Goal: Information Seeking & Learning: Learn about a topic

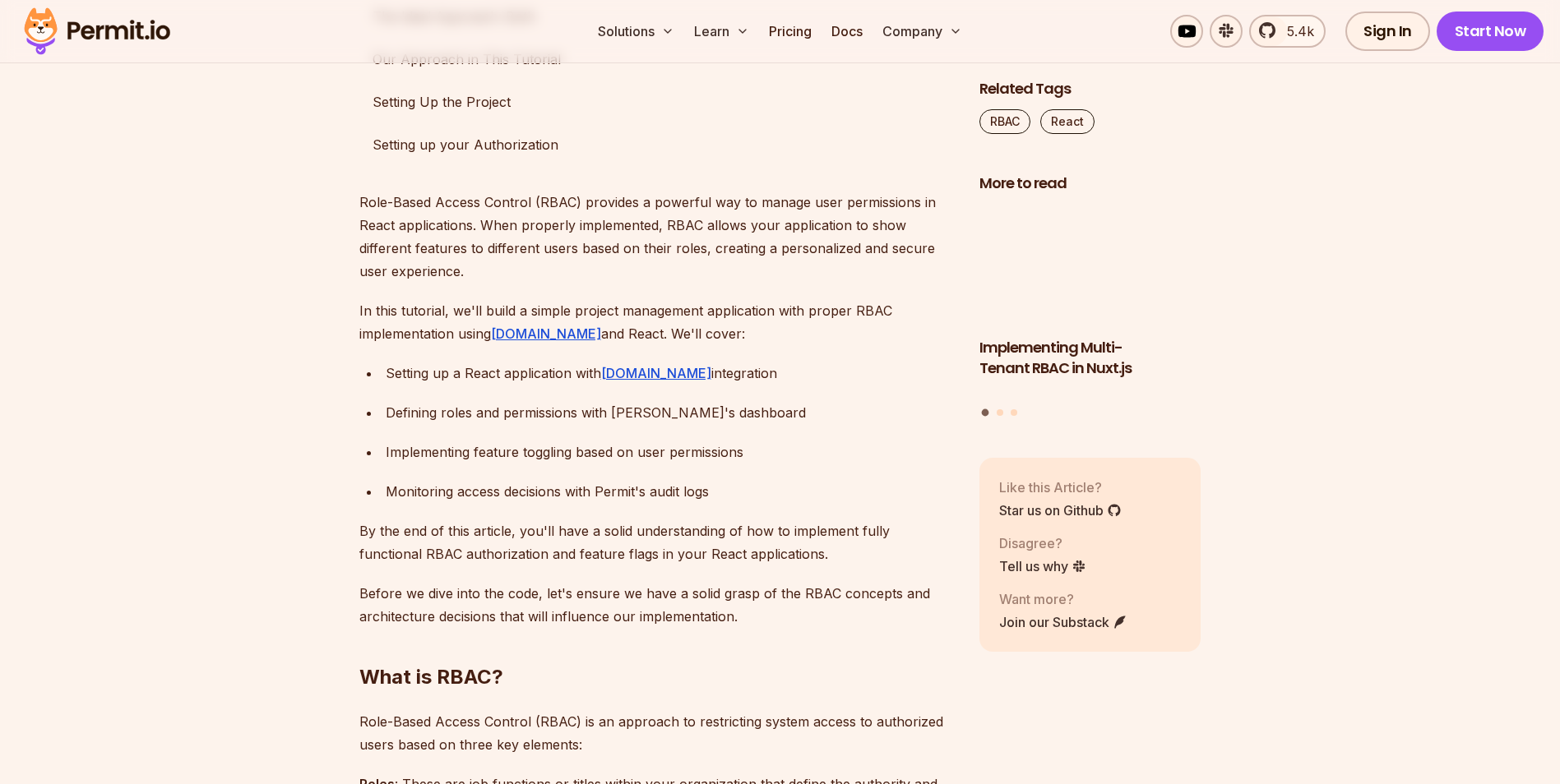
scroll to position [1233, 0]
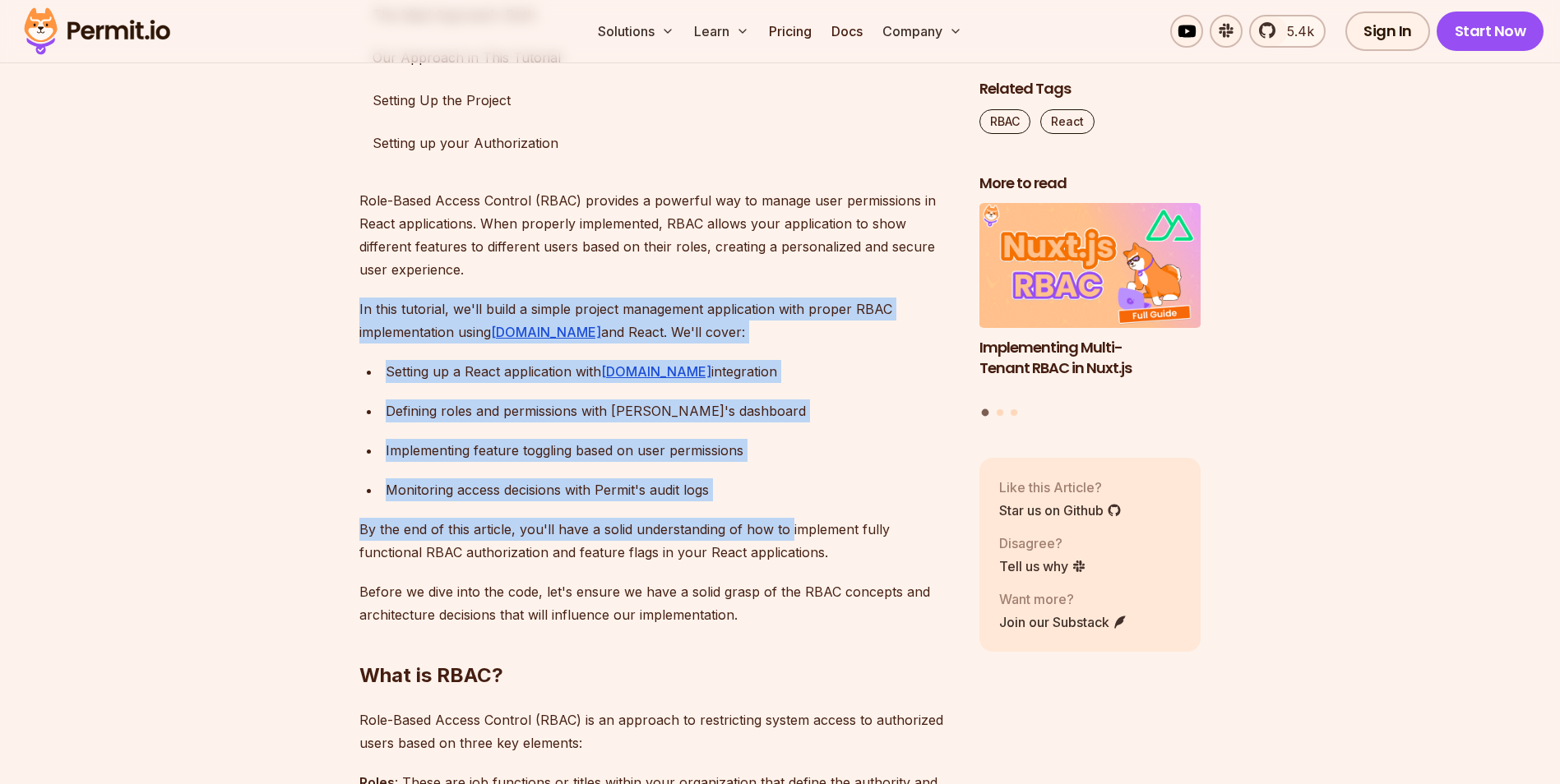
drag, startPoint x: 768, startPoint y: 528, endPoint x: 788, endPoint y: 538, distance: 22.4
click at [788, 538] on p "By the end of this article, you'll have a solid understanding of how to impleme…" at bounding box center [656, 541] width 594 height 46
drag, startPoint x: 309, startPoint y: 343, endPoint x: 231, endPoint y: 306, distance: 86.3
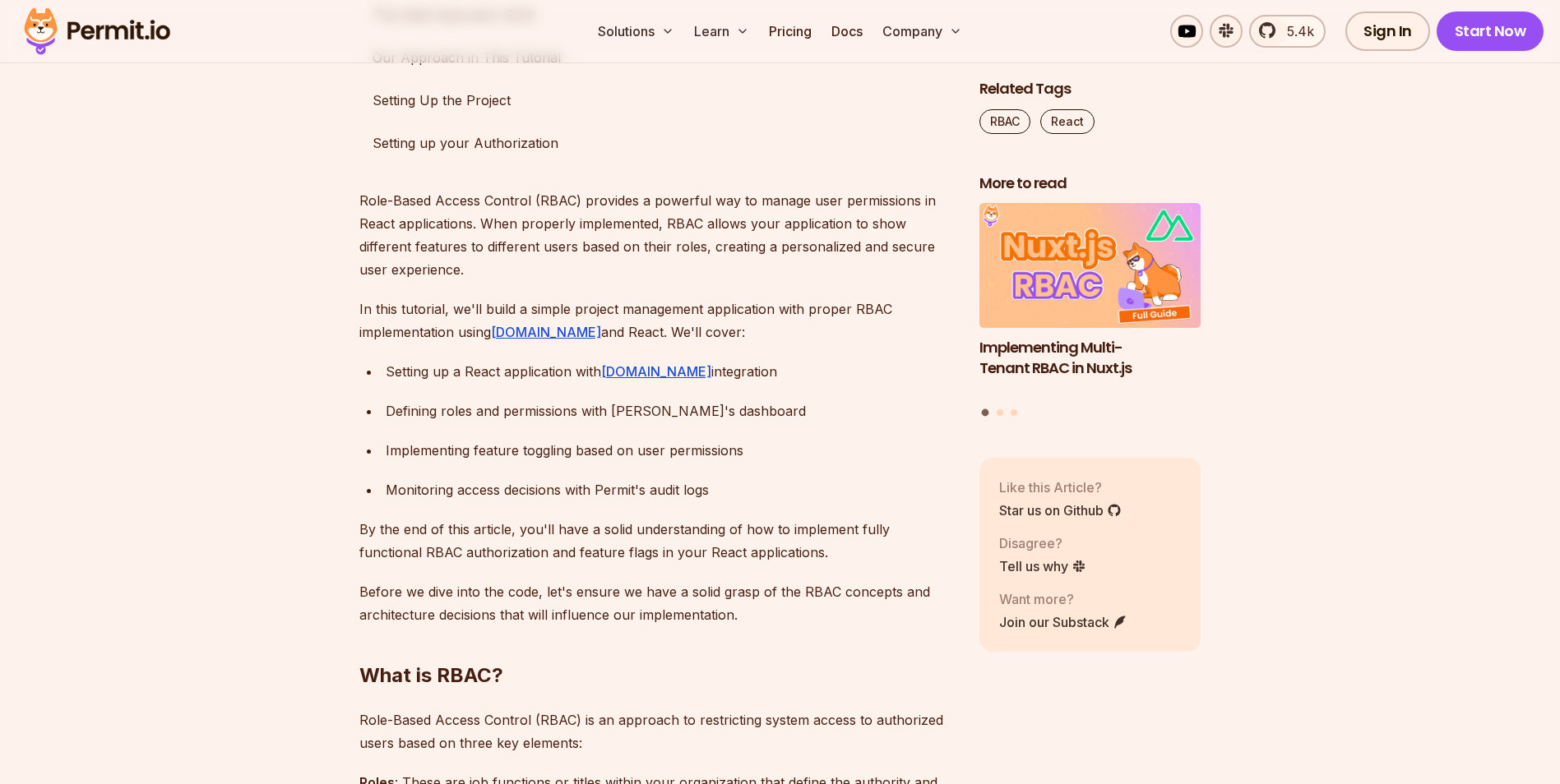
scroll to position [0, 0]
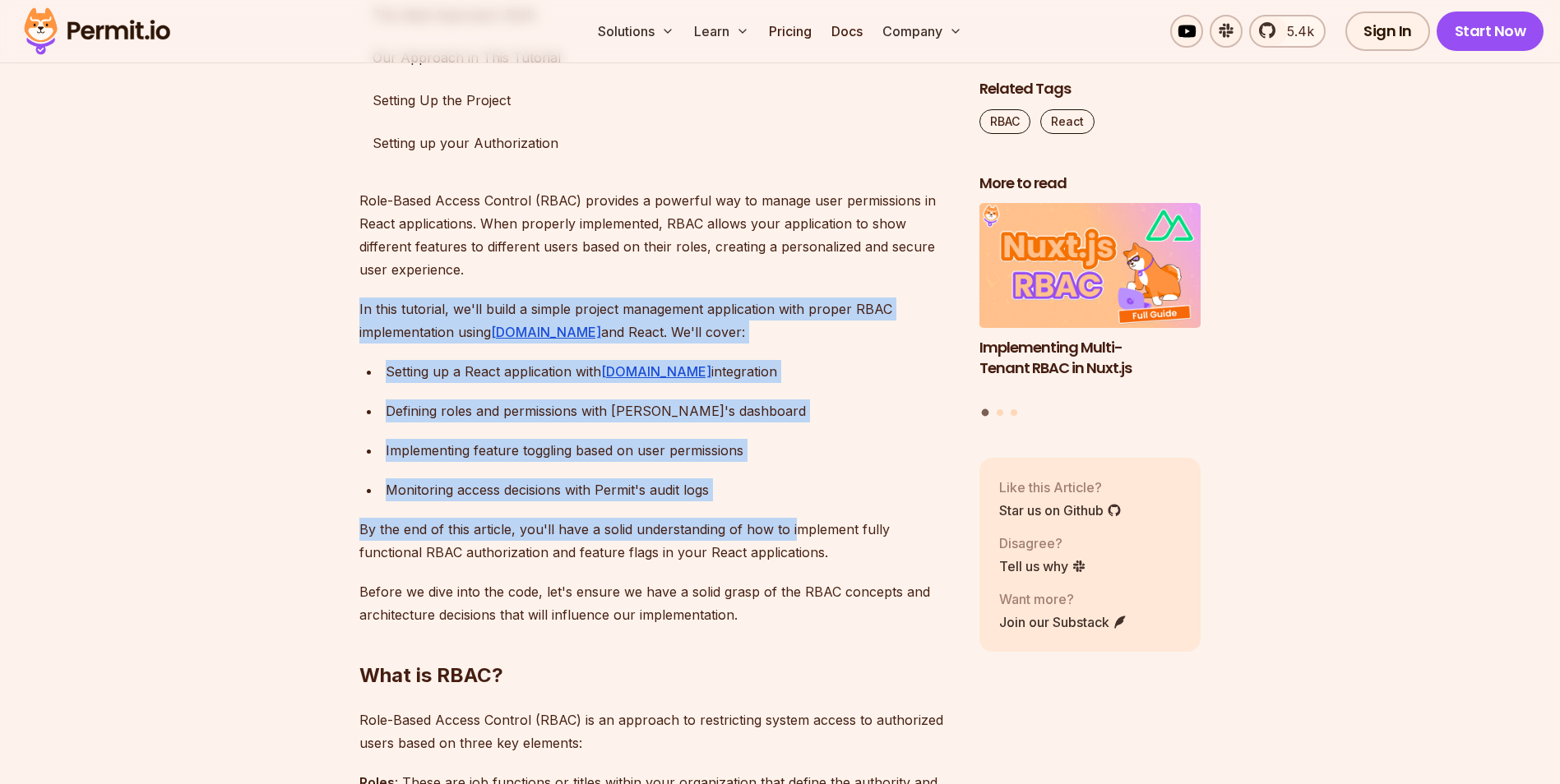
drag, startPoint x: 774, startPoint y: 526, endPoint x: 805, endPoint y: 533, distance: 31.8
click at [805, 533] on p "By the end of this article, you'll have a solid understanding of how to impleme…" at bounding box center [656, 541] width 594 height 46
drag, startPoint x: 786, startPoint y: 521, endPoint x: 303, endPoint y: 290, distance: 535.4
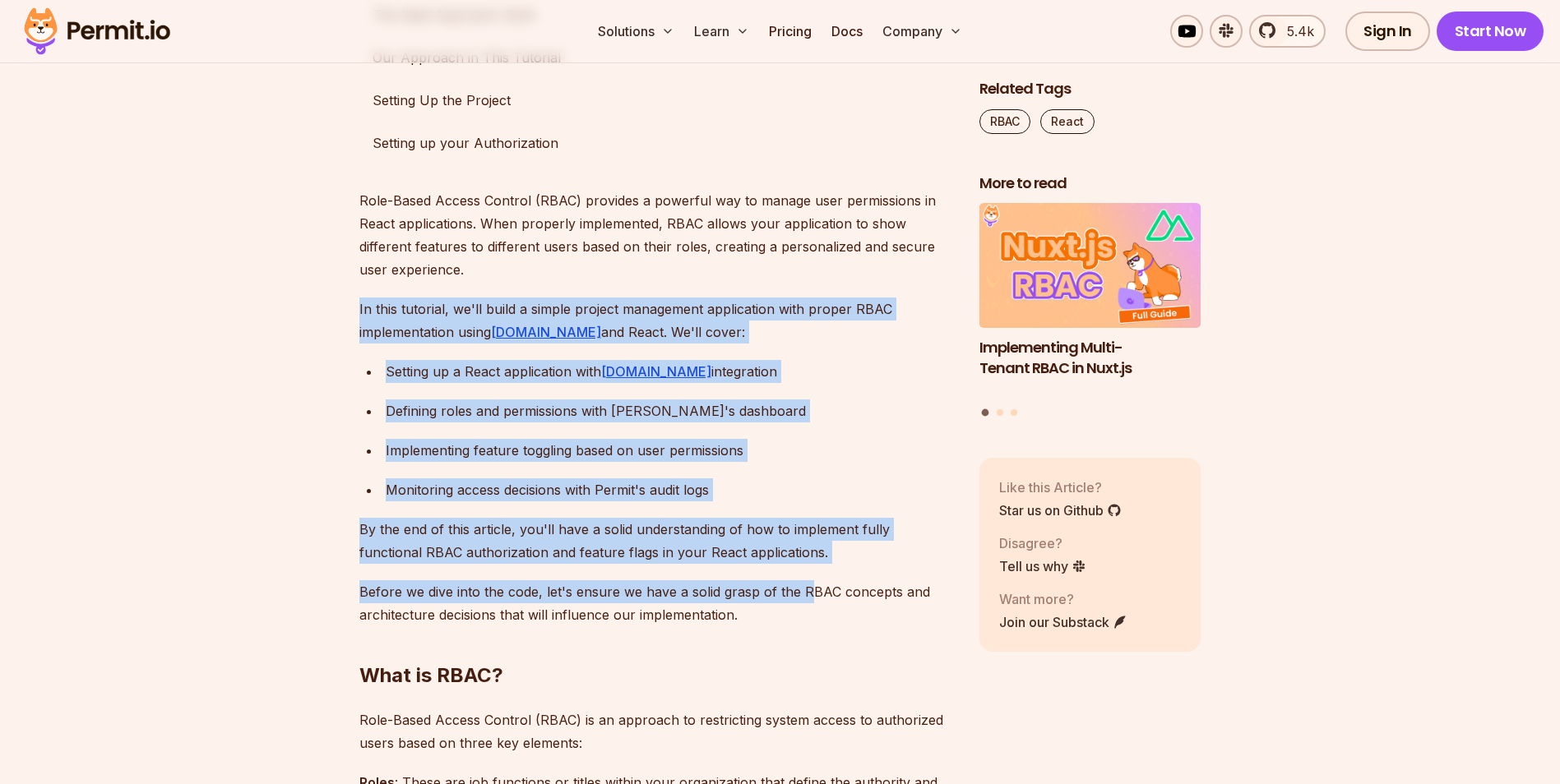
drag, startPoint x: 421, startPoint y: 365, endPoint x: 805, endPoint y: 564, distance: 432.5
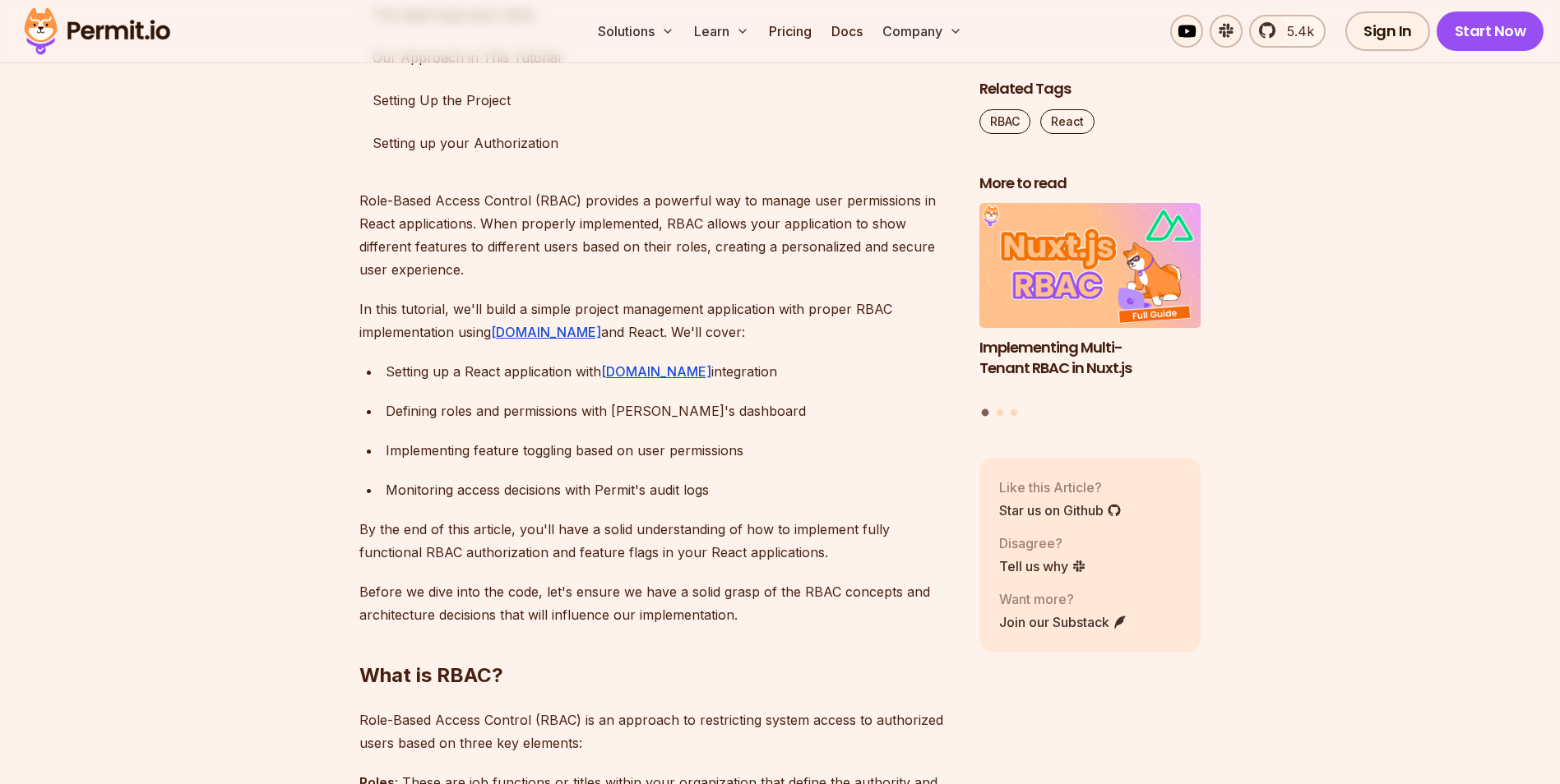
click at [558, 339] on p "In this tutorial, we'll build a simple project management application with prop…" at bounding box center [656, 320] width 594 height 46
click at [521, 333] on link "Permit.io" at bounding box center [546, 332] width 110 height 16
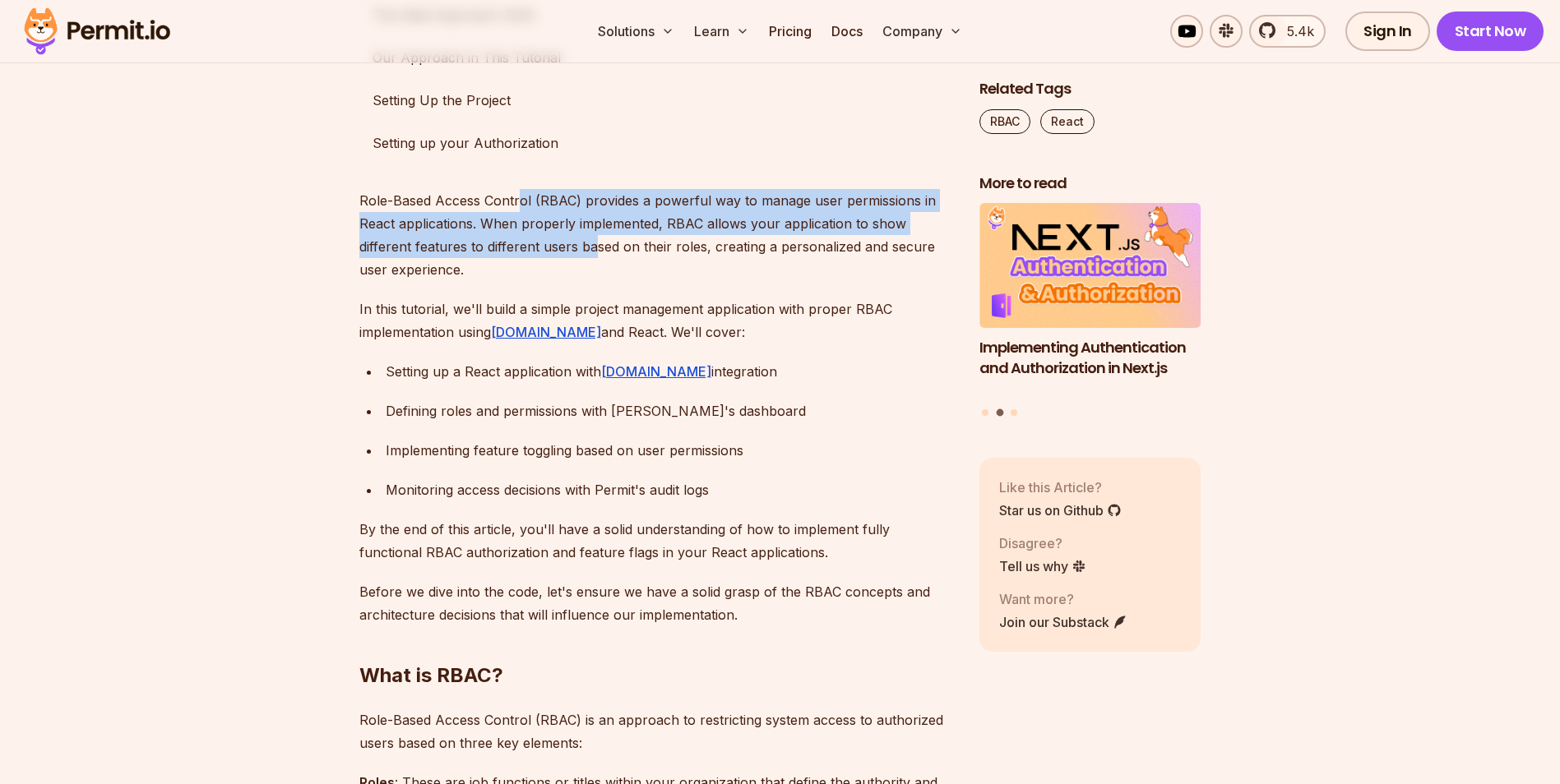
drag, startPoint x: 524, startPoint y: 189, endPoint x: 764, endPoint y: 401, distance: 320.2
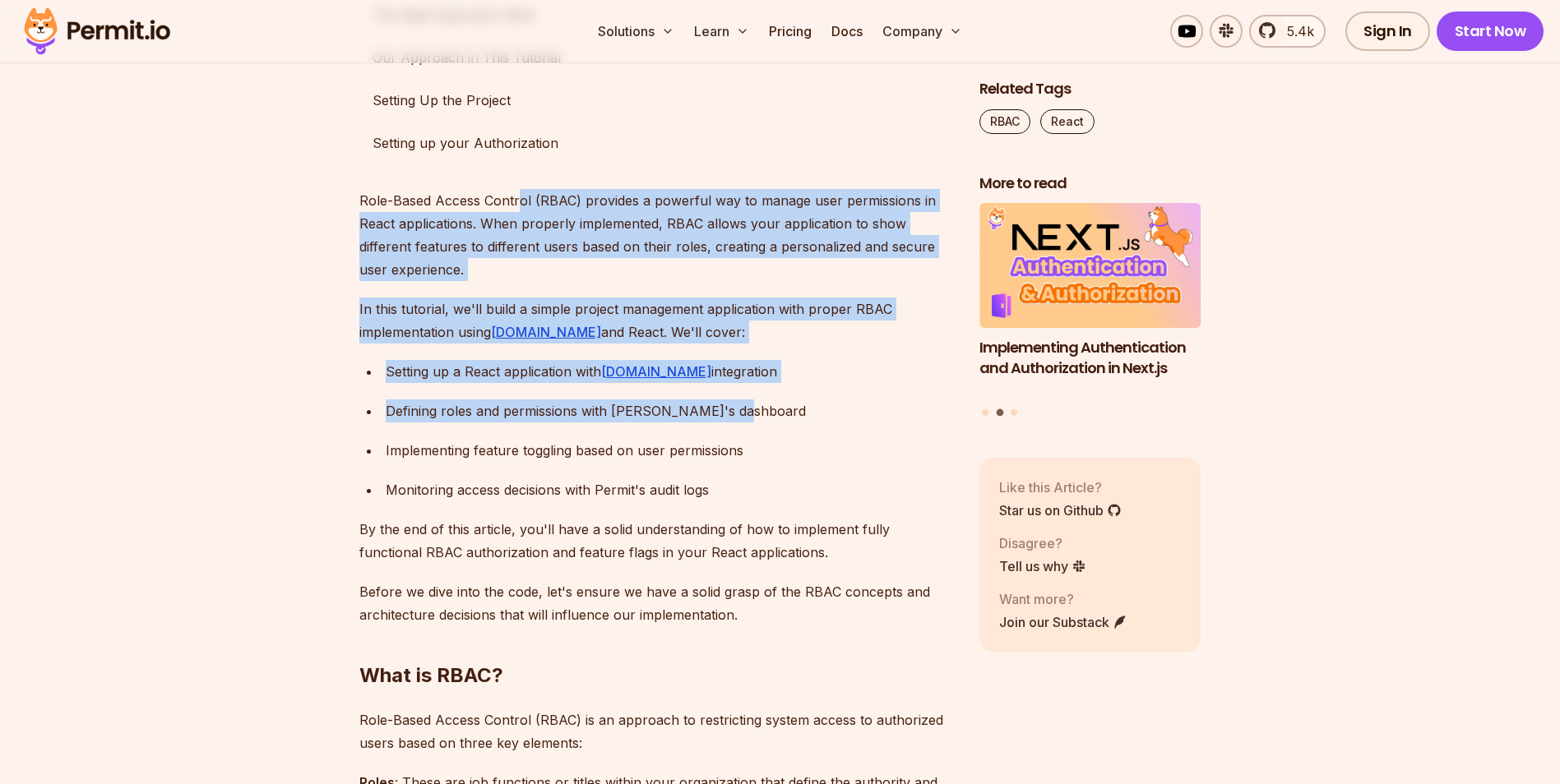
click at [764, 401] on div "Defining roles and permissions with Permit's dashboard" at bounding box center [669, 411] width 568 height 23
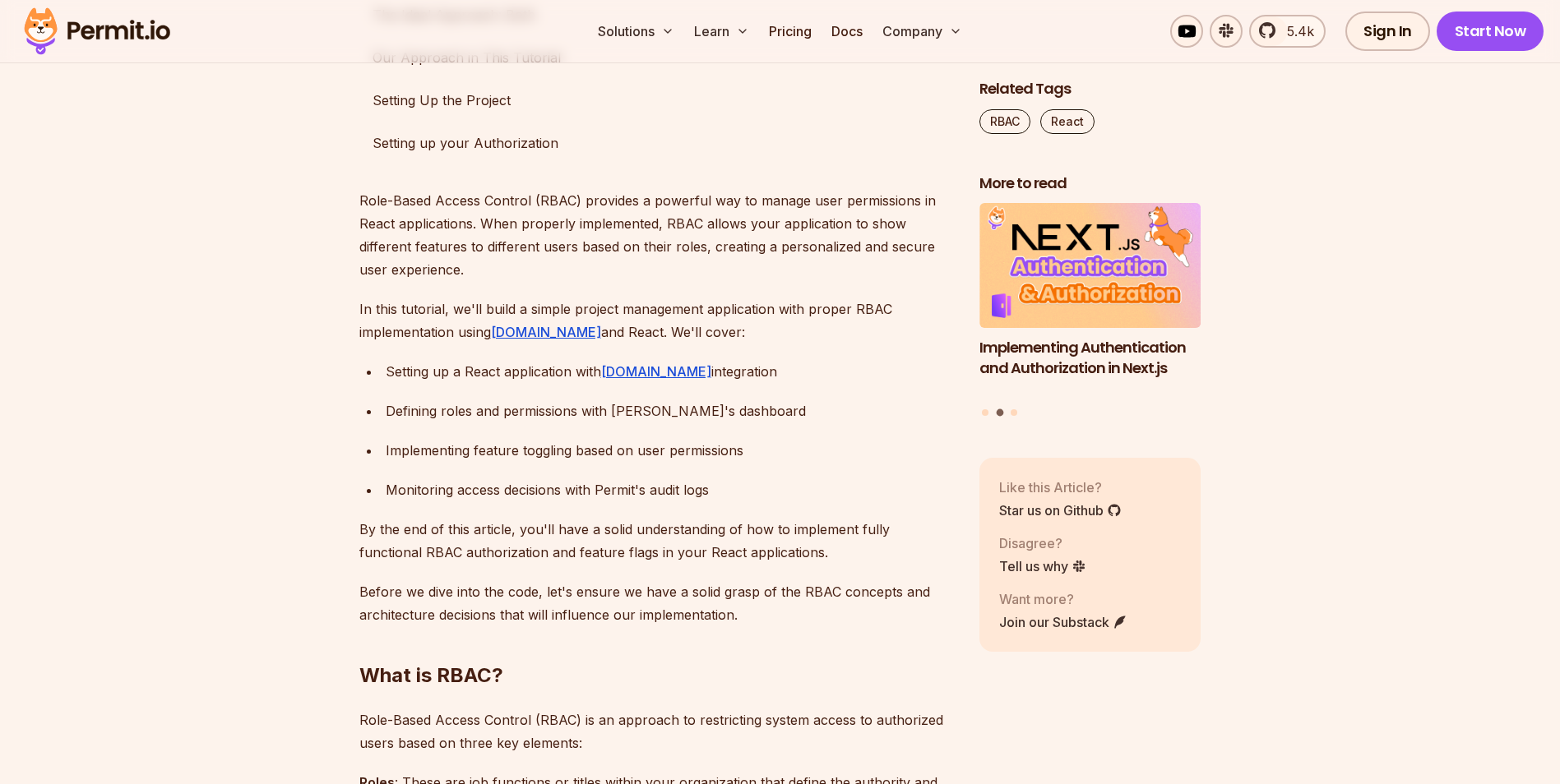
drag, startPoint x: 764, startPoint y: 401, endPoint x: 741, endPoint y: 426, distance: 34.0
click at [741, 426] on ul "Setting up a React application with Permit.io integration Defining roles and pe…" at bounding box center [656, 430] width 594 height 141
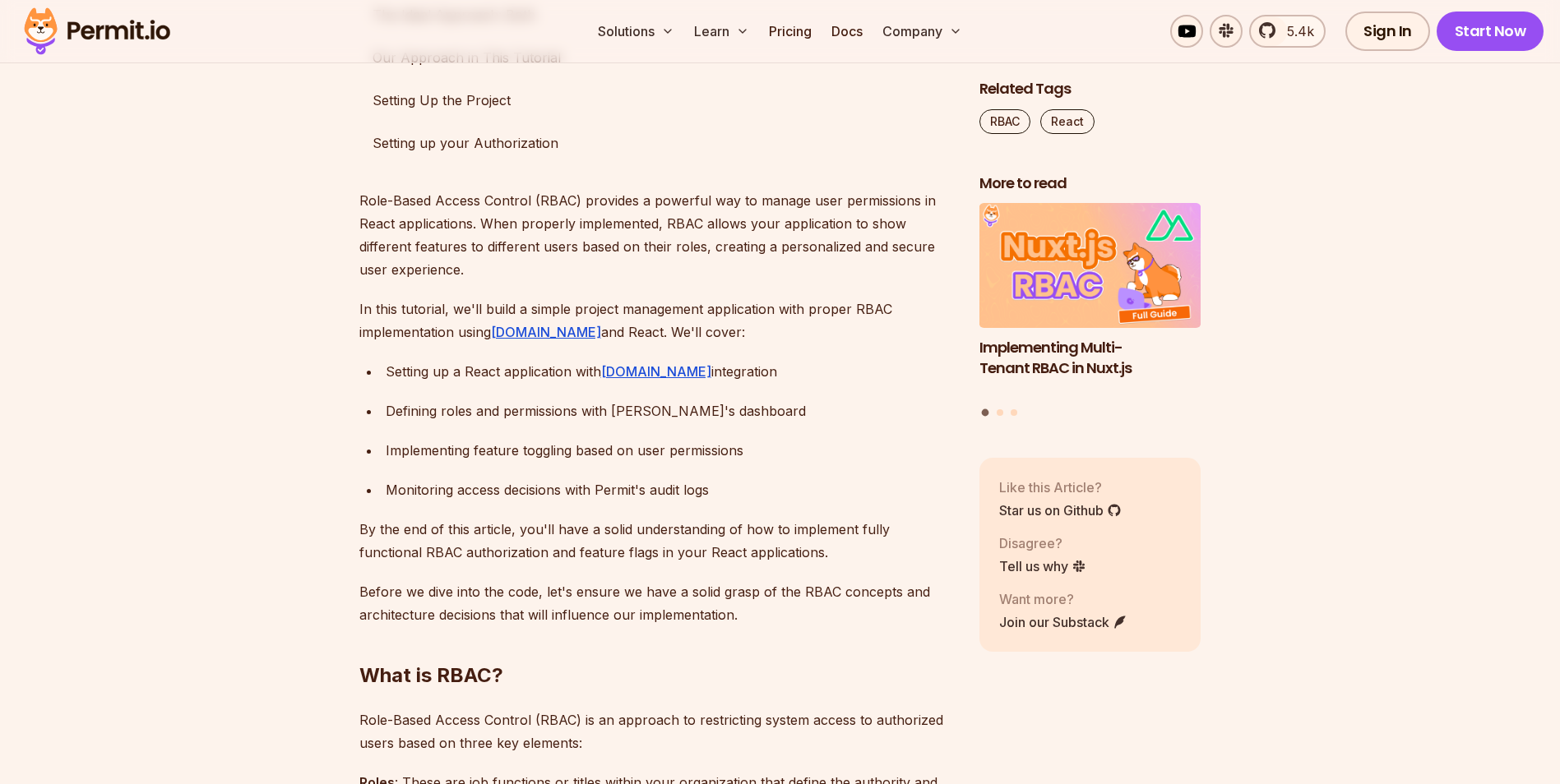
drag, startPoint x: 1013, startPoint y: 702, endPoint x: 955, endPoint y: 701, distance: 58.0
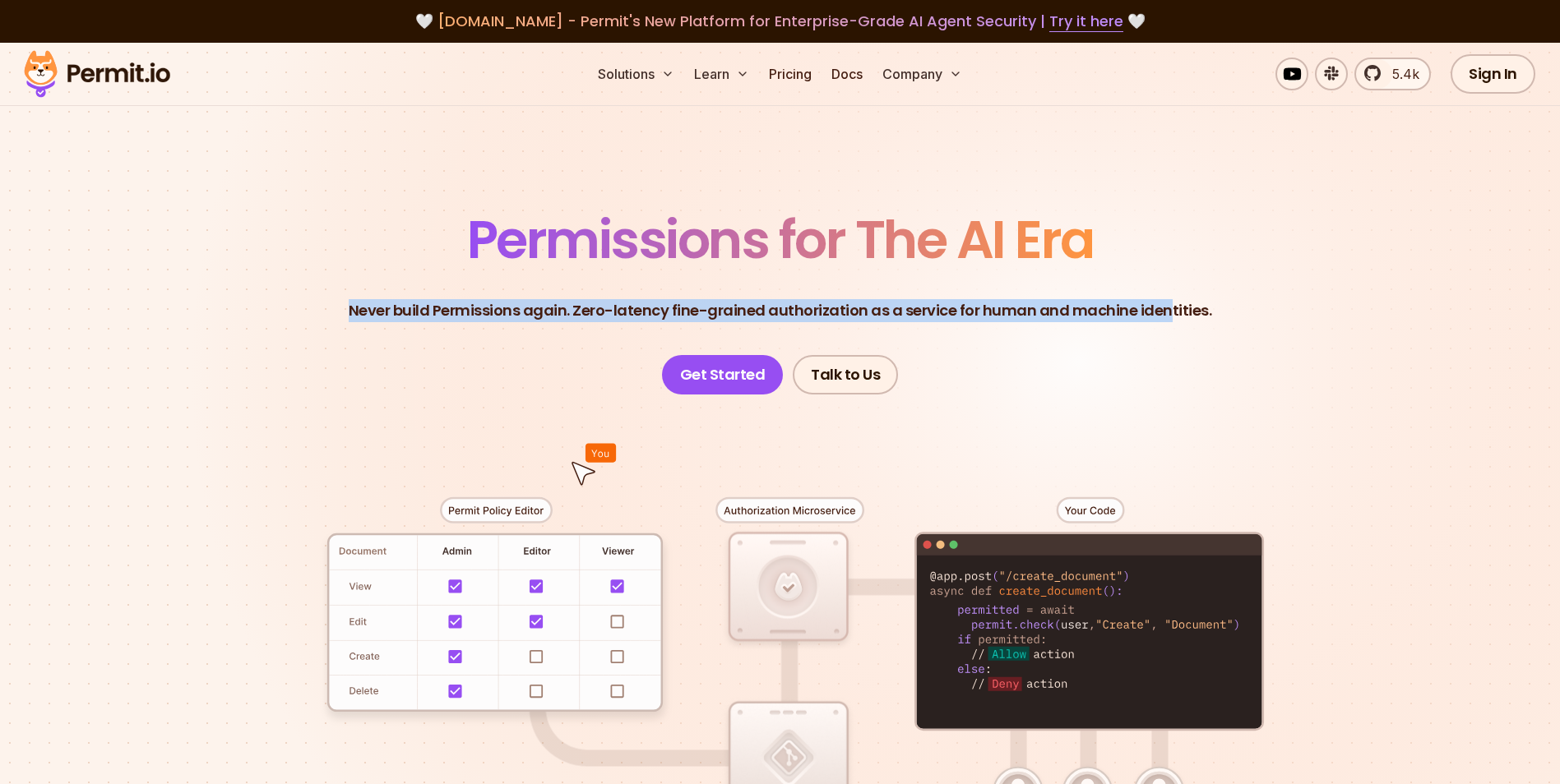
click at [1162, 269] on header "Permissions for The AI Era Never build Permissions again. Zero-latency fine-gra…" at bounding box center [780, 304] width 1151 height 181
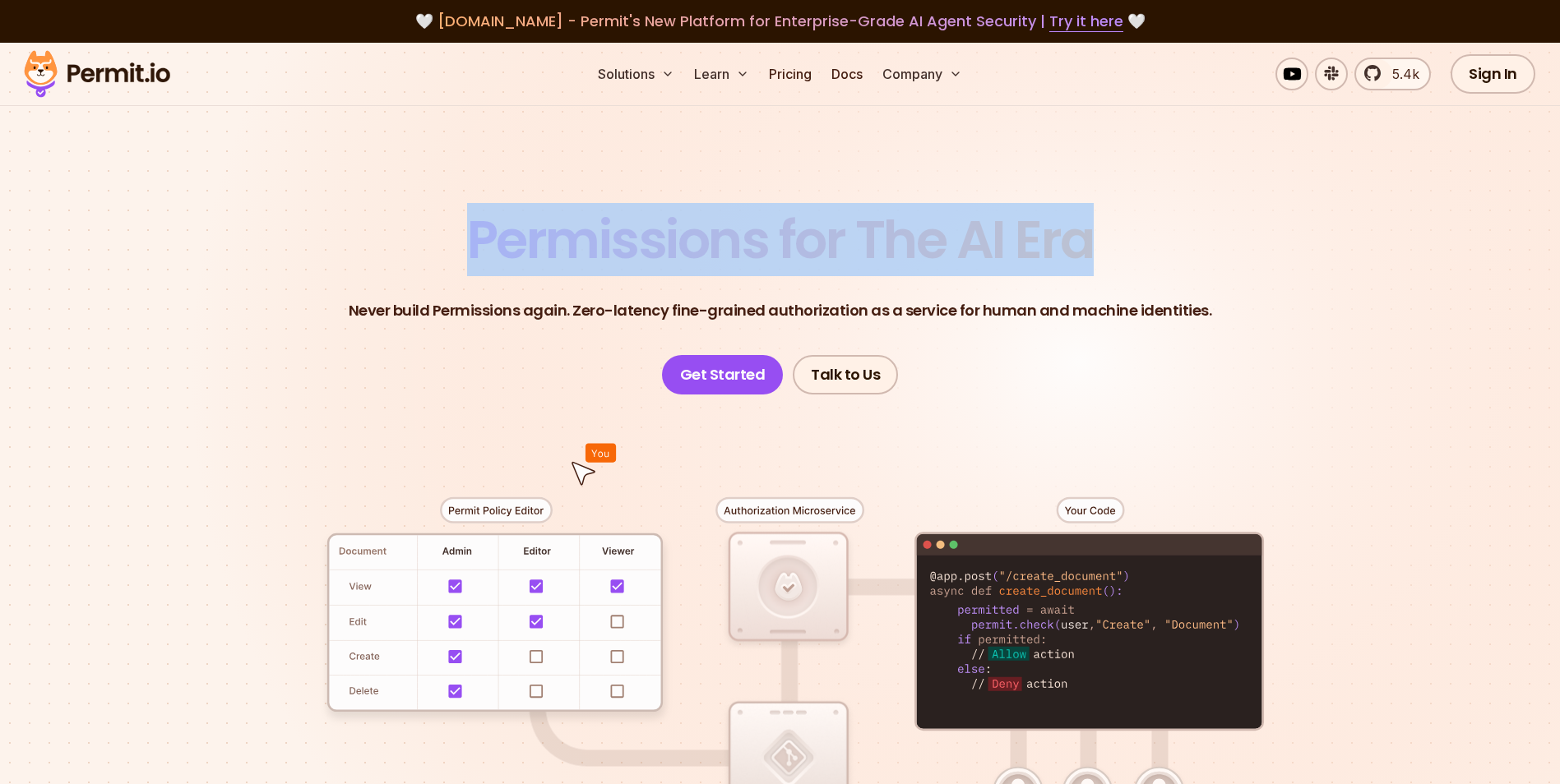
drag, startPoint x: 741, startPoint y: 245, endPoint x: 443, endPoint y: 240, distance: 298.0
click at [443, 240] on header "Permissions for The AI Era Never build Permissions again. Zero-latency fine-gra…" at bounding box center [780, 304] width 1151 height 181
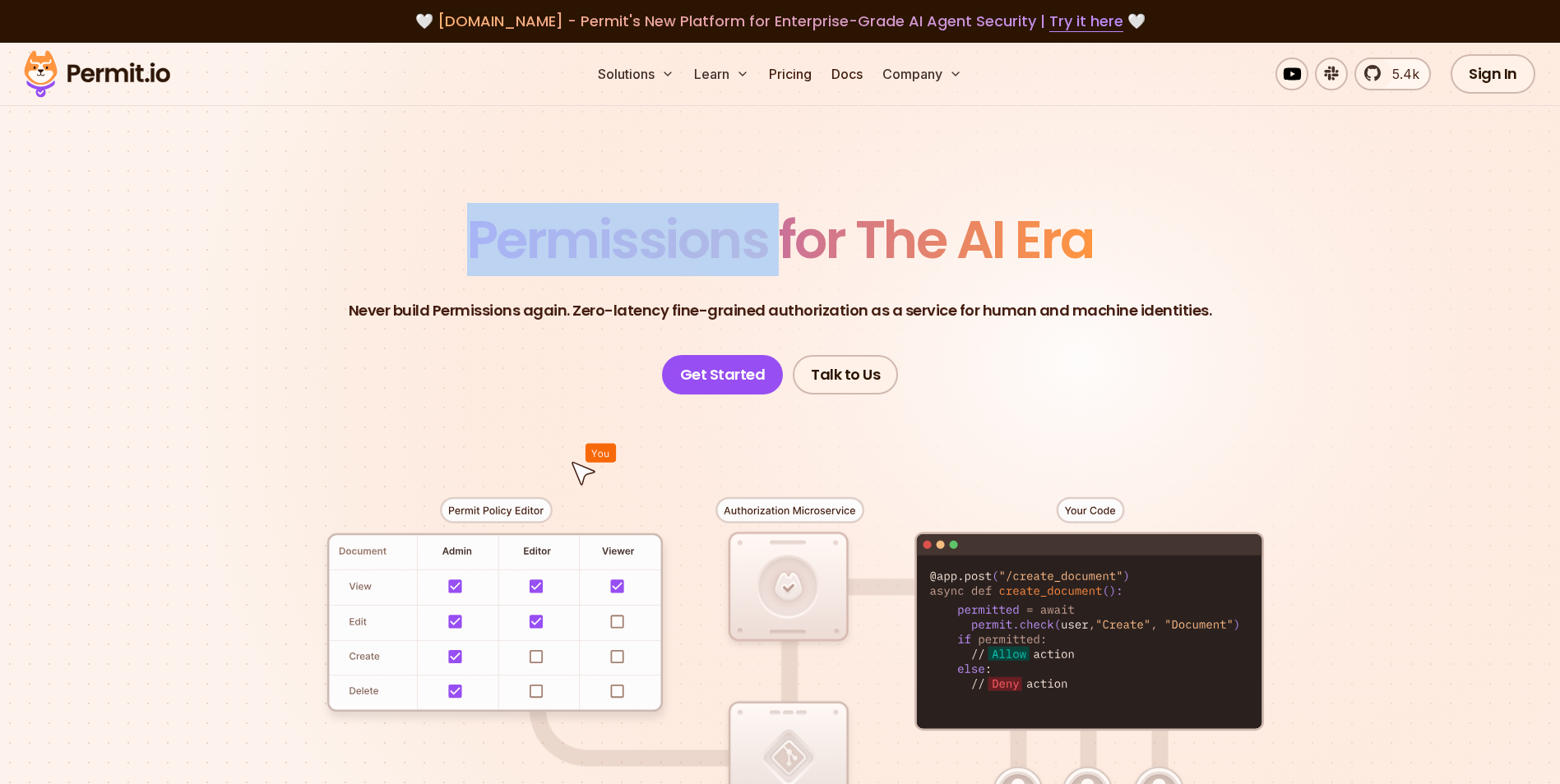
click at [443, 240] on header "Permissions for The AI Era Never build Permissions again. Zero-latency fine-gra…" at bounding box center [780, 304] width 1151 height 181
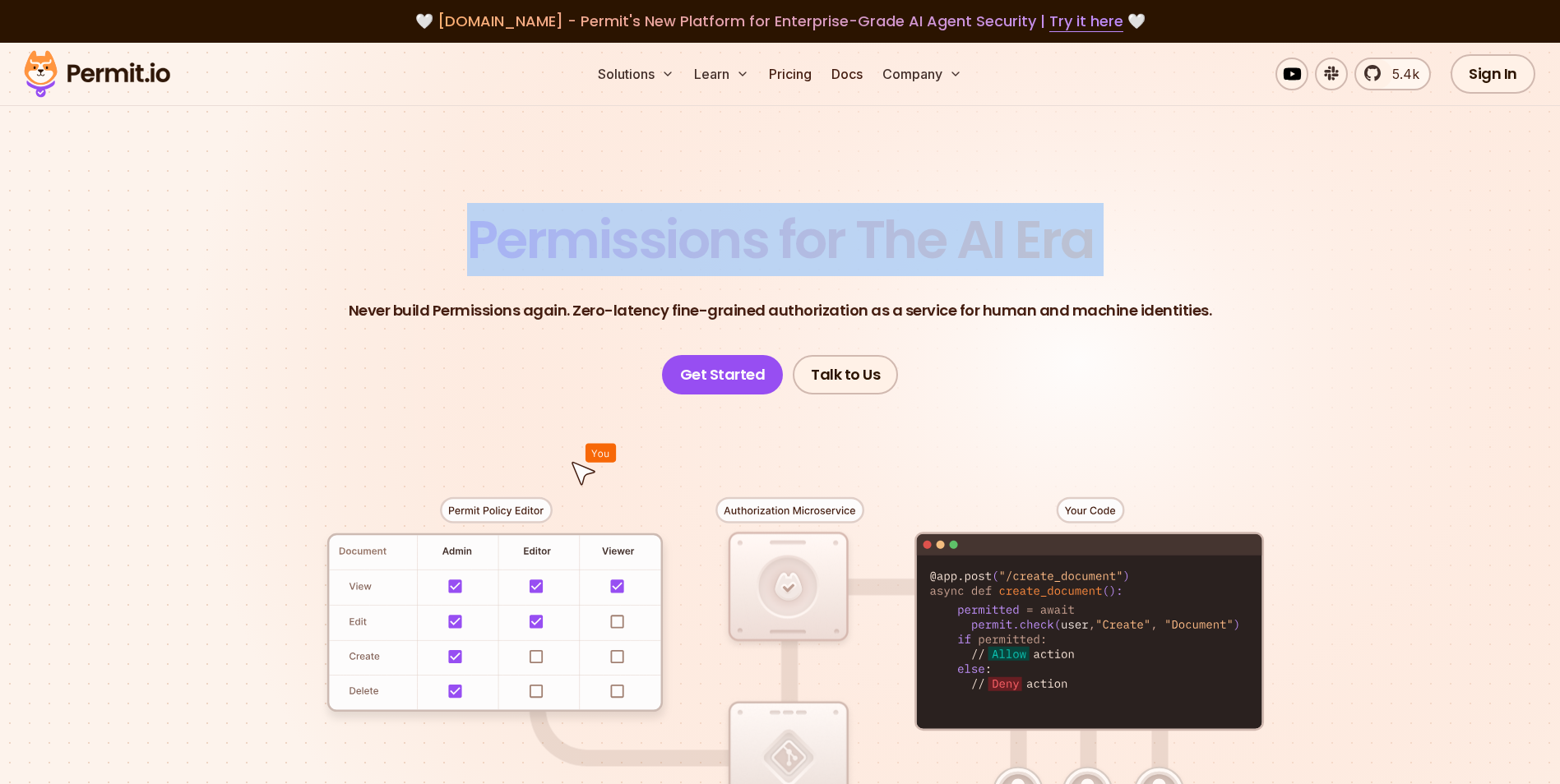
click at [443, 240] on header "Permissions for The AI Era Never build Permissions again. Zero-latency fine-gra…" at bounding box center [780, 304] width 1151 height 181
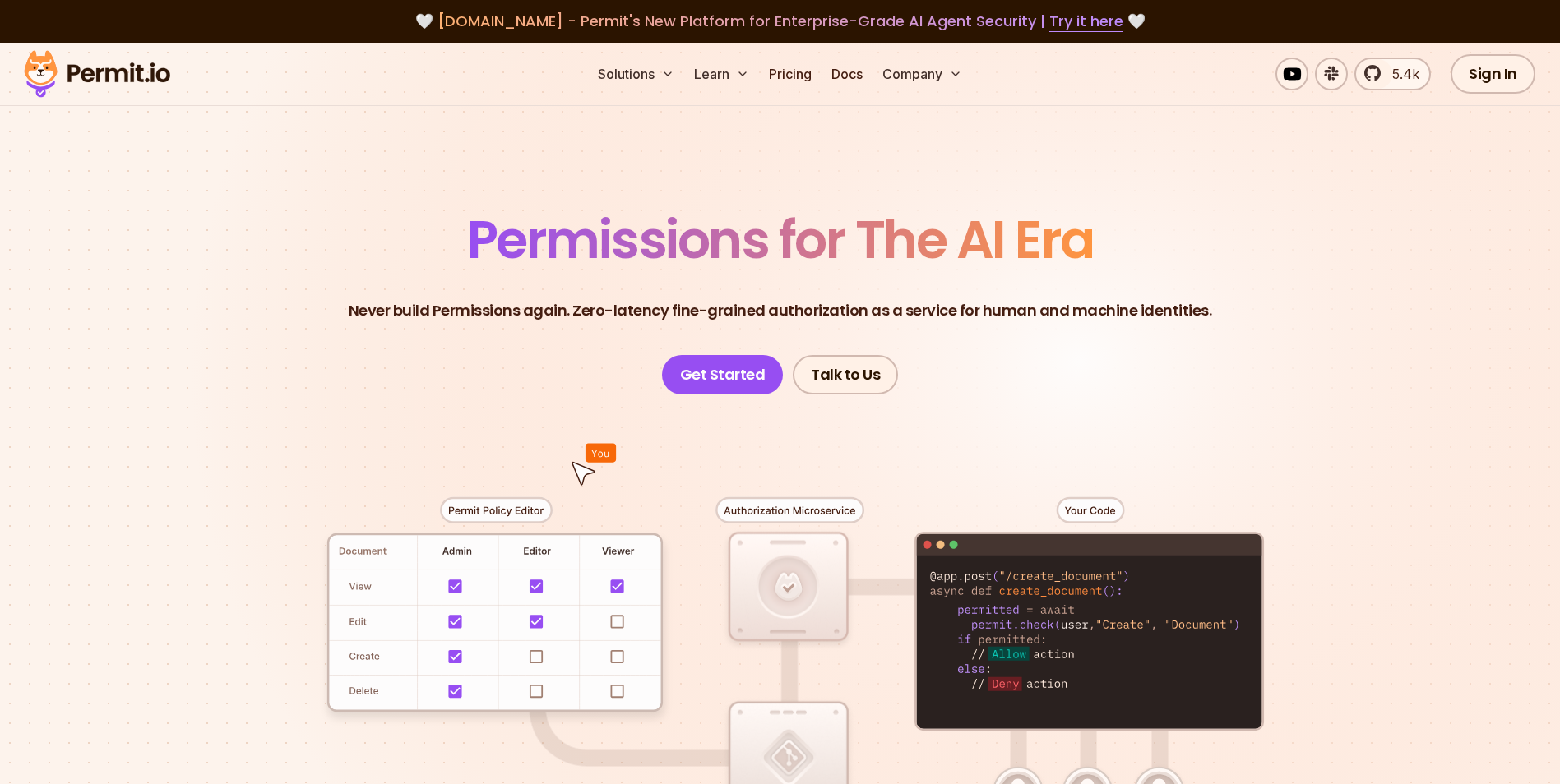
drag, startPoint x: 443, startPoint y: 240, endPoint x: 386, endPoint y: 236, distance: 57.1
click at [386, 236] on header "Permissions for The AI Era Never build Permissions again. Zero-latency fine-gra…" at bounding box center [780, 304] width 1151 height 181
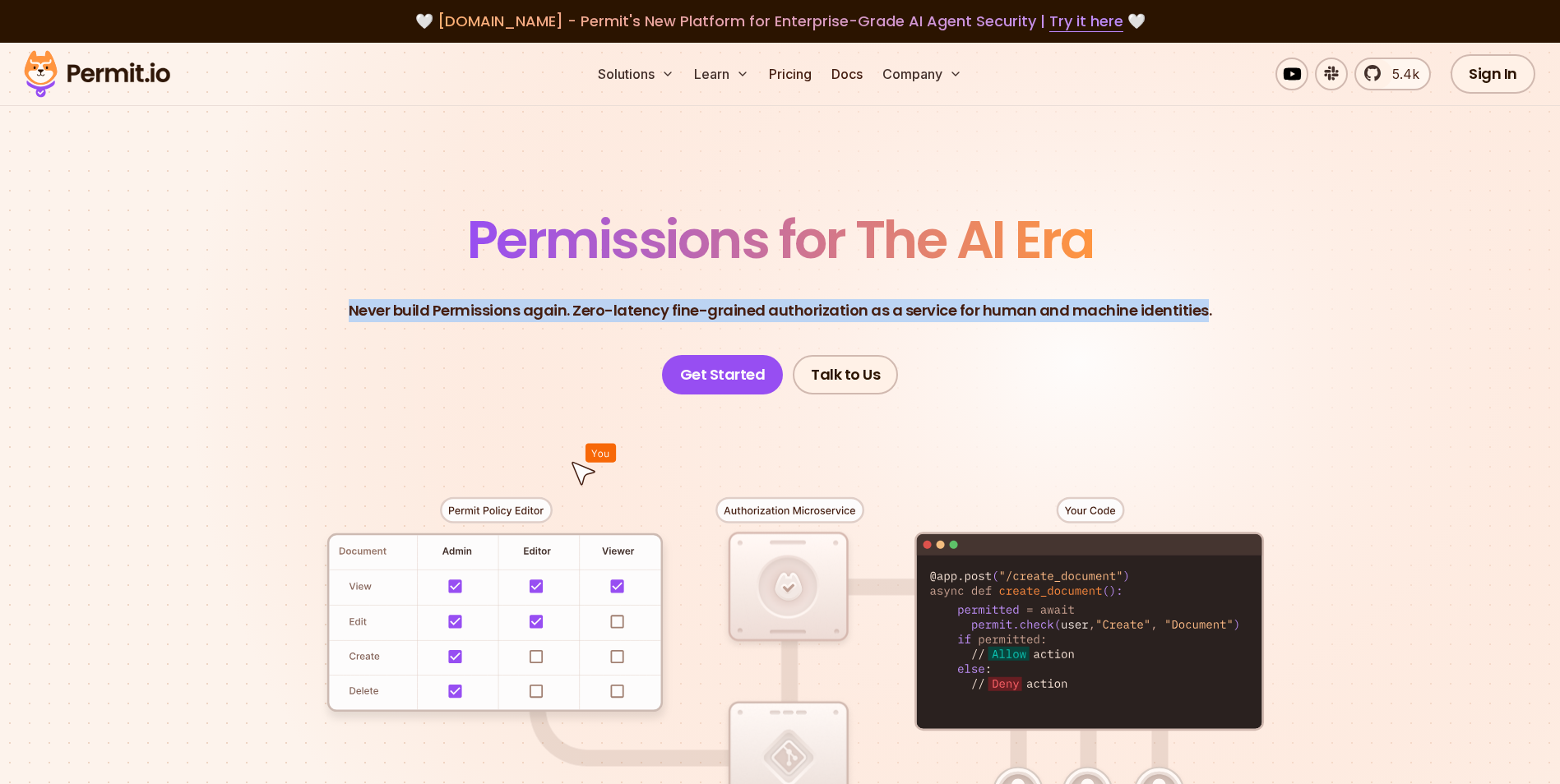
drag, startPoint x: 367, startPoint y: 240, endPoint x: 1202, endPoint y: 304, distance: 837.4
click at [1202, 304] on header "Permissions for The AI Era Never build Permissions again. Zero-latency fine-gra…" at bounding box center [780, 304] width 1151 height 181
click at [1202, 304] on p "Never build Permissions again. Zero-latency fine-grained authorization as a ser…" at bounding box center [780, 311] width 863 height 23
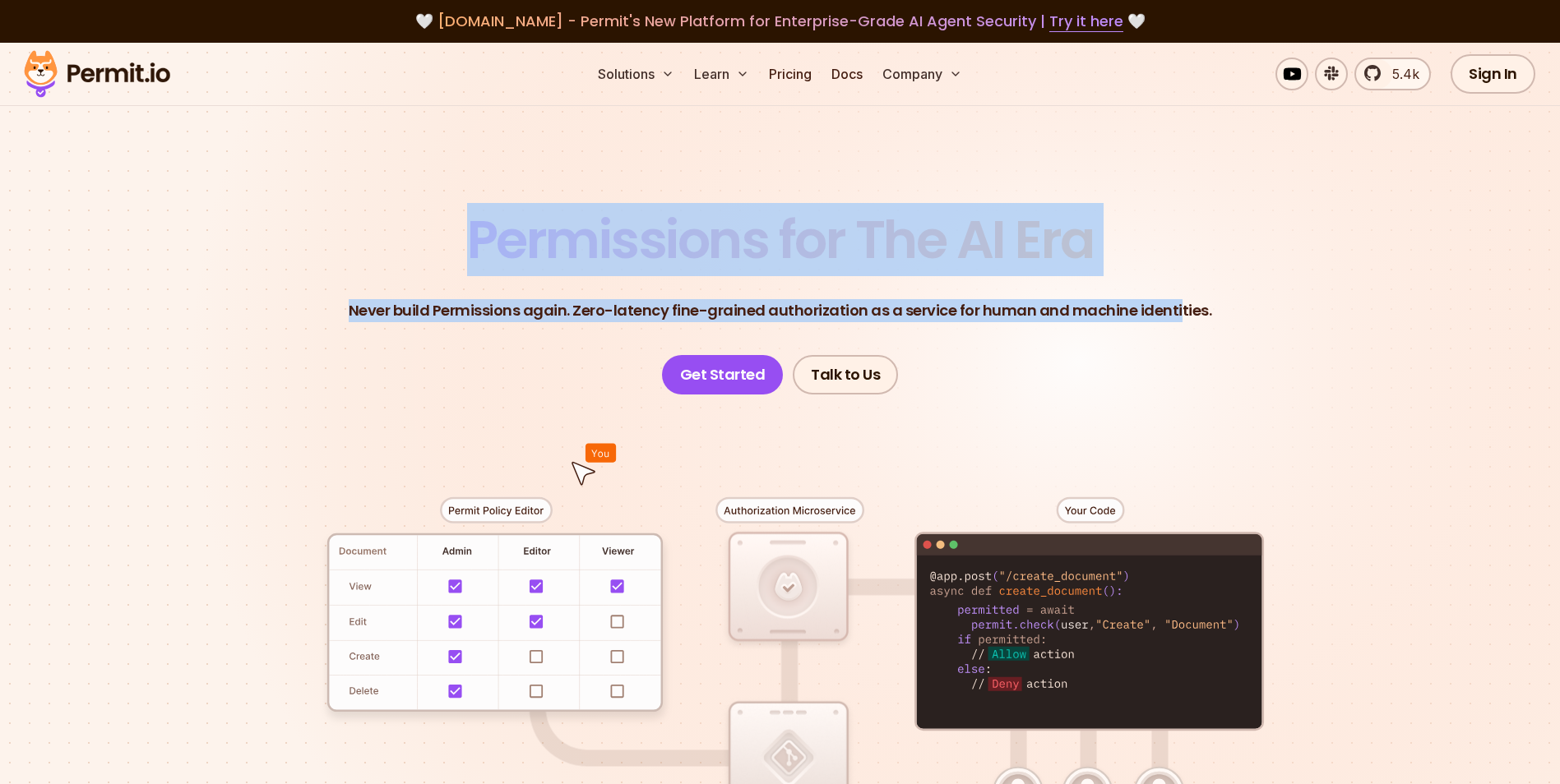
drag, startPoint x: 1164, startPoint y: 297, endPoint x: 240, endPoint y: 191, distance: 930.1
click at [240, 191] on section "Permissions for The AI Era Never build Permissions again. Zero-latency fine-gra…" at bounding box center [780, 586] width 1560 height 1085
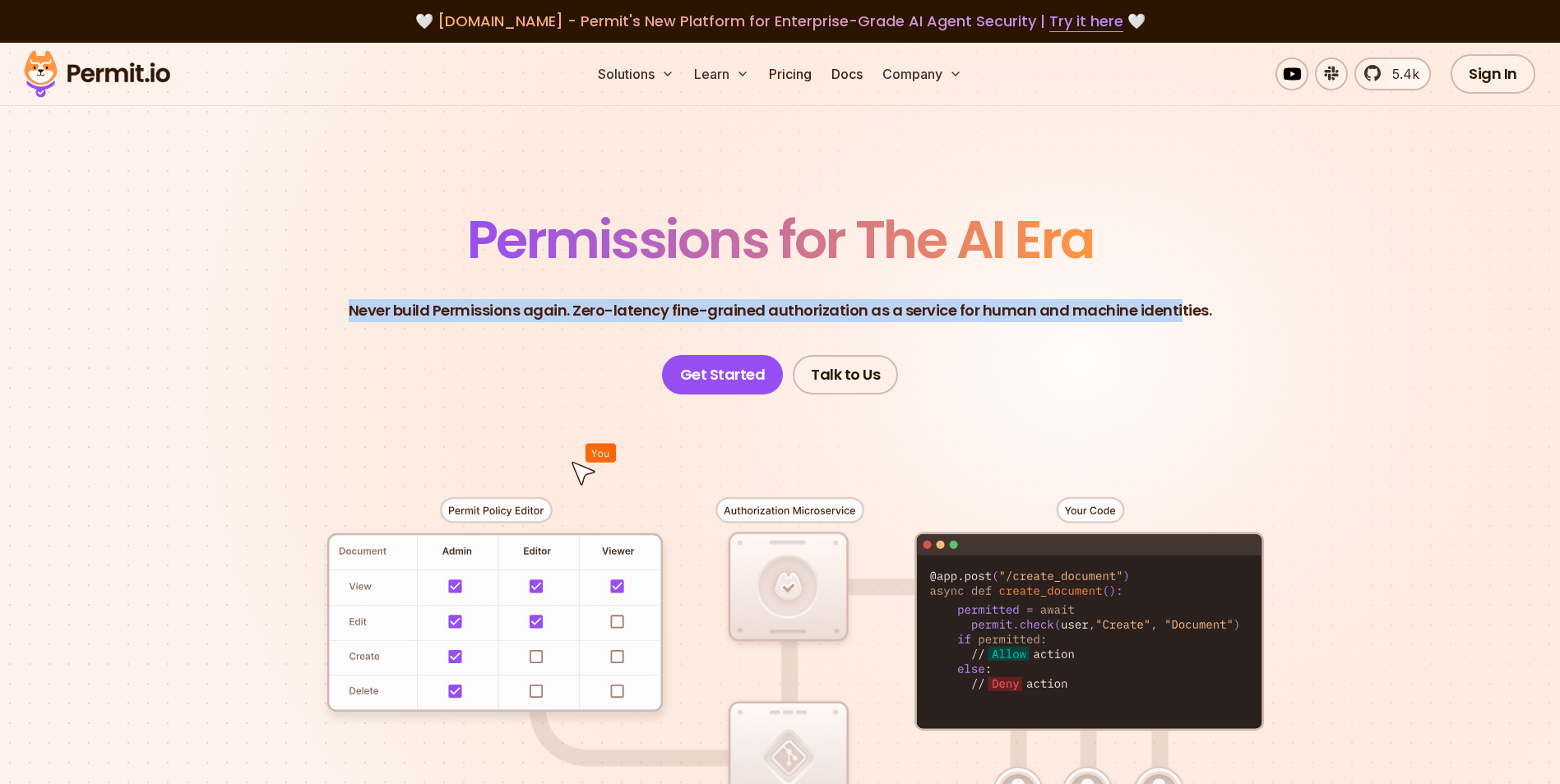
drag, startPoint x: 240, startPoint y: 191, endPoint x: 266, endPoint y: 196, distance: 26.5
click at [240, 191] on section "Permissions for The AI Era Never build Permissions again. Zero-latency fine-gra…" at bounding box center [780, 586] width 1560 height 1085
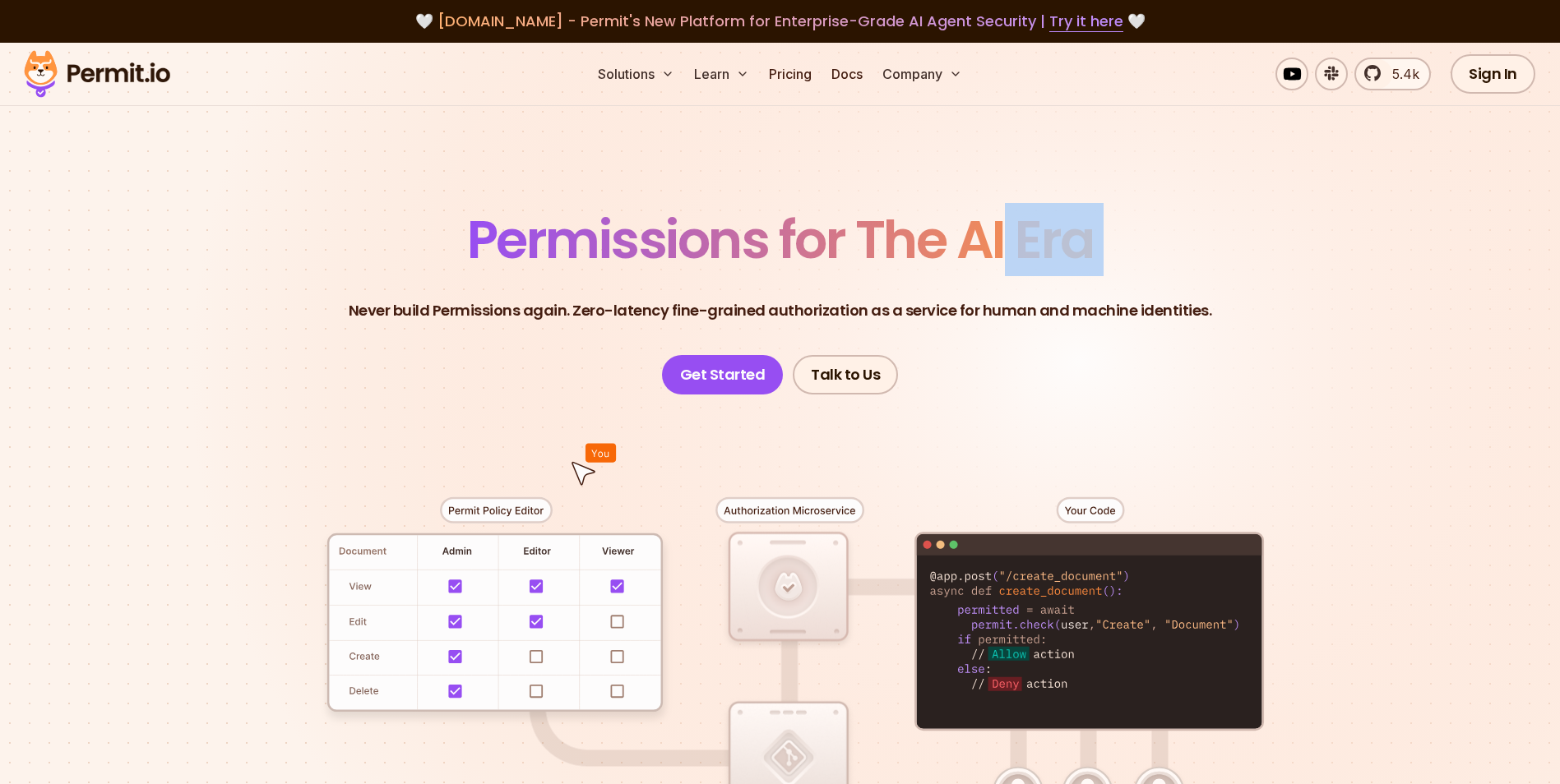
drag, startPoint x: 754, startPoint y: 260, endPoint x: 1211, endPoint y: 304, distance: 459.1
click at [1211, 304] on section "Permissions for The AI Era Never build Permissions again. Zero-latency fine-gra…" at bounding box center [780, 586] width 1560 height 1085
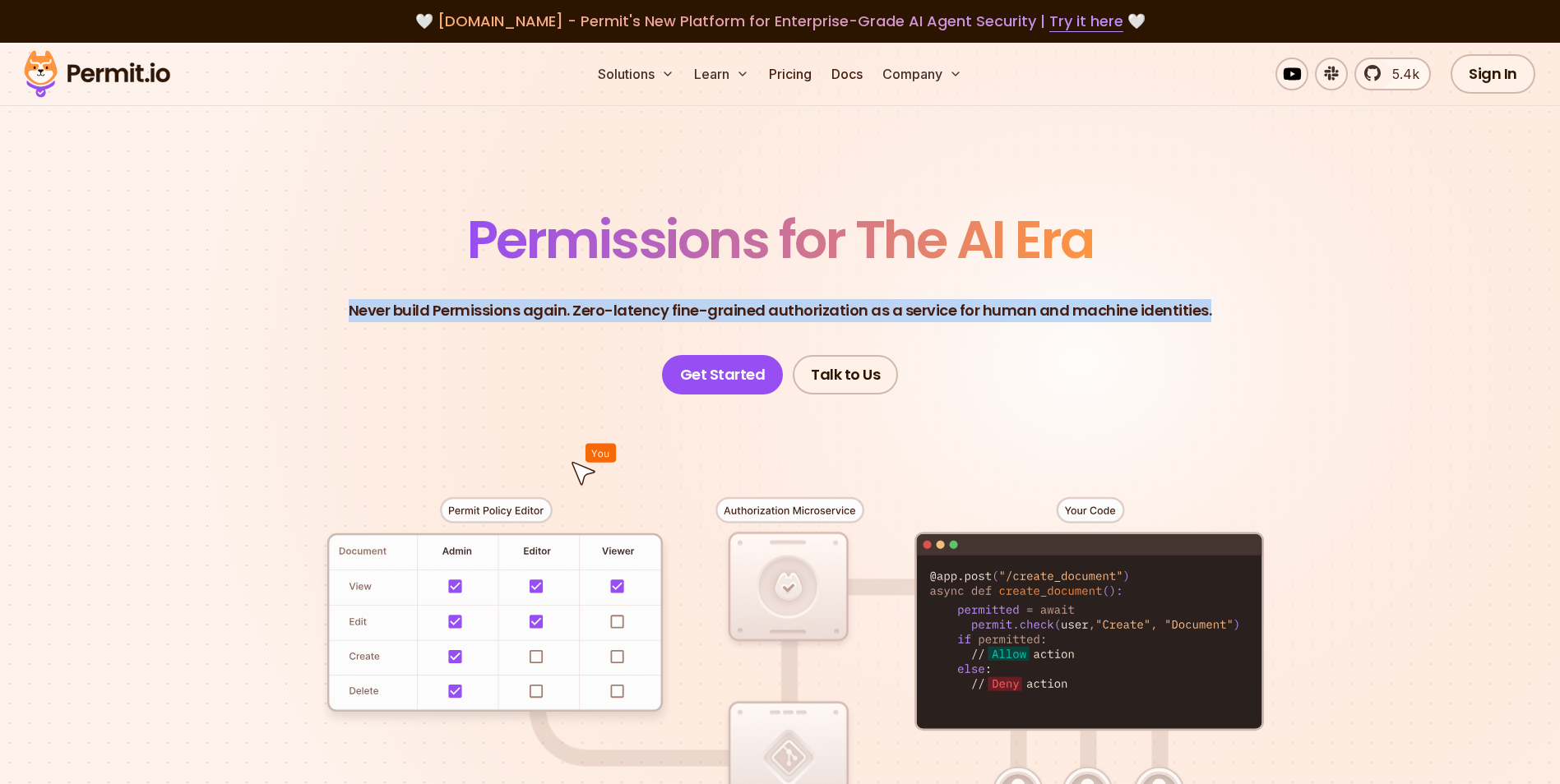
click at [1211, 304] on header "Permissions for The AI Era Never build Permissions again. Zero-latency fine-gra…" at bounding box center [780, 304] width 1151 height 181
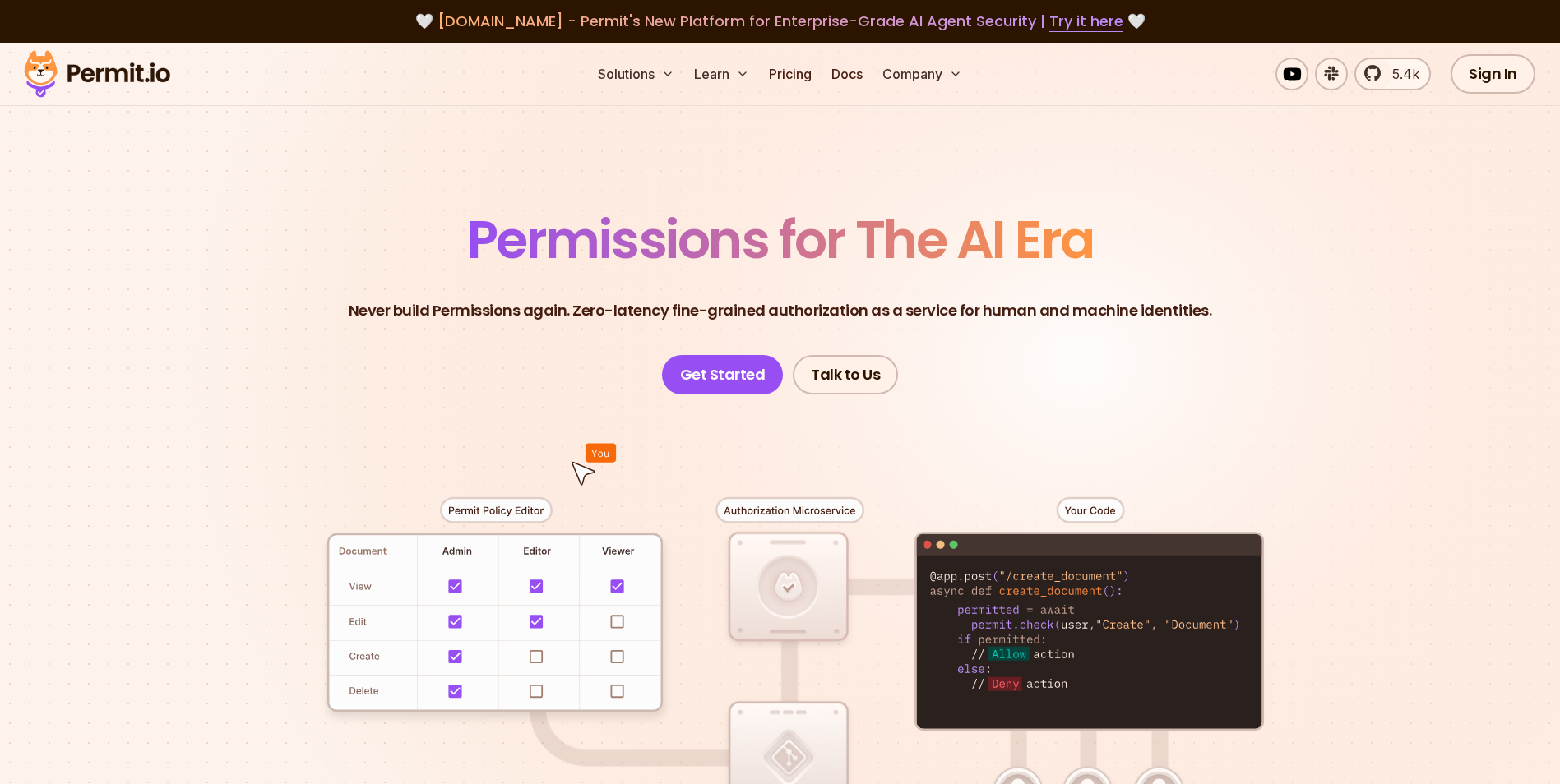
drag, startPoint x: 1210, startPoint y: 304, endPoint x: 1085, endPoint y: 284, distance: 126.6
drag, startPoint x: 1085, startPoint y: 284, endPoint x: 984, endPoint y: 282, distance: 101.0
click at [984, 282] on header "Permissions for The AI Era Never build Permissions again. Zero-latency fine-gra…" at bounding box center [780, 304] width 1151 height 181
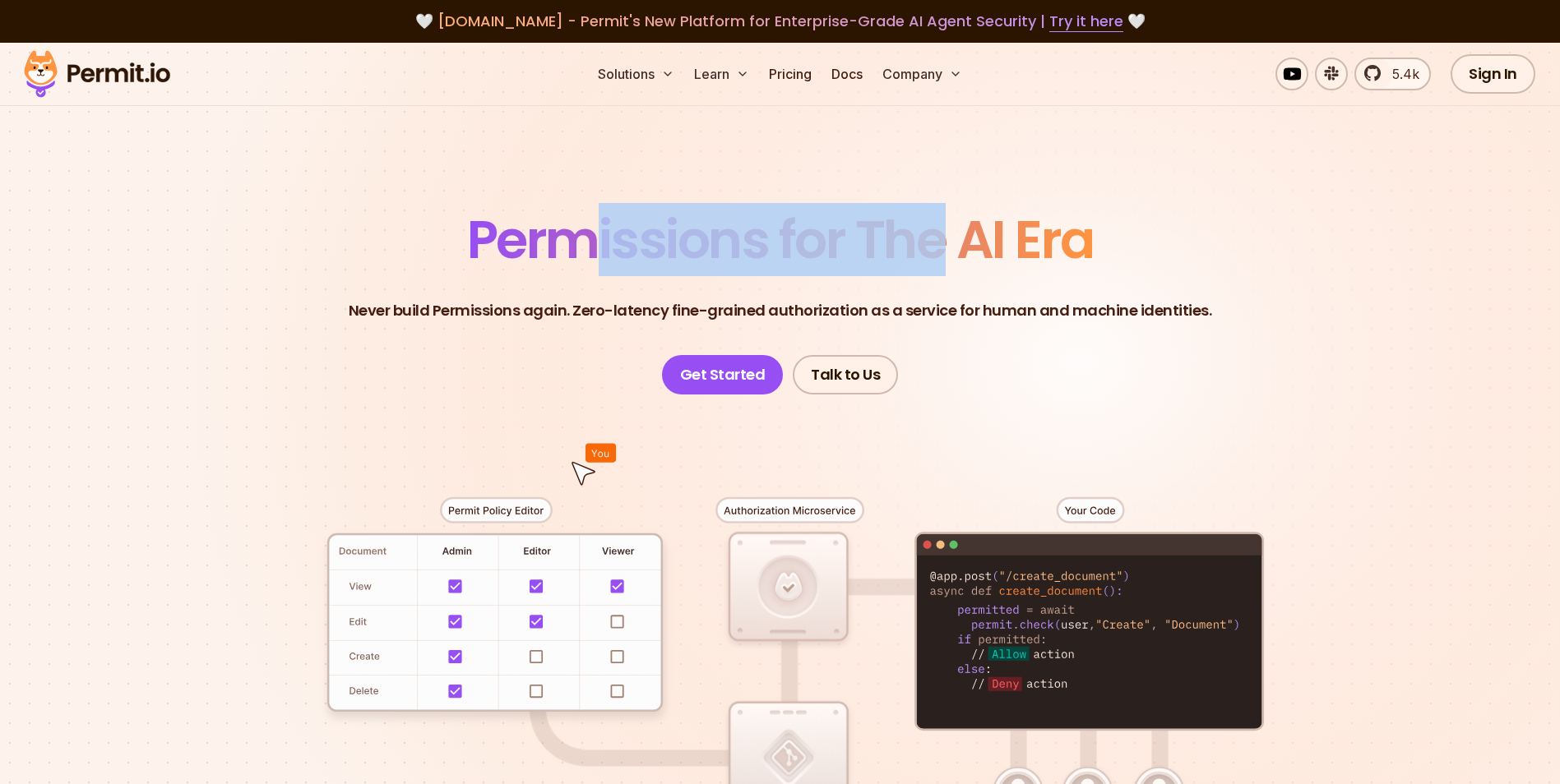
drag, startPoint x: 602, startPoint y: 233, endPoint x: 435, endPoint y: 218, distance: 167.7
click at [435, 218] on header "Permissions for The AI Era Never build Permissions again. Zero-latency fine-gra…" at bounding box center [780, 304] width 1151 height 181
drag, startPoint x: 1027, startPoint y: 286, endPoint x: 1123, endPoint y: 288, distance: 96.0
click at [1123, 288] on header "Permissions for The AI Era Never build Permissions again. Zero-latency fine-gra…" at bounding box center [780, 304] width 1151 height 181
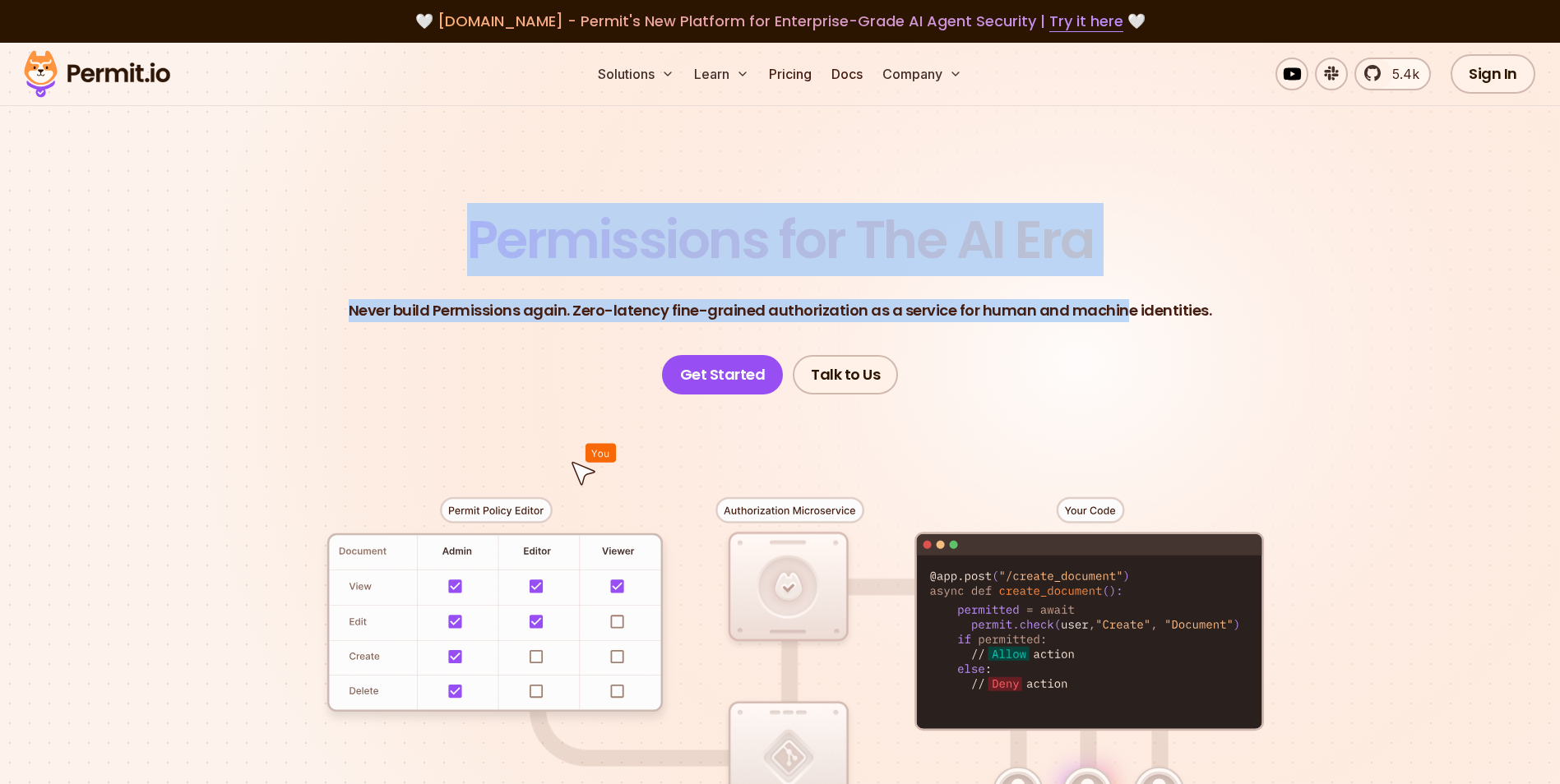
click at [1123, 288] on header "Permissions for The AI Era Never build Permissions again. Zero-latency fine-gra…" at bounding box center [780, 304] width 1151 height 181
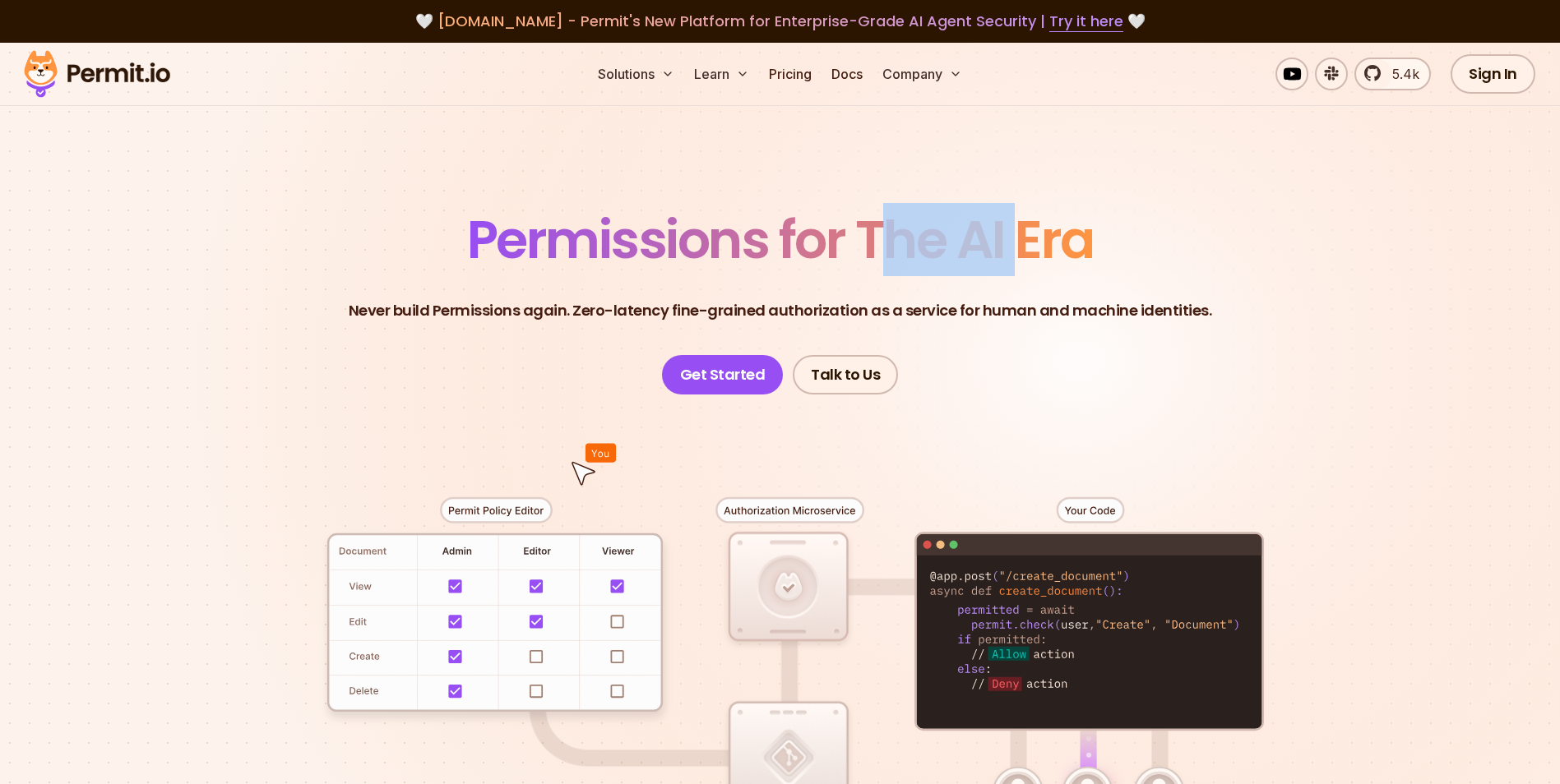
drag, startPoint x: 1122, startPoint y: 288, endPoint x: 467, endPoint y: 221, distance: 658.4
click at [479, 224] on header "Permissions for The AI Era Never build Permissions again. Zero-latency fine-gra…" at bounding box center [780, 304] width 1151 height 181
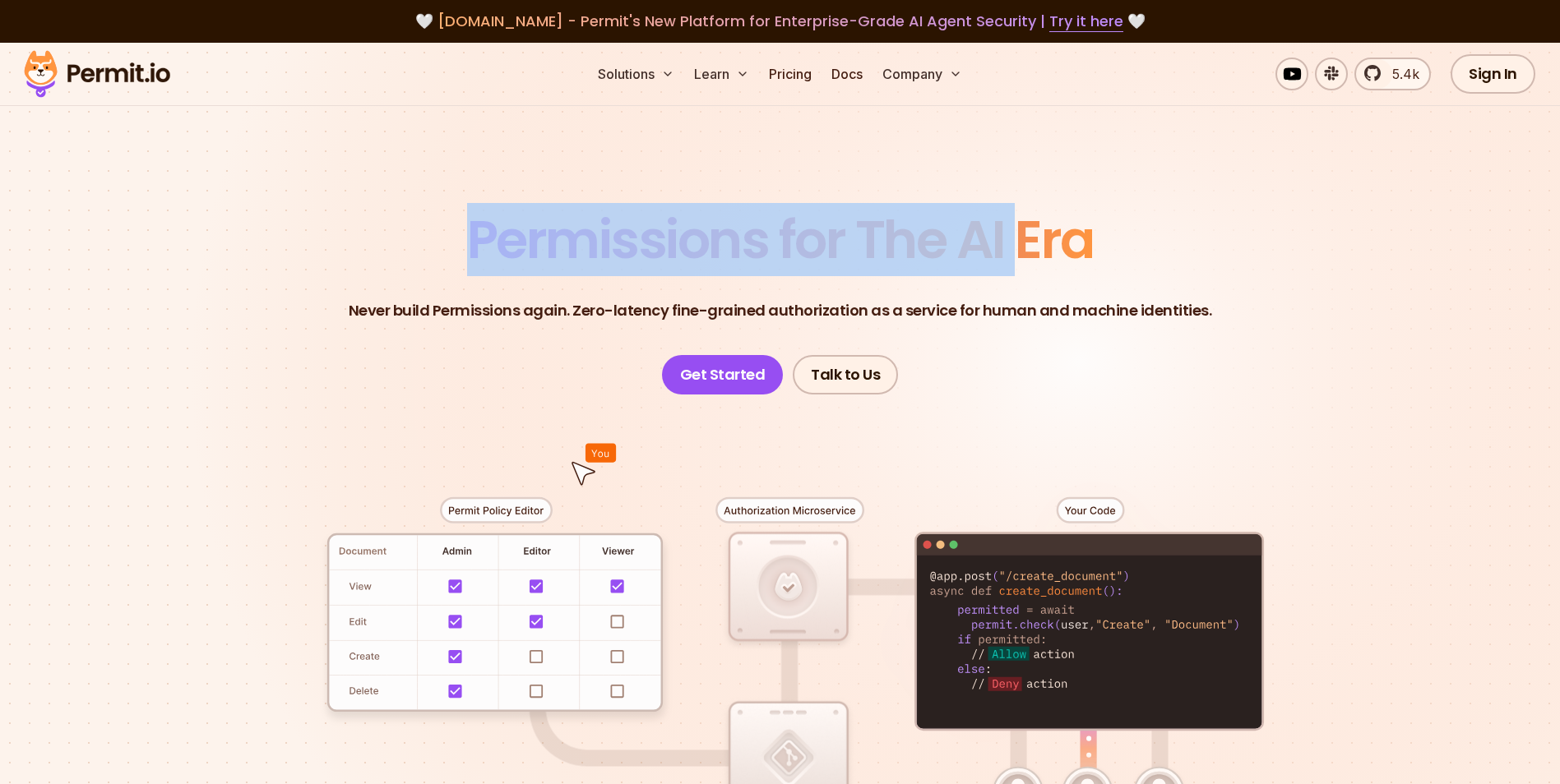
click at [467, 221] on span "Permissions for The AI Era" at bounding box center [780, 239] width 627 height 73
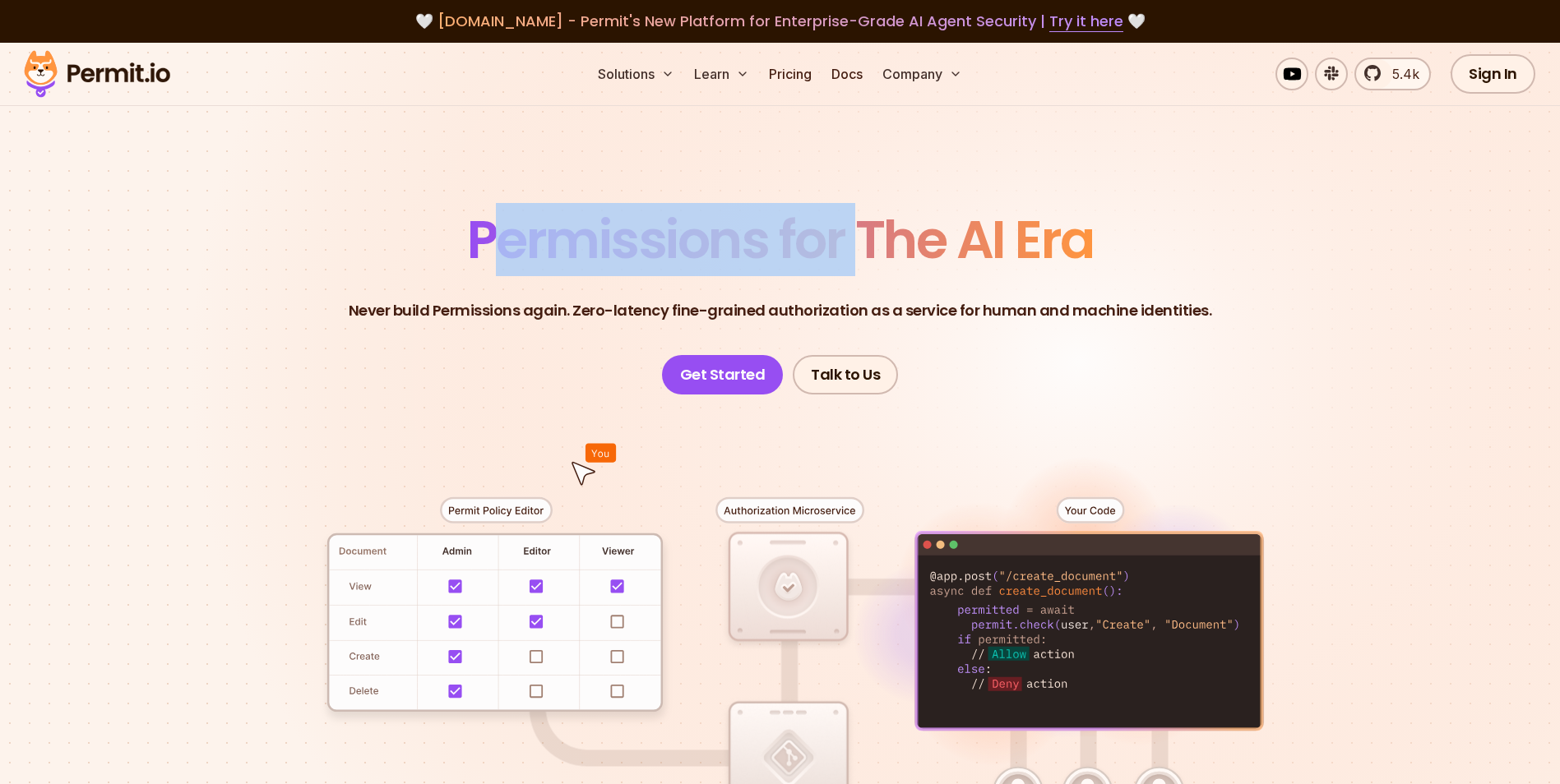
drag, startPoint x: 1045, startPoint y: 276, endPoint x: 1193, endPoint y: 282, distance: 148.1
click at [1193, 282] on header "Permissions for The AI Era Never build Permissions again. Zero-latency fine-gra…" at bounding box center [780, 304] width 1151 height 181
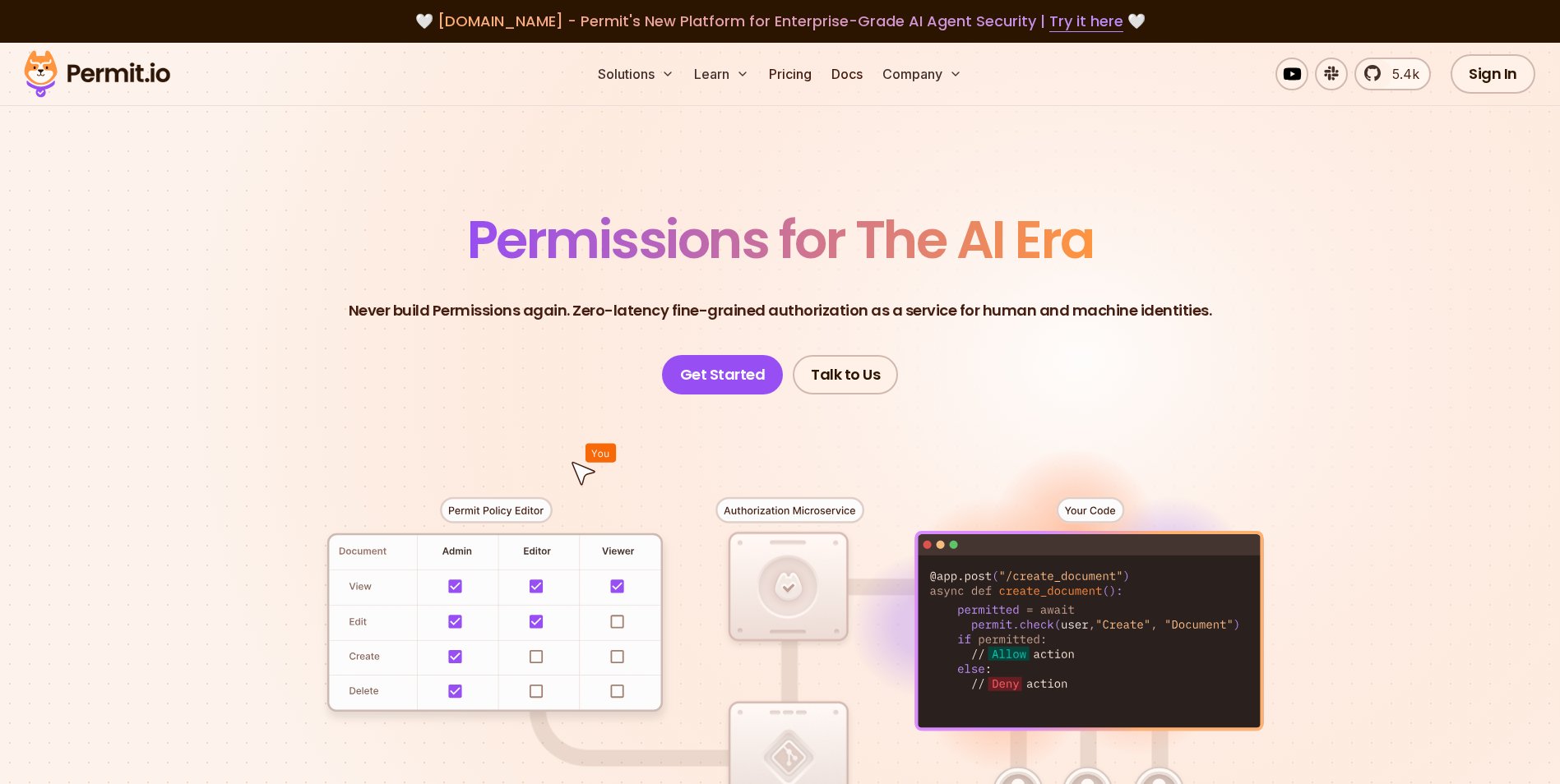
click at [1197, 282] on header "Permissions for The AI Era Never build Permissions again. Zero-latency fine-gra…" at bounding box center [780, 304] width 1151 height 181
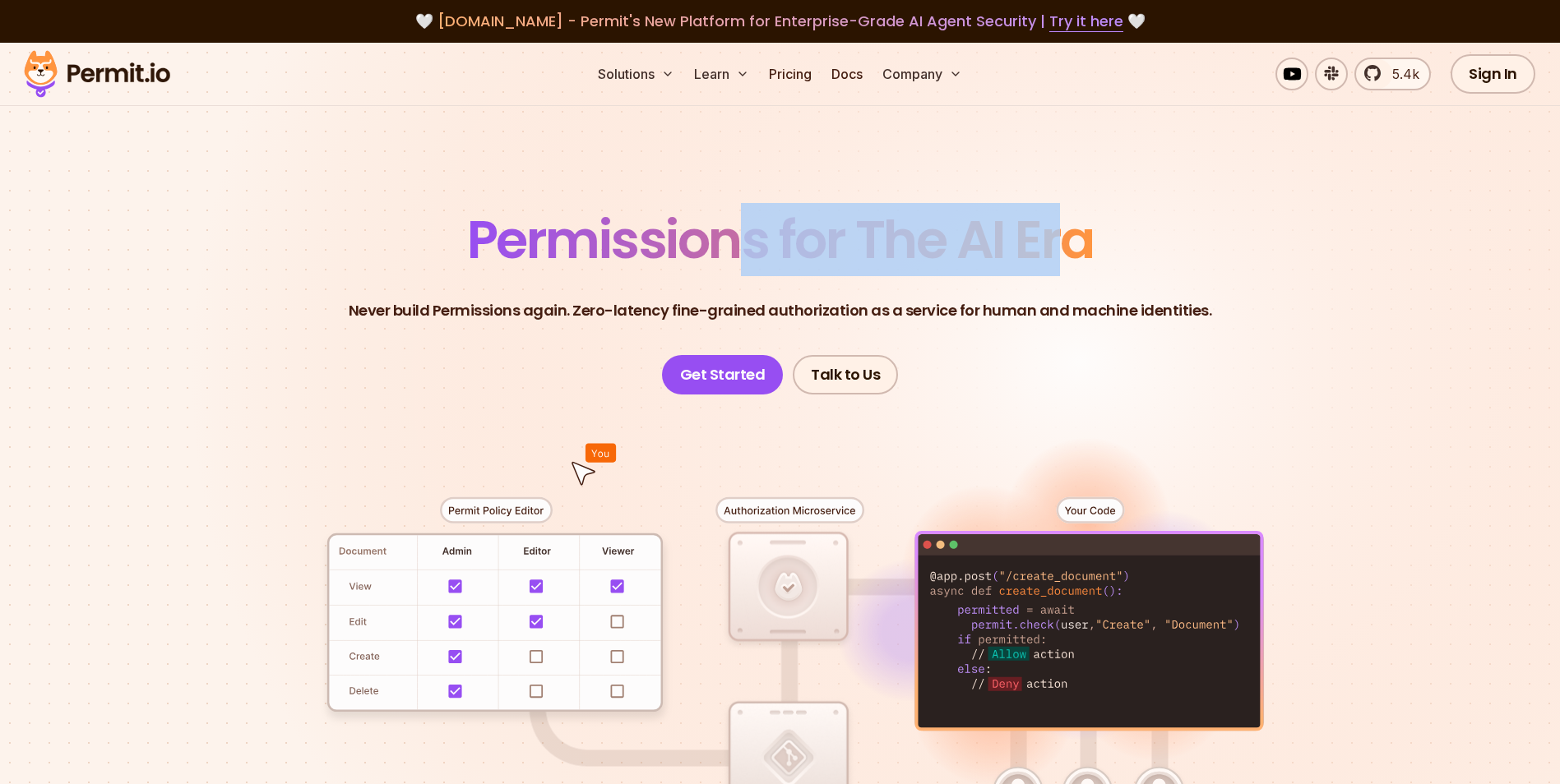
drag, startPoint x: 995, startPoint y: 271, endPoint x: 433, endPoint y: 221, distance: 564.2
click at [433, 221] on header "Permissions for The AI Era Never build Permissions again. Zero-latency fine-gra…" at bounding box center [780, 304] width 1151 height 181
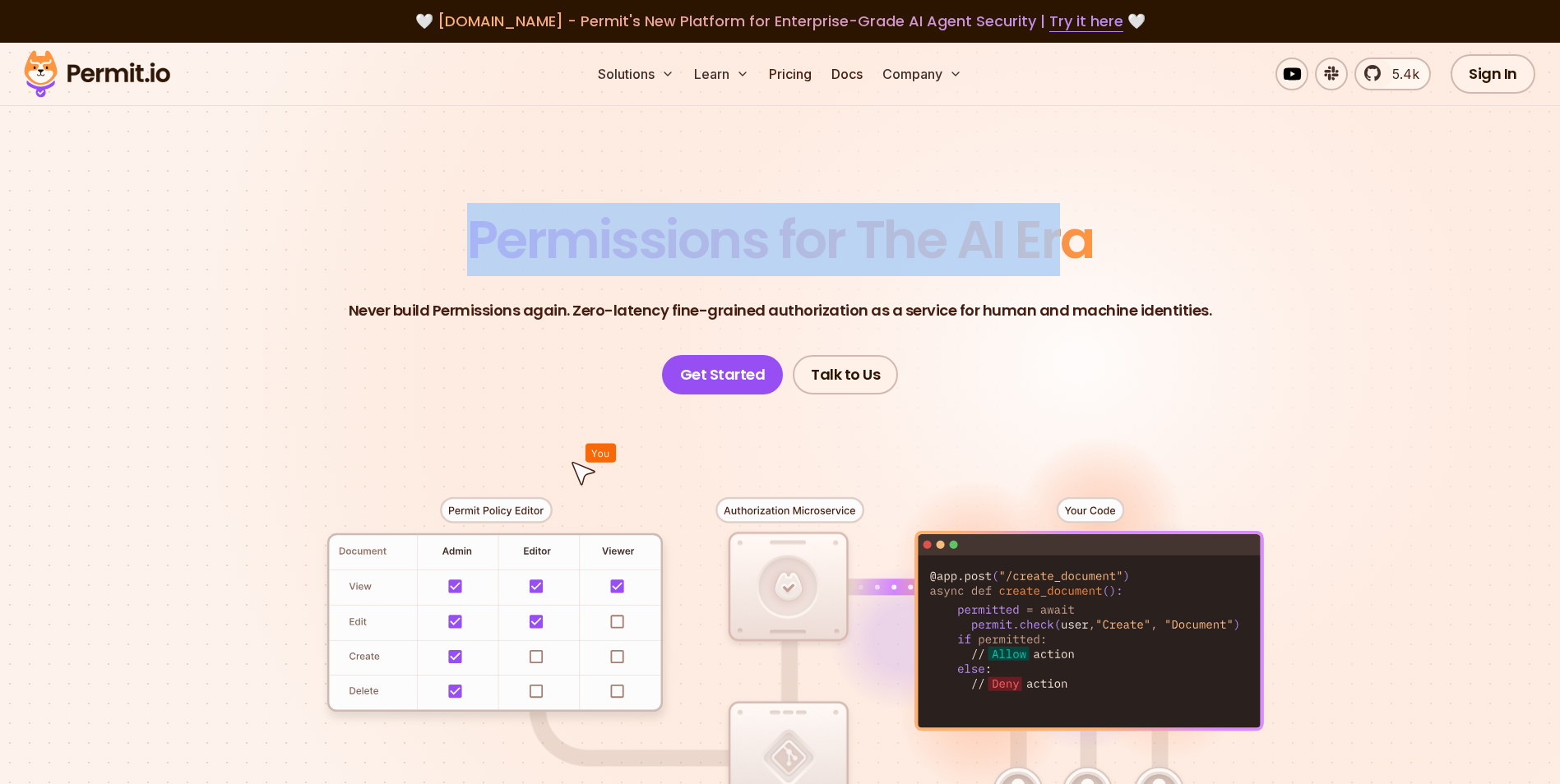
click at [432, 221] on header "Permissions for The AI Era Never build Permissions again. Zero-latency fine-gra…" at bounding box center [780, 304] width 1151 height 181
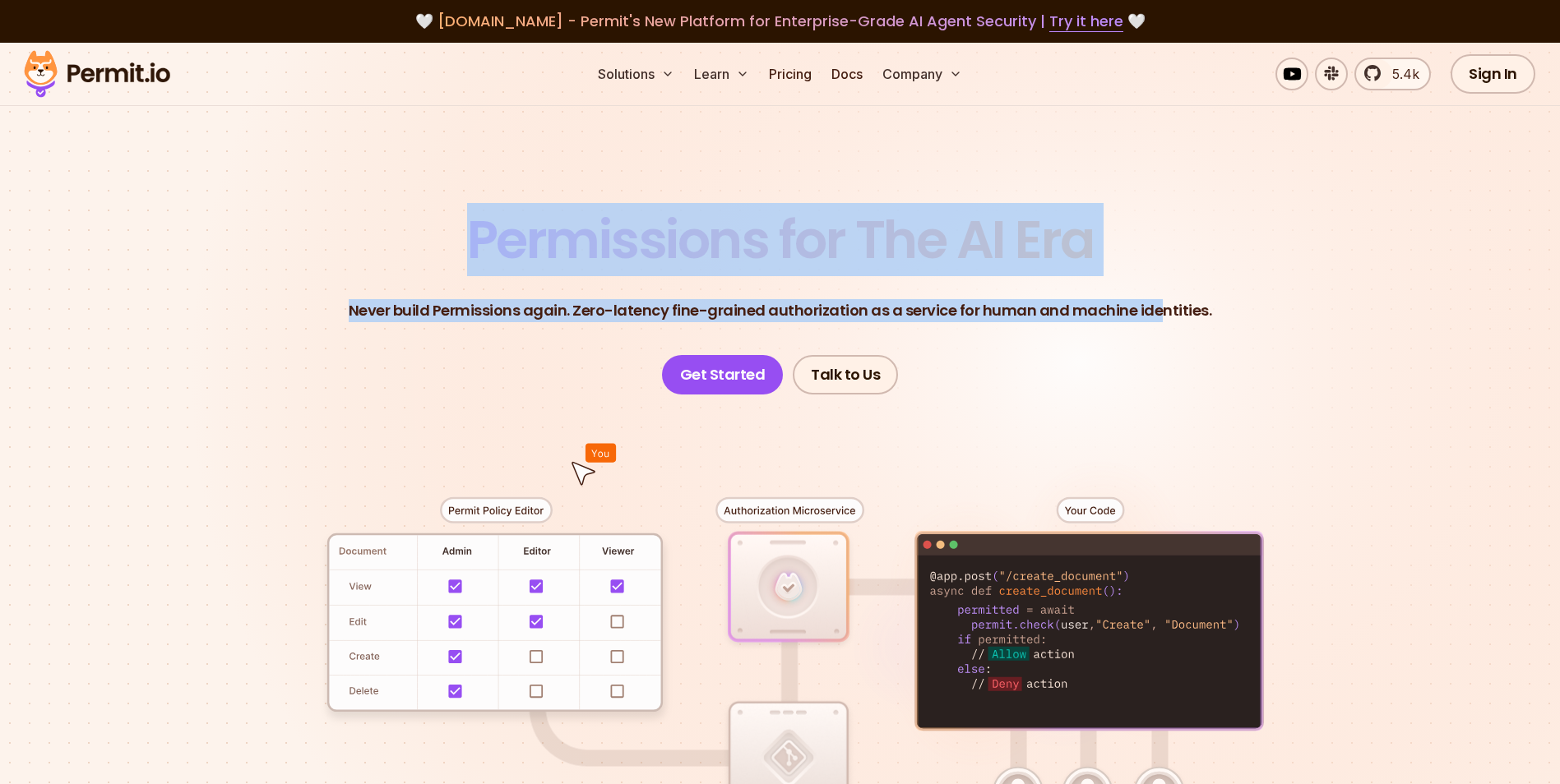
click at [1156, 267] on header "Permissions for The AI Era Never build Permissions again. Zero-latency fine-gra…" at bounding box center [780, 304] width 1151 height 181
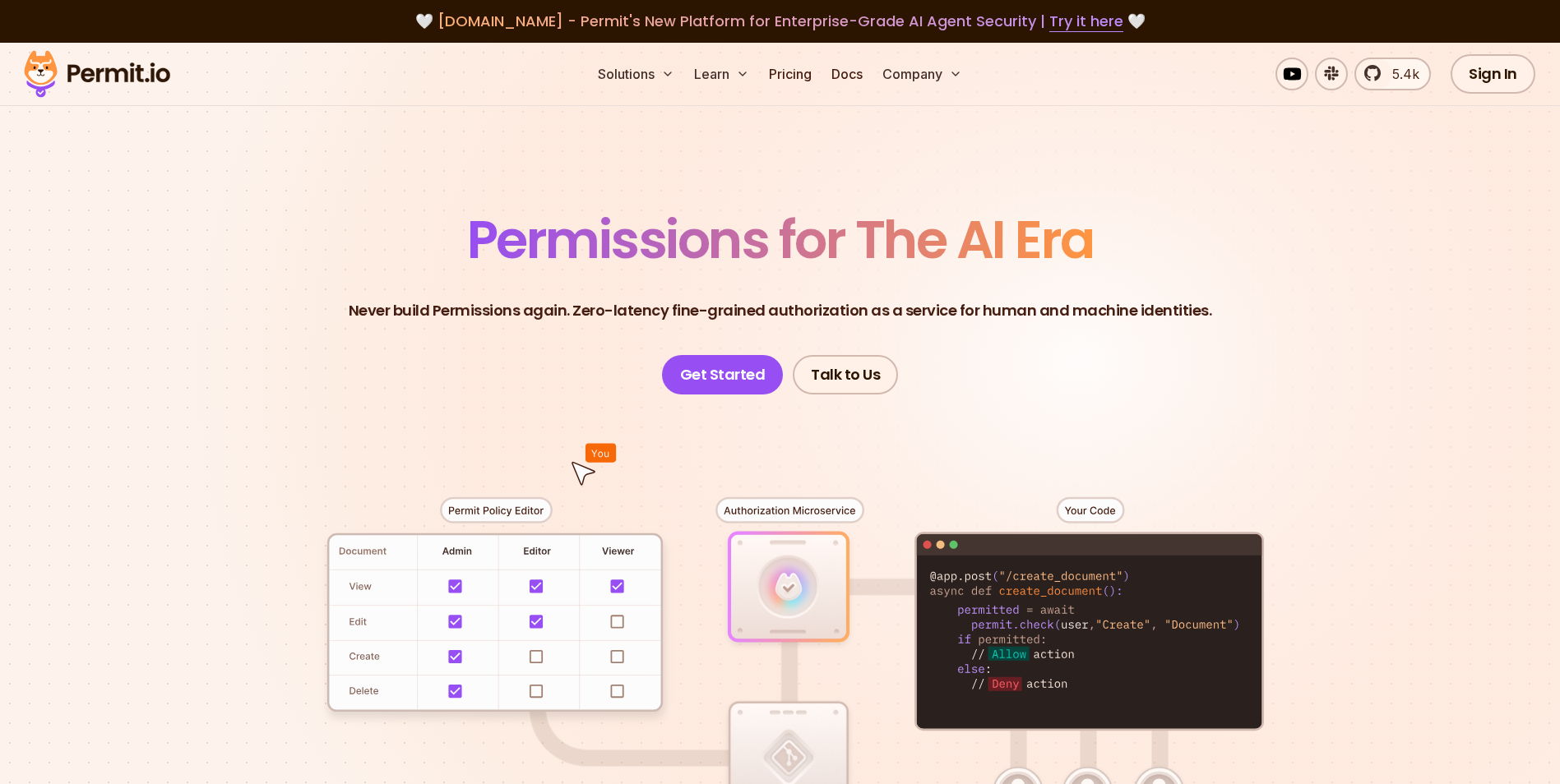
drag, startPoint x: 1156, startPoint y: 267, endPoint x: 1053, endPoint y: 259, distance: 103.3
drag, startPoint x: 1053, startPoint y: 259, endPoint x: 952, endPoint y: 258, distance: 101.0
click at [952, 258] on span "Permissions for The AI Era" at bounding box center [780, 239] width 627 height 73
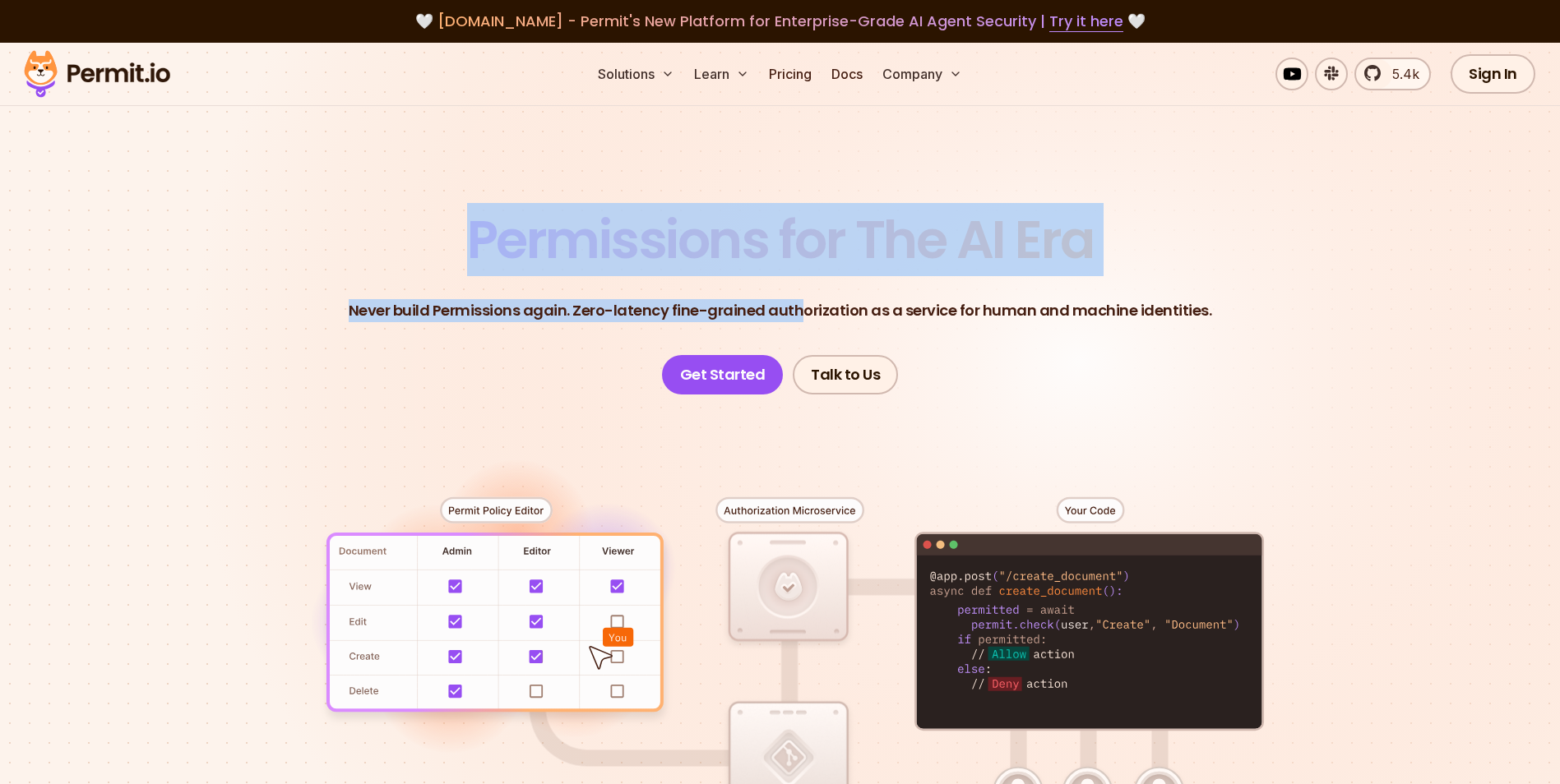
drag, startPoint x: 504, startPoint y: 251, endPoint x: 1109, endPoint y: 337, distance: 611.1
click at [1109, 337] on header "Permissions for The AI Era Never build Permissions again. Zero-latency fine-gra…" at bounding box center [780, 304] width 1151 height 181
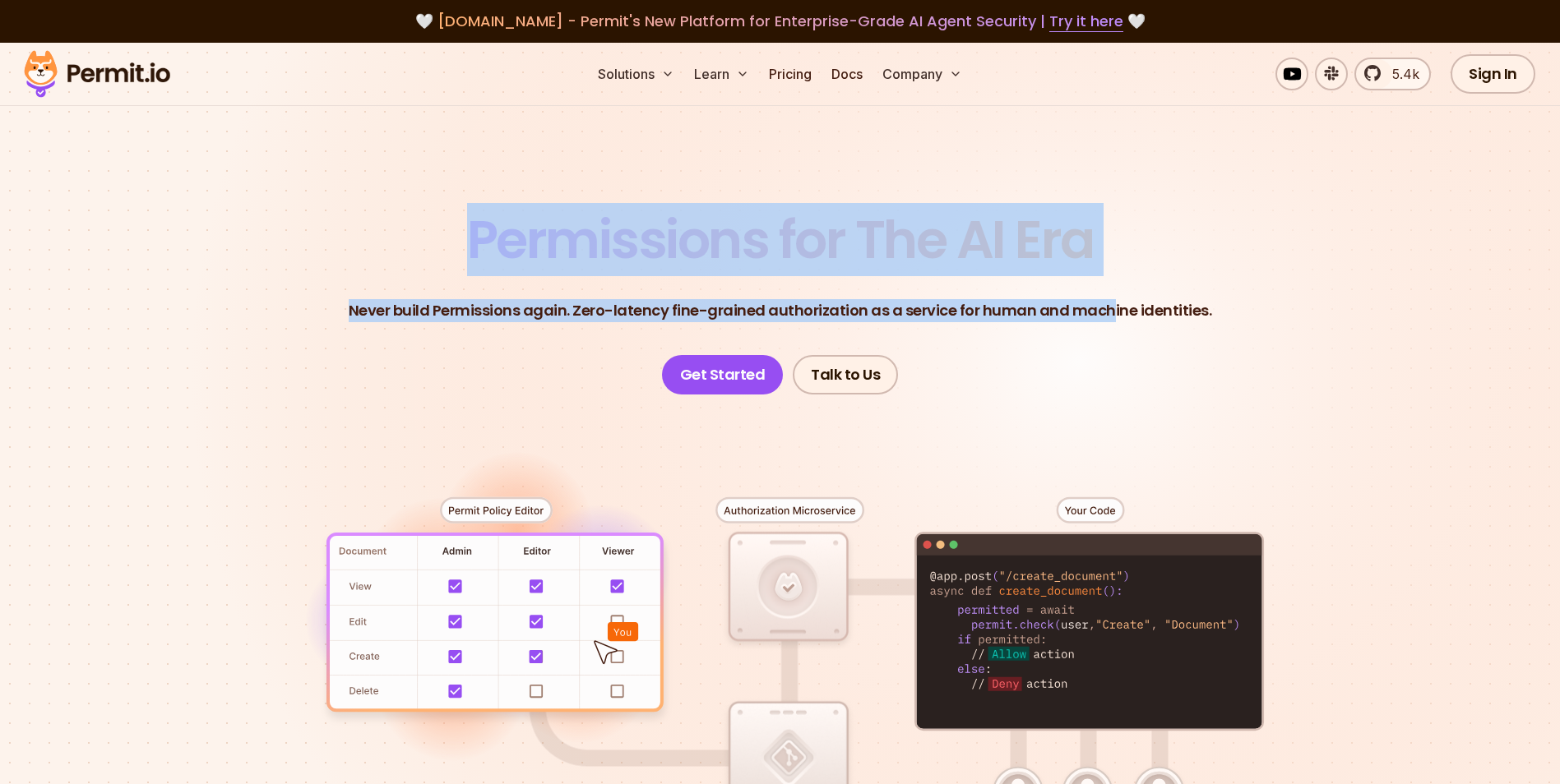
click at [1109, 337] on header "Permissions for The AI Era Never build Permissions again. Zero-latency fine-gra…" at bounding box center [780, 304] width 1151 height 181
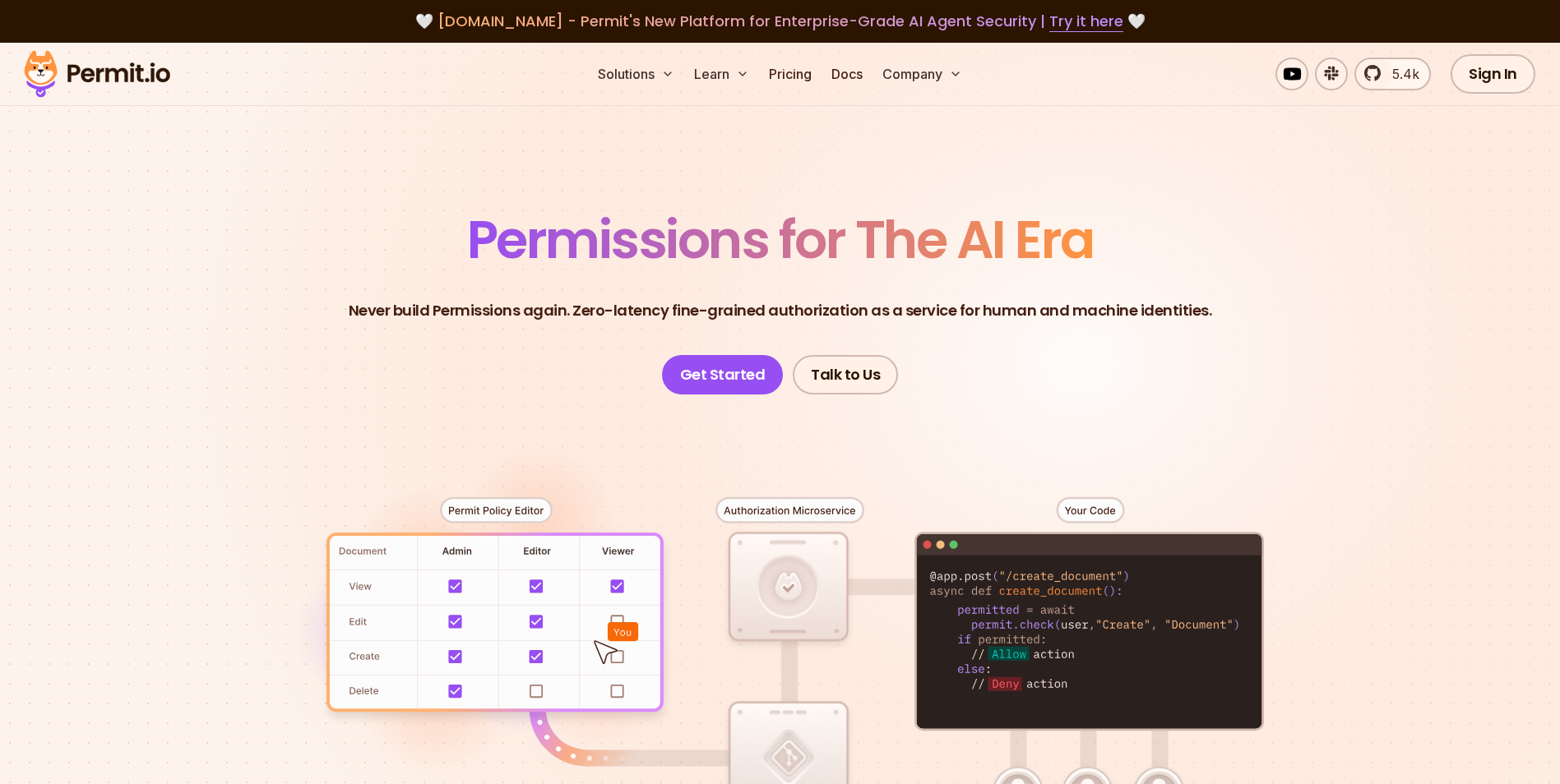
drag, startPoint x: 1109, startPoint y: 337, endPoint x: 968, endPoint y: 319, distance: 142.1
click at [968, 319] on p "Never build Permissions again. Zero-latency fine-grained authorization as a ser…" at bounding box center [780, 311] width 863 height 23
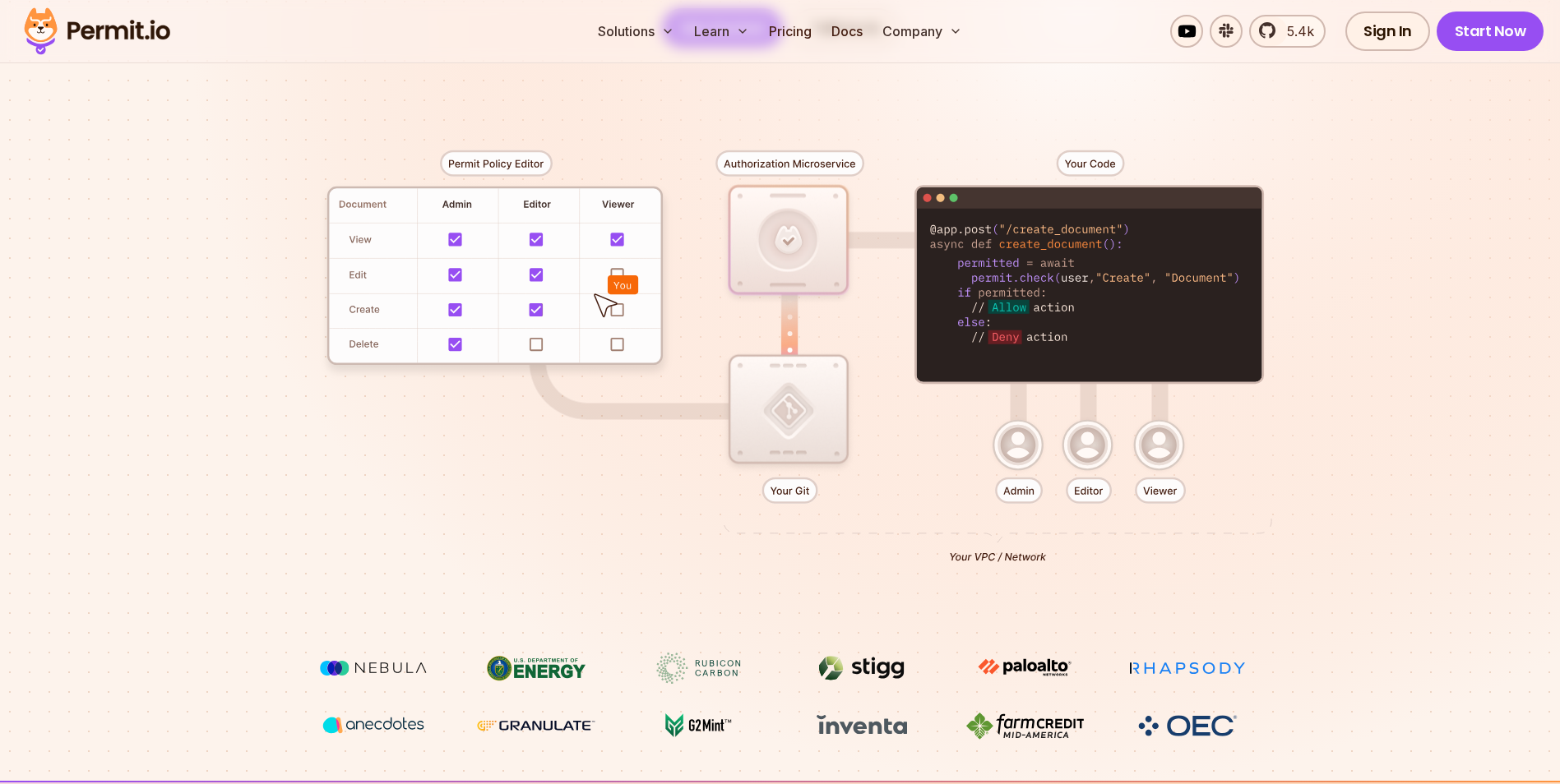
scroll to position [329, 0]
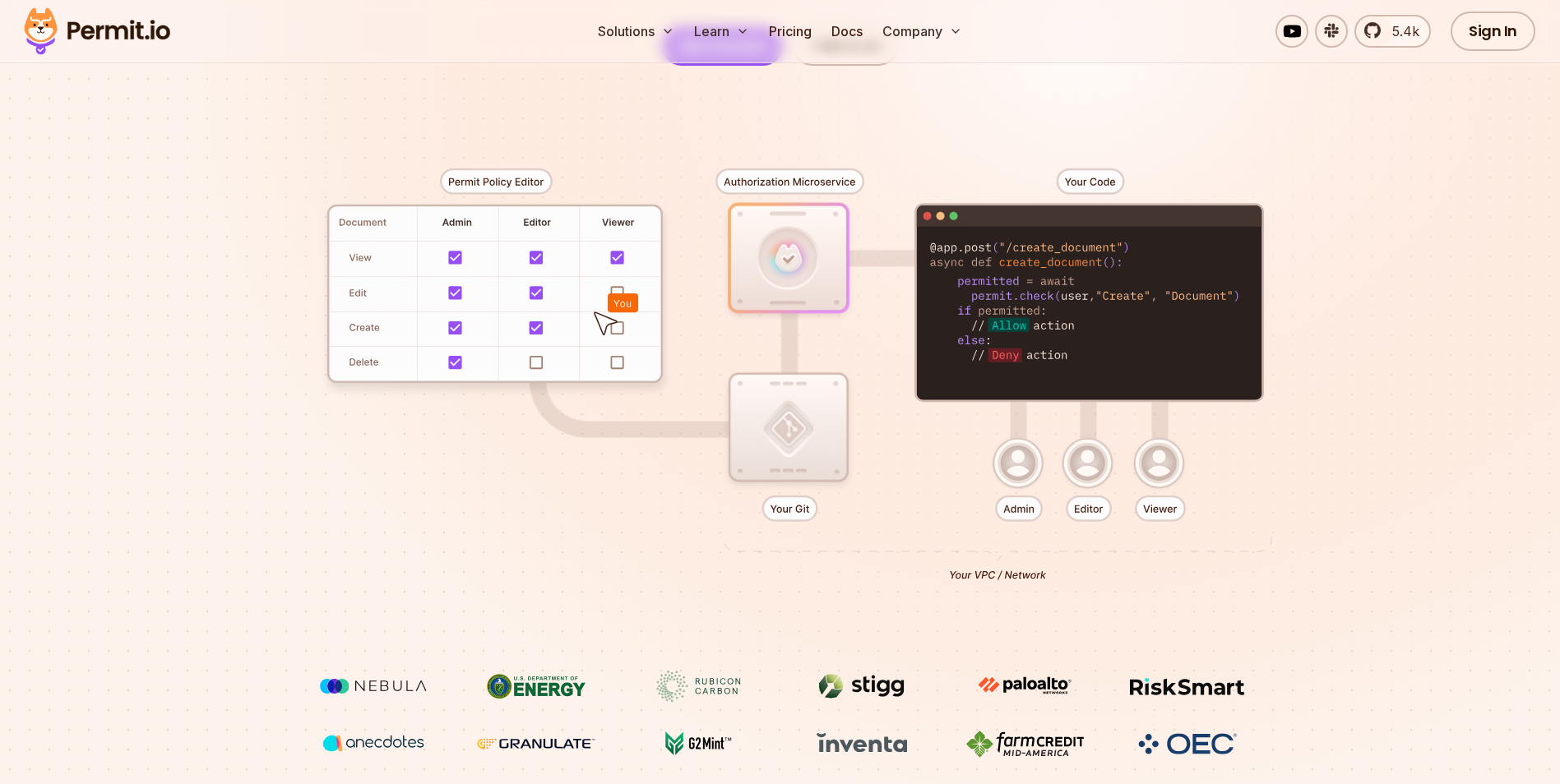
drag, startPoint x: 405, startPoint y: 295, endPoint x: 409, endPoint y: 323, distance: 28.3
click at [409, 323] on div at bounding box center [780, 368] width 1151 height 605
drag, startPoint x: 409, startPoint y: 323, endPoint x: 385, endPoint y: 272, distance: 56.4
click at [385, 272] on div at bounding box center [780, 368] width 1151 height 605
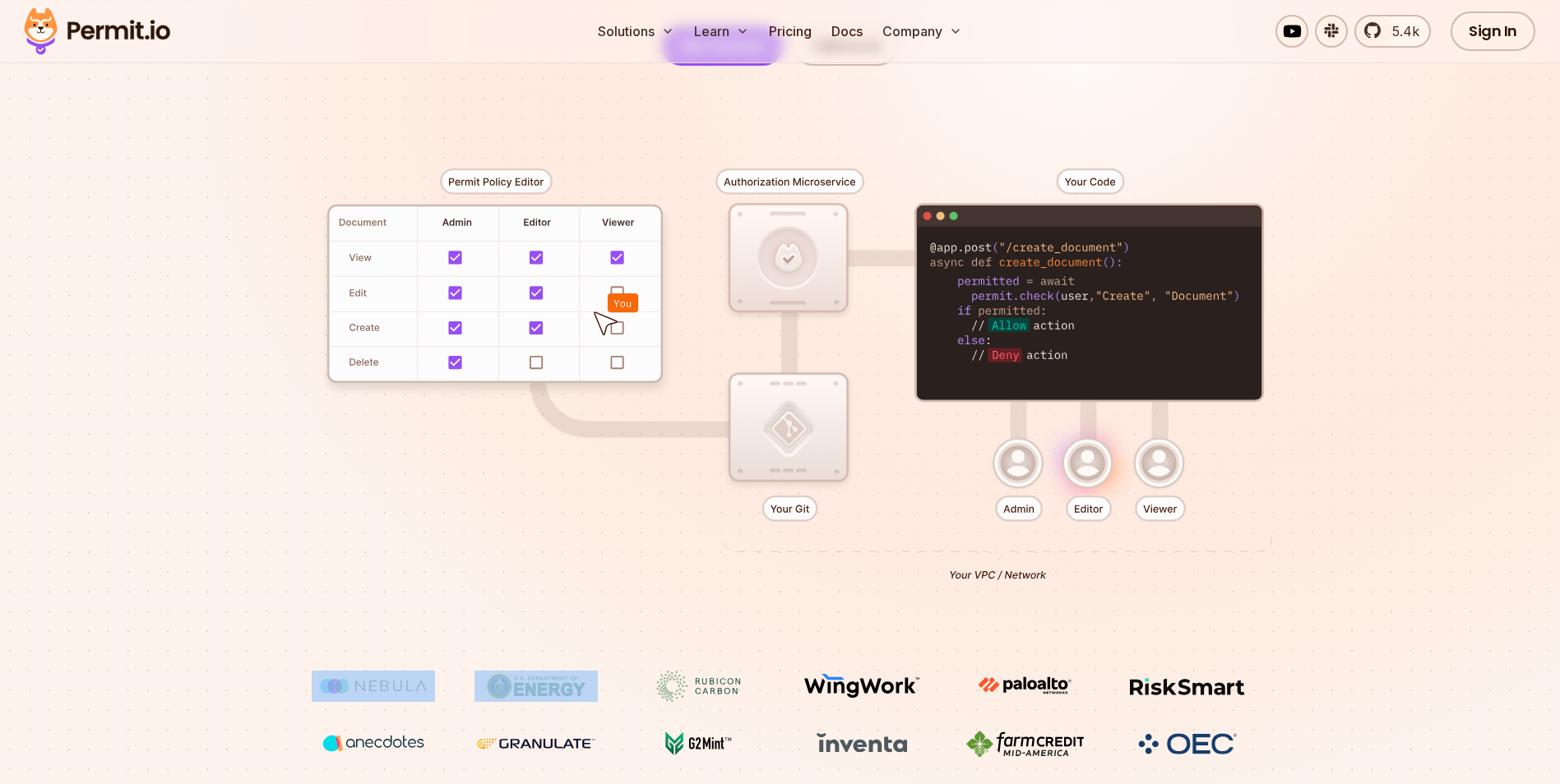
click at [385, 272] on div at bounding box center [780, 368] width 1151 height 605
drag, startPoint x: 385, startPoint y: 272, endPoint x: 343, endPoint y: 260, distance: 43.7
click at [343, 260] on div at bounding box center [780, 368] width 1151 height 605
drag, startPoint x: 346, startPoint y: 260, endPoint x: 385, endPoint y: 264, distance: 39.2
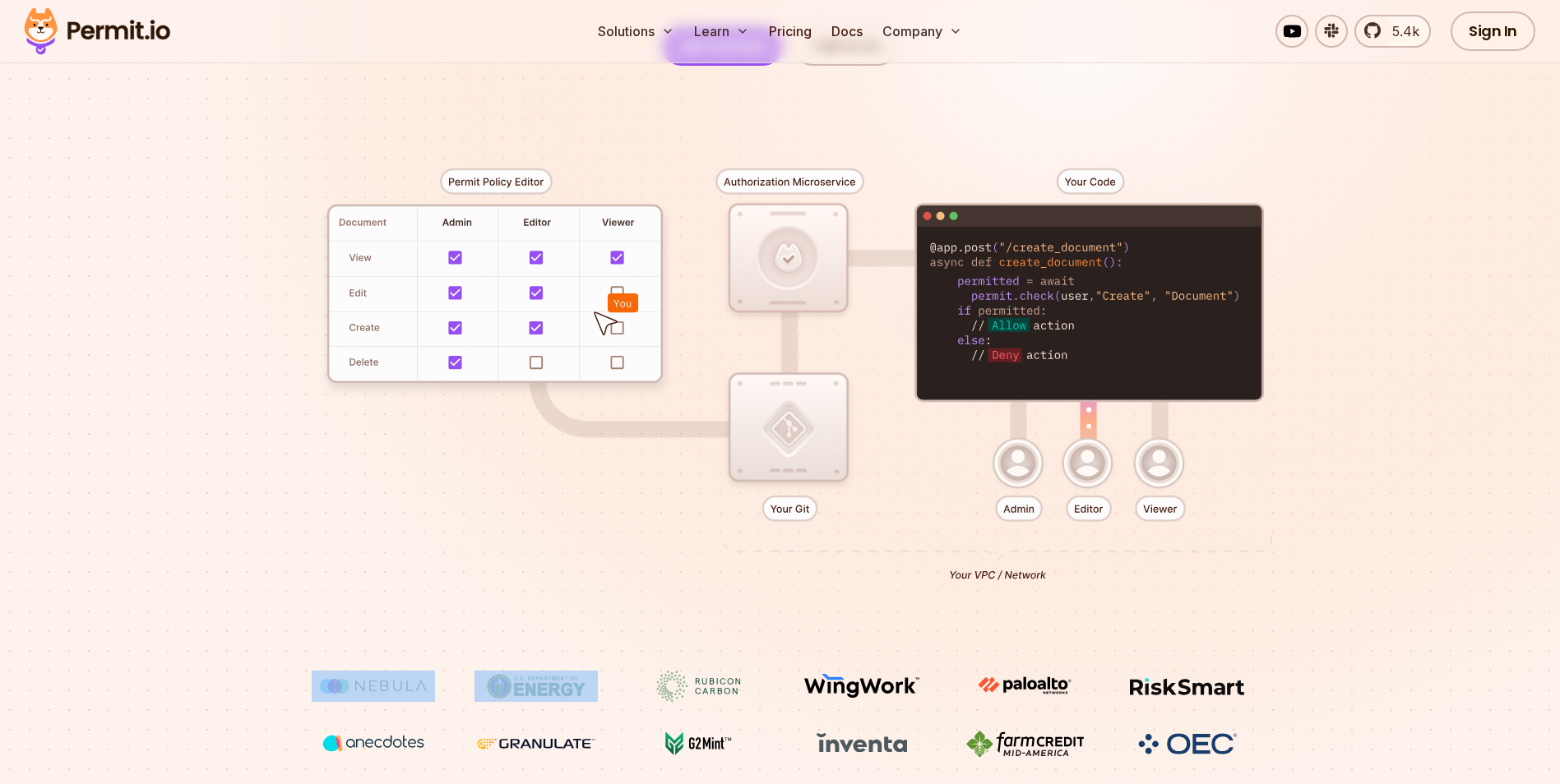
click at [385, 264] on div at bounding box center [780, 368] width 1151 height 605
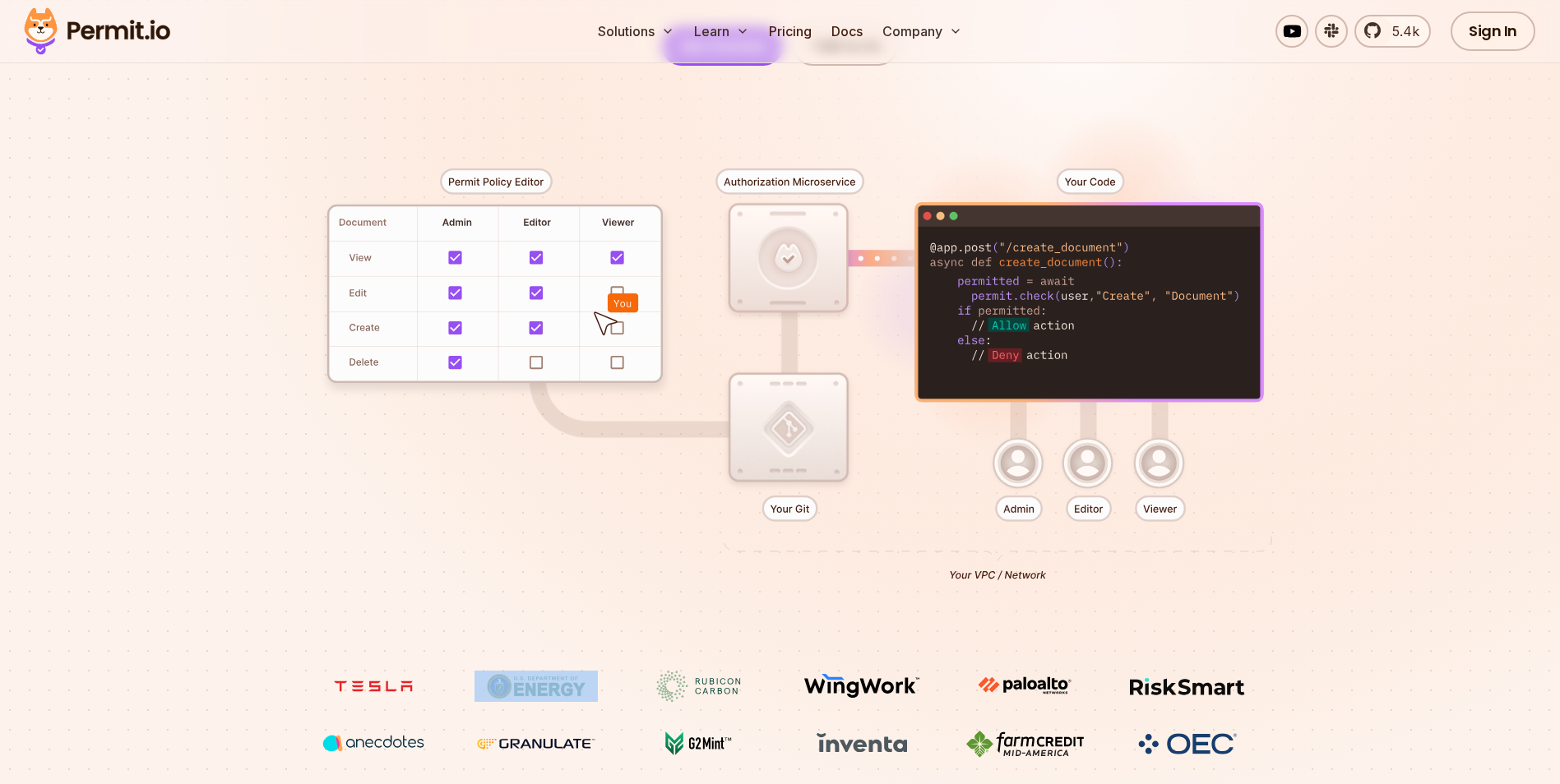
click at [442, 353] on div at bounding box center [780, 368] width 1151 height 605
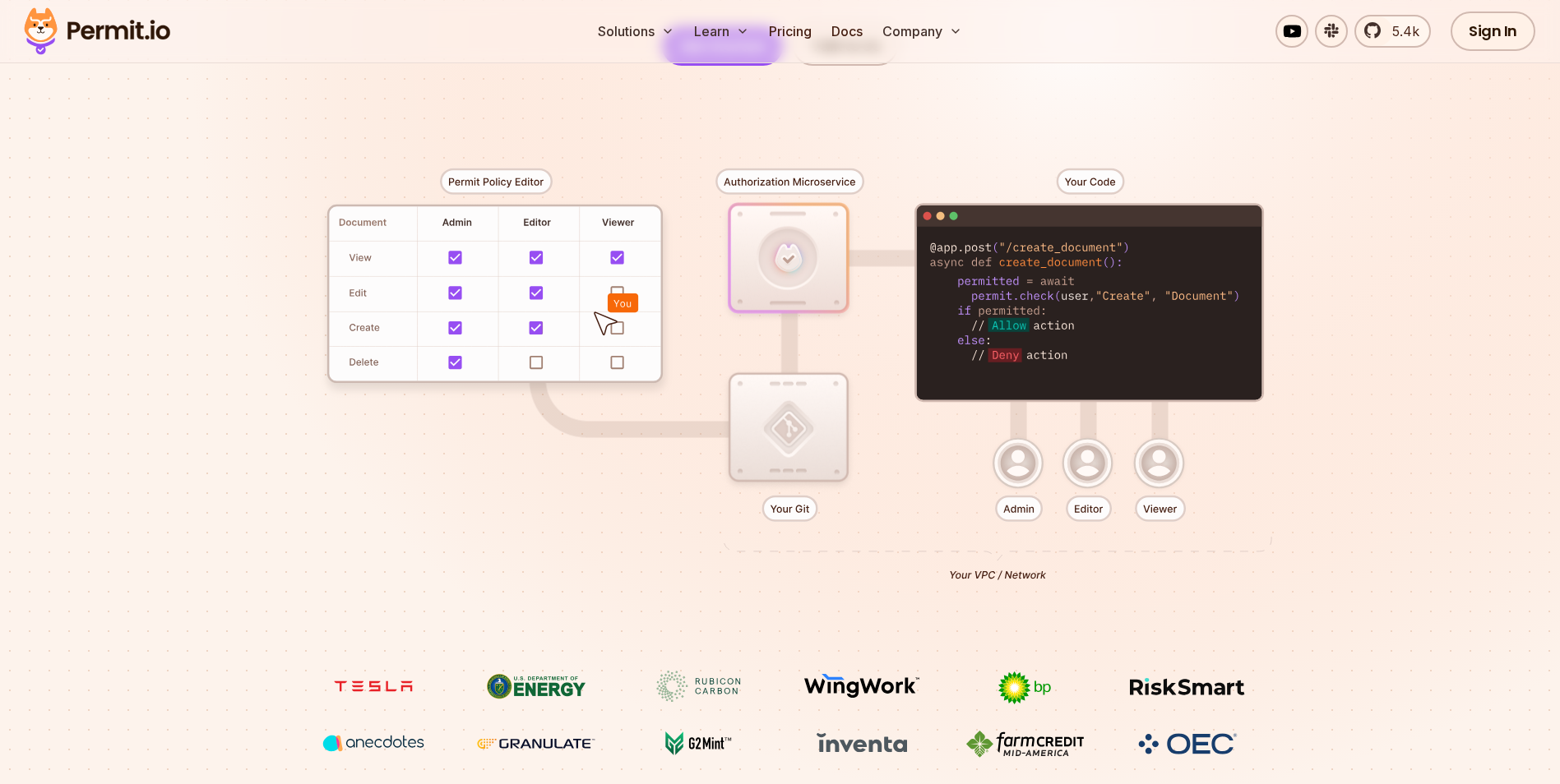
drag, startPoint x: 442, startPoint y: 353, endPoint x: 420, endPoint y: 352, distance: 22.0
drag, startPoint x: 420, startPoint y: 352, endPoint x: 388, endPoint y: 294, distance: 66.2
click at [388, 337] on div at bounding box center [780, 368] width 1151 height 605
drag, startPoint x: 454, startPoint y: 191, endPoint x: 597, endPoint y: 189, distance: 143.0
click at [597, 189] on div at bounding box center [780, 368] width 1151 height 605
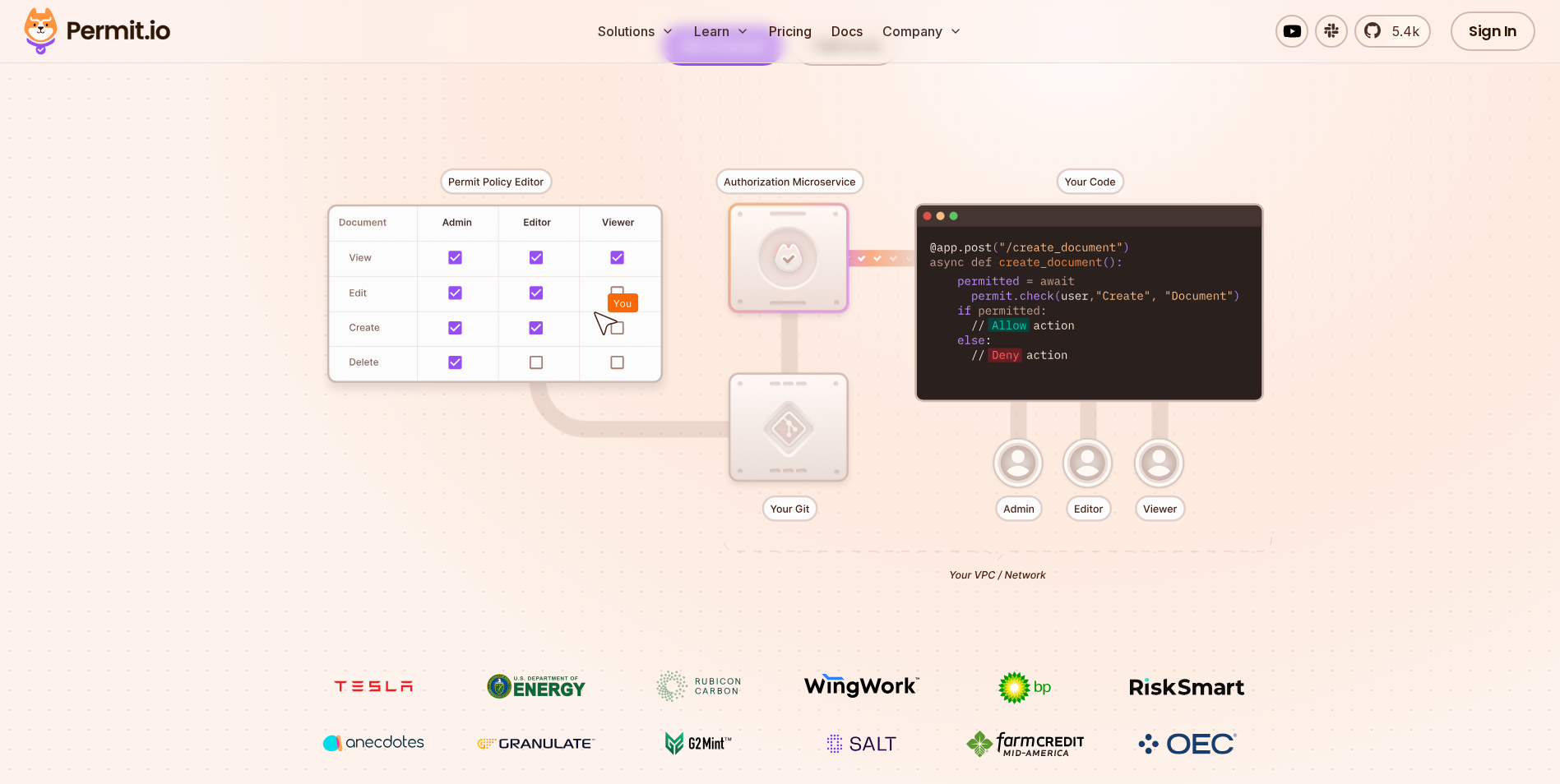
drag, startPoint x: 713, startPoint y: 185, endPoint x: 835, endPoint y: 189, distance: 122.1
click at [835, 189] on div at bounding box center [780, 368] width 1151 height 605
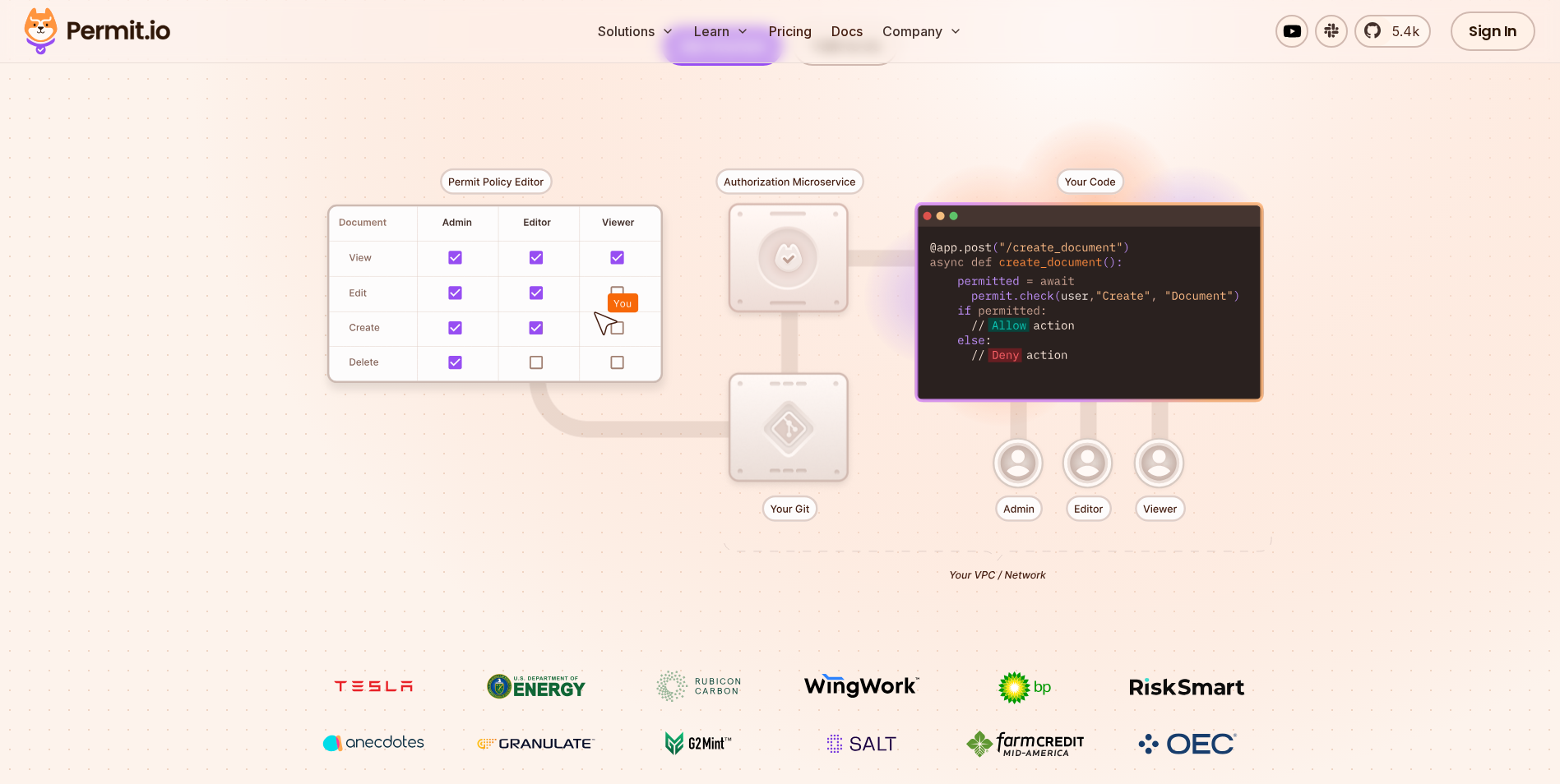
drag, startPoint x: 829, startPoint y: 292, endPoint x: 808, endPoint y: 480, distance: 189.2
click at [808, 480] on div at bounding box center [780, 368] width 1151 height 605
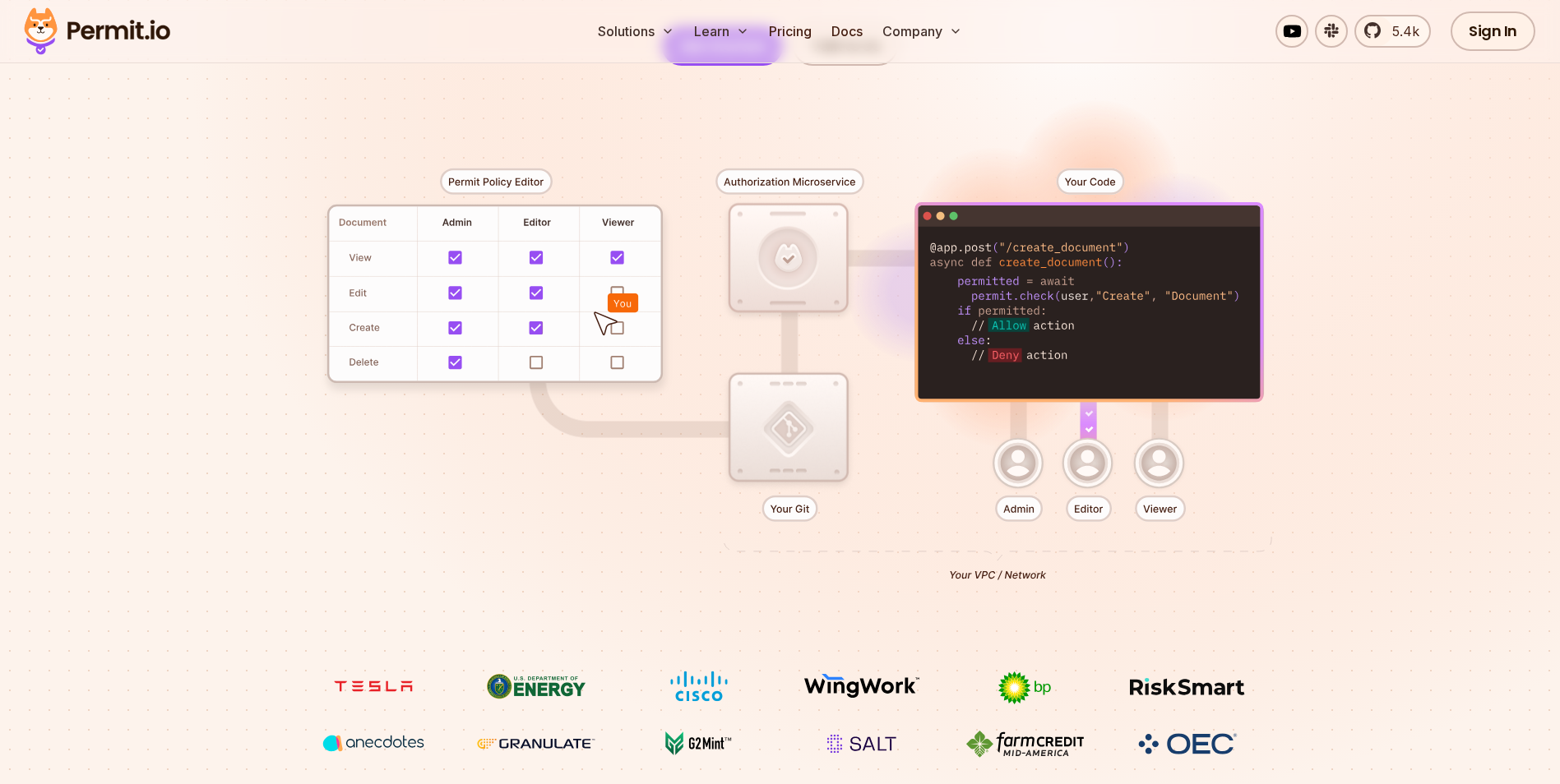
drag, startPoint x: 808, startPoint y: 480, endPoint x: 362, endPoint y: 439, distance: 447.9
click at [362, 439] on div at bounding box center [780, 368] width 1151 height 605
drag, startPoint x: 362, startPoint y: 439, endPoint x: 1176, endPoint y: 501, distance: 816.4
click at [1176, 501] on div at bounding box center [780, 368] width 1151 height 605
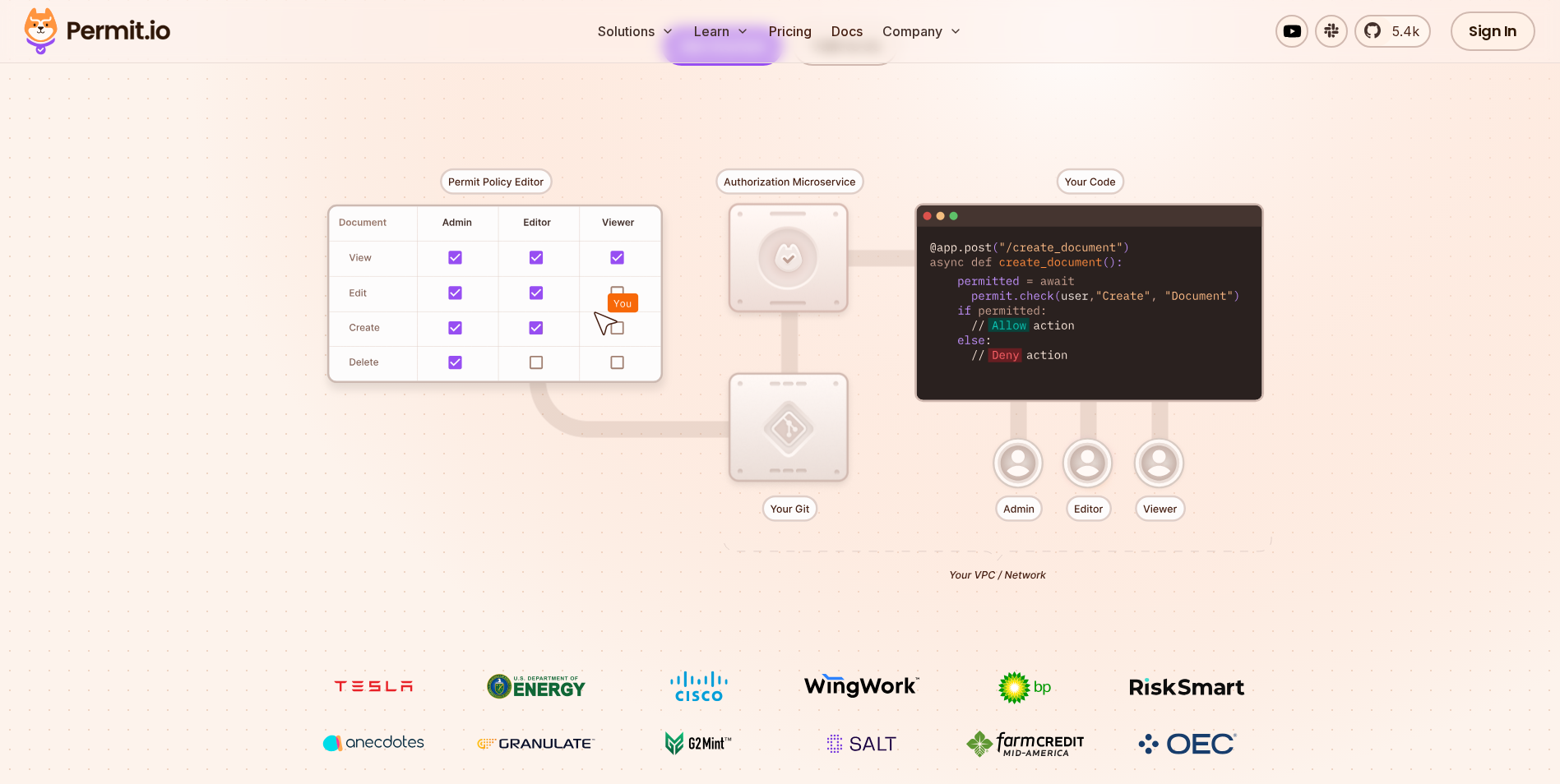
drag, startPoint x: 1160, startPoint y: 501, endPoint x: 1084, endPoint y: 498, distance: 76.1
drag, startPoint x: 1084, startPoint y: 498, endPoint x: 1053, endPoint y: 498, distance: 31.0
drag
click at [924, 507] on div at bounding box center [780, 368] width 1151 height 605
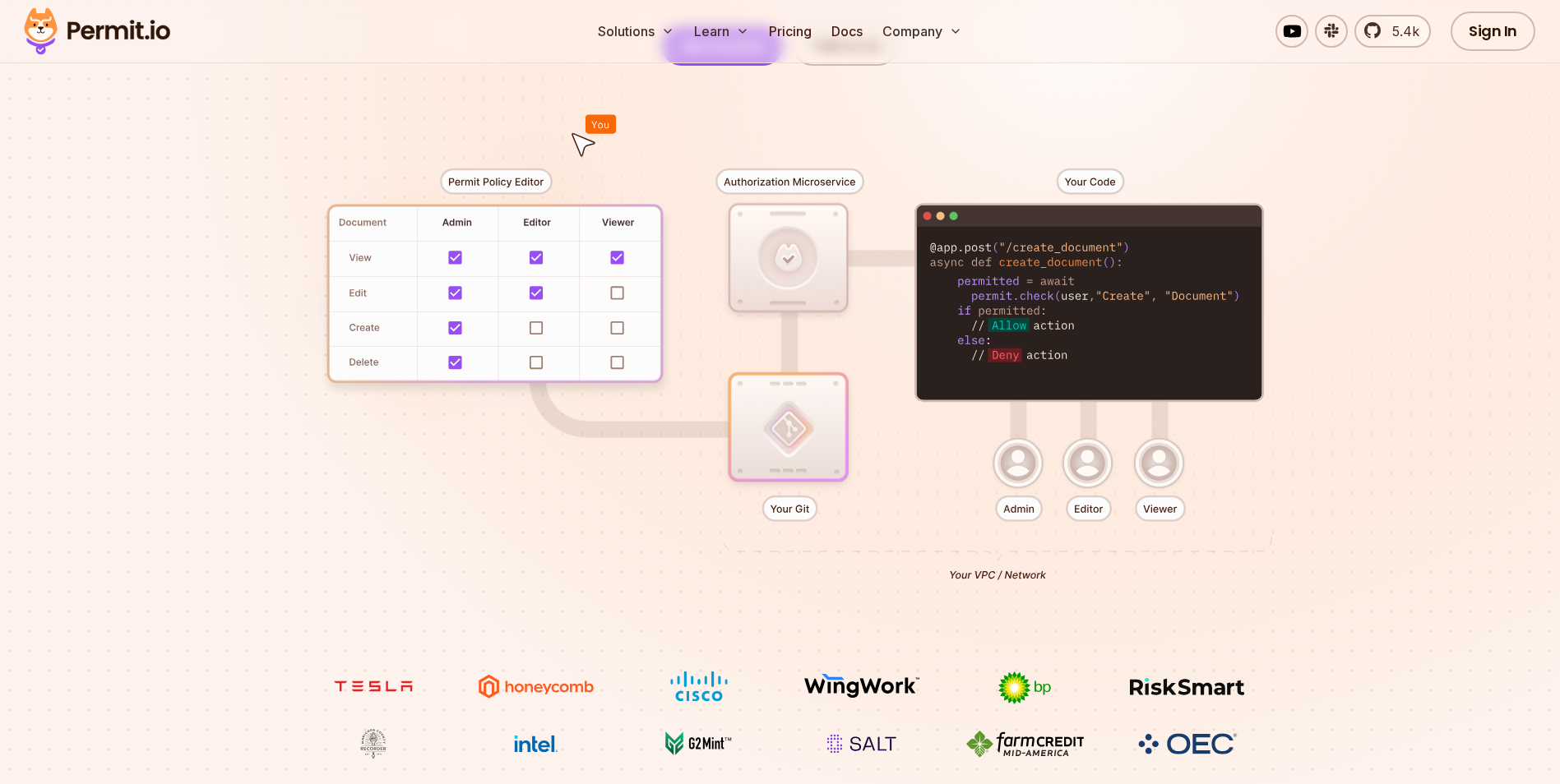
click at [402, 219] on div at bounding box center [780, 368] width 1151 height 605
click at [665, 190] on div at bounding box center [780, 368] width 1151 height 605
click at [657, 189] on div at bounding box center [780, 368] width 1151 height 605
click at [408, 180] on div at bounding box center [780, 368] width 1151 height 605
click at [636, 187] on div at bounding box center [780, 368] width 1151 height 605
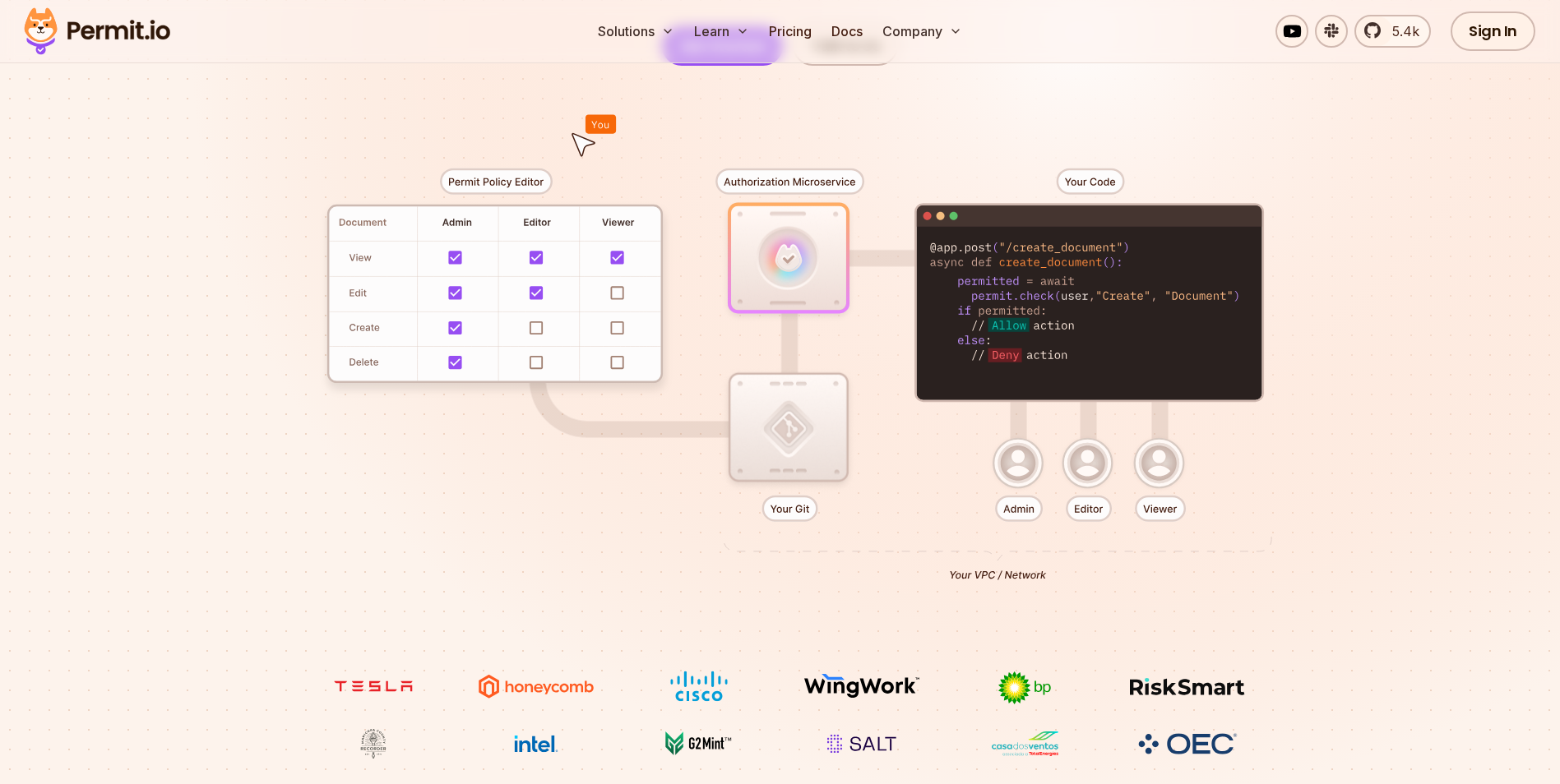
click at [636, 187] on div at bounding box center [780, 368] width 1151 height 605
click at [404, 186] on div at bounding box center [780, 368] width 1151 height 605
click at [408, 189] on div at bounding box center [780, 368] width 1151 height 605
click at [489, 216] on div at bounding box center [780, 368] width 1151 height 605
click at [528, 221] on div at bounding box center [780, 368] width 1151 height 605
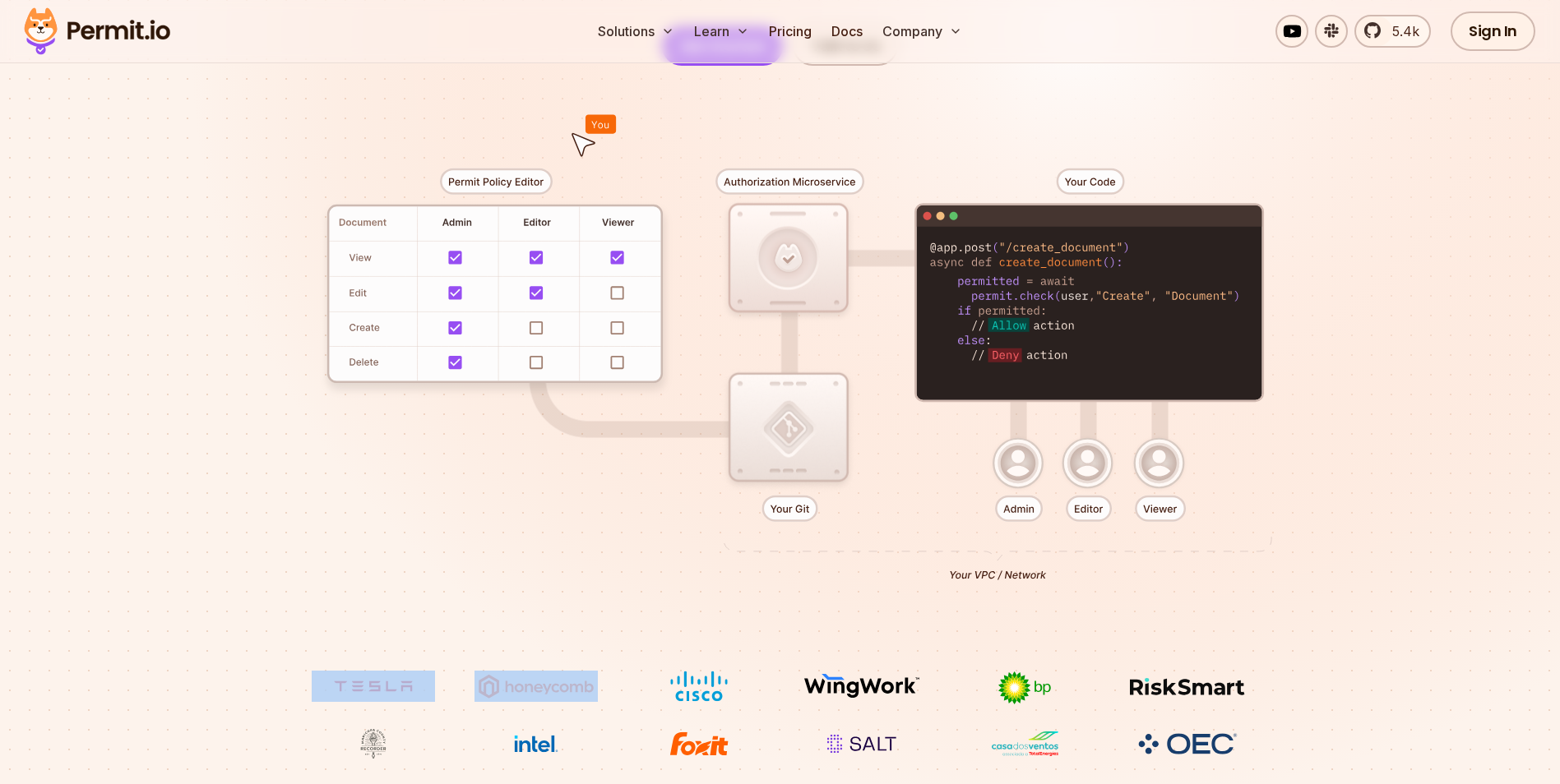
click at [528, 221] on div at bounding box center [780, 368] width 1151 height 605
click at [451, 233] on div at bounding box center [780, 368] width 1151 height 605
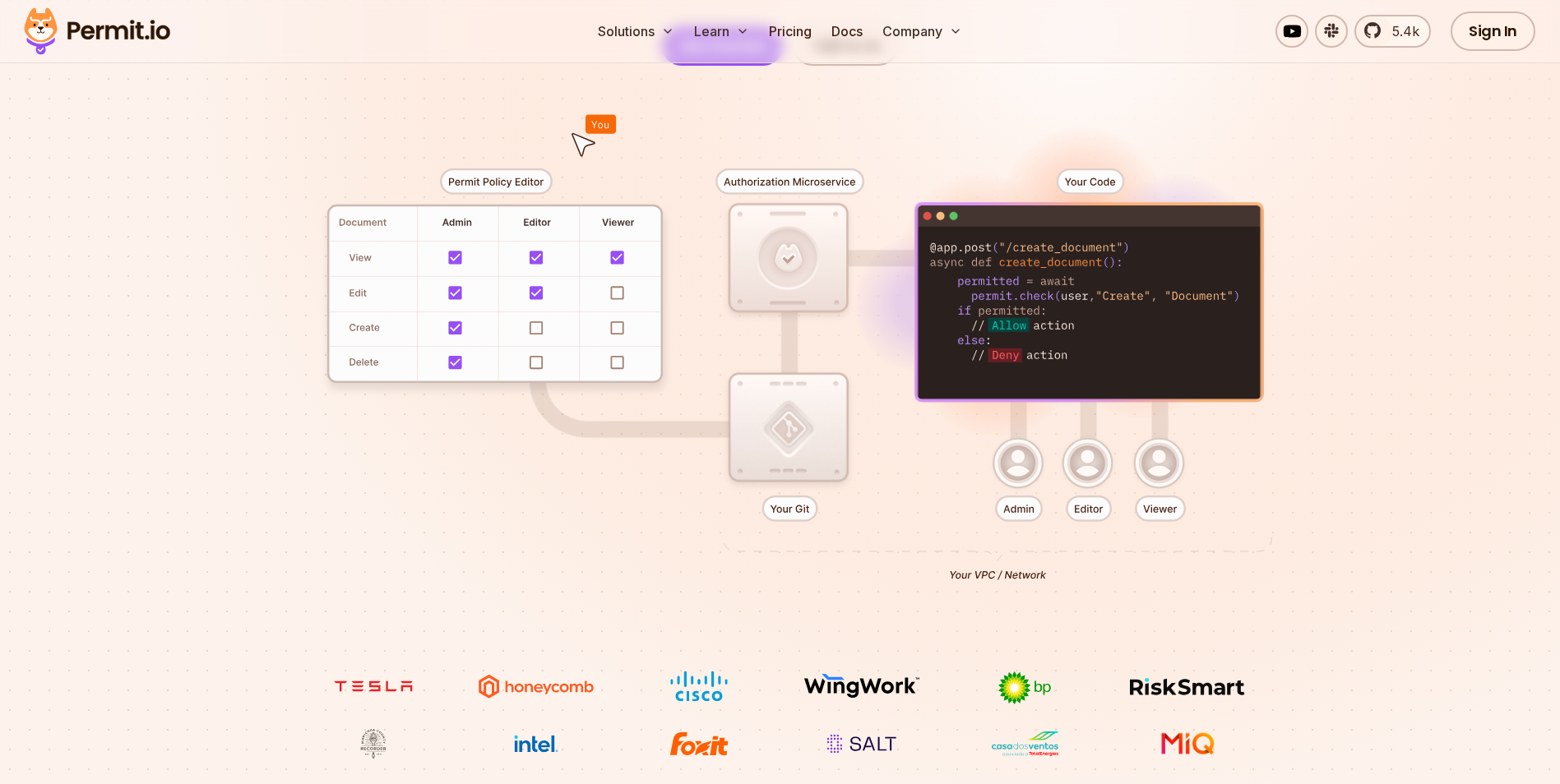
click at [428, 233] on div at bounding box center [780, 368] width 1151 height 605
click at [662, 234] on div at bounding box center [780, 368] width 1151 height 605
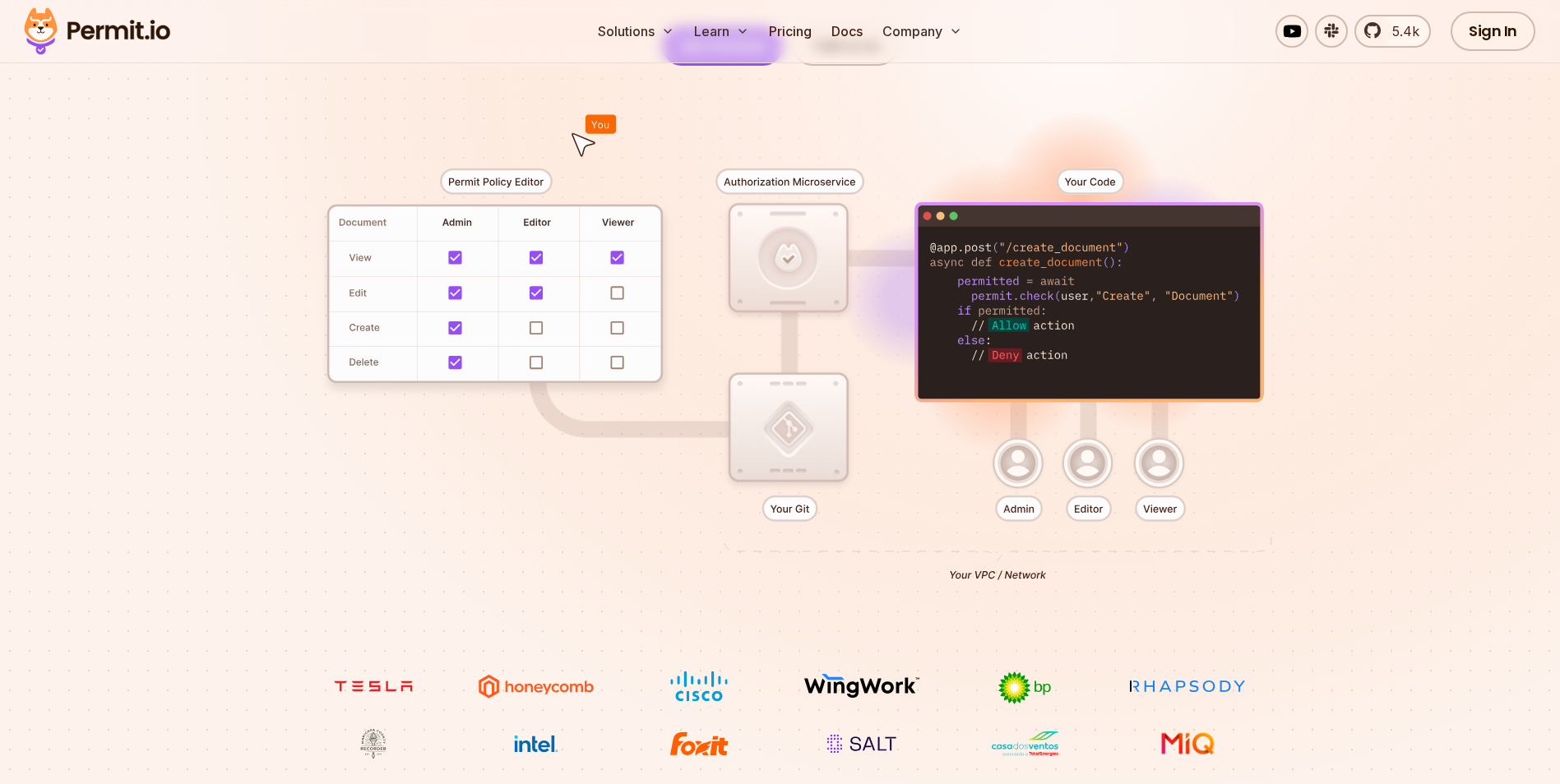
click at [663, 234] on div at bounding box center [780, 368] width 1151 height 605
click at [315, 236] on div at bounding box center [780, 368] width 1151 height 605
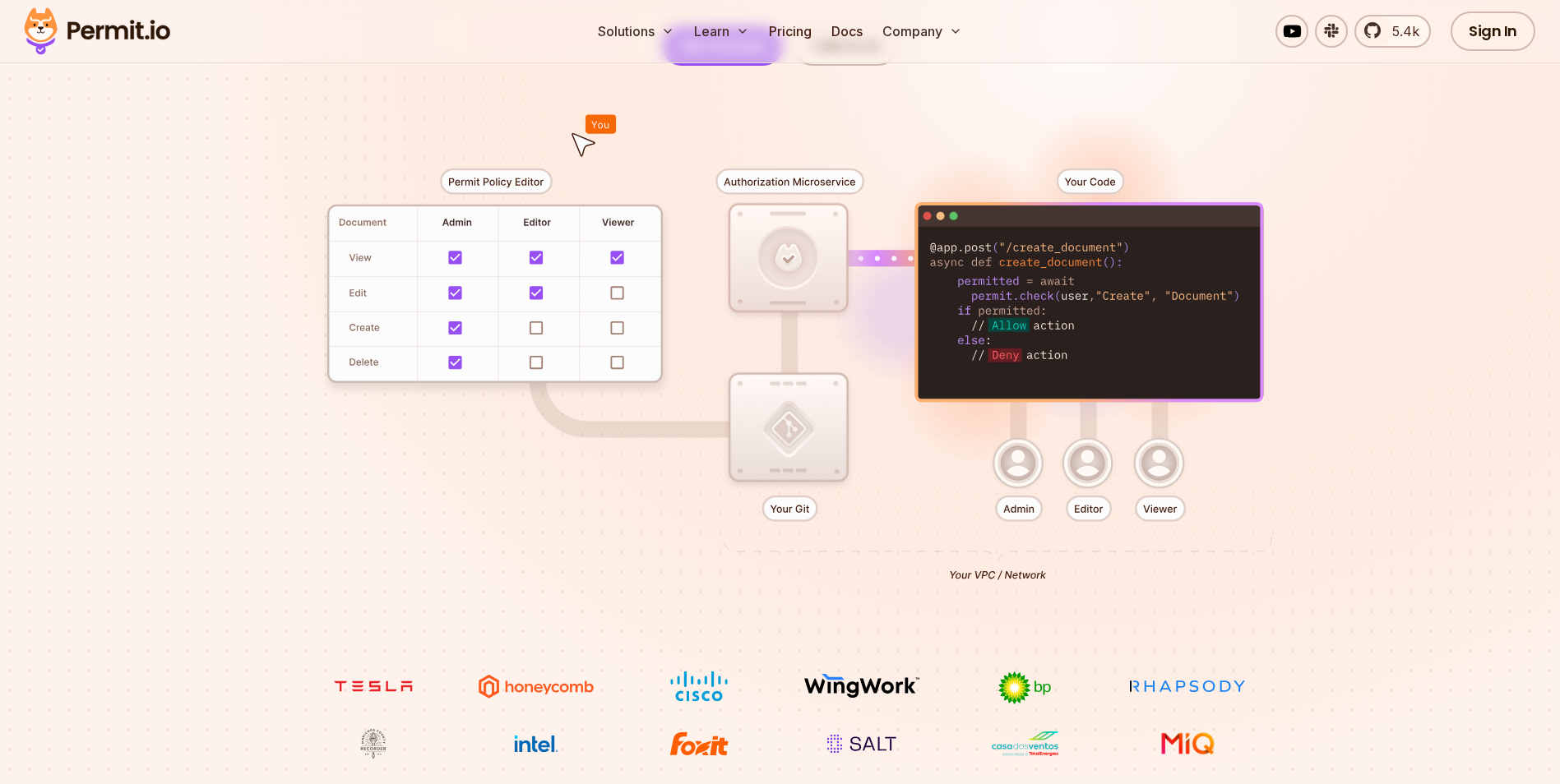
click at [707, 250] on div at bounding box center [780, 368] width 1151 height 605
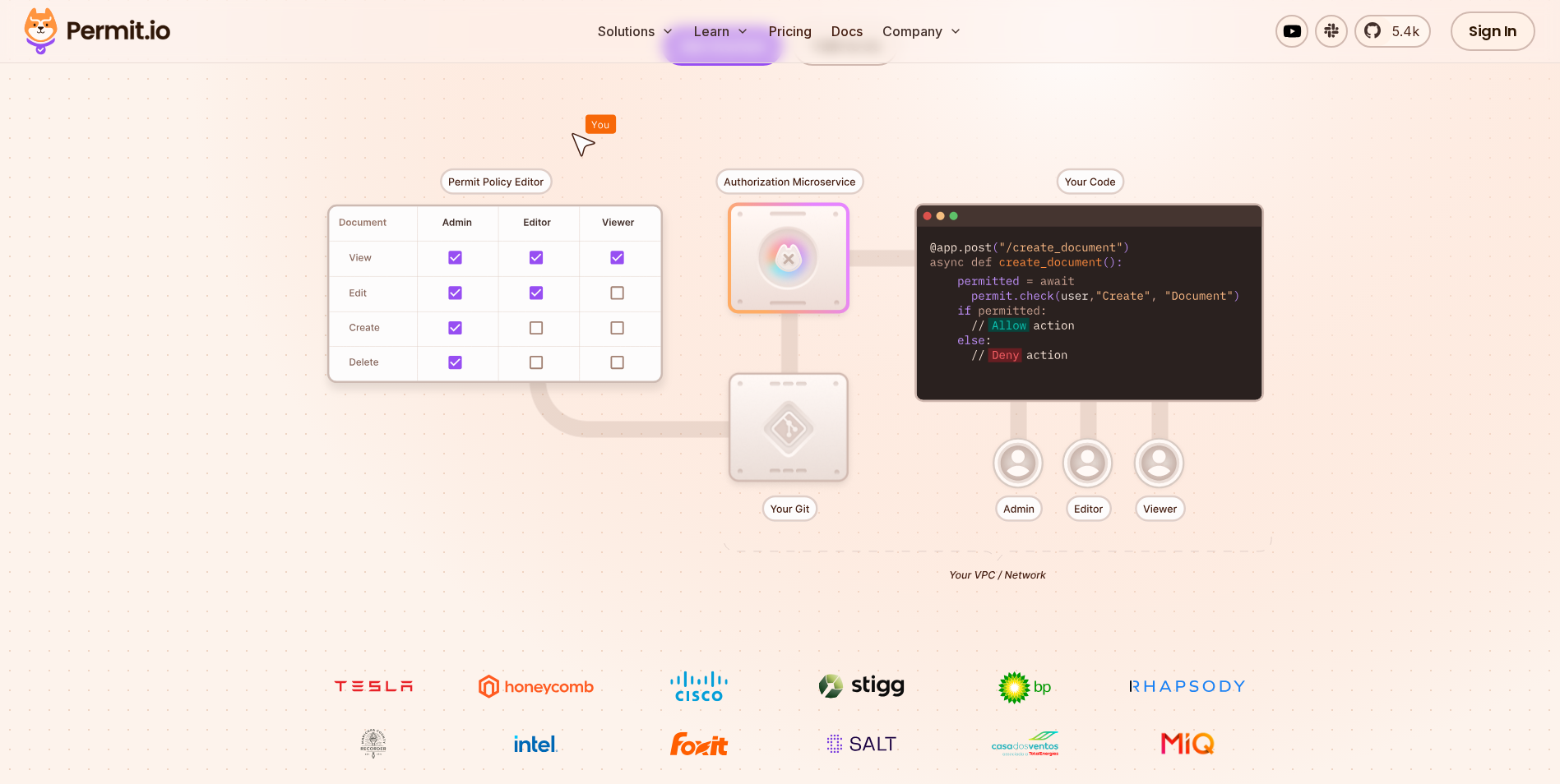
click at [647, 270] on div at bounding box center [780, 368] width 1151 height 605
click at [646, 434] on div at bounding box center [780, 368] width 1151 height 605
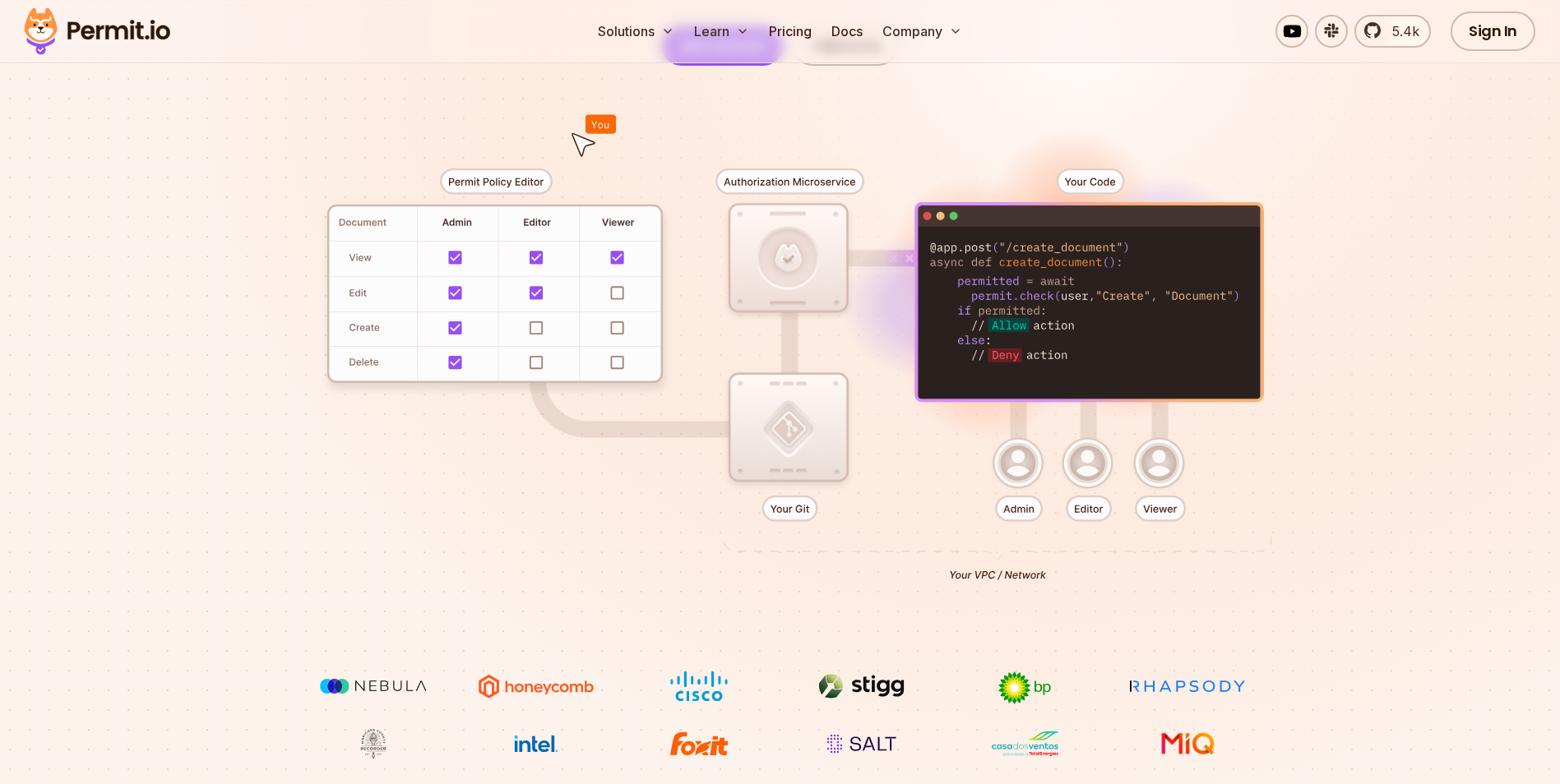
click at [251, 269] on div at bounding box center [780, 368] width 1151 height 605
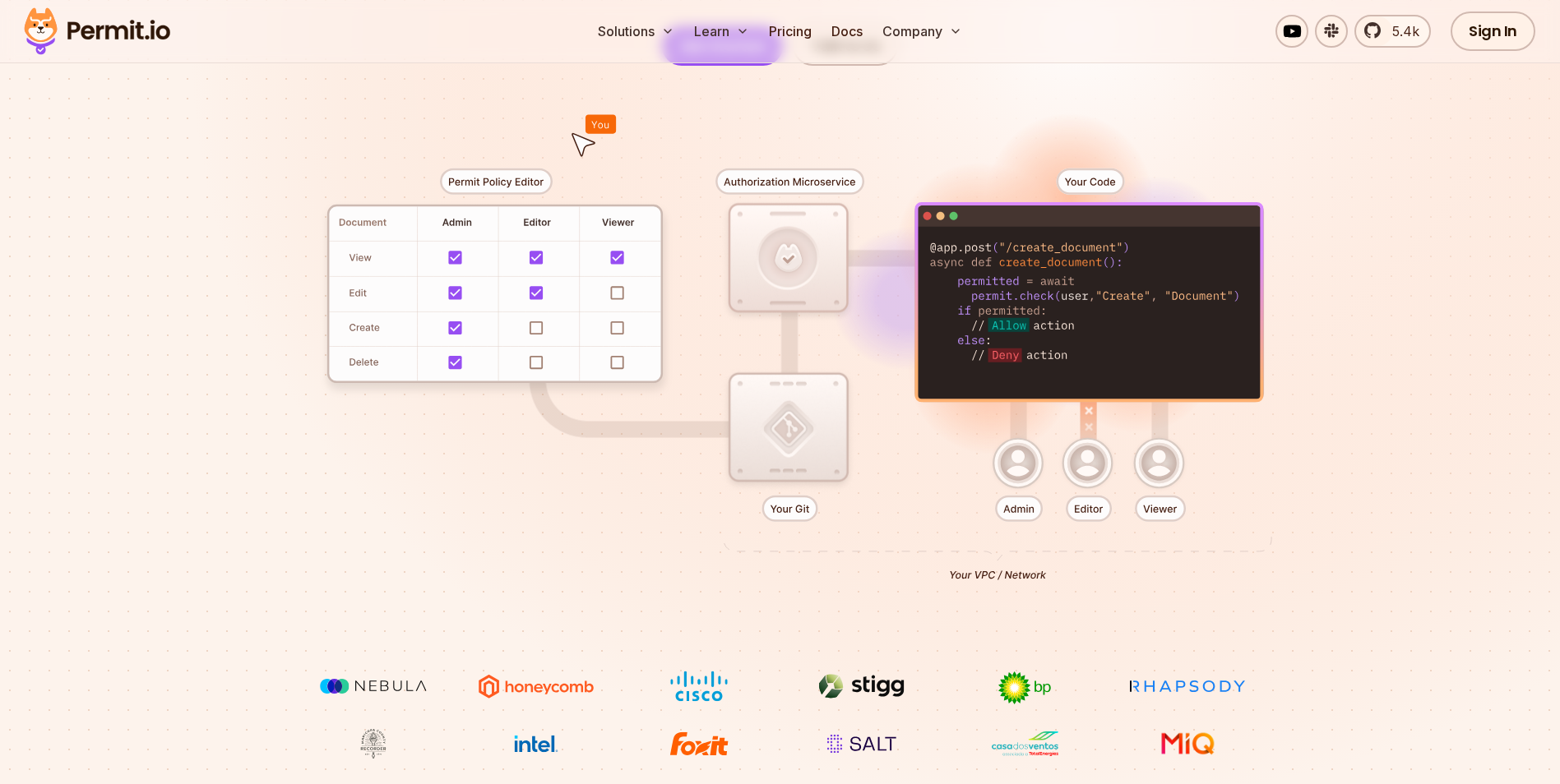
click at [999, 536] on div at bounding box center [780, 368] width 1151 height 605
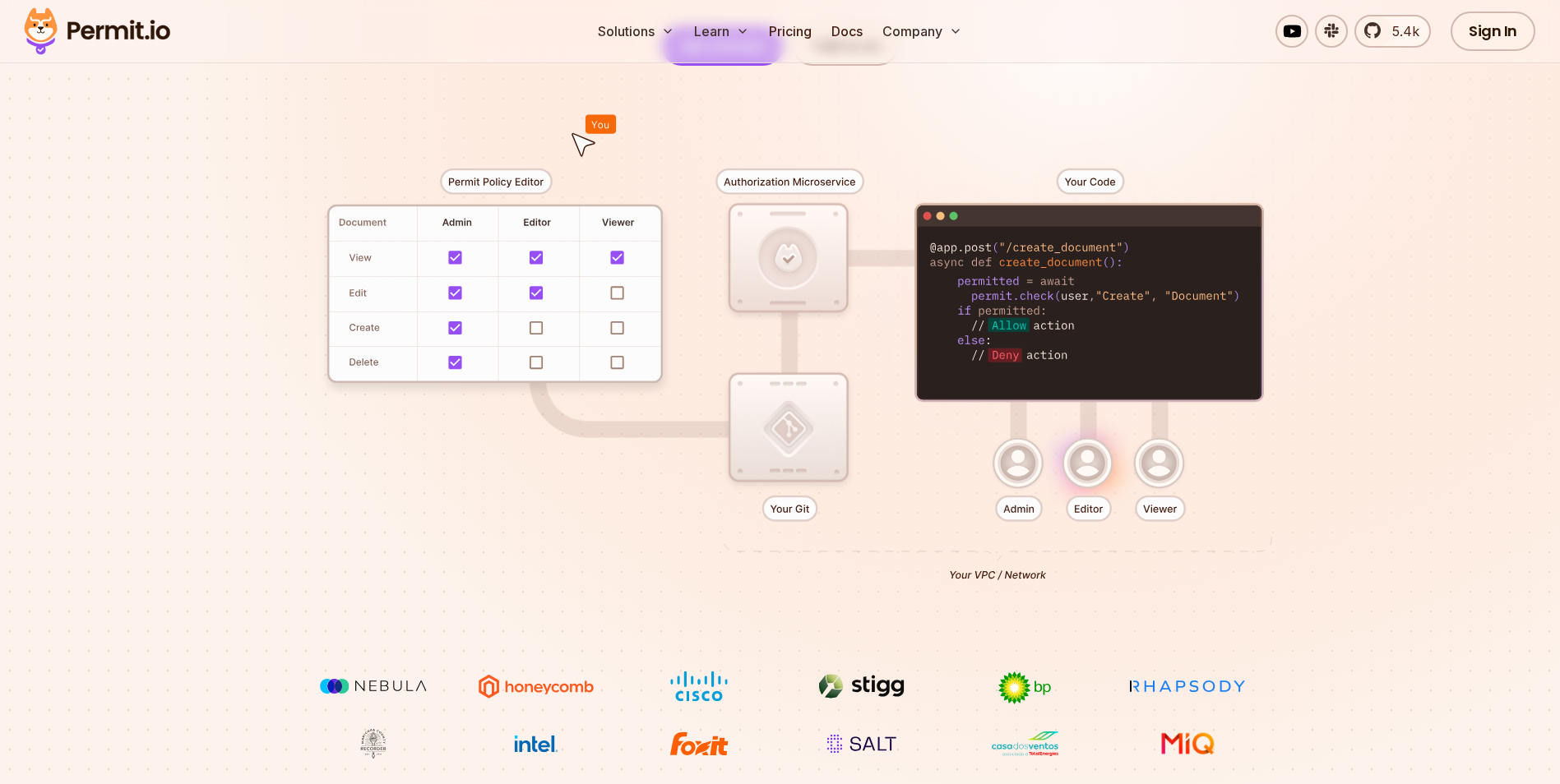
click at [1176, 585] on div at bounding box center [780, 368] width 1151 height 605
click at [295, 434] on div at bounding box center [780, 368] width 1151 height 605
click at [1002, 480] on div at bounding box center [780, 368] width 1151 height 605
click at [1004, 480] on div at bounding box center [780, 368] width 1151 height 605
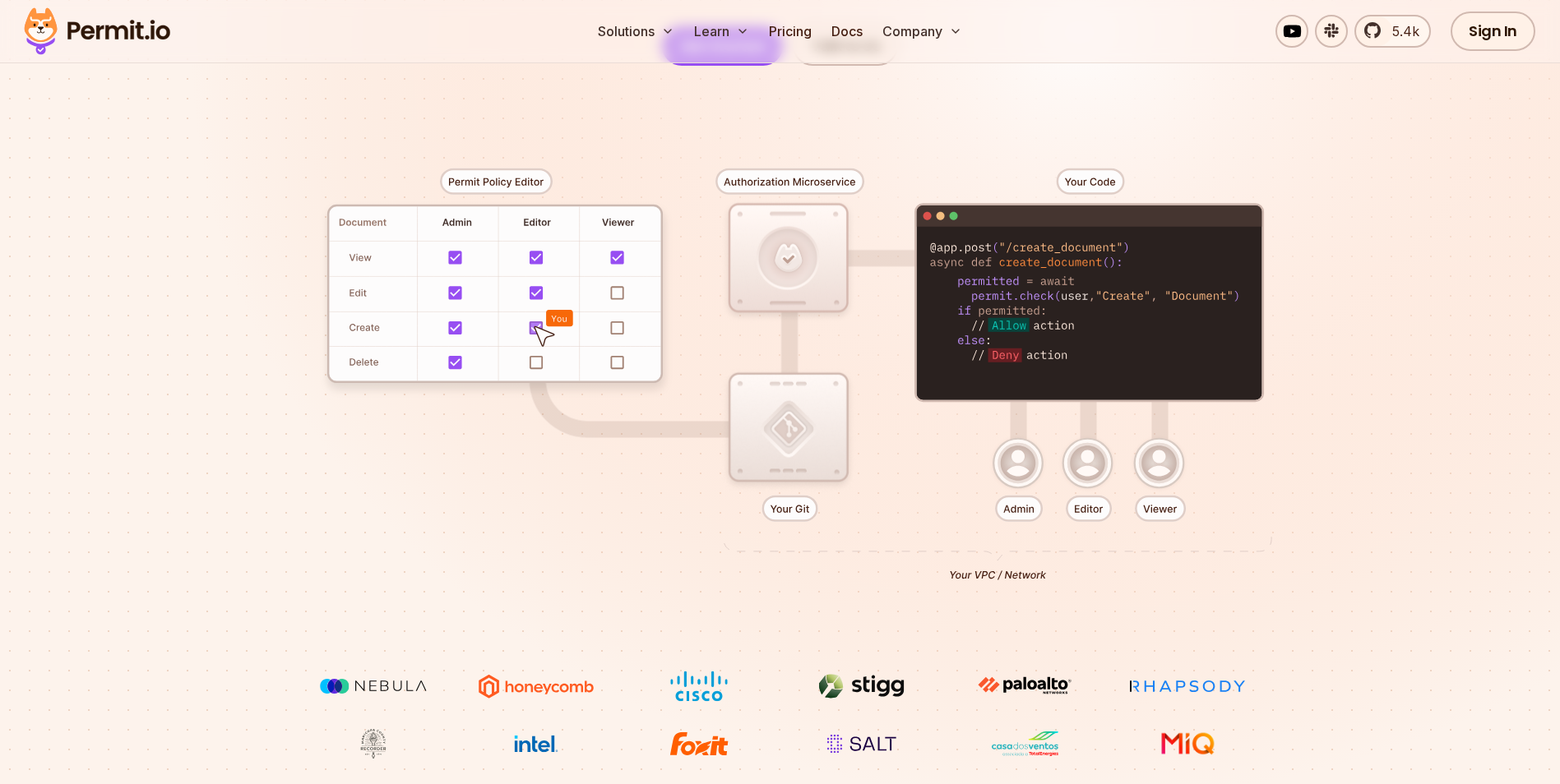
click at [905, 479] on div at bounding box center [780, 368] width 1151 height 605
click at [248, 286] on div at bounding box center [780, 368] width 1151 height 605
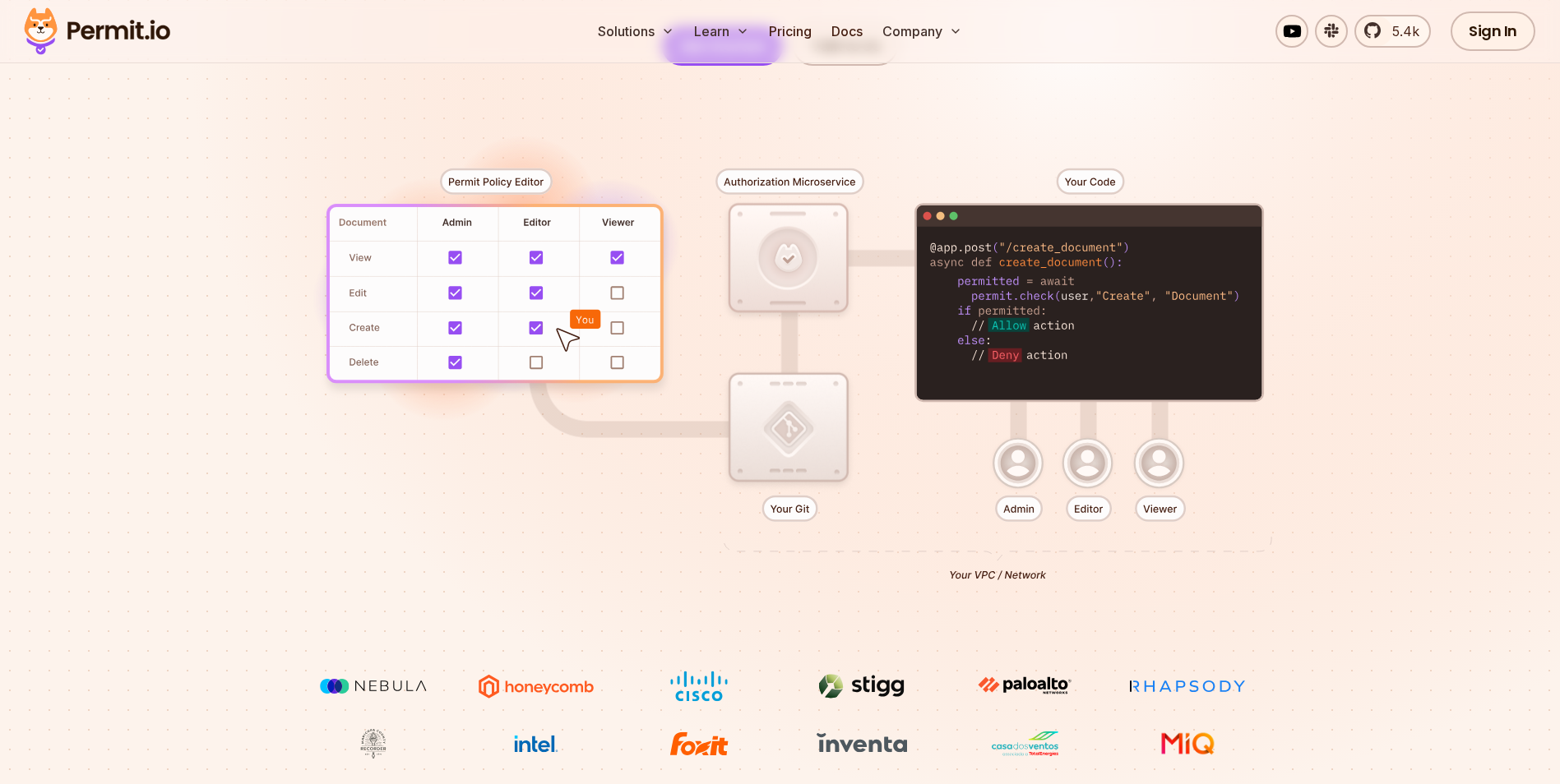
click at [910, 393] on div at bounding box center [780, 368] width 1151 height 605
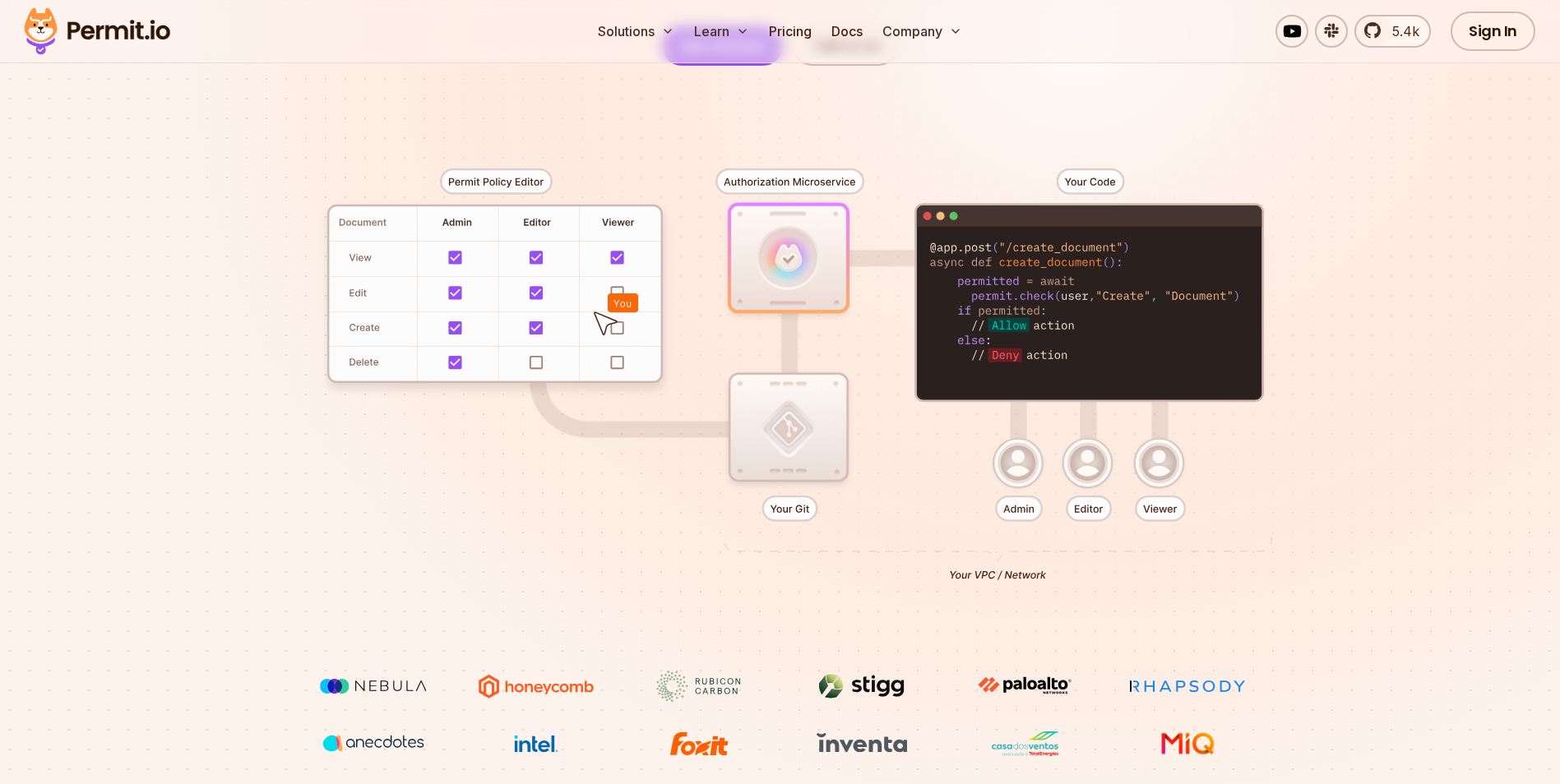
click at [555, 394] on div at bounding box center [780, 368] width 1151 height 605
click at [842, 245] on div at bounding box center [780, 368] width 1151 height 605
click at [707, 179] on div at bounding box center [780, 368] width 1151 height 605
click at [1260, 281] on div at bounding box center [780, 368] width 1151 height 605
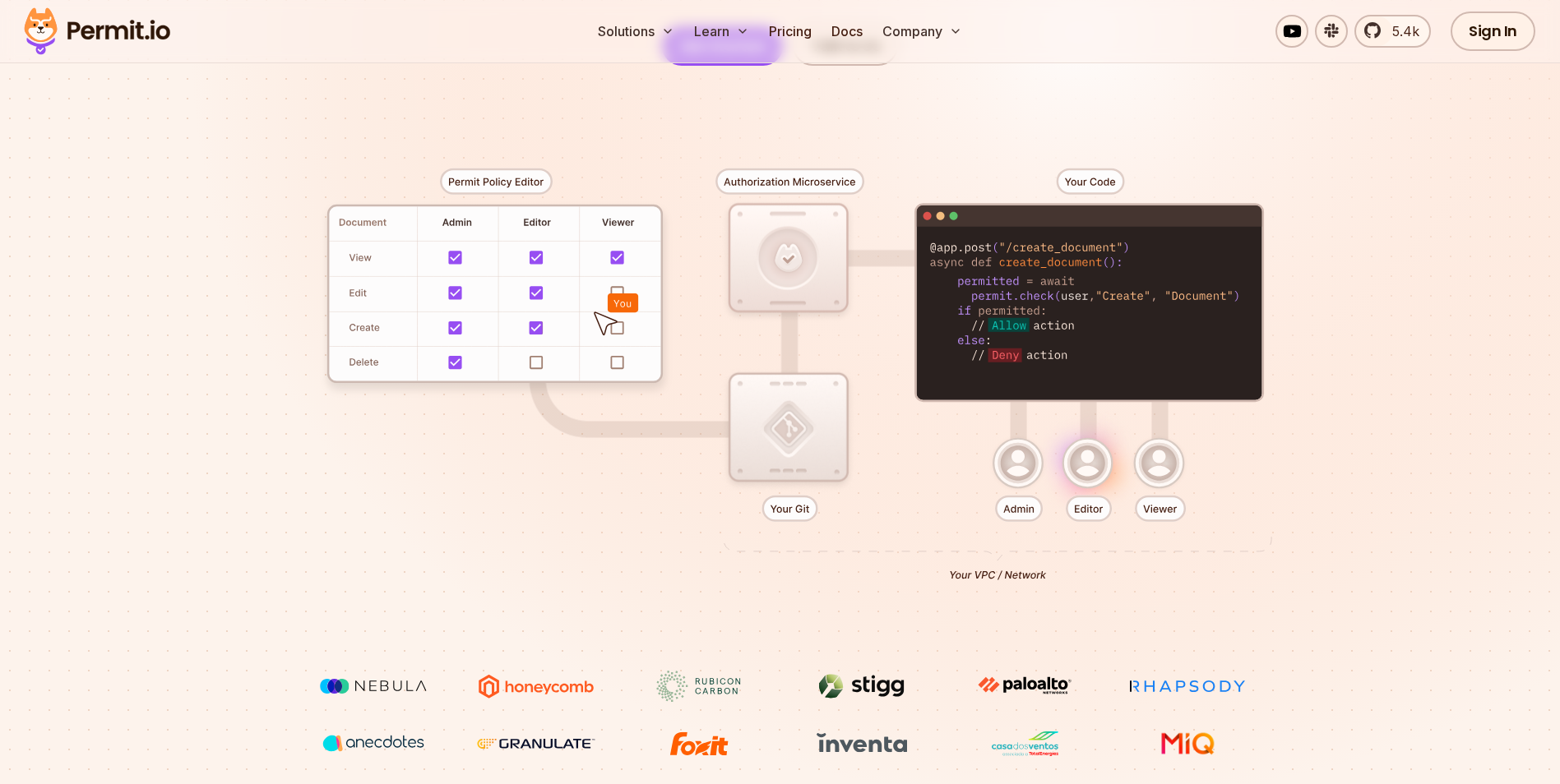
click at [604, 242] on div at bounding box center [780, 368] width 1151 height 605
click at [1494, 410] on section "Permissions for The AI Era Never build Permissions again. Zero-latency fine-gra…" at bounding box center [780, 256] width 1560 height 1085
click at [1494, 410] on section "Permissions for The AI Era Never build Permissions again. Zero-latency fine-gra…" at bounding box center [780, 256] width 1560 height 1085
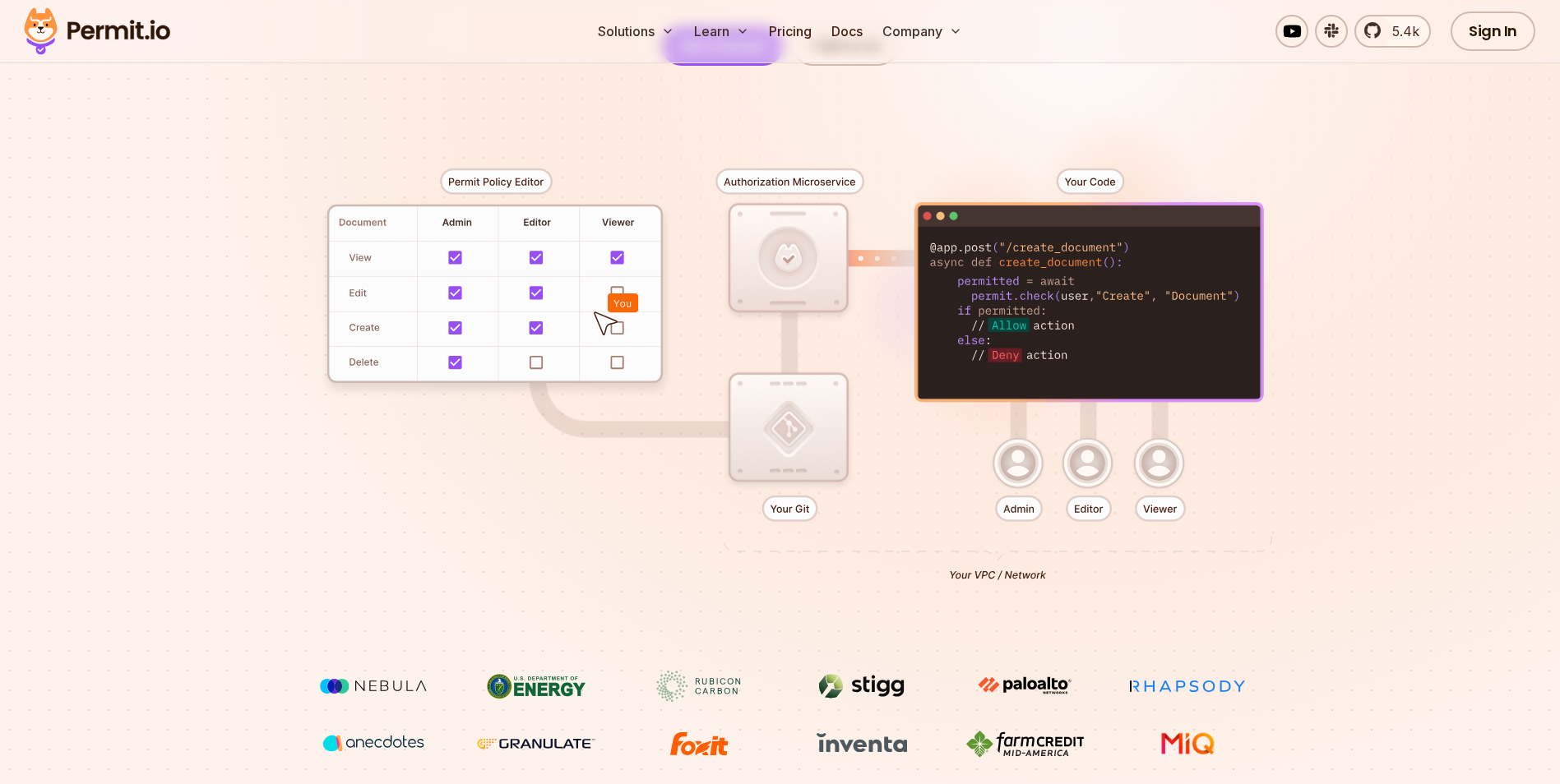
click at [968, 481] on div at bounding box center [780, 368] width 1151 height 605
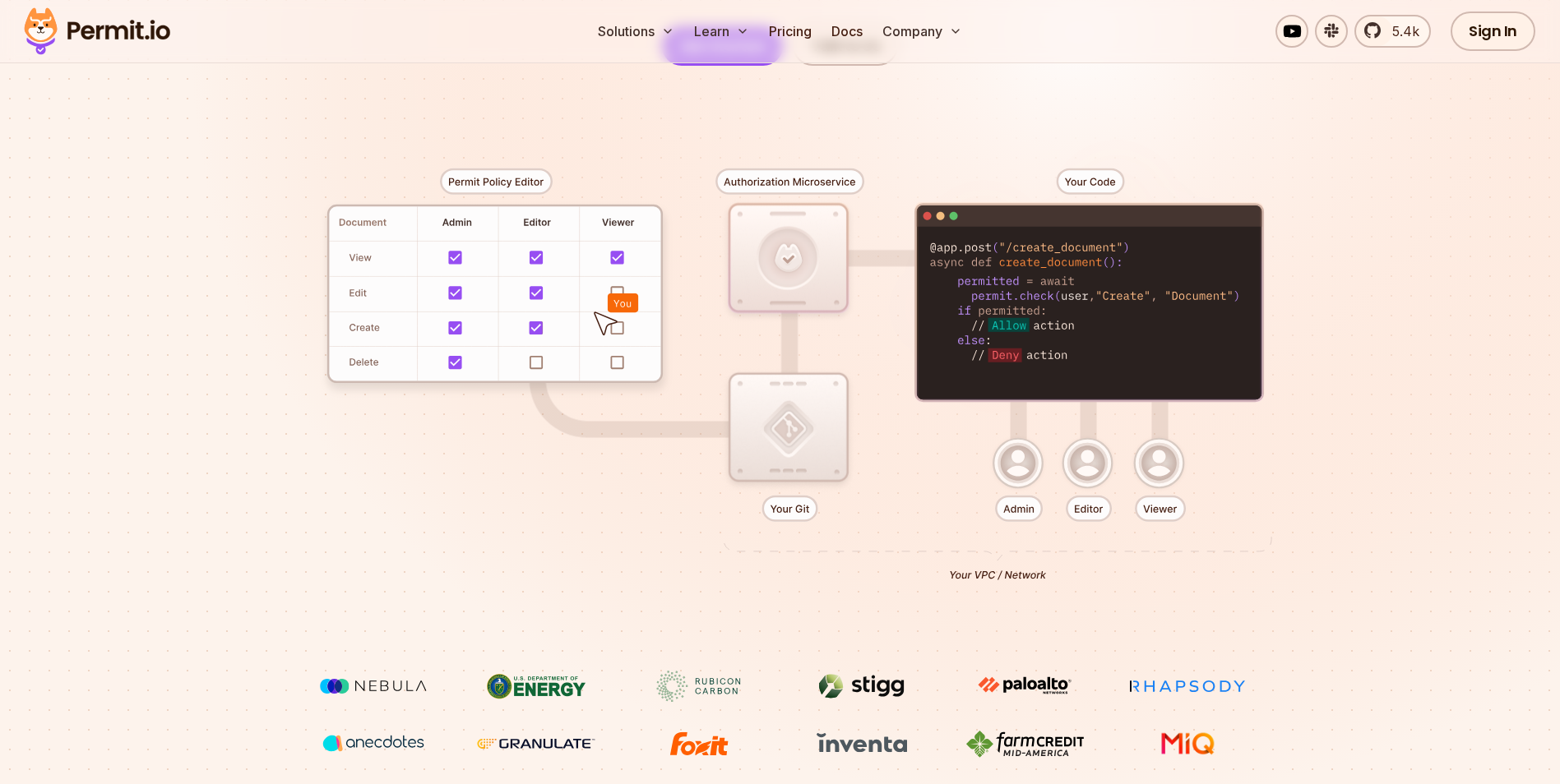
click at [1286, 511] on div at bounding box center [780, 368] width 1151 height 605
click at [1039, 514] on div at bounding box center [780, 368] width 1151 height 605
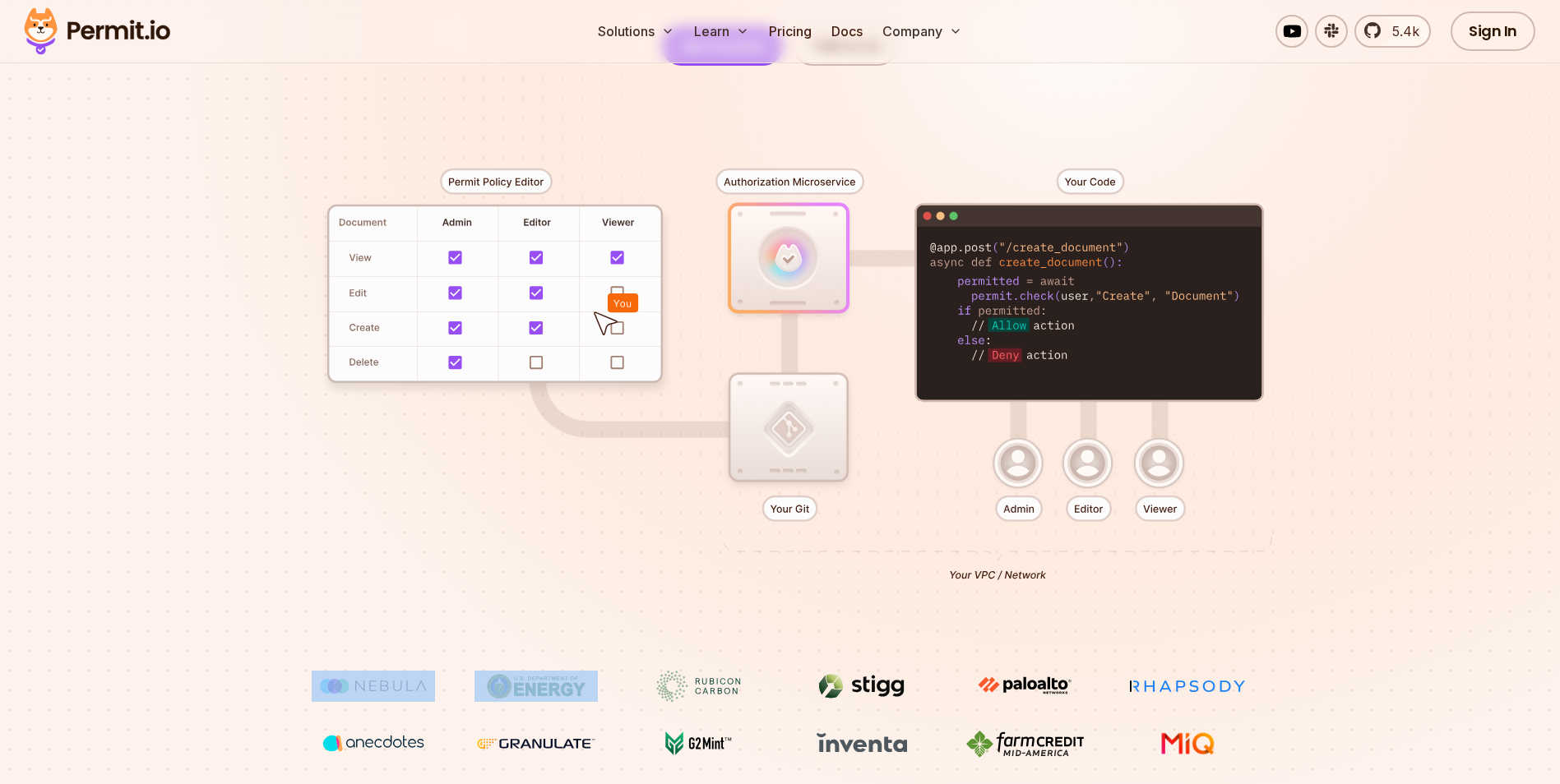
click at [1039, 514] on div at bounding box center [780, 368] width 1151 height 605
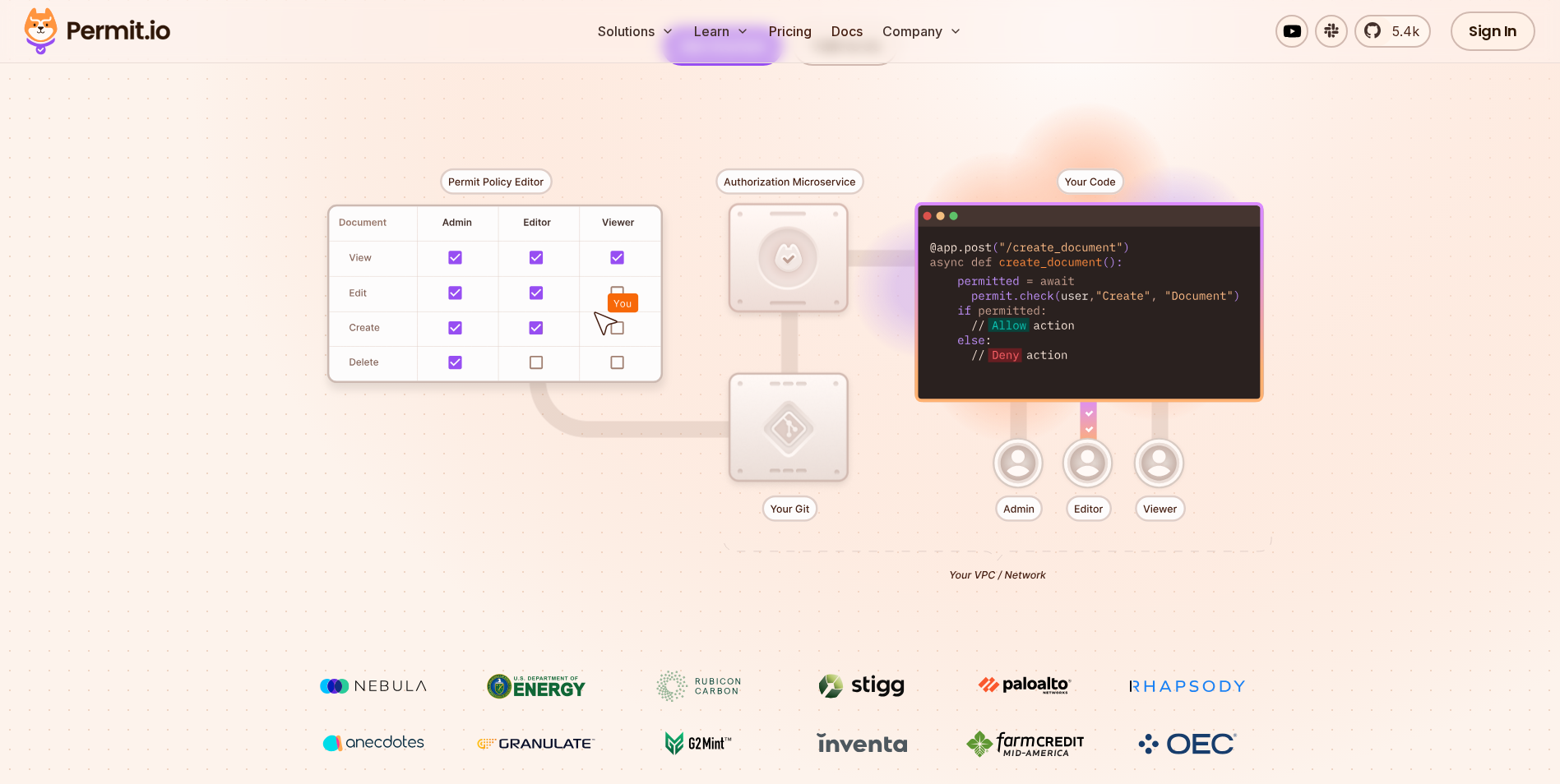
click at [1017, 515] on div at bounding box center [780, 368] width 1151 height 605
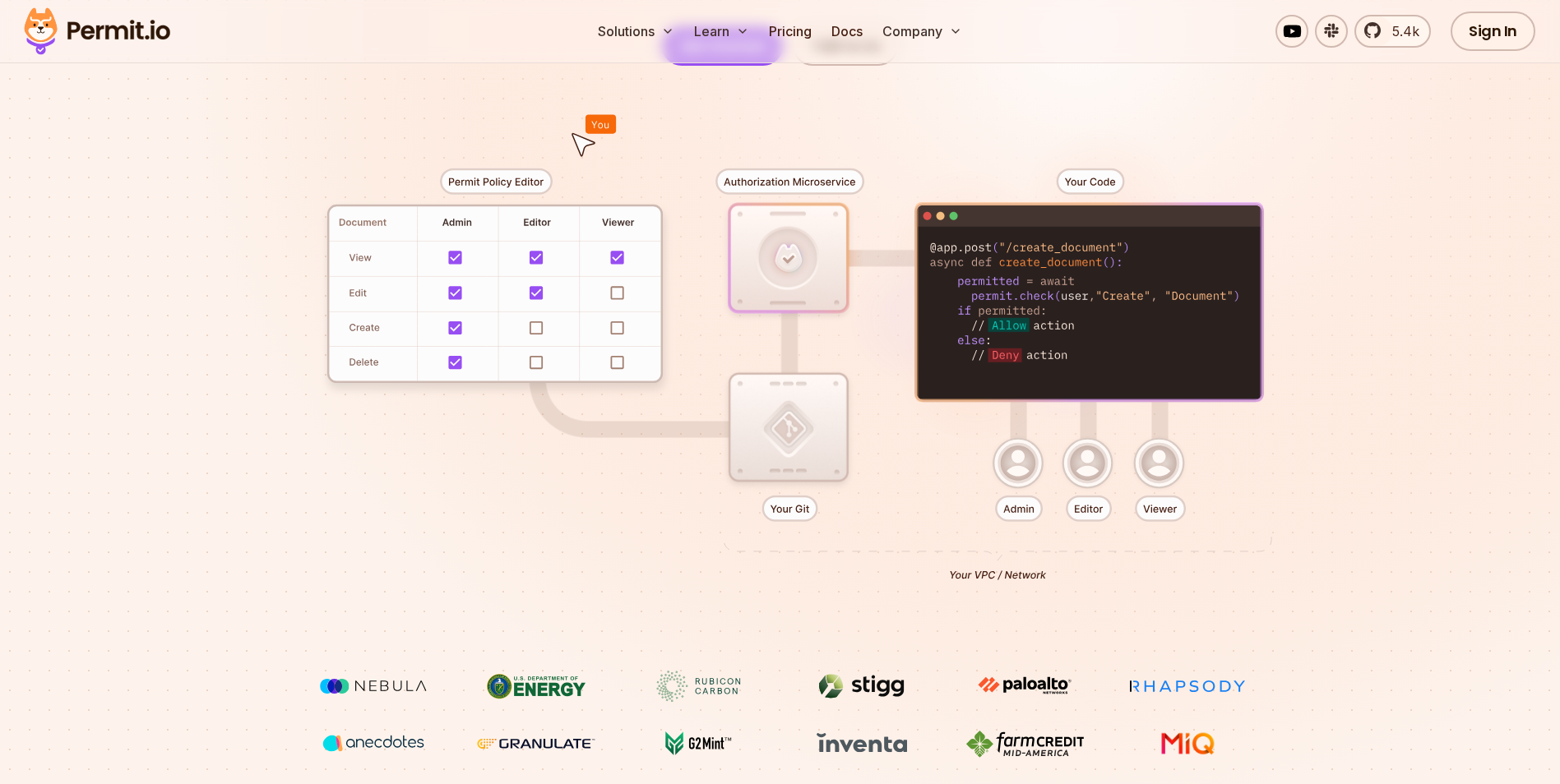
click at [900, 531] on div at bounding box center [780, 368] width 1151 height 605
click at [899, 531] on div at bounding box center [780, 368] width 1151 height 605
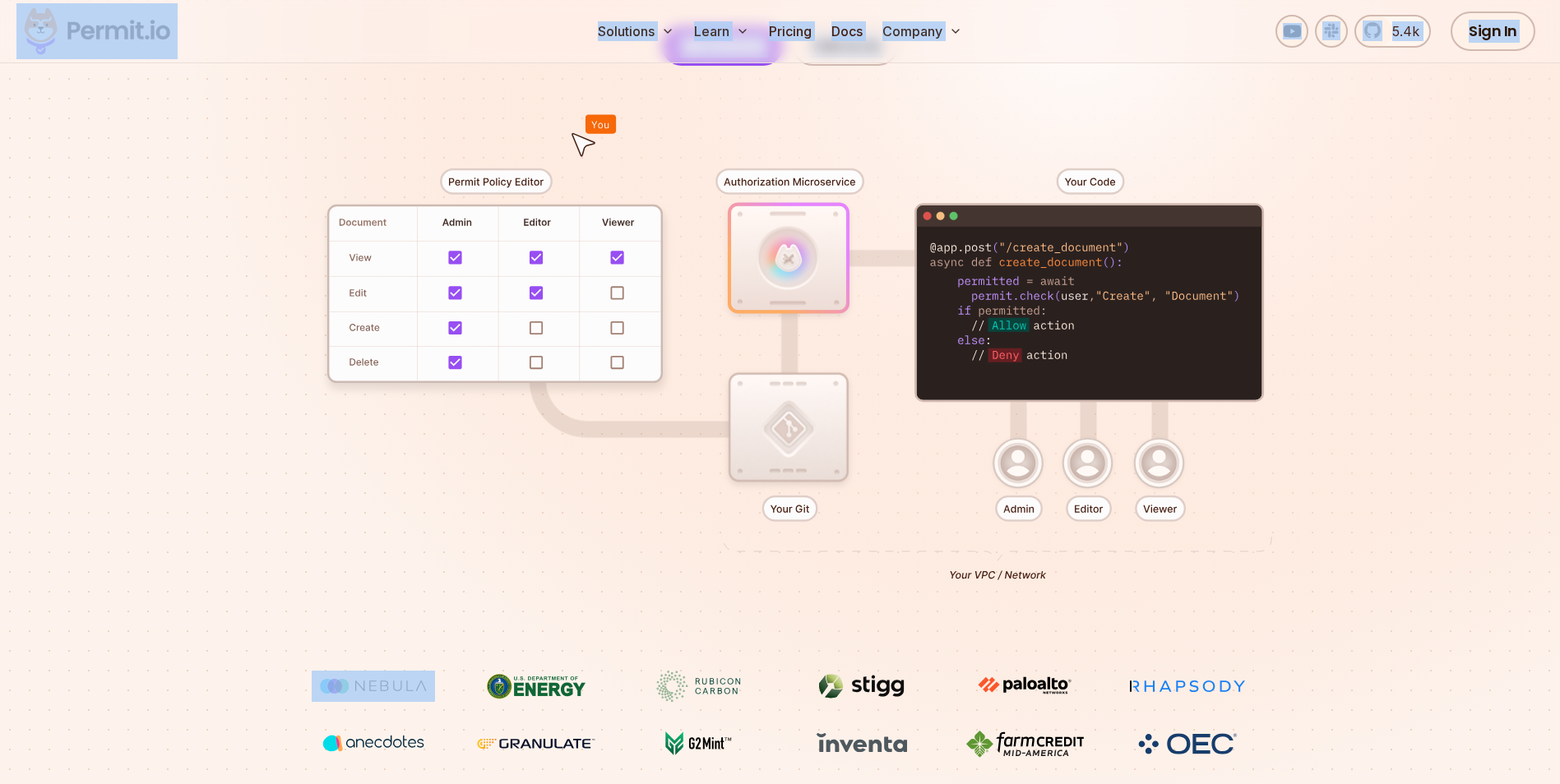
click at [633, 109] on div at bounding box center [780, 368] width 1151 height 605
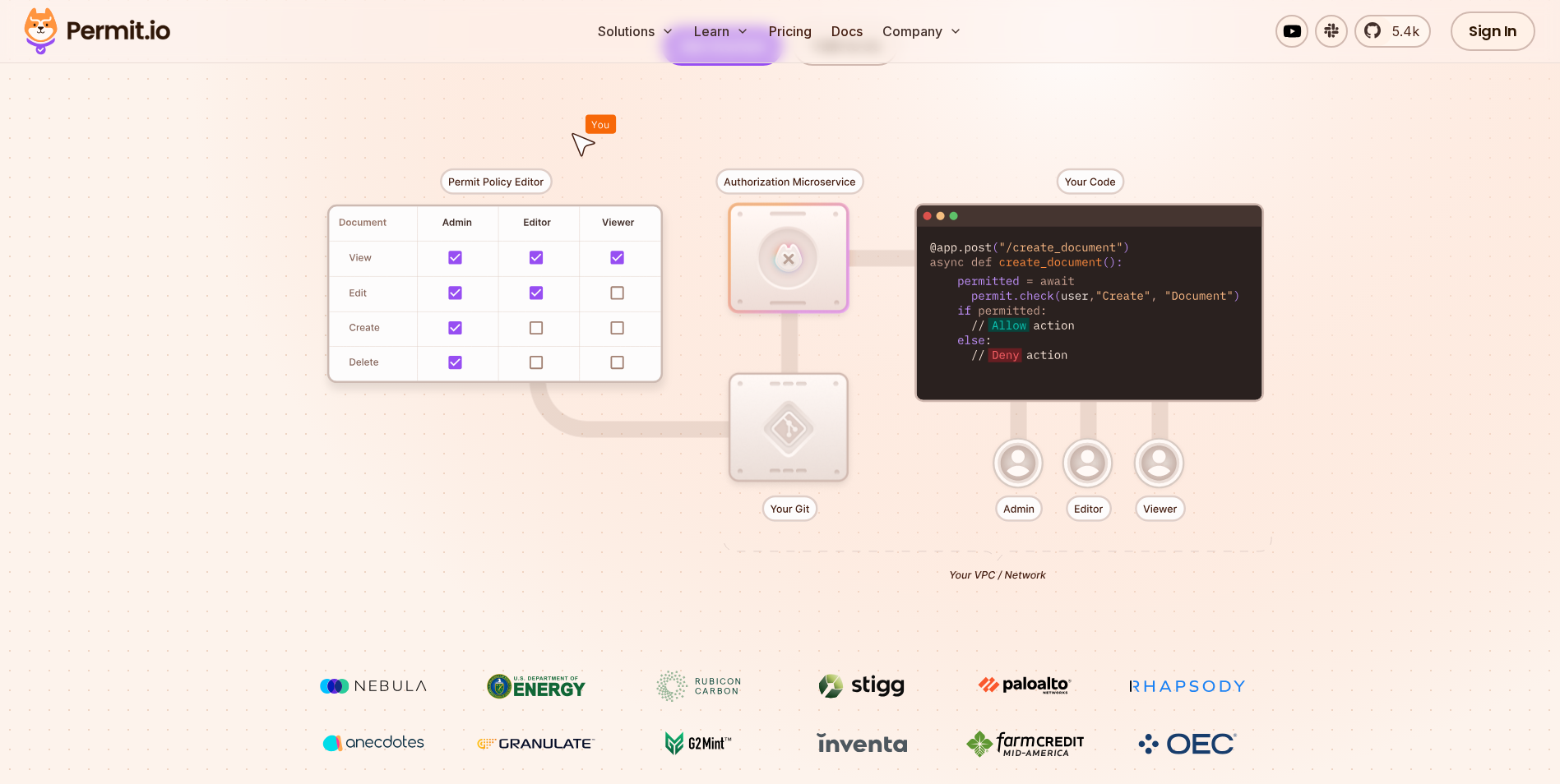
click at [540, 239] on div at bounding box center [780, 368] width 1151 height 605
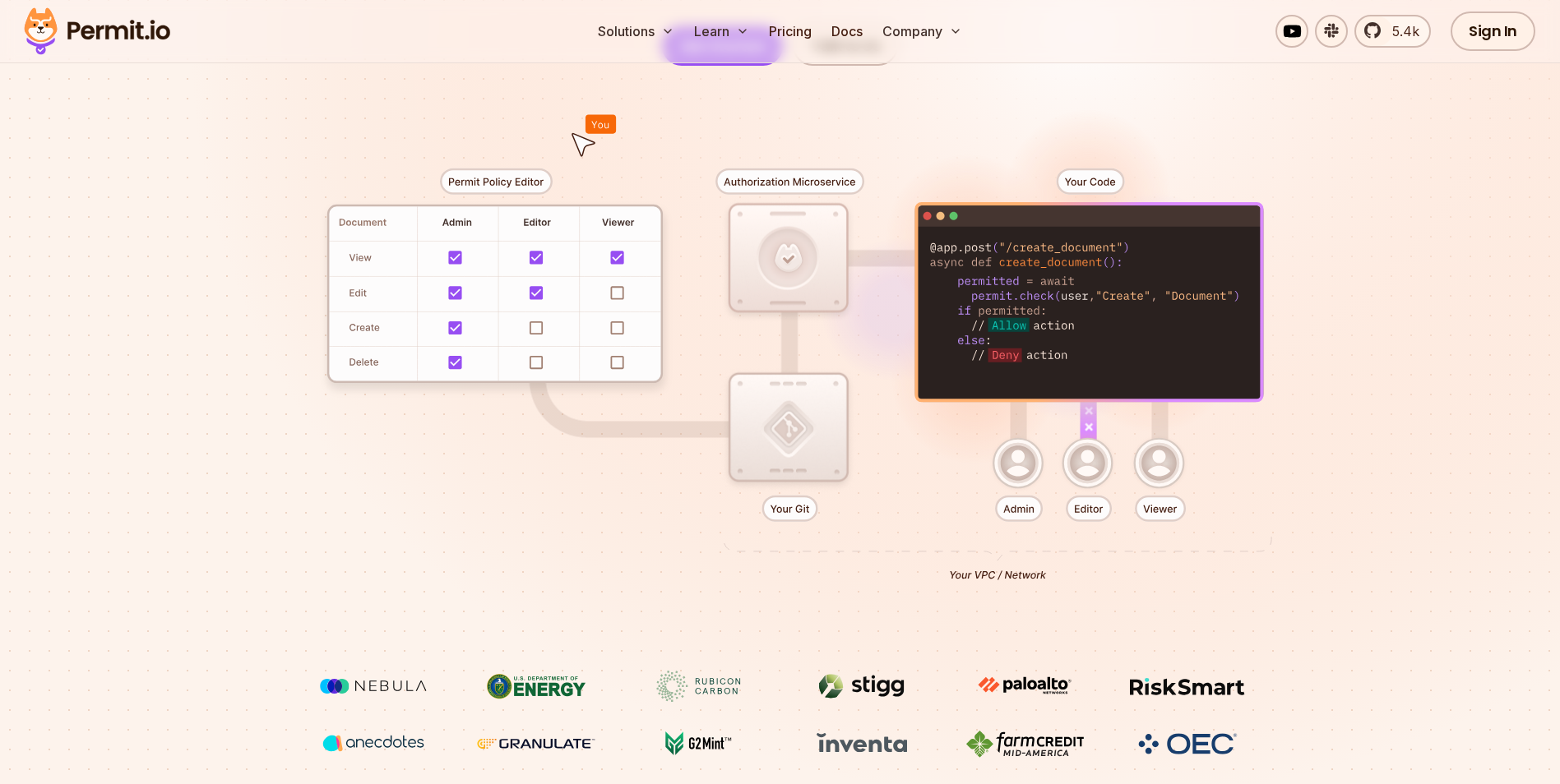
click at [364, 260] on div at bounding box center [780, 368] width 1151 height 605
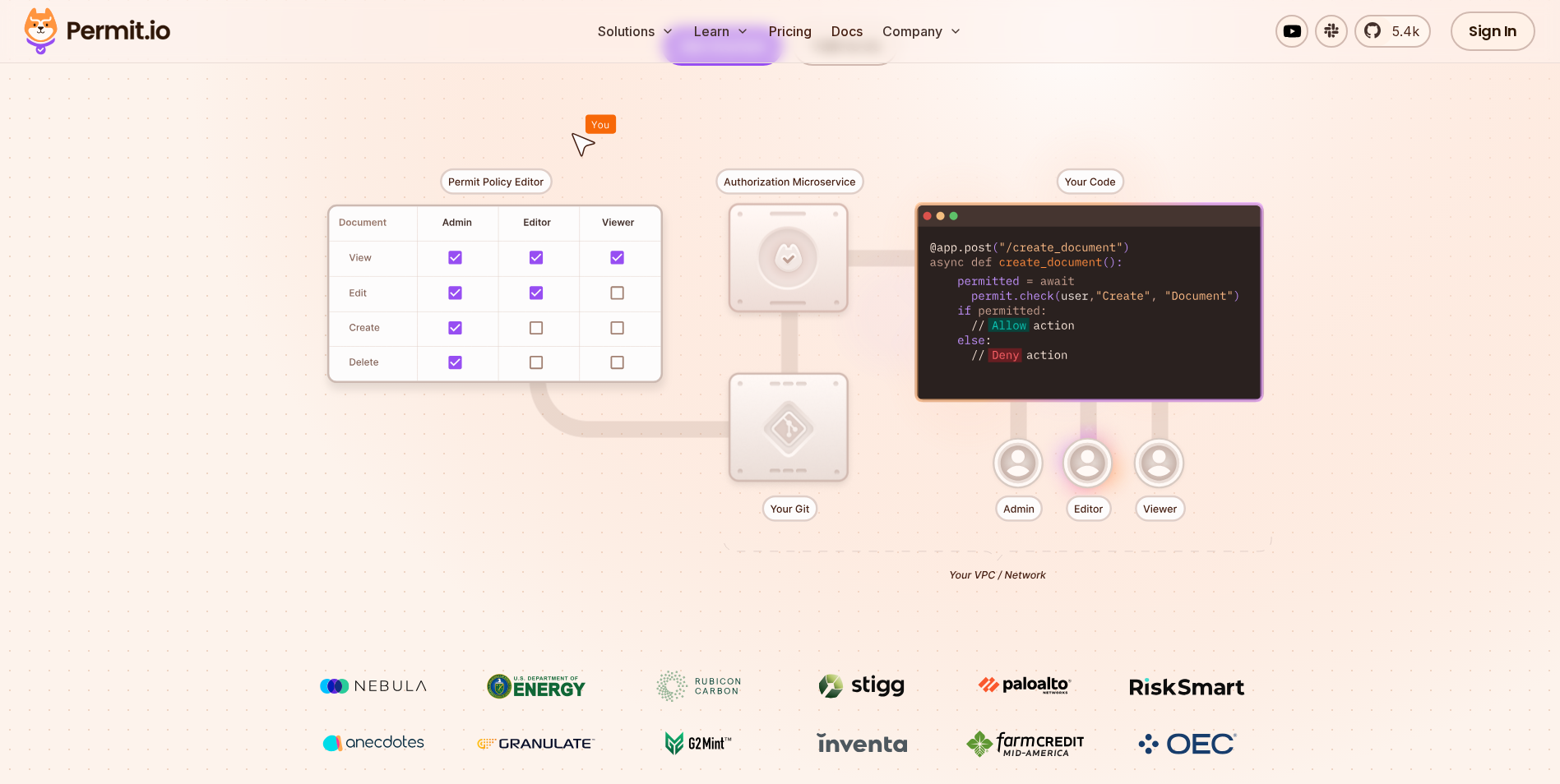
click at [366, 225] on div at bounding box center [780, 368] width 1151 height 605
click at [537, 234] on div at bounding box center [780, 368] width 1151 height 605
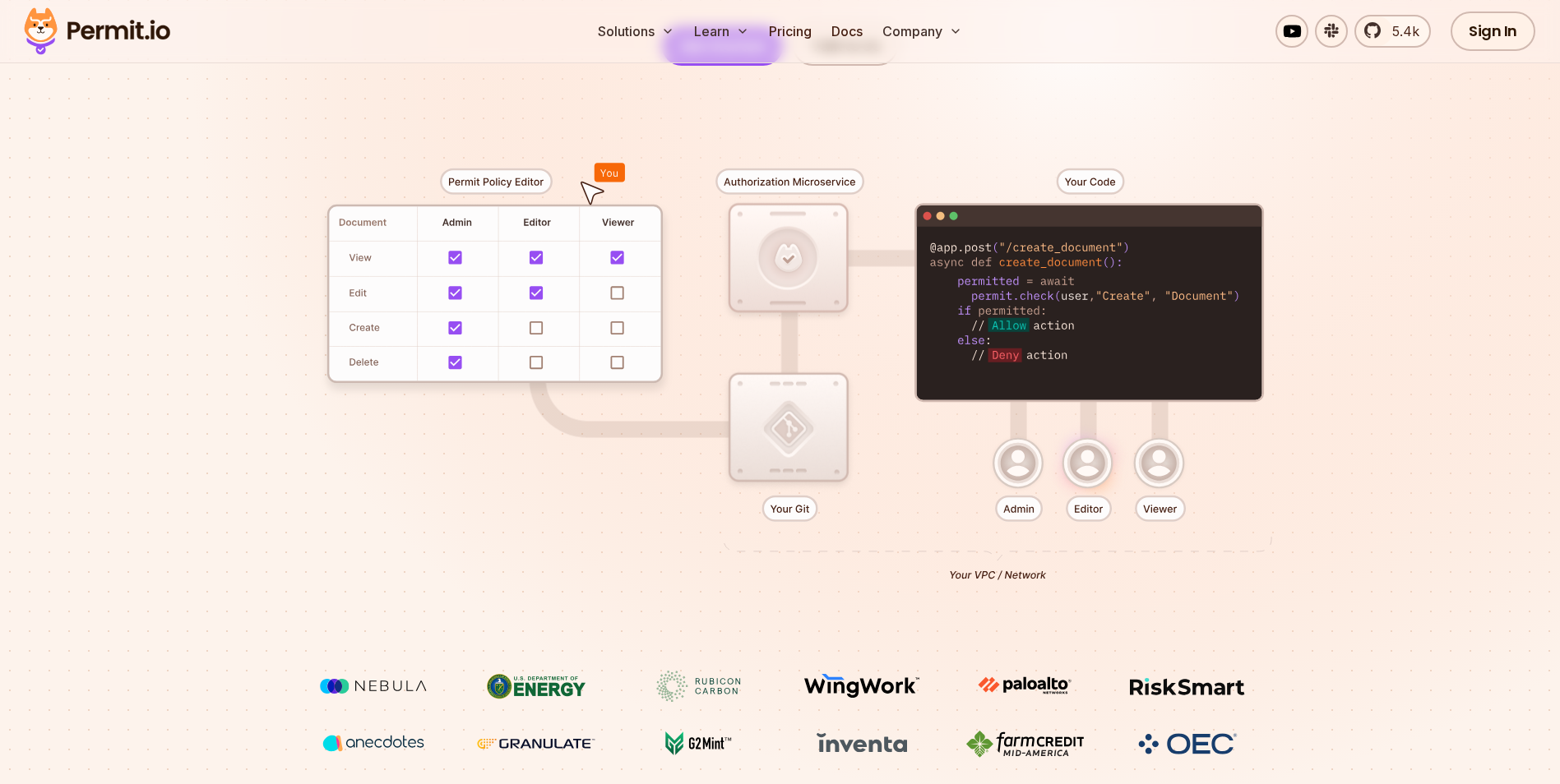
click at [549, 234] on div at bounding box center [780, 368] width 1151 height 605
click at [373, 234] on div at bounding box center [780, 368] width 1151 height 605
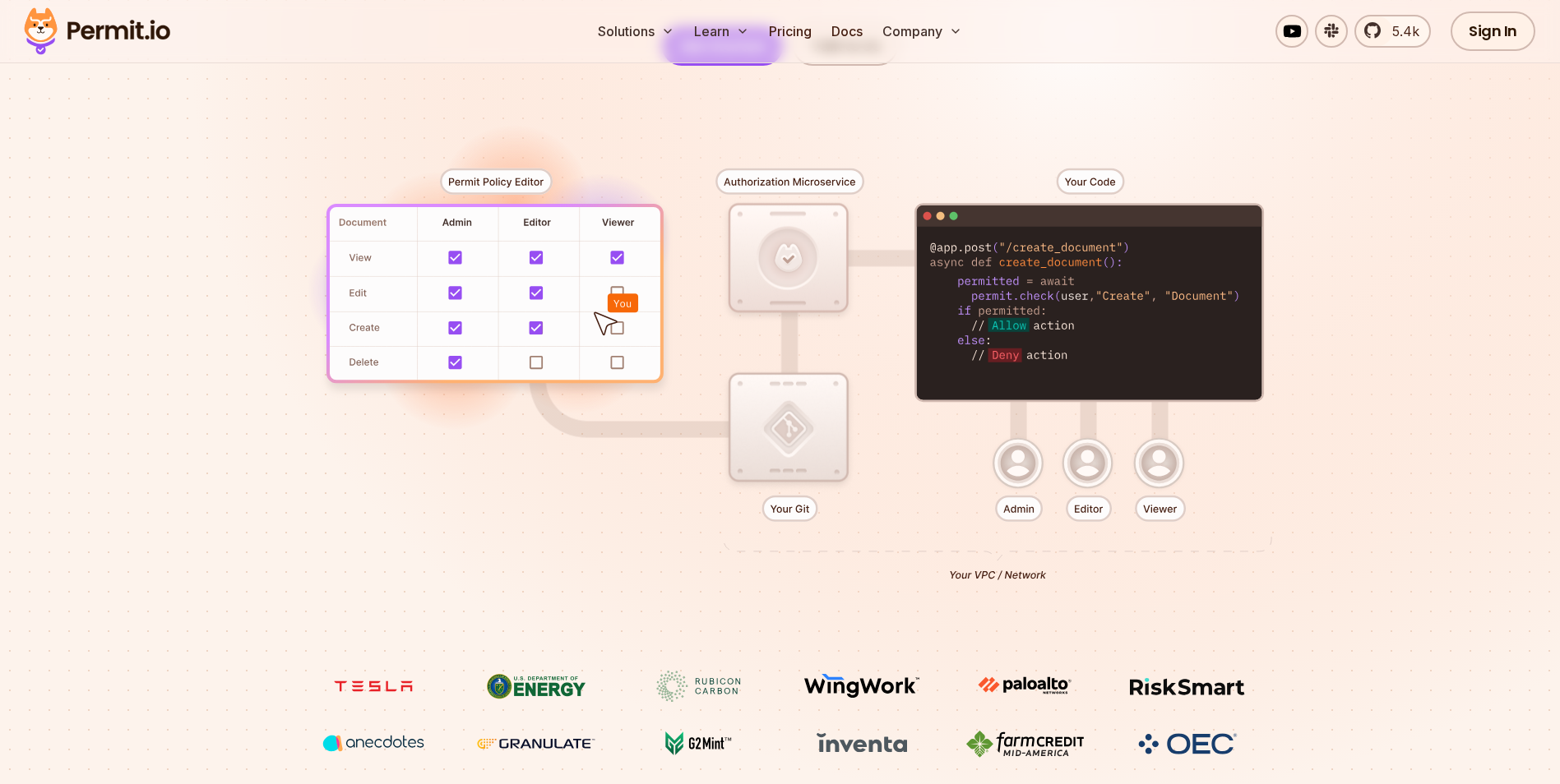
click at [518, 243] on div at bounding box center [780, 368] width 1151 height 605
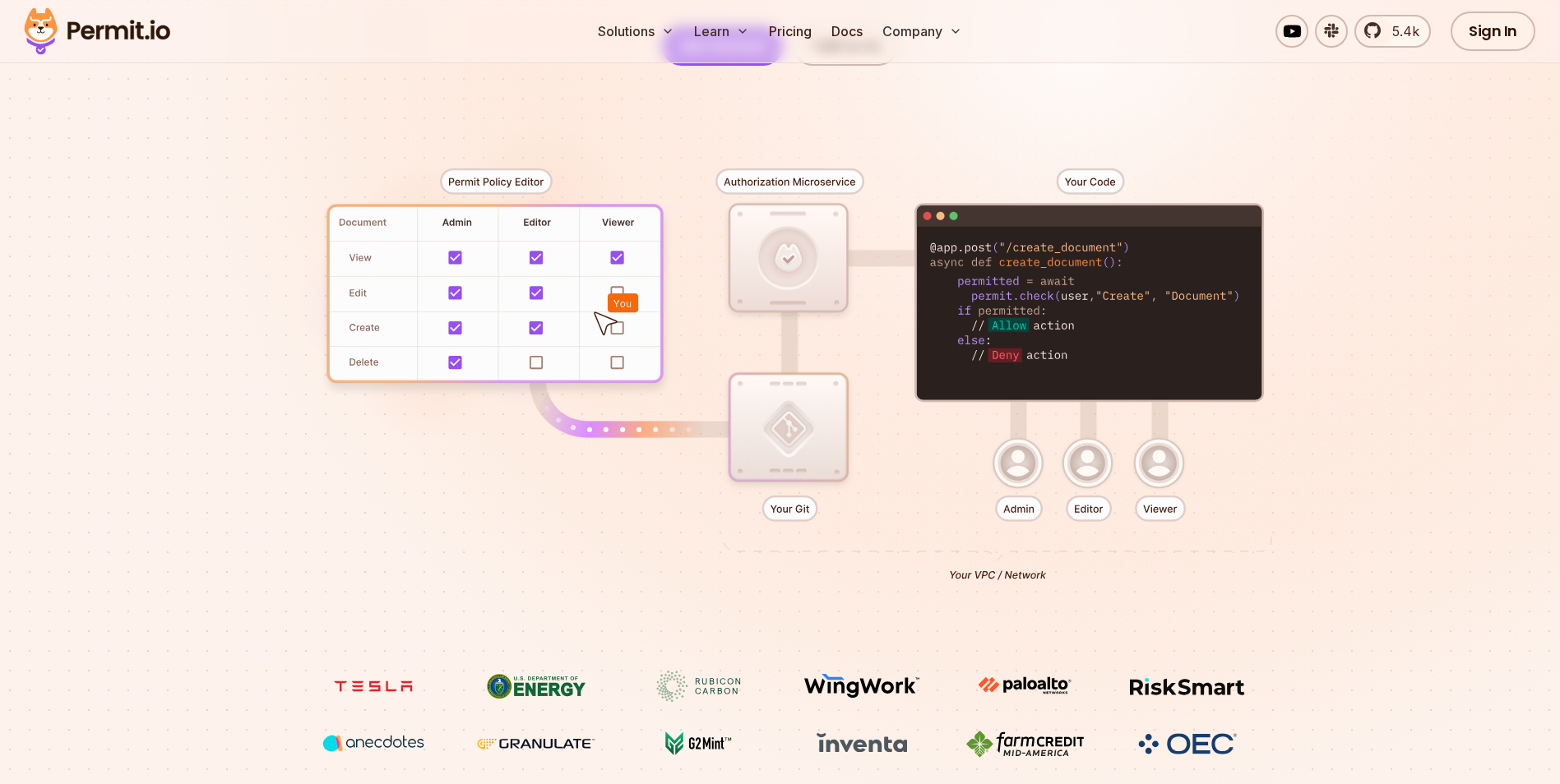
click at [694, 191] on div at bounding box center [780, 368] width 1151 height 605
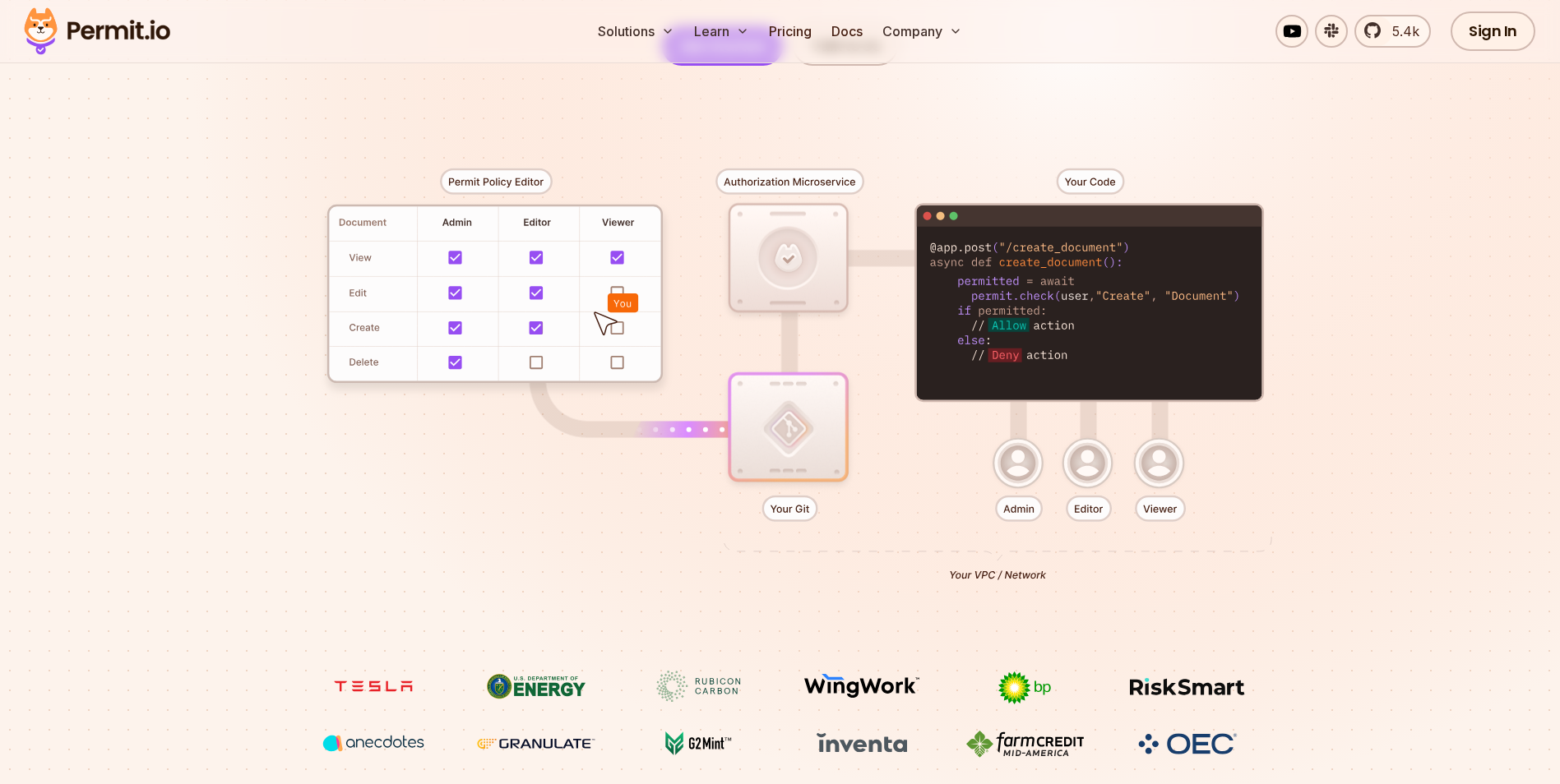
click at [697, 191] on div at bounding box center [780, 368] width 1151 height 605
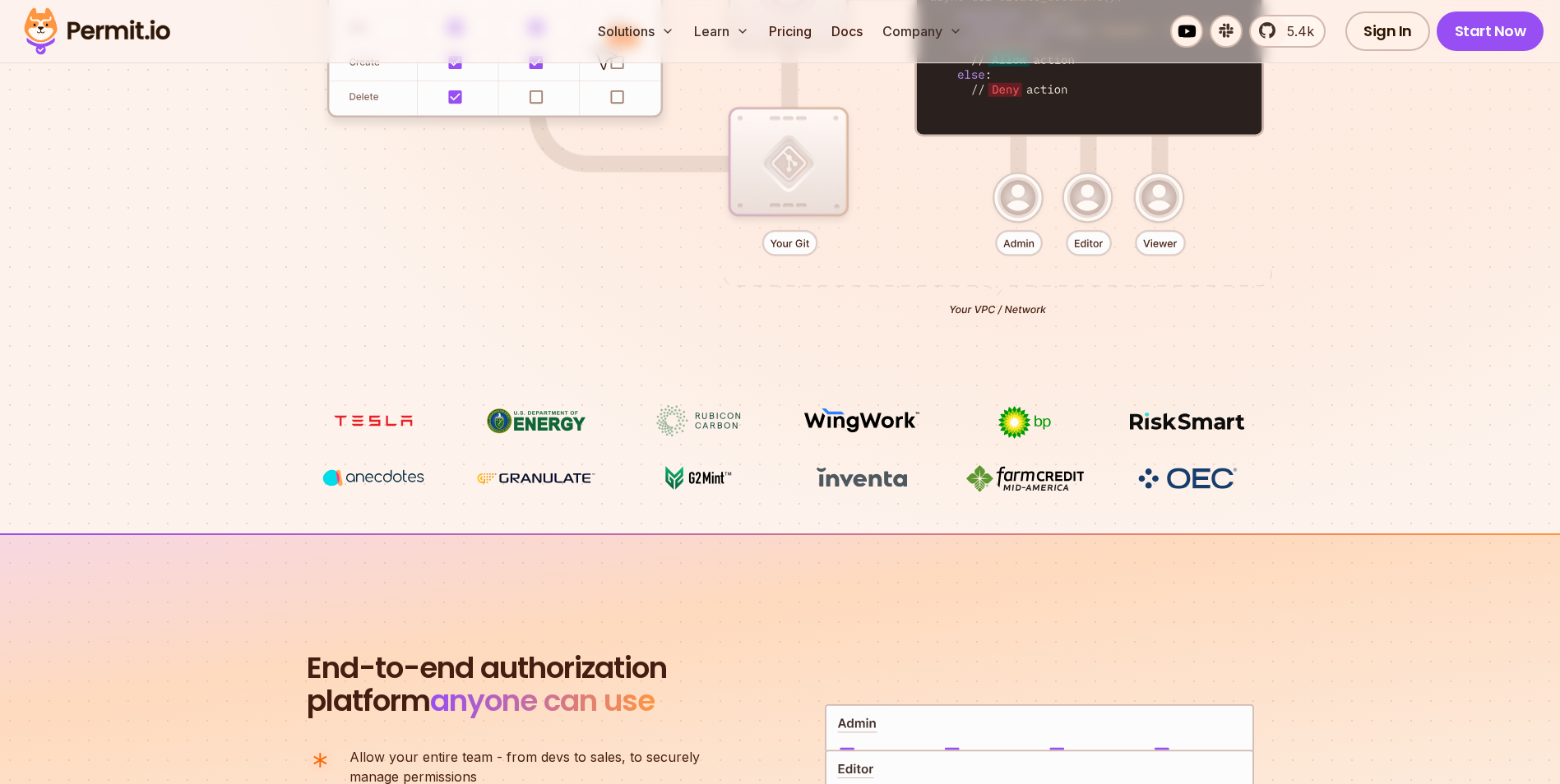
scroll to position [657, 0]
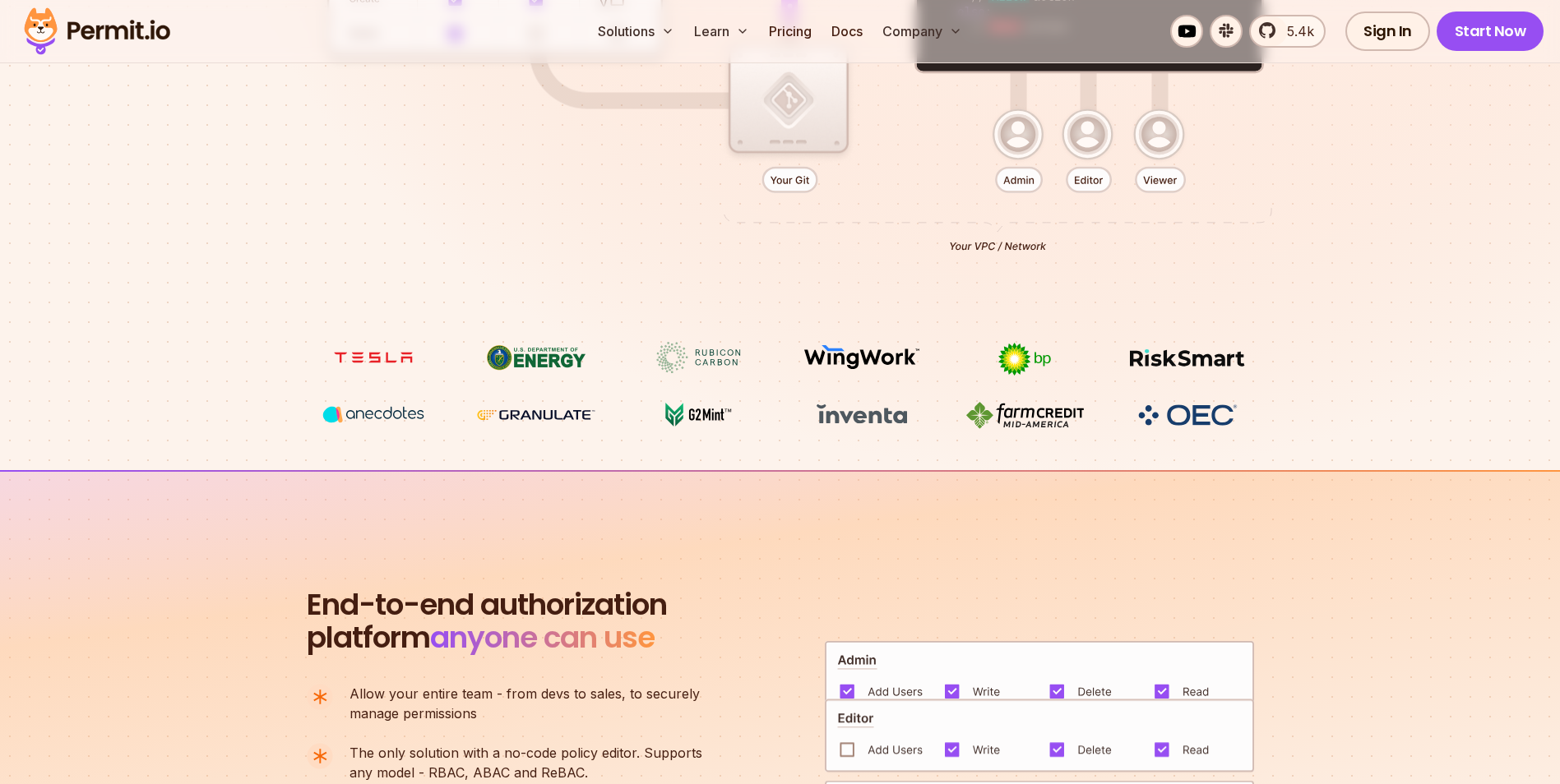
click at [1257, 243] on div at bounding box center [780, 40] width 1151 height 605
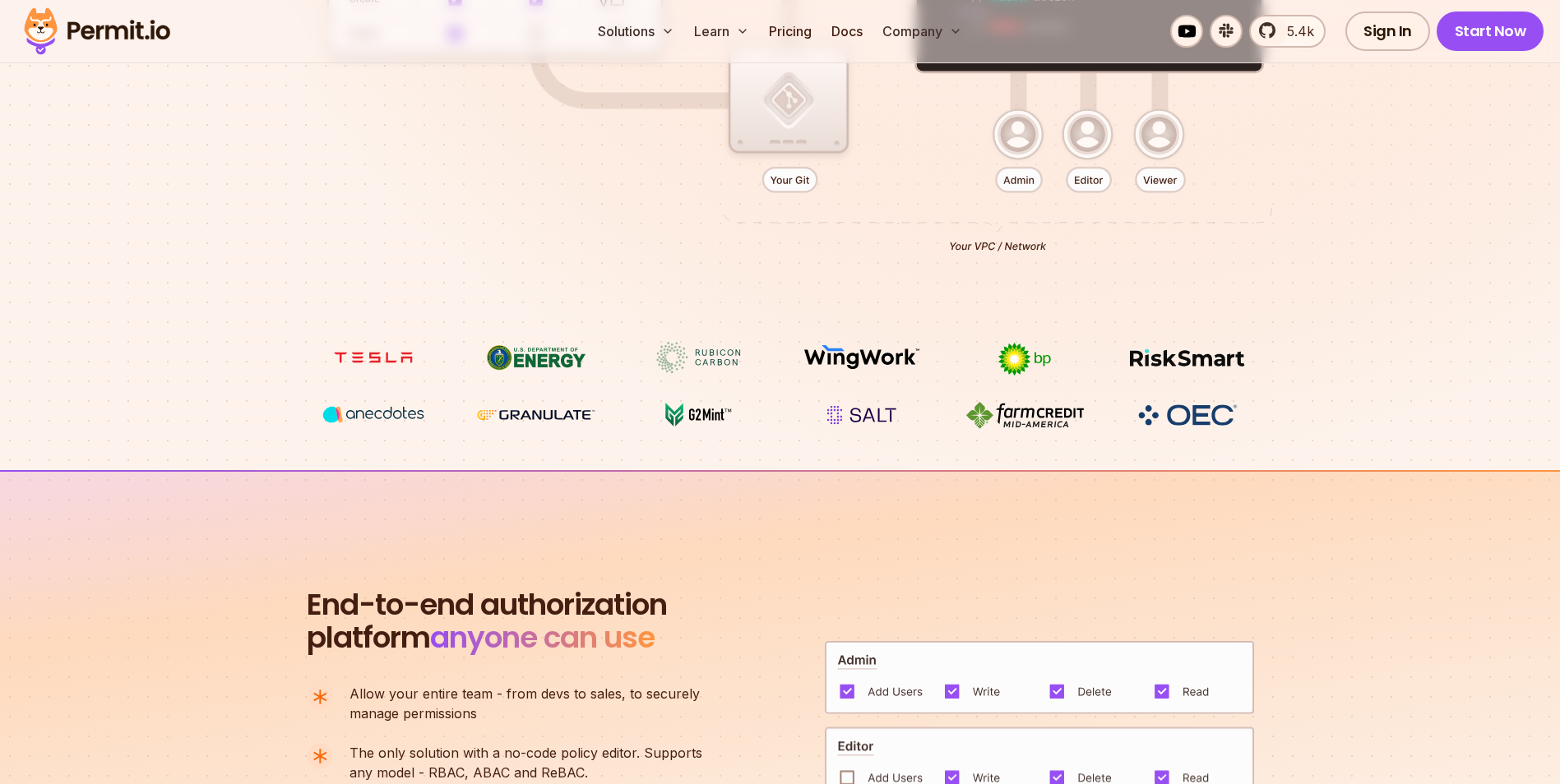
click at [700, 251] on div at bounding box center [780, 40] width 1151 height 605
click at [1228, 254] on div at bounding box center [780, 40] width 1151 height 605
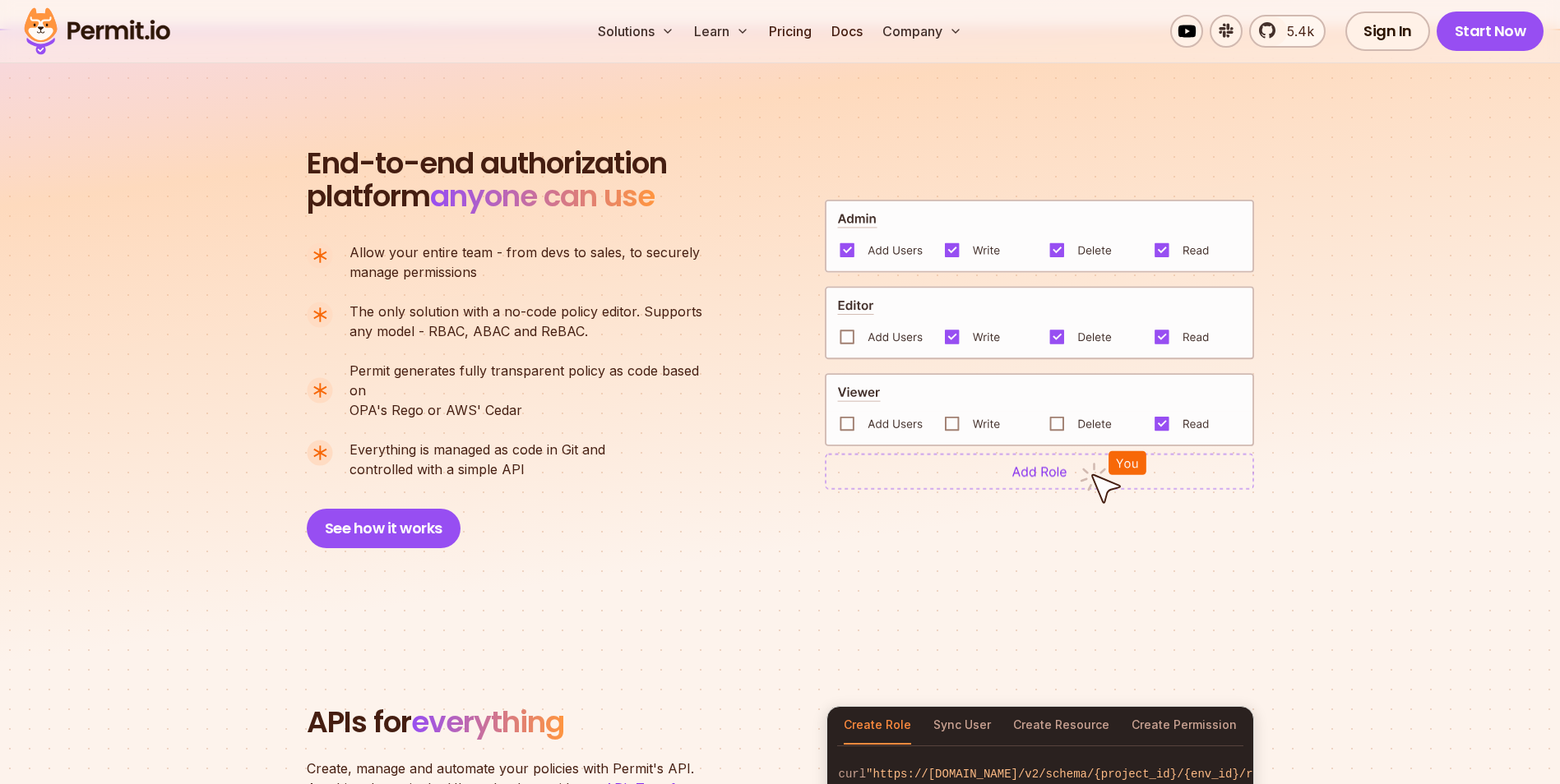
scroll to position [1069, 0]
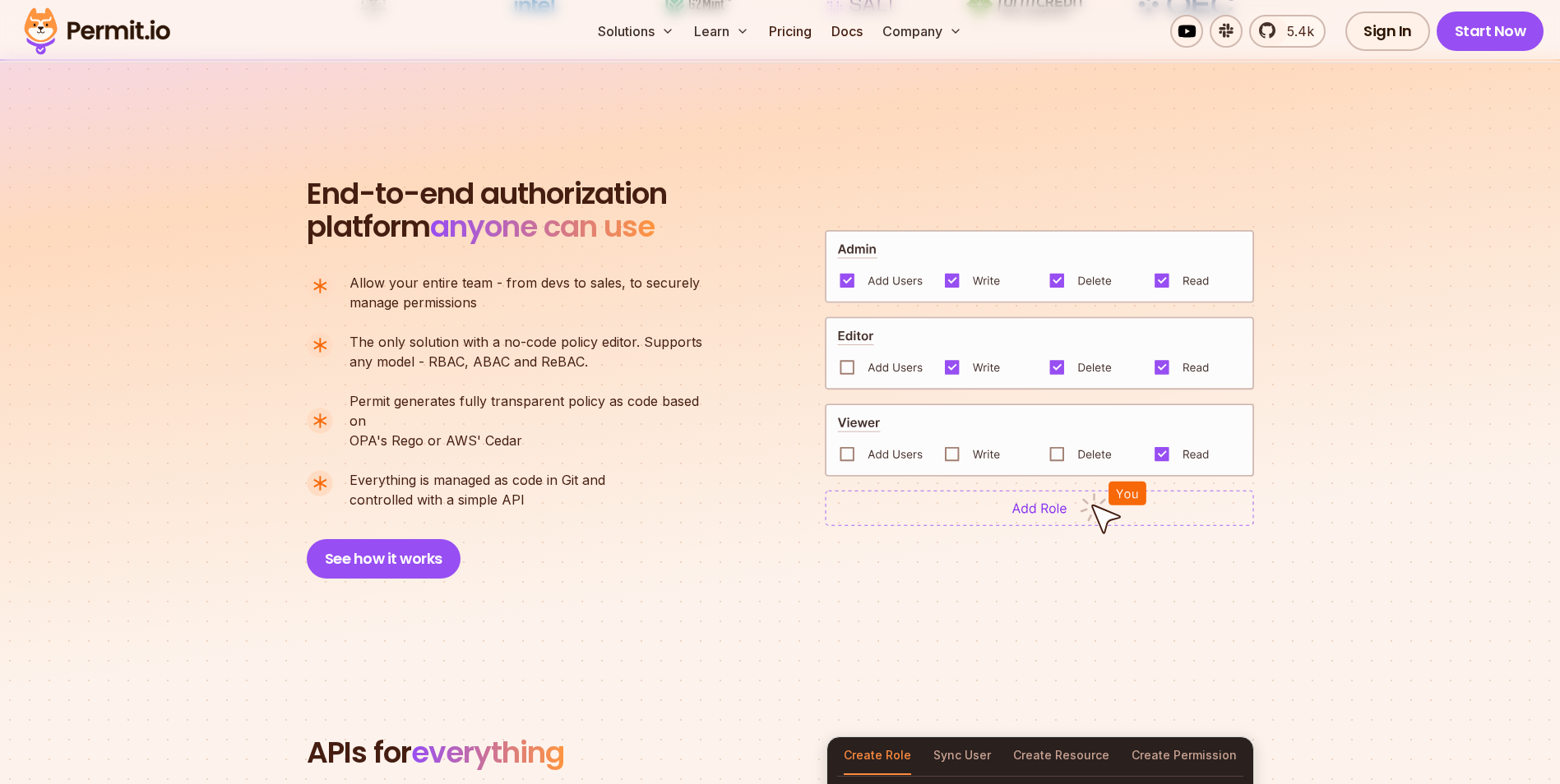
click at [1202, 277] on div "End-to-end authorization platform anyone can use A no-code authorization platfo…" at bounding box center [780, 378] width 947 height 401
click at [1202, 277] on img at bounding box center [1039, 266] width 429 height 74
click at [725, 290] on div "End-to-end authorization platform anyone can use A no-code authorization platfo…" at bounding box center [780, 378] width 947 height 401
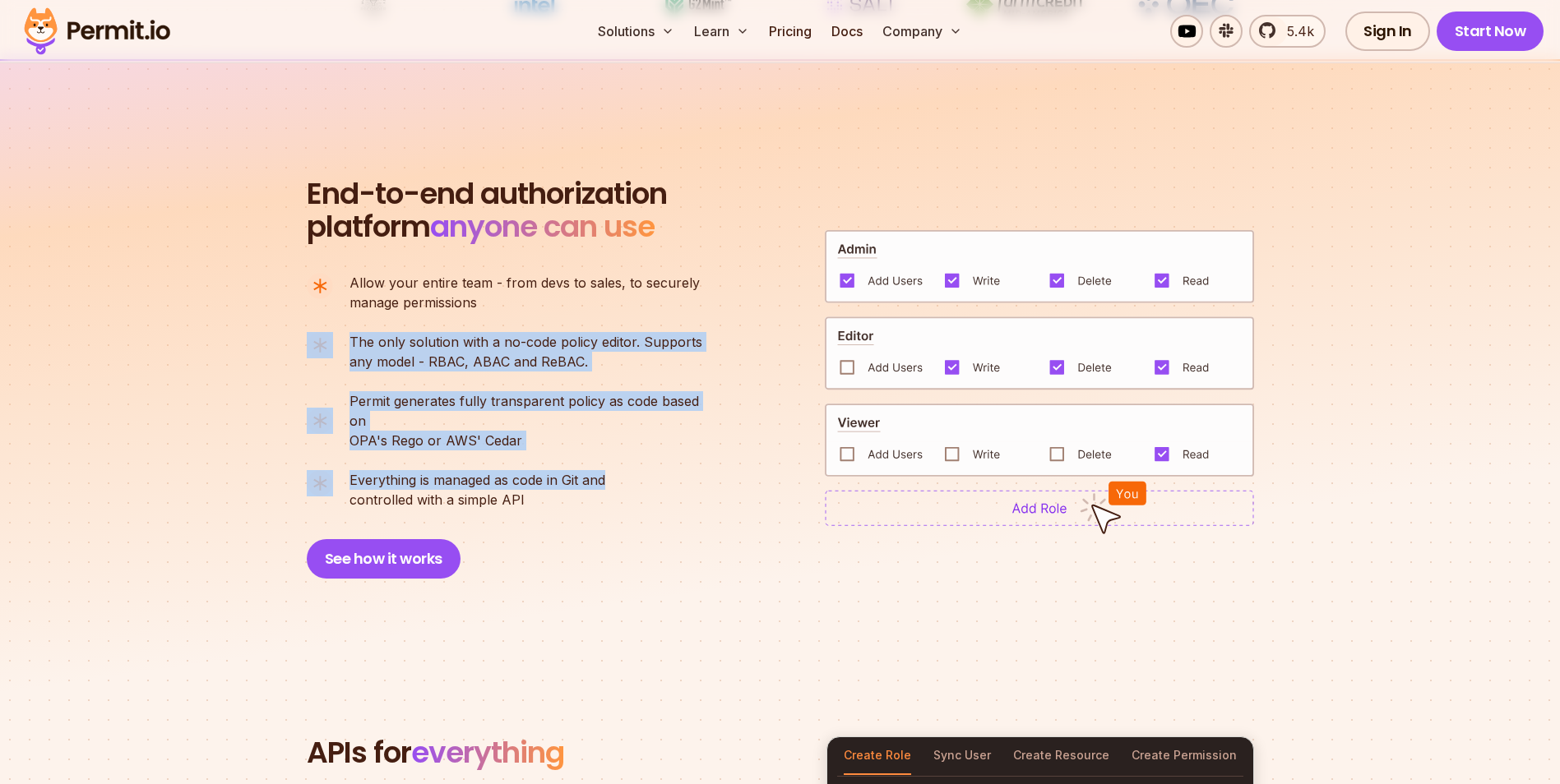
click at [736, 462] on div "End-to-end authorization platform anyone can use A no-code authorization platfo…" at bounding box center [780, 378] width 947 height 401
drag, startPoint x: 242, startPoint y: 267, endPoint x: 182, endPoint y: 253, distance: 61.6
click at [182, 253] on section "End-to-end authorization platform anyone can use A no-code authorization platfo…" at bounding box center [780, 358] width 1560 height 599
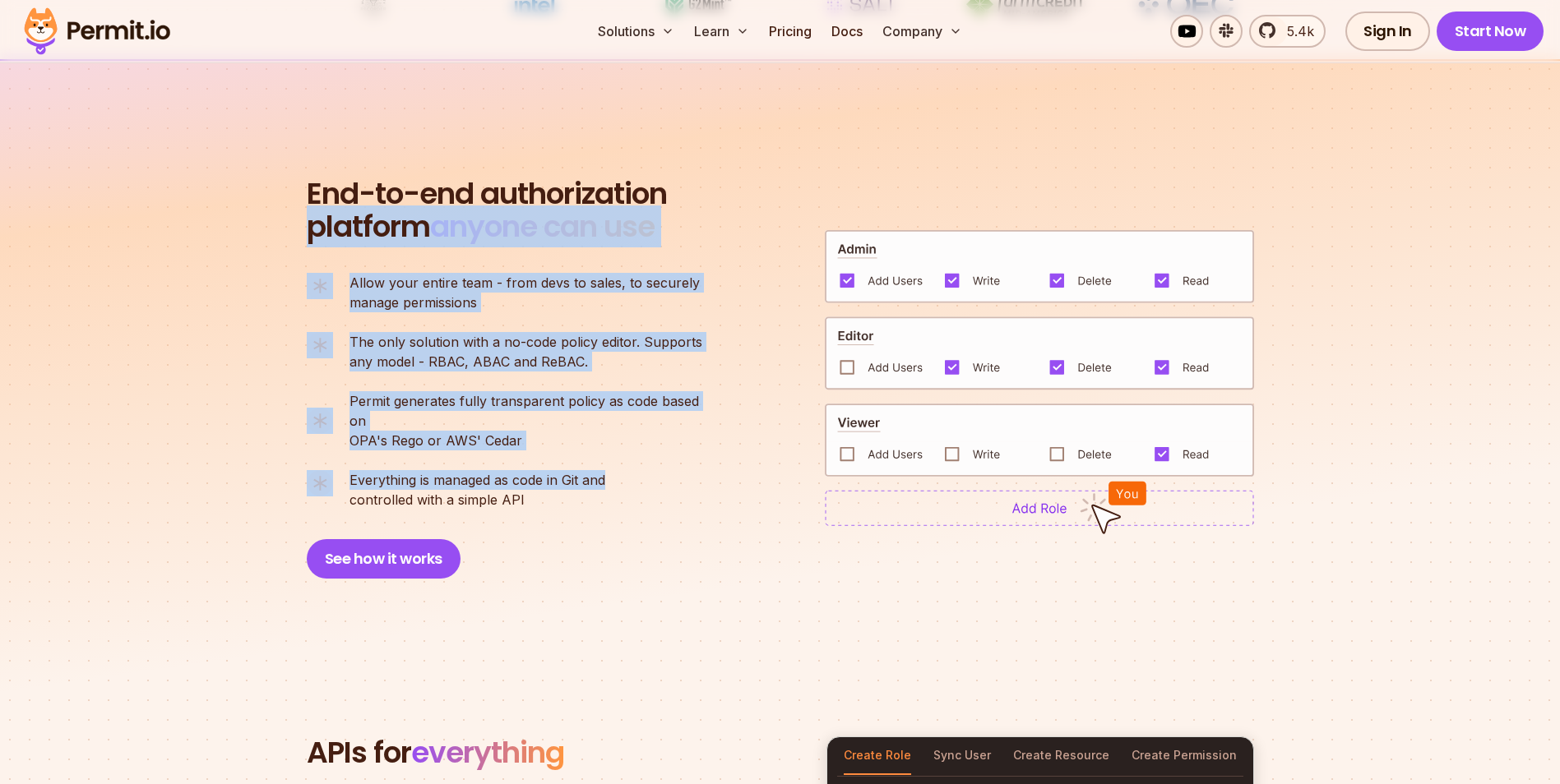
click at [182, 253] on section "End-to-end authorization platform anyone can use A no-code authorization platfo…" at bounding box center [780, 358] width 1560 height 599
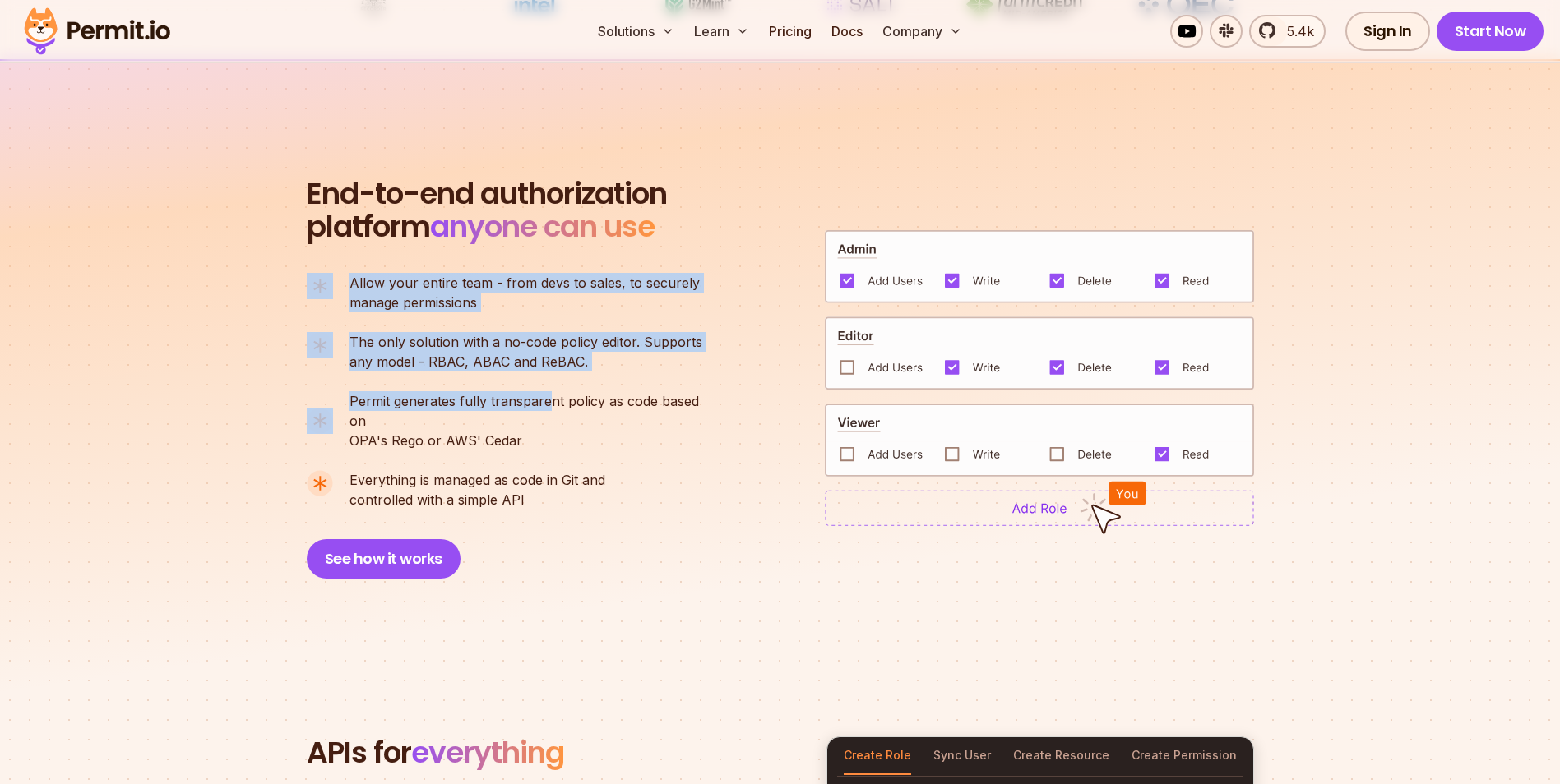
click at [666, 432] on section "End-to-end authorization platform anyone can use A no-code authorization platfo…" at bounding box center [780, 358] width 1560 height 599
click at [667, 432] on ul "Allow your entire team - from devs to sales, to securely manage permissions The…" at bounding box center [511, 392] width 410 height 237
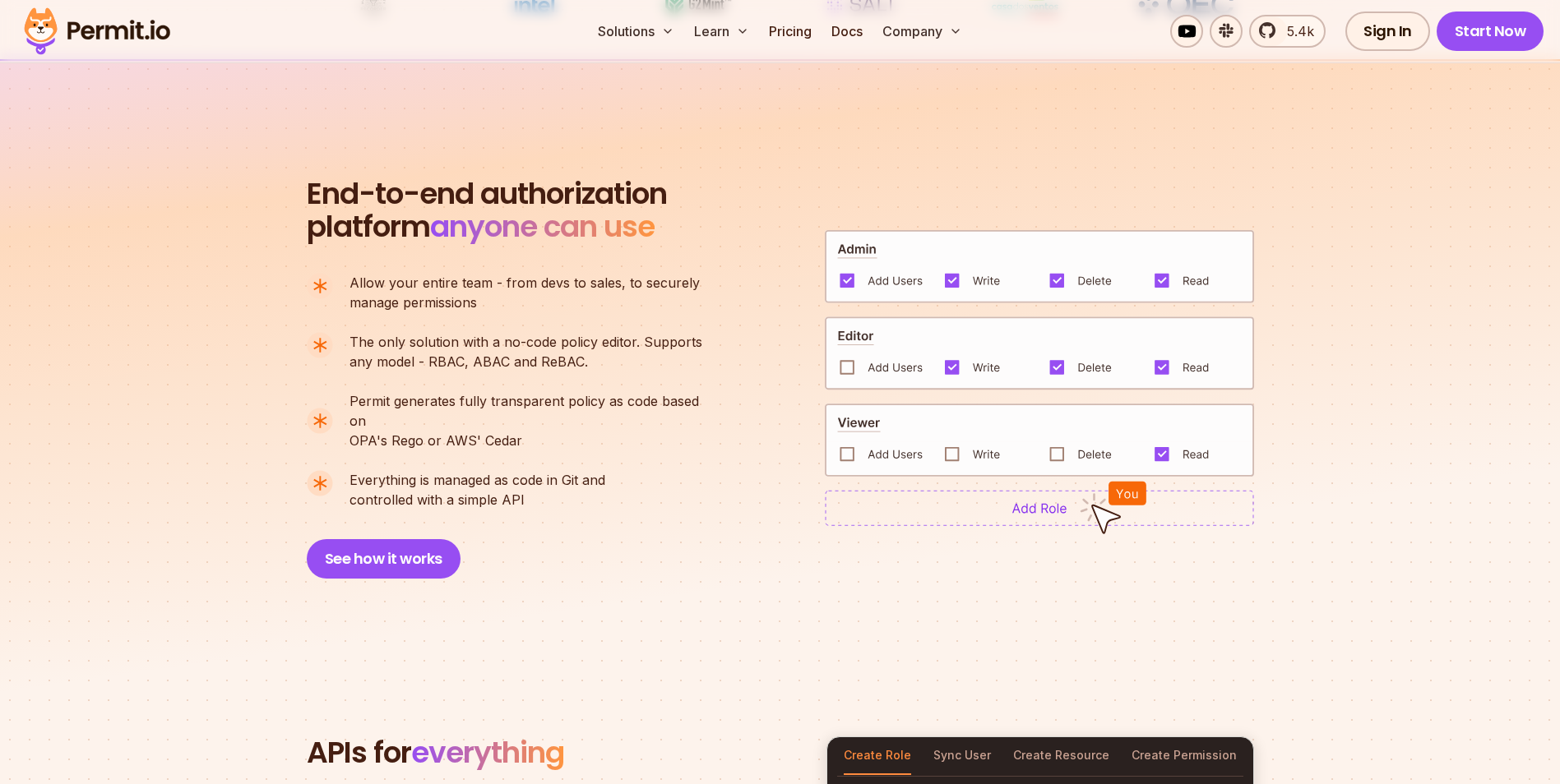
drag, startPoint x: 667, startPoint y: 432, endPoint x: 647, endPoint y: 424, distance: 21.5
click at [648, 424] on p "Permit generates fully transparent policy as code based on OPA's [PERSON_NAME] …" at bounding box center [533, 421] width 366 height 59
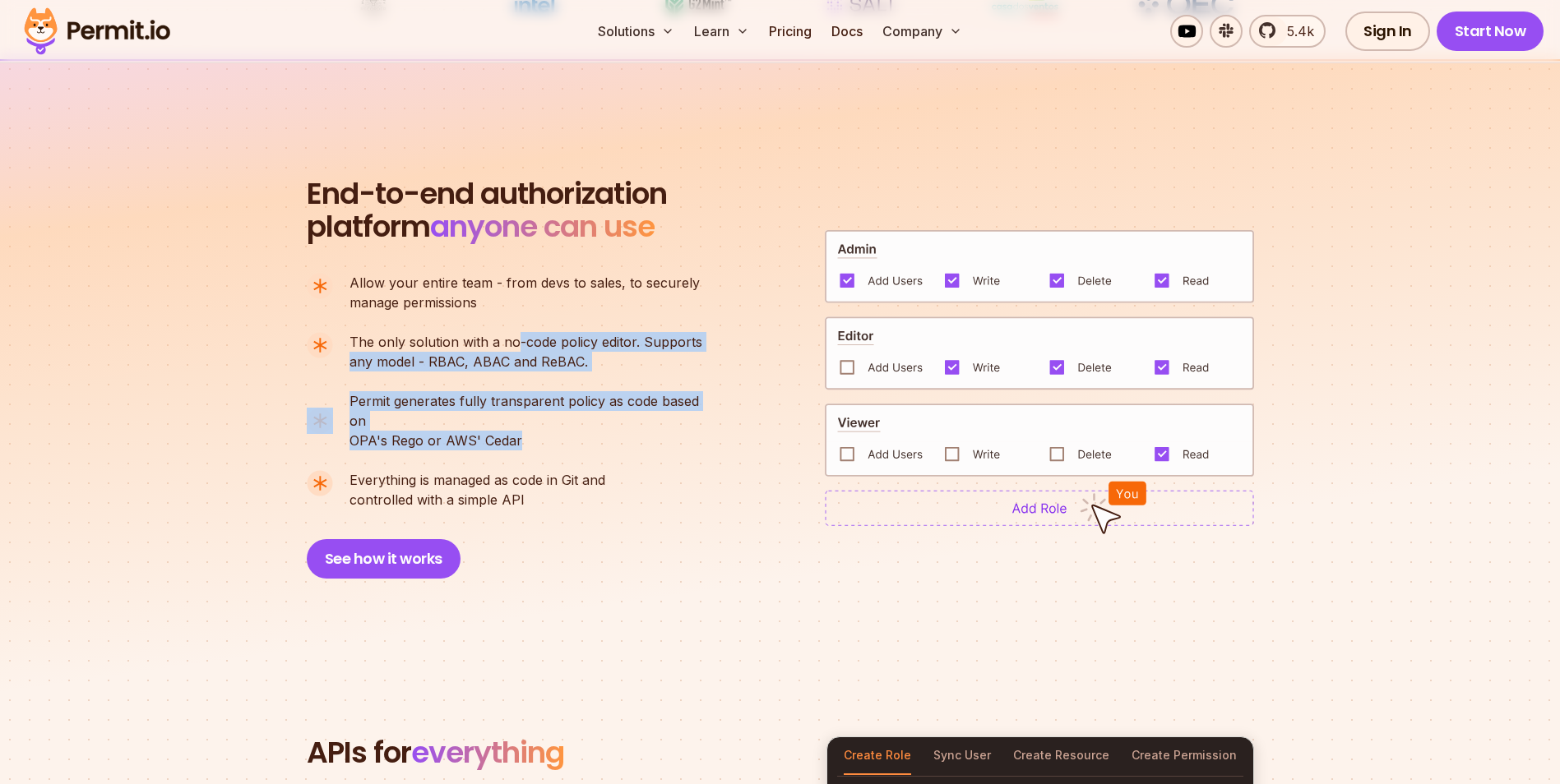
drag, startPoint x: 551, startPoint y: 379, endPoint x: 715, endPoint y: 466, distance: 185.6
click at [715, 466] on ul "Allow your entire team - from devs to sales, to securely manage permissions The…" at bounding box center [511, 392] width 410 height 237
click at [715, 471] on li "Everything is managed as code in Git and controlled with a simple API" at bounding box center [511, 490] width 410 height 40
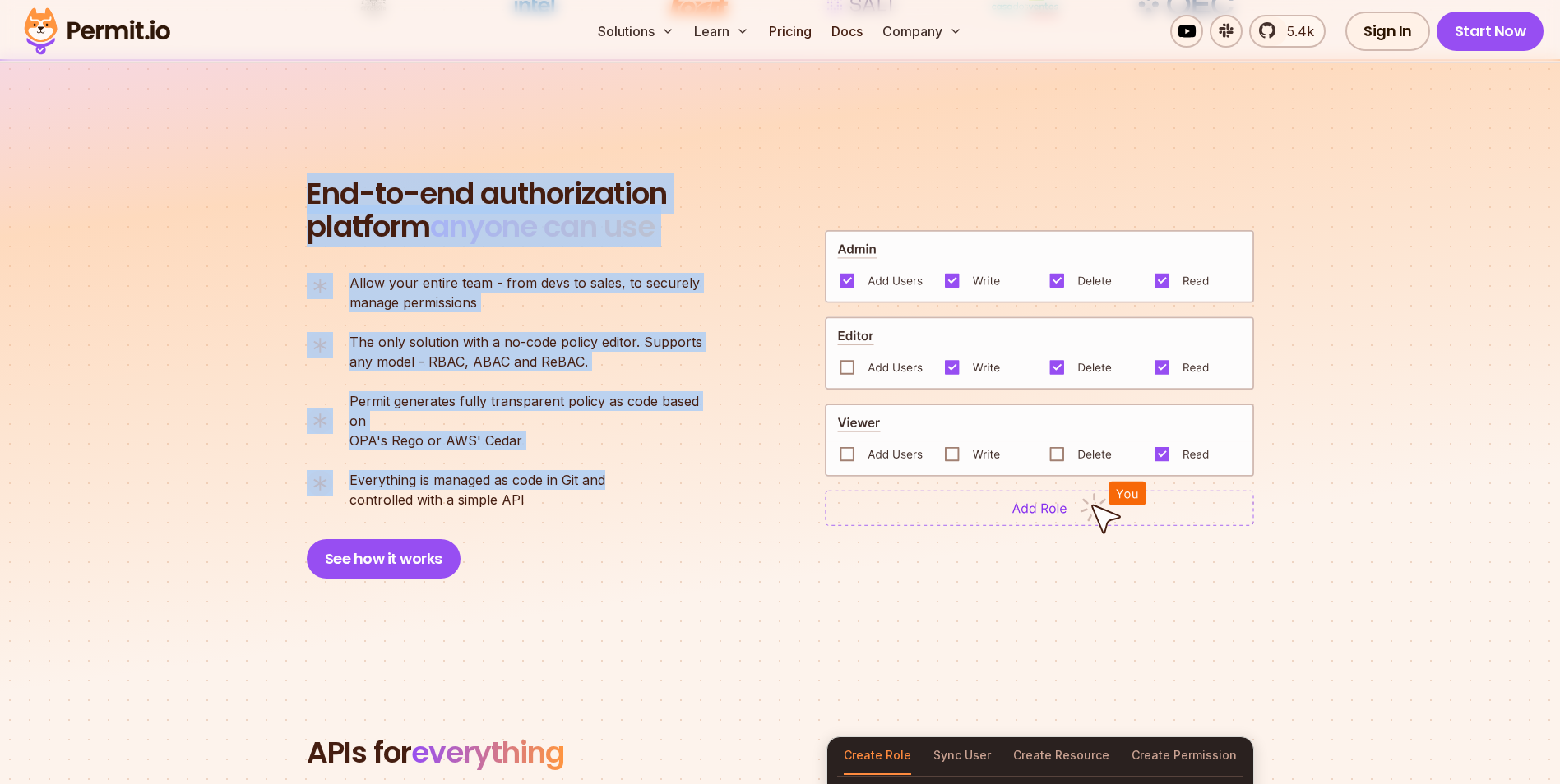
click at [179, 176] on section "End-to-end authorization platform anyone can use A no-code authorization platfo…" at bounding box center [780, 358] width 1560 height 599
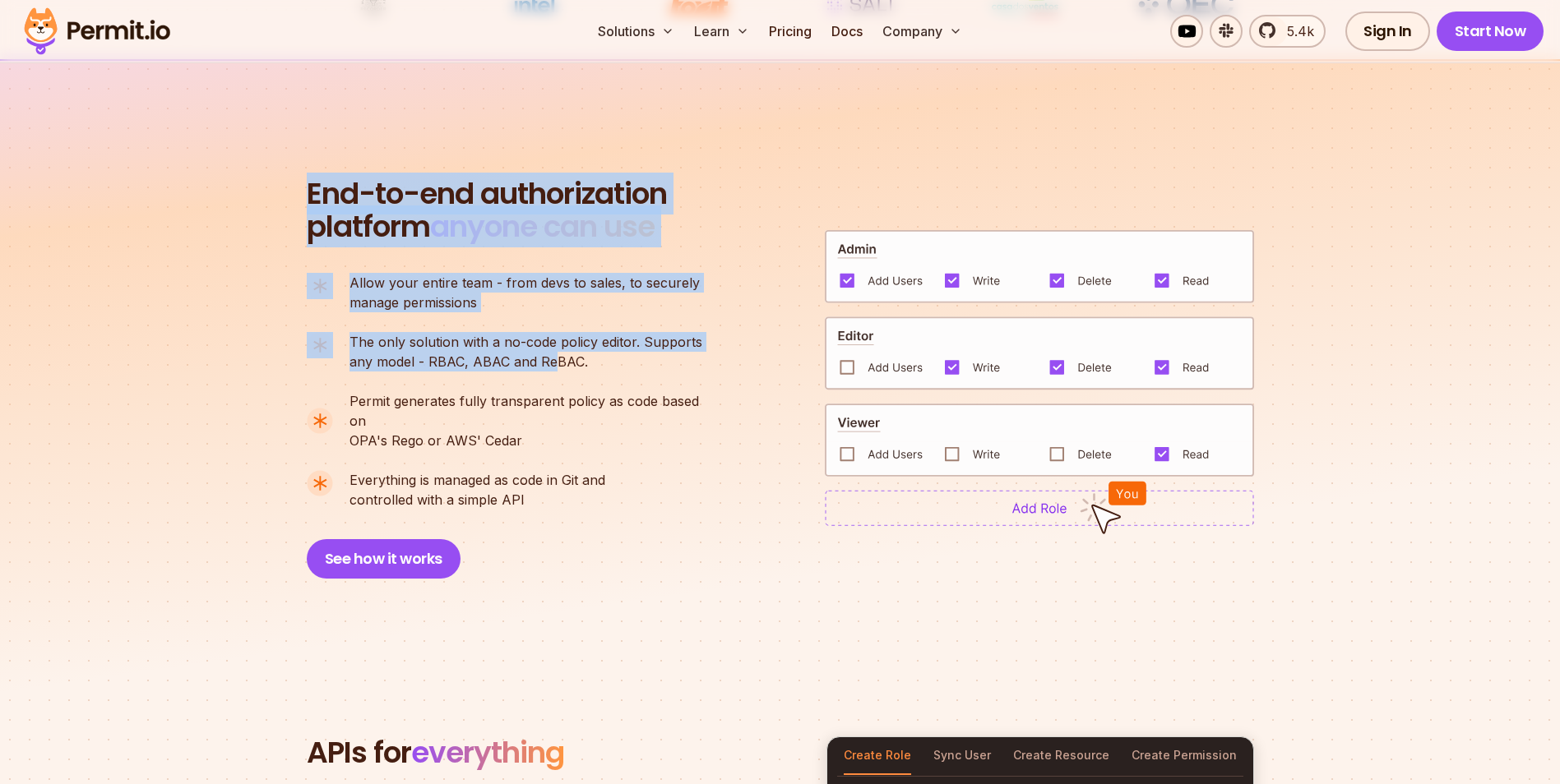
drag, startPoint x: 556, startPoint y: 374, endPoint x: 678, endPoint y: 439, distance: 138.2
click at [678, 439] on section "End-to-end authorization platform anyone can use A no-code authorization platfo…" at bounding box center [780, 358] width 1560 height 599
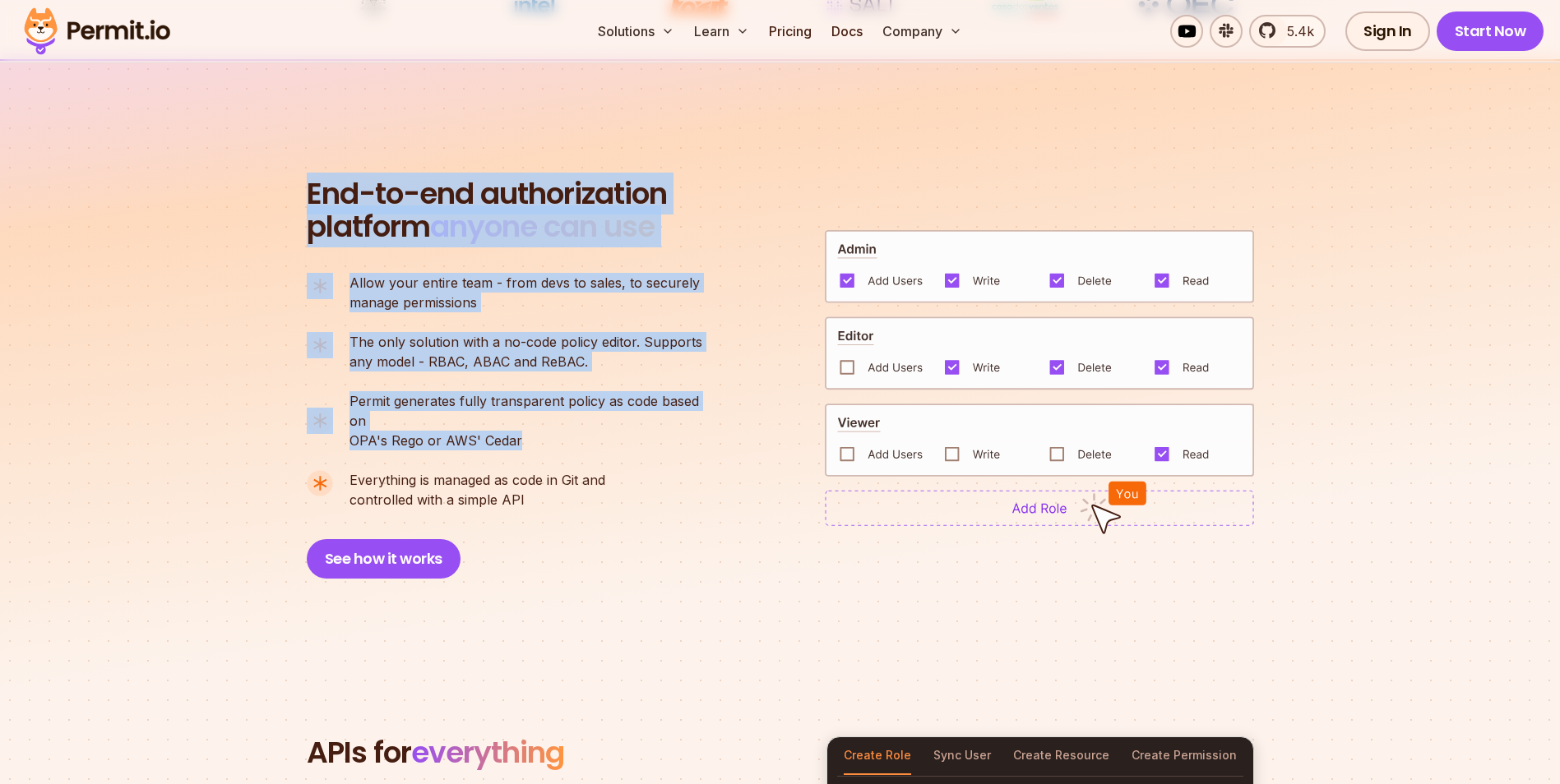
click at [678, 439] on ul "Allow your entire team - from devs to sales, to securely manage permissions The…" at bounding box center [511, 392] width 410 height 237
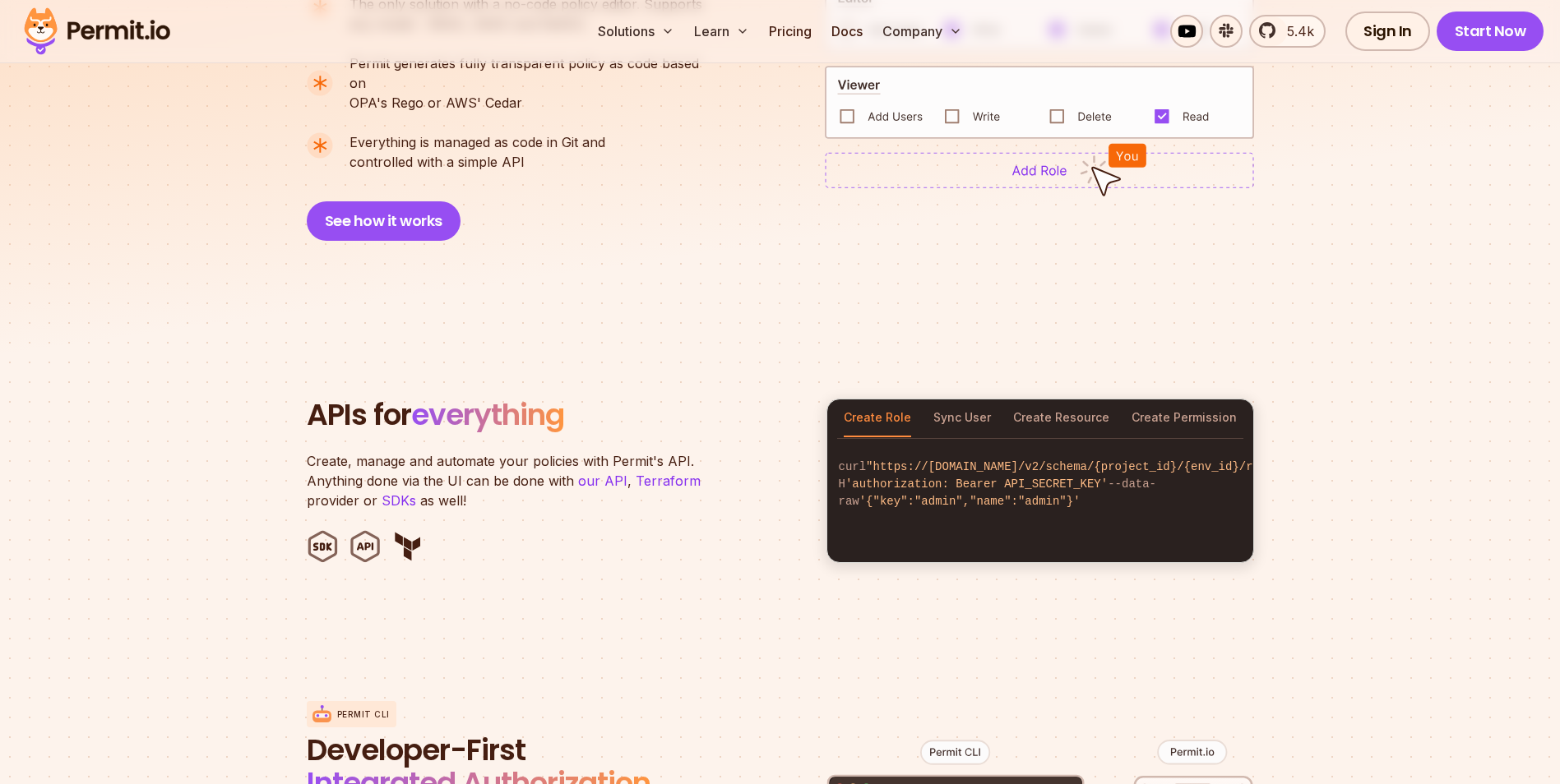
scroll to position [1480, 0]
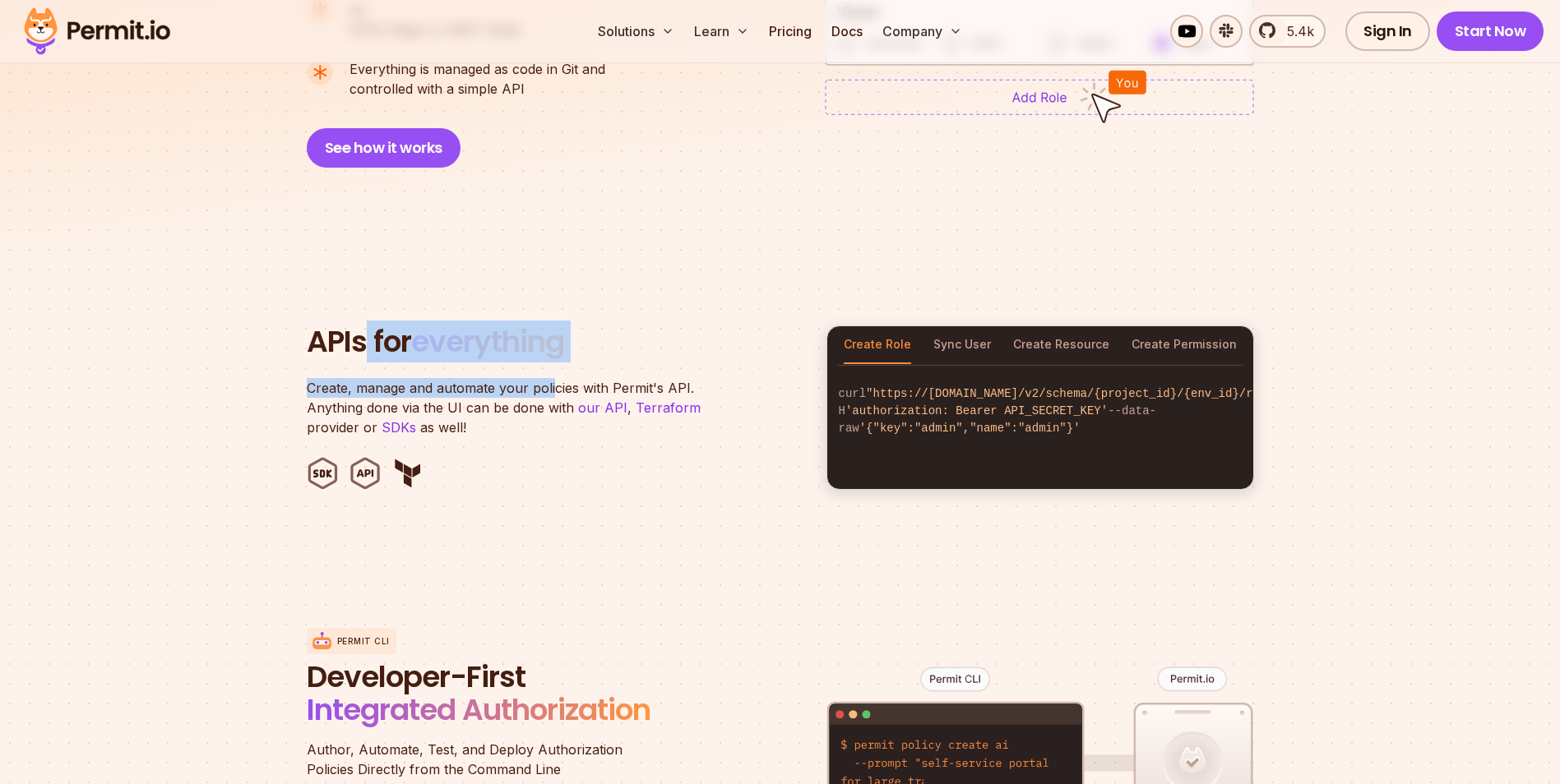
drag, startPoint x: 639, startPoint y: 392, endPoint x: 671, endPoint y: 408, distance: 35.8
click at [671, 408] on section "APIs for everything Create, manage and automate your policies with Permit's API…" at bounding box center [780, 408] width 1560 height 322
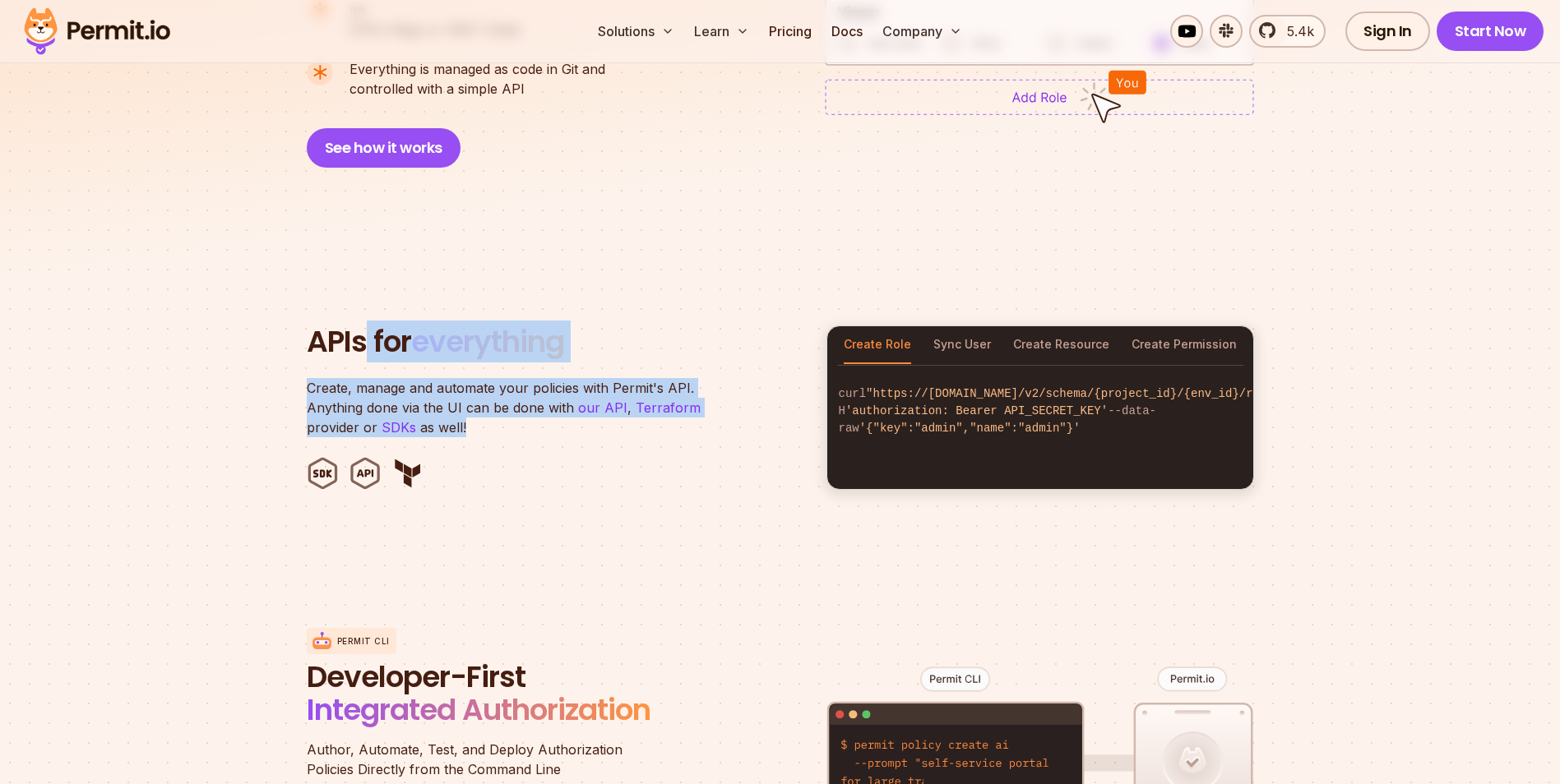
click at [671, 408] on p "Create, manage and automate your policies with Permit's API. Anything done via …" at bounding box center [512, 408] width 411 height 59
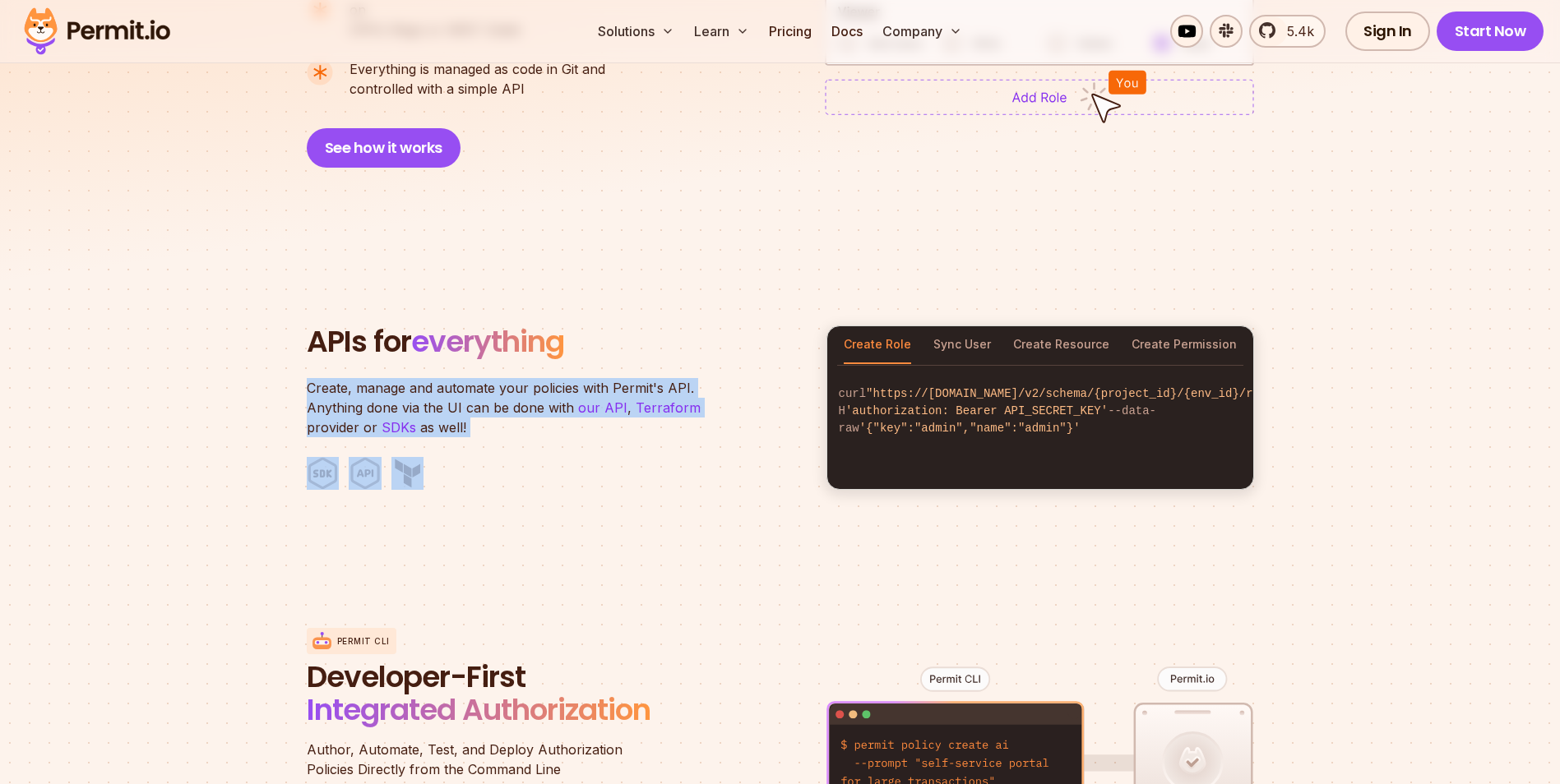
drag, startPoint x: 658, startPoint y: 336, endPoint x: 737, endPoint y: 429, distance: 122.0
click at [737, 429] on header "APIs for everything Create, manage and automate your policies with Permit's API…" at bounding box center [556, 408] width 500 height 164
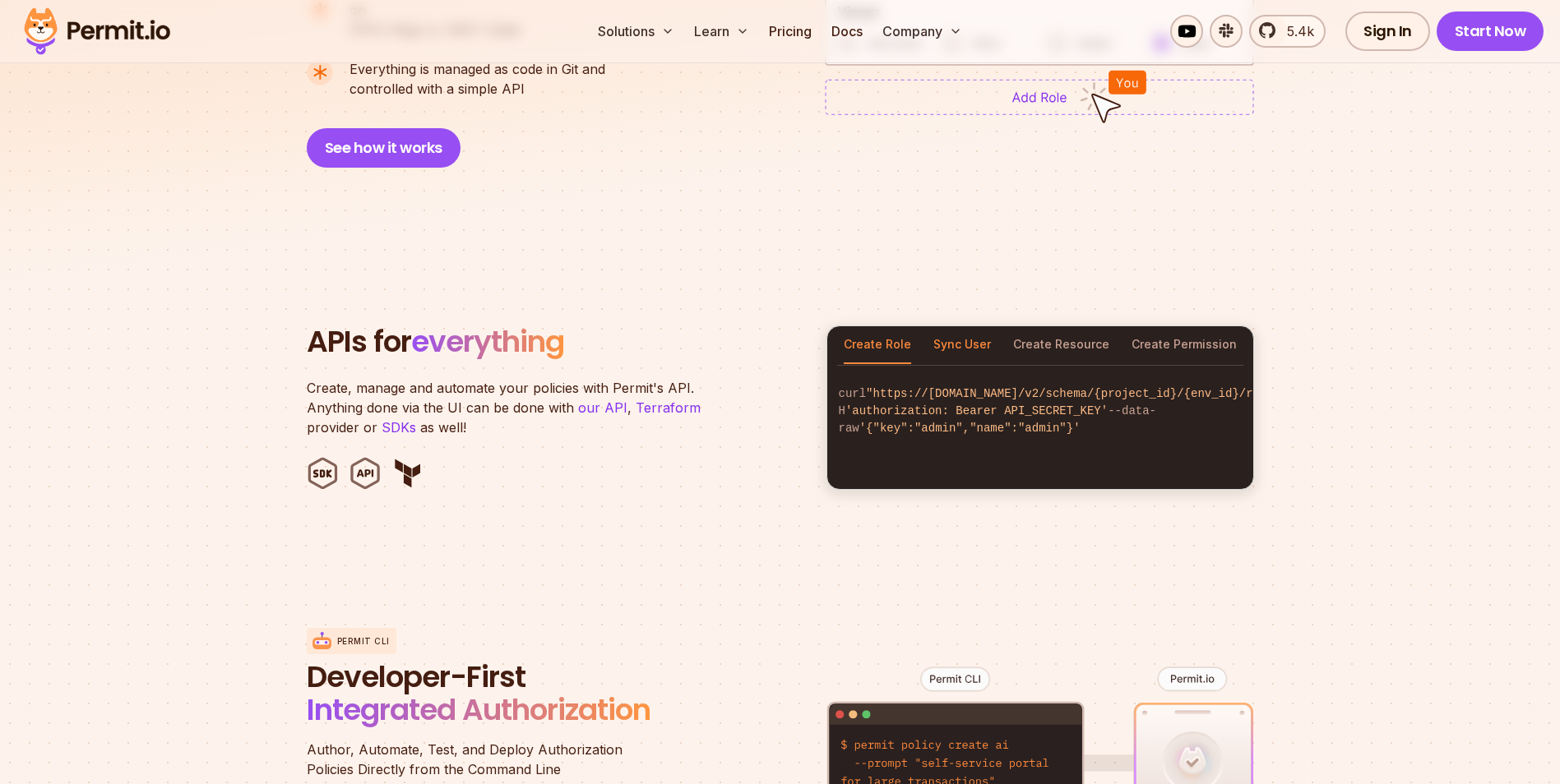
click at [970, 328] on button "Sync User" at bounding box center [962, 345] width 57 height 38
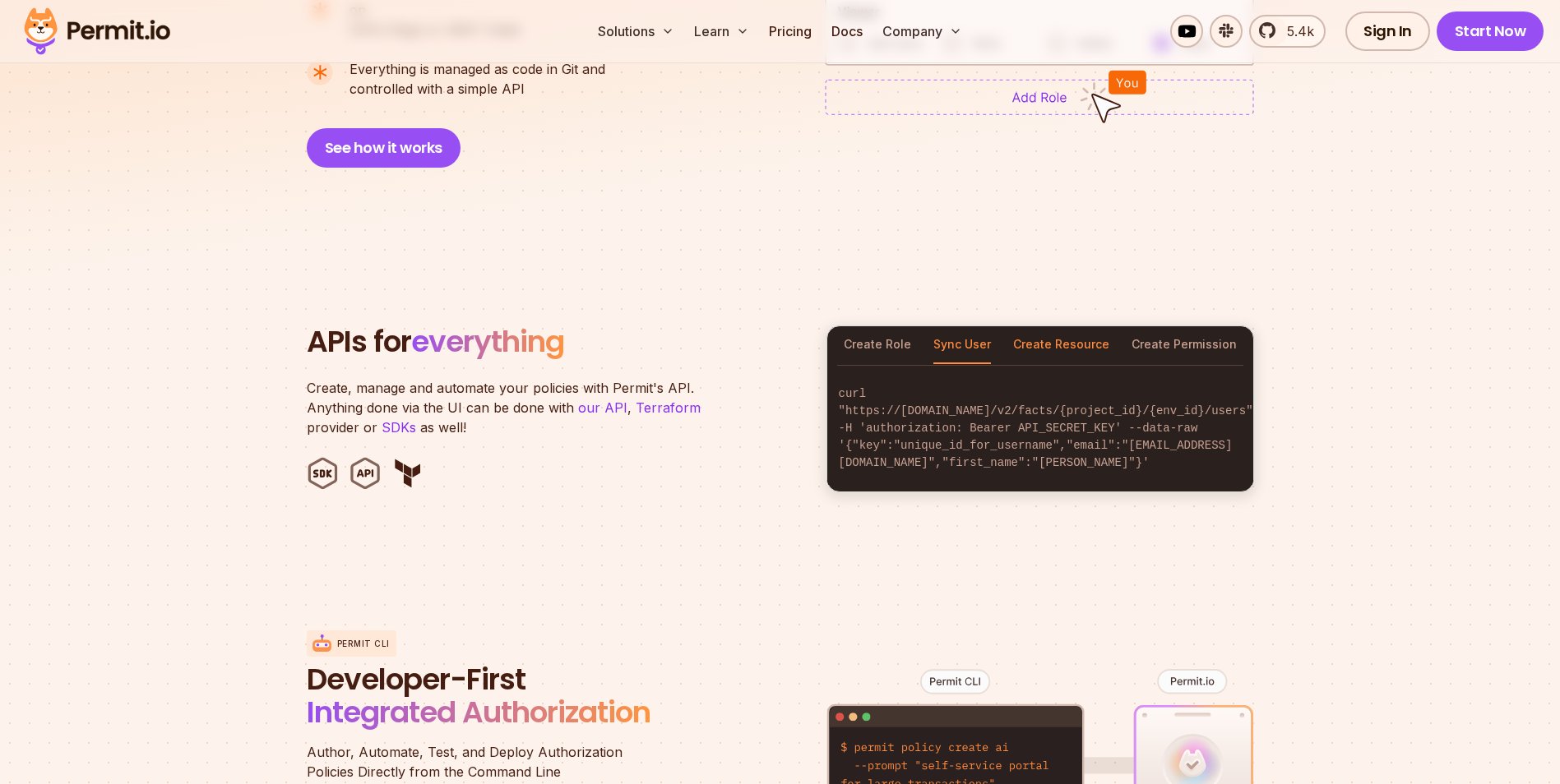
click at [1054, 327] on button "Create Resource" at bounding box center [1061, 345] width 96 height 38
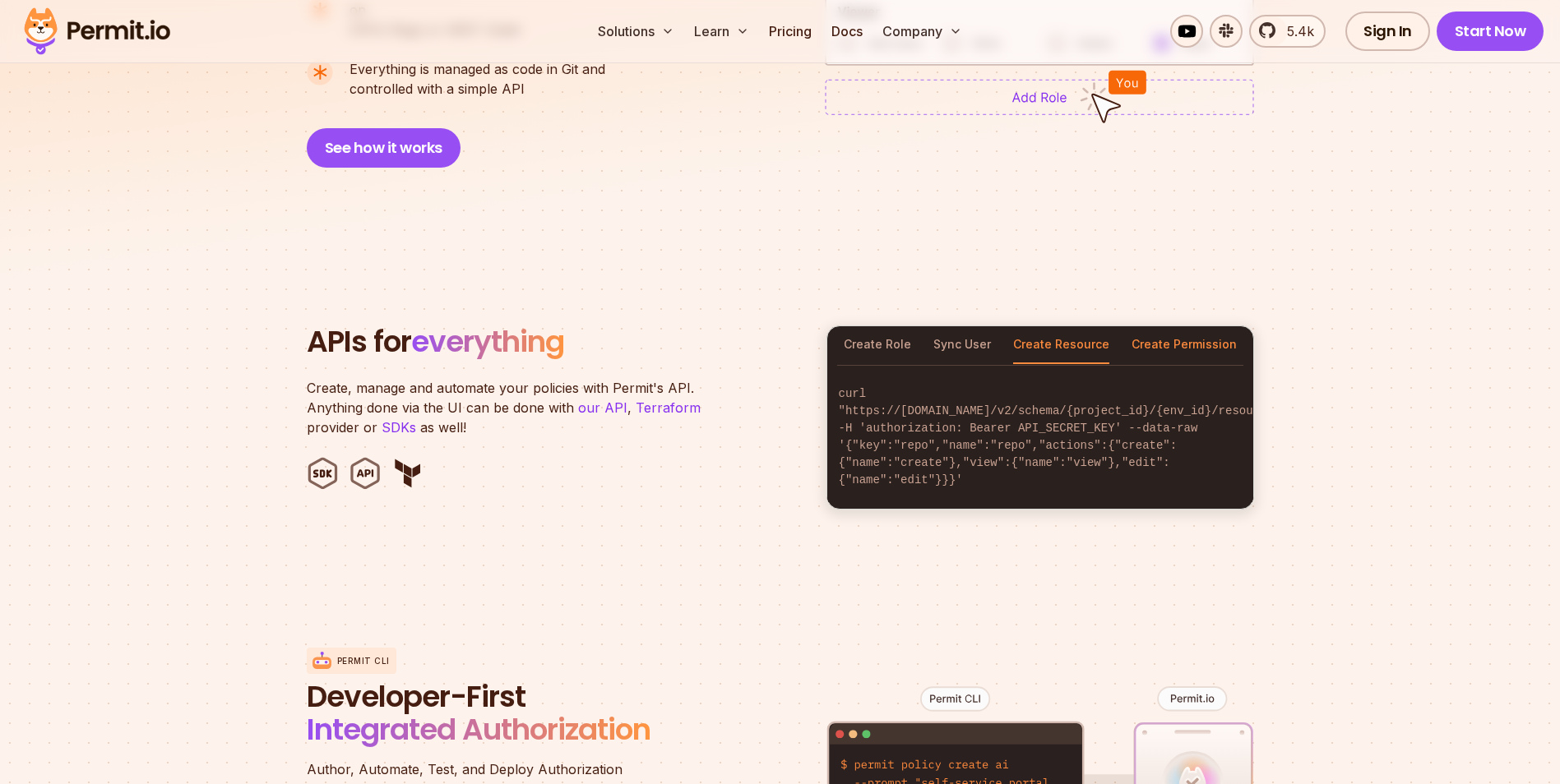
drag, startPoint x: 1150, startPoint y: 327, endPoint x: 1129, endPoint y: 327, distance: 21.0
click at [1147, 327] on button "Create Permission" at bounding box center [1184, 345] width 105 height 38
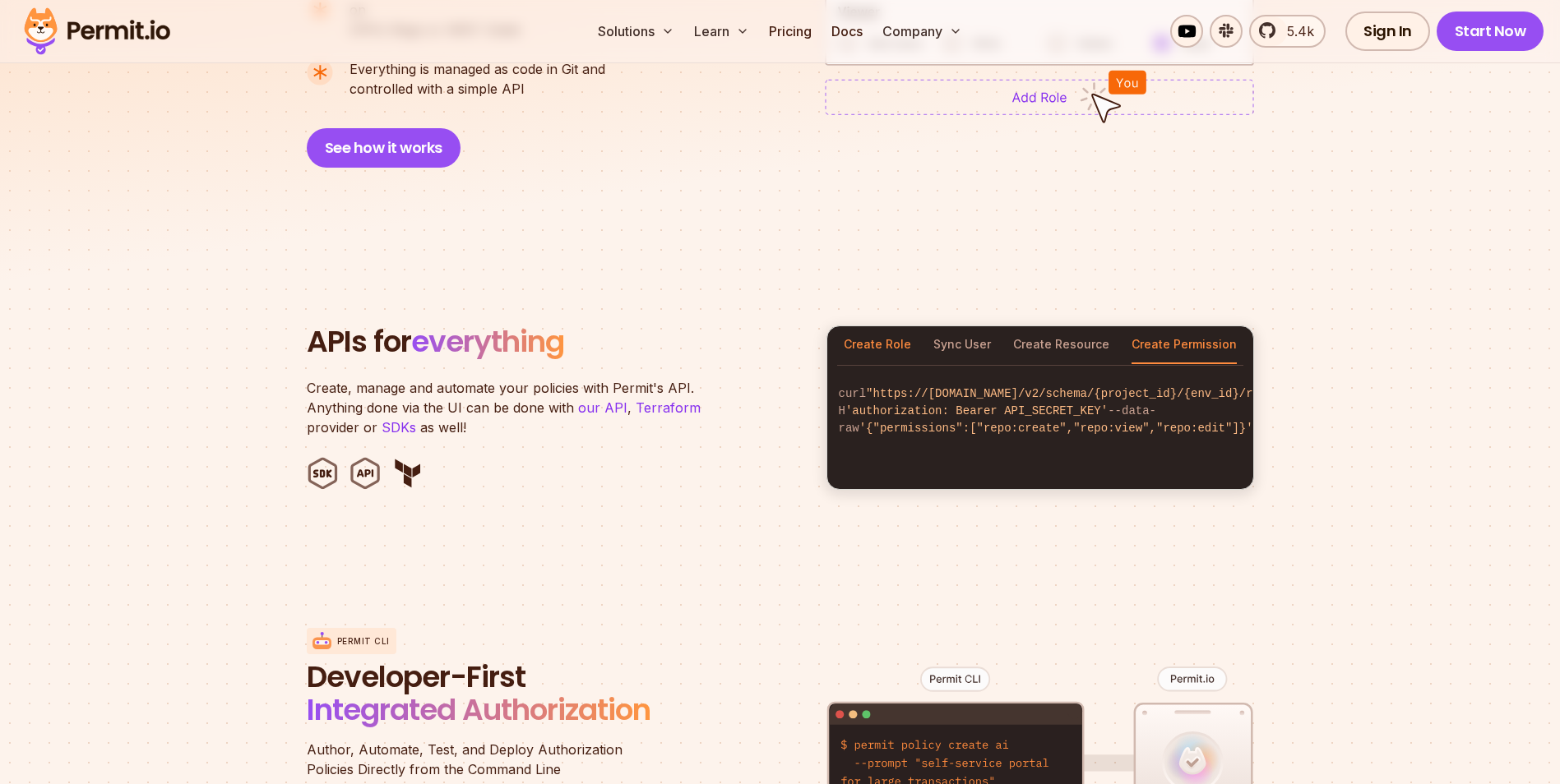
click at [891, 326] on button "Create Role" at bounding box center [877, 345] width 67 height 38
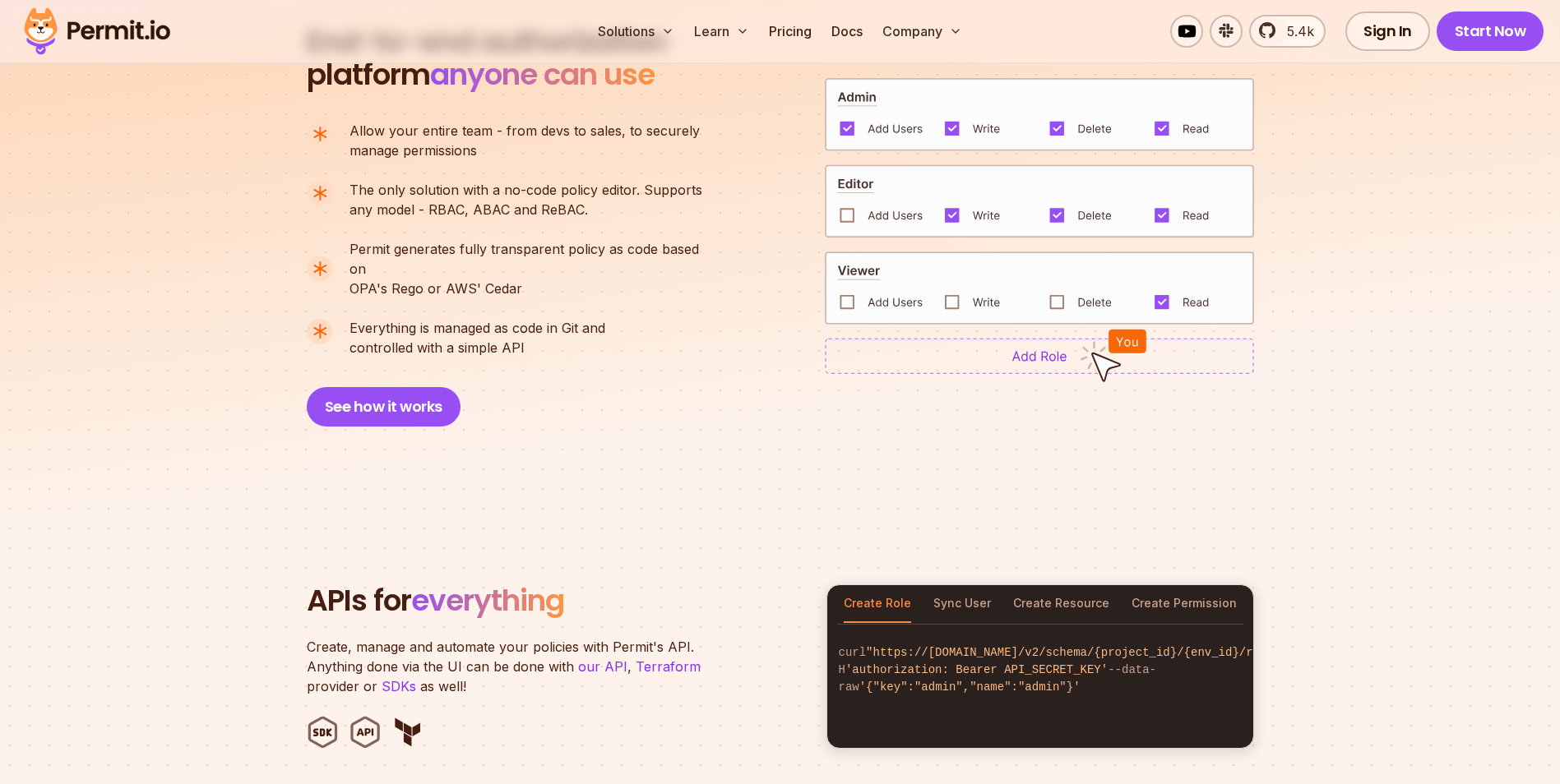
scroll to position [1069, 0]
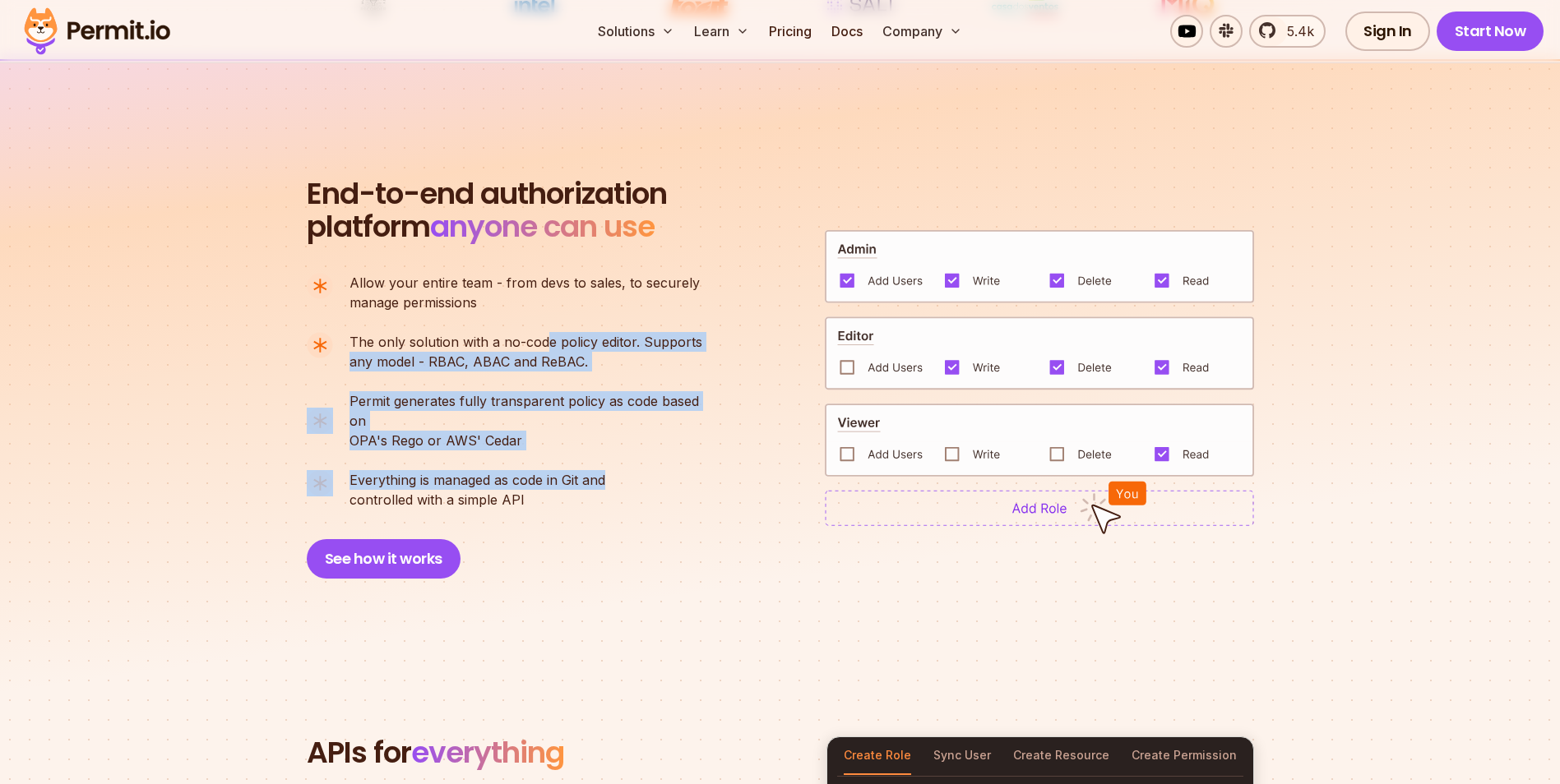
drag, startPoint x: 640, startPoint y: 316, endPoint x: 622, endPoint y: 479, distance: 164.0
click at [622, 479] on ul "Allow your entire team - from devs to sales, to securely manage permissions The…" at bounding box center [511, 392] width 410 height 237
click at [622, 479] on li "Everything is managed as code in Git and controlled with a simple API" at bounding box center [511, 490] width 410 height 40
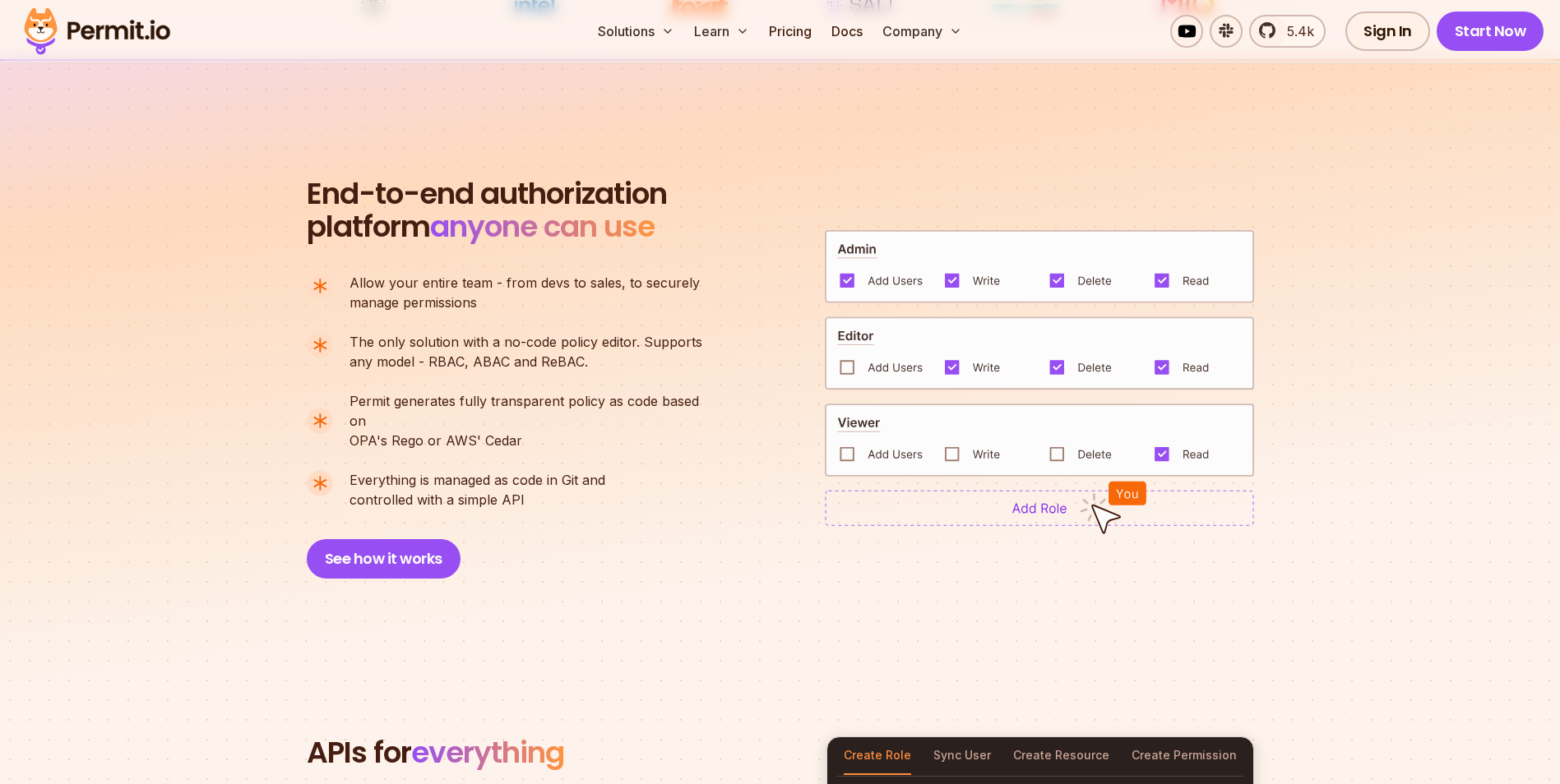
drag, startPoint x: 622, startPoint y: 479, endPoint x: 583, endPoint y: 481, distance: 39.1
click at [556, 482] on p "Everything is managed as code in Git and controlled with a simple API" at bounding box center [477, 490] width 256 height 40
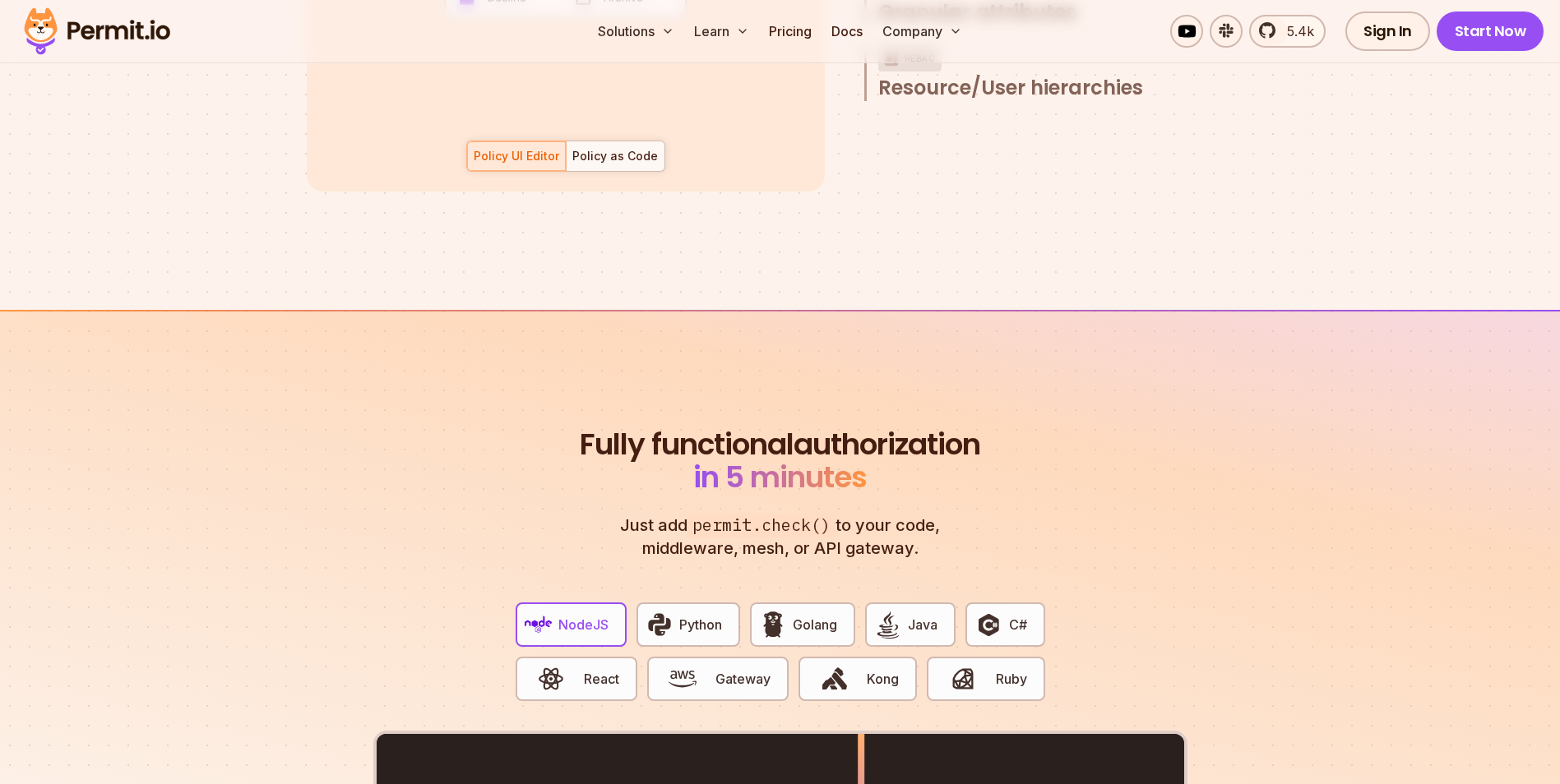
scroll to position [2384, 0]
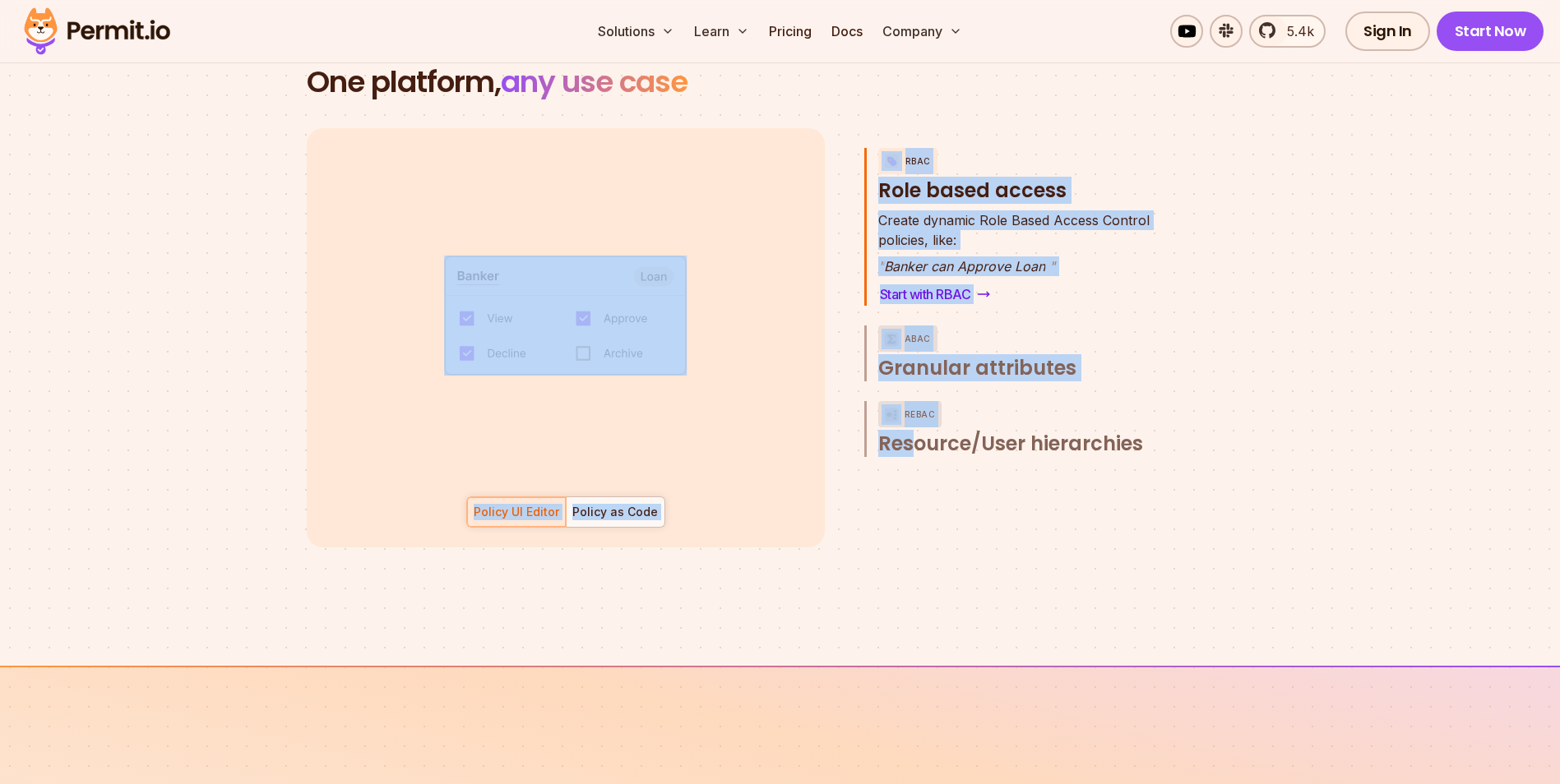
click at [1085, 542] on section "One platform, any use case RBAC Role based access default allow := false allow …" at bounding box center [780, 326] width 1560 height 679
click at [118, 310] on section "One platform, any use case RBAC Role based access default allow := false allow …" at bounding box center [780, 326] width 1560 height 679
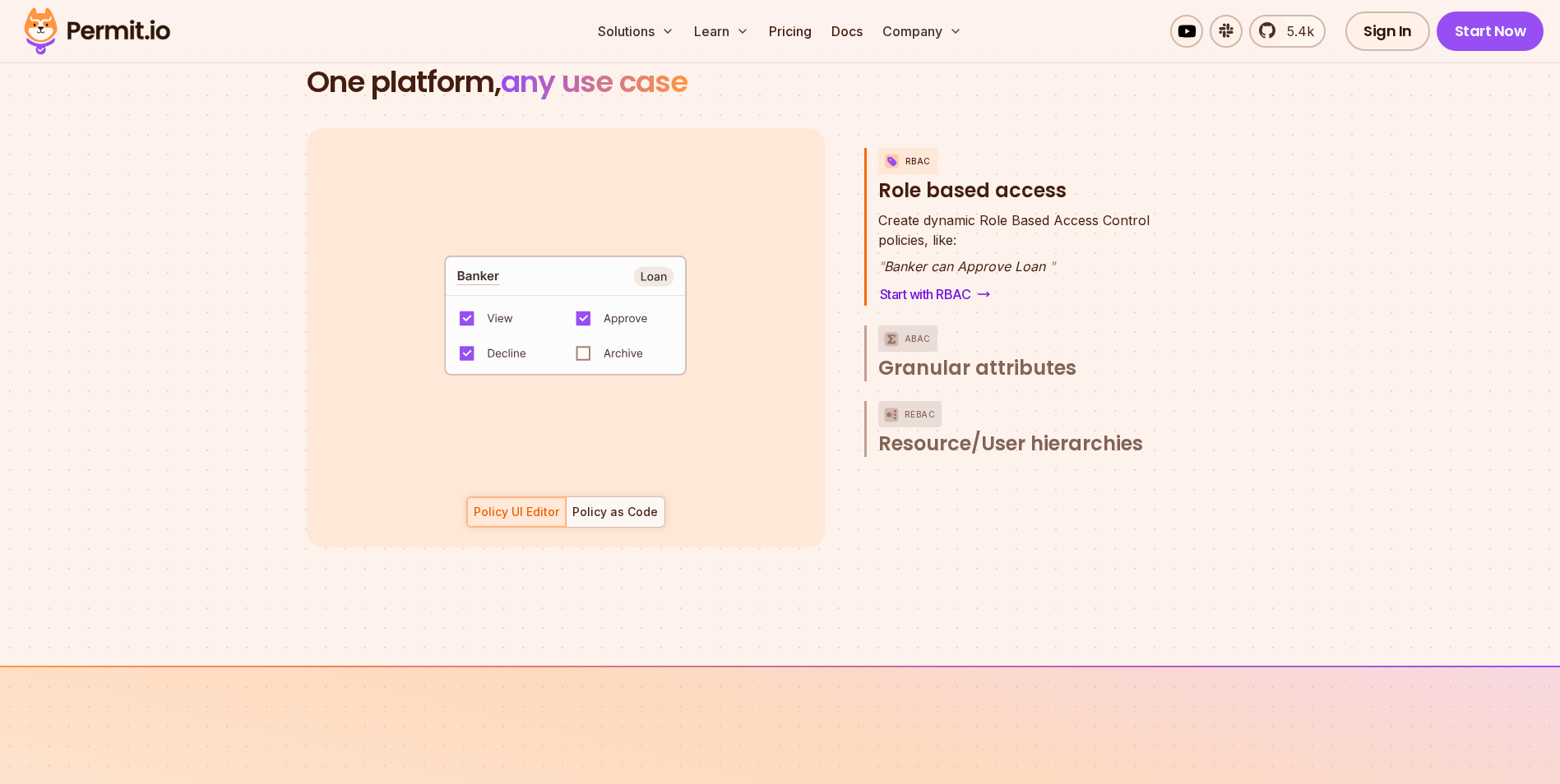
click at [118, 310] on section "One platform, any use case RBAC Role based access default allow := false allow …" at bounding box center [780, 326] width 1560 height 679
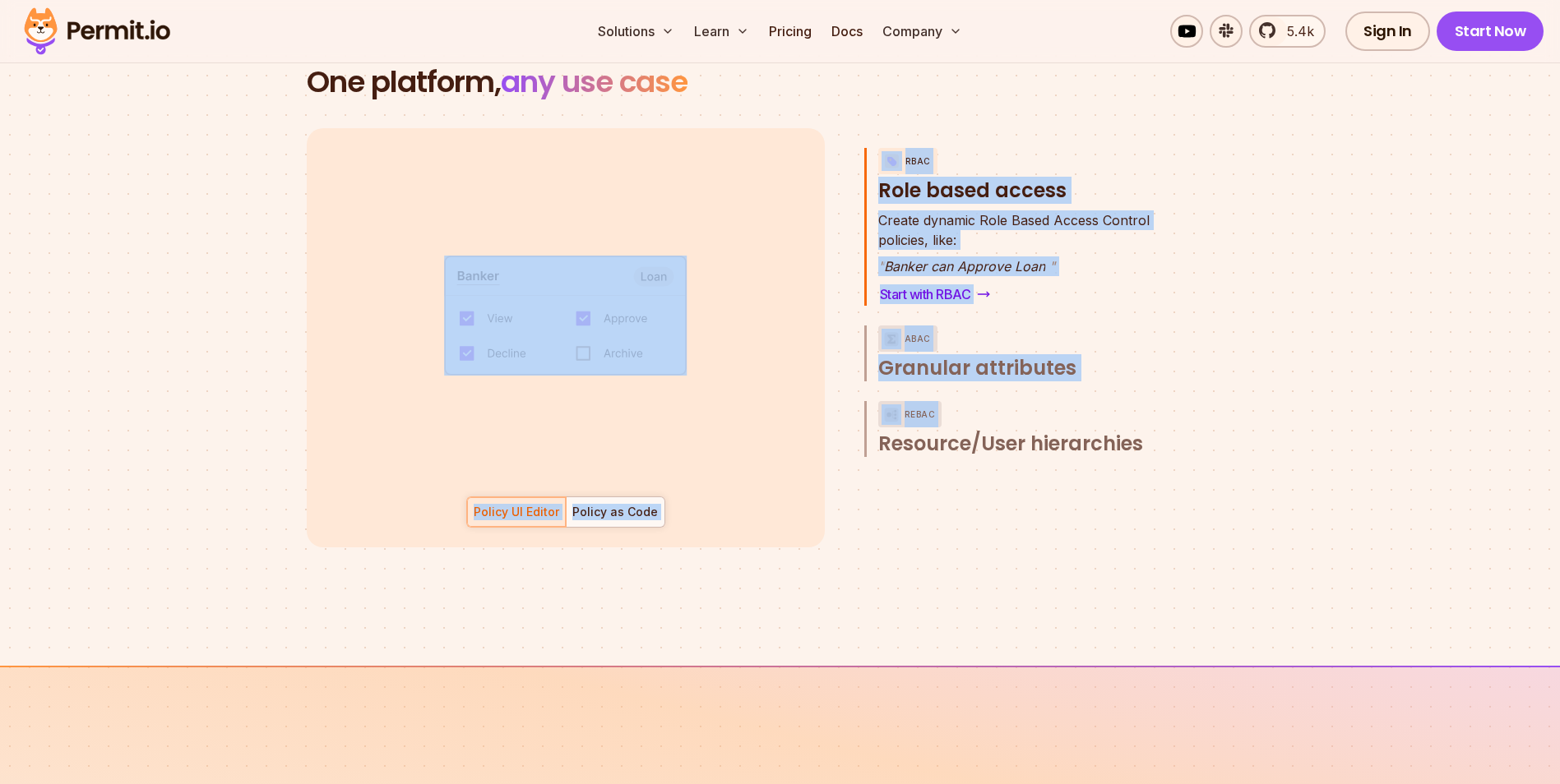
click at [1166, 472] on section "One platform, any use case RBAC Role based access default allow := false allow …" at bounding box center [780, 326] width 1560 height 679
click at [1168, 472] on div "RBAC Role based access Create dynamic Role Based Access Control policies, like:…" at bounding box center [1024, 338] width 321 height 419
click at [88, 320] on section "One platform, any use case RBAC Role based access default allow := false allow …" at bounding box center [780, 326] width 1560 height 679
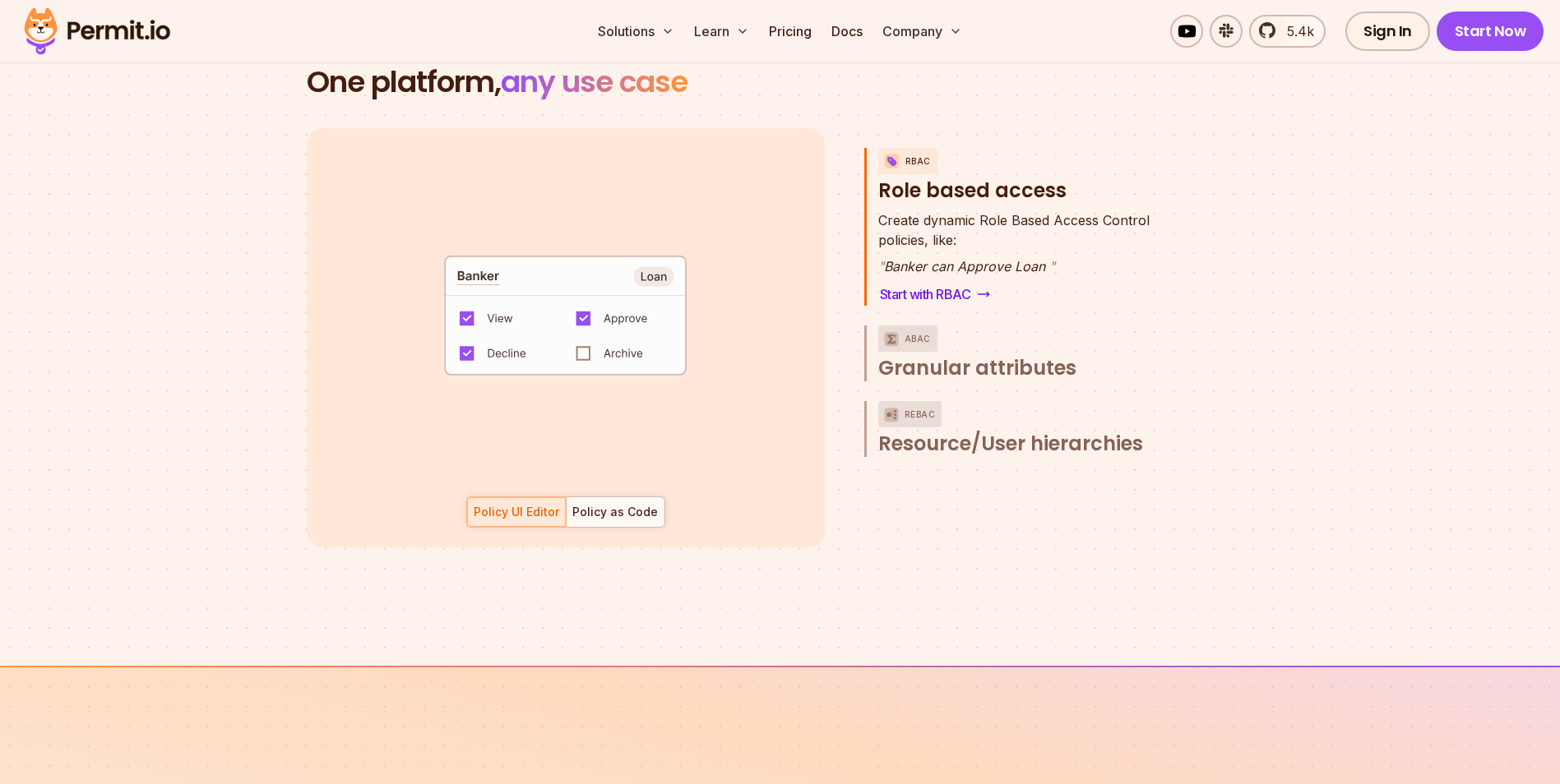
click at [88, 320] on section "One platform, any use case RBAC Role based access default allow := false allow …" at bounding box center [780, 326] width 1560 height 679
click at [1152, 486] on section "One platform, any use case RBAC Role based access default allow := false allow …" at bounding box center [780, 326] width 1560 height 679
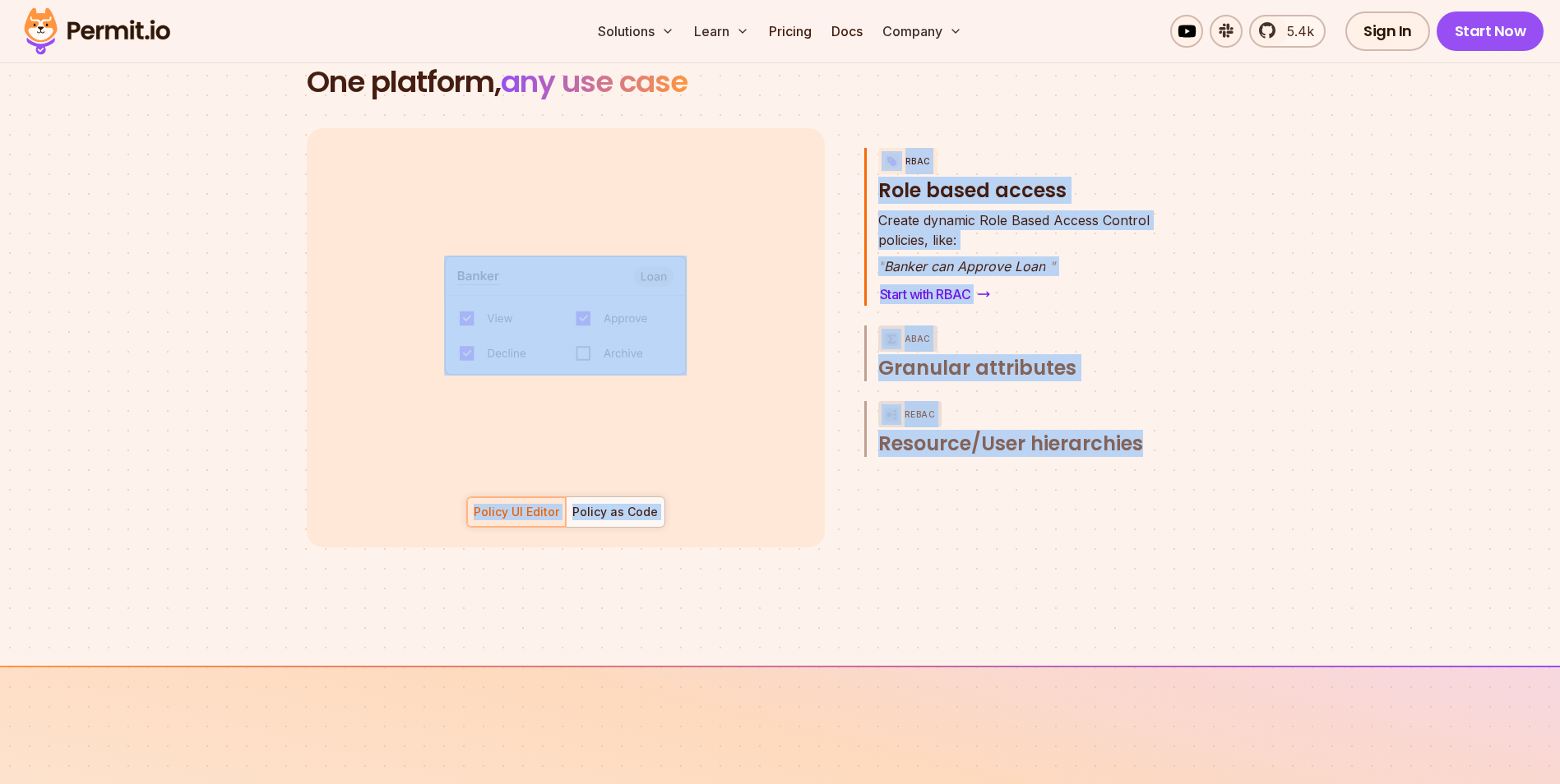
click at [1155, 487] on div "RBAC Role based access Create dynamic Role Based Access Control policies, like:…" at bounding box center [1024, 338] width 321 height 419
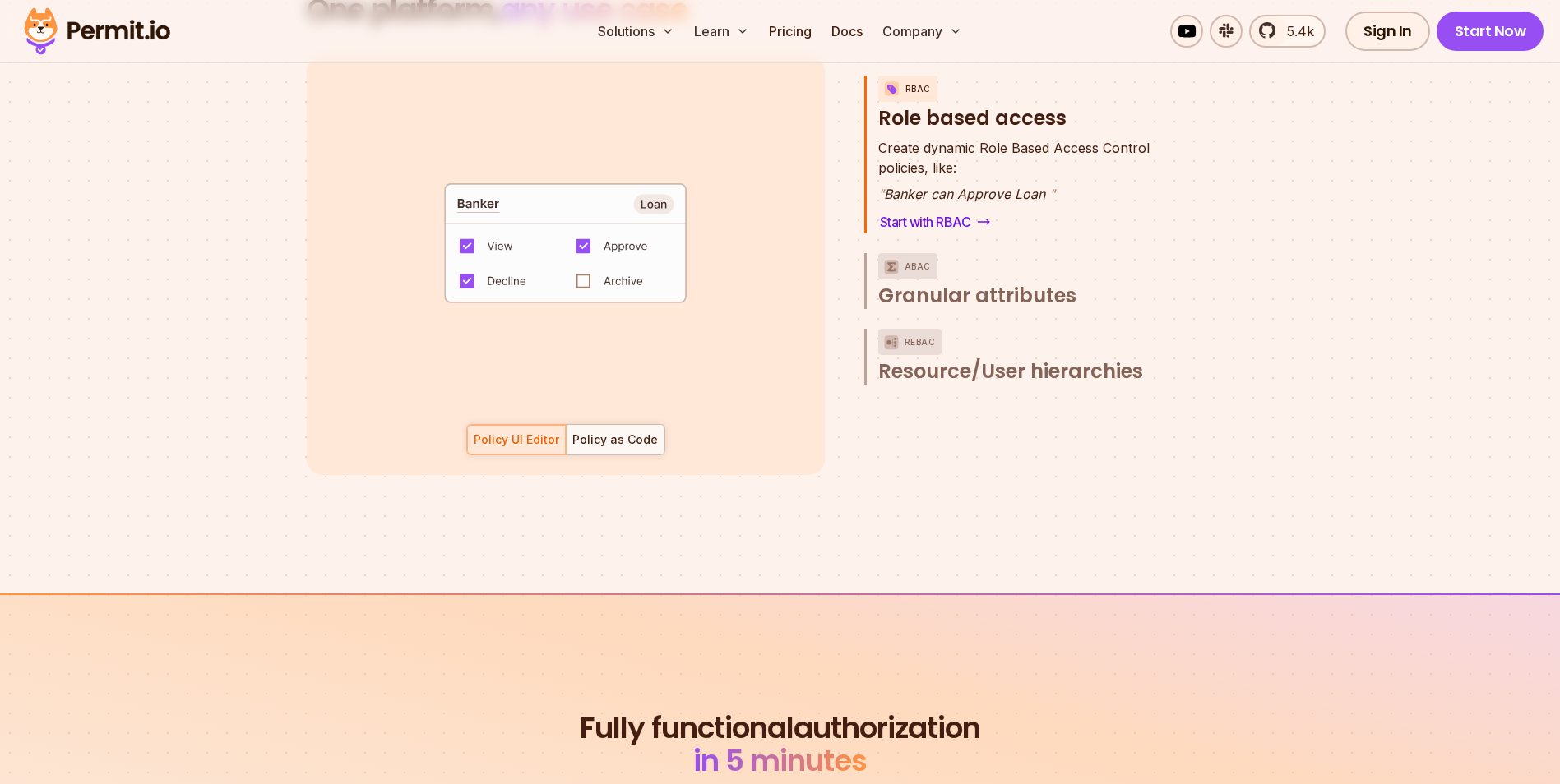
scroll to position [2796, 0]
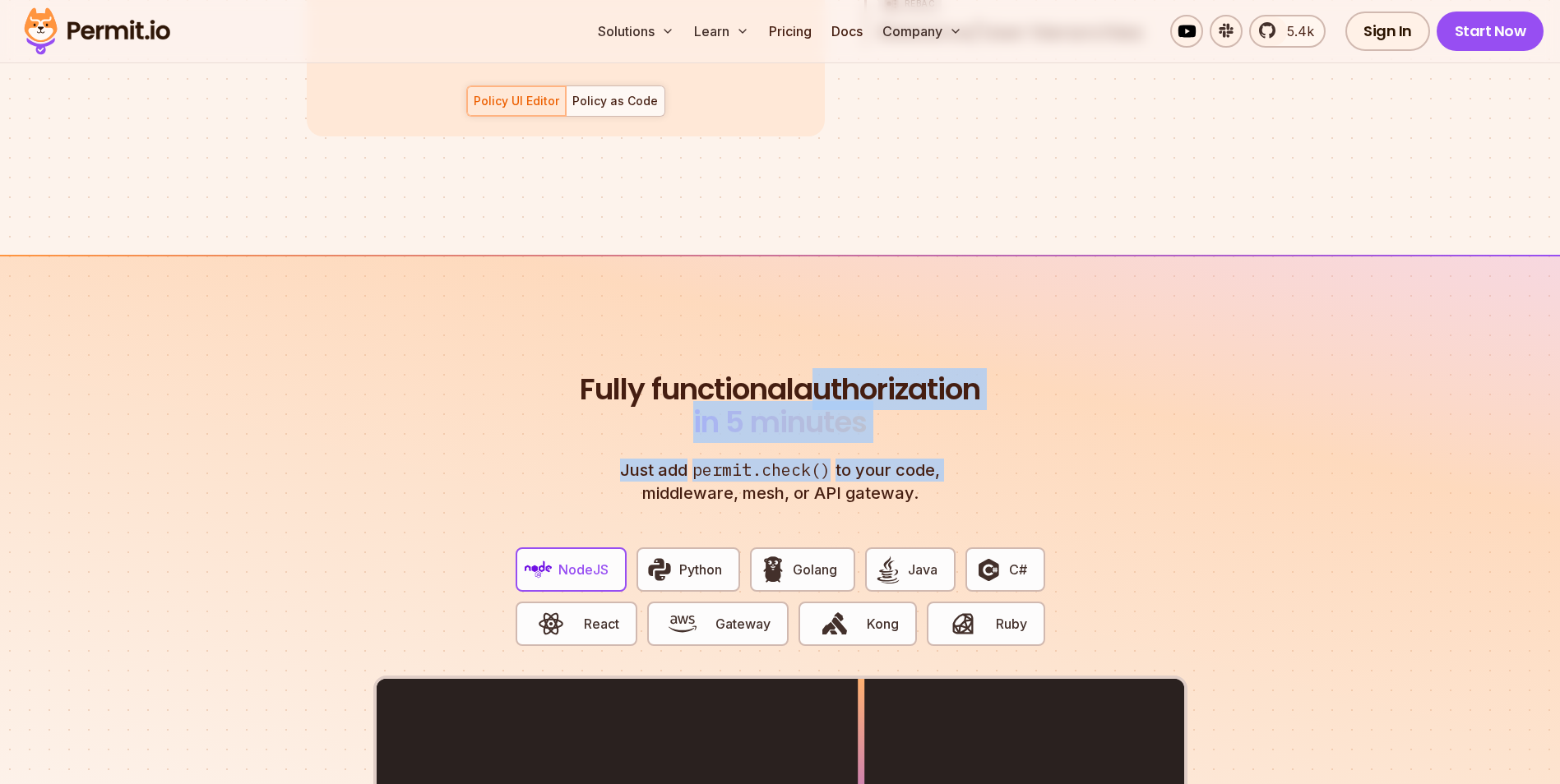
click at [1241, 479] on section "Fully functional authorization in 5 minutes Just add permit.check() to your cod…" at bounding box center [780, 768] width 1560 height 1026
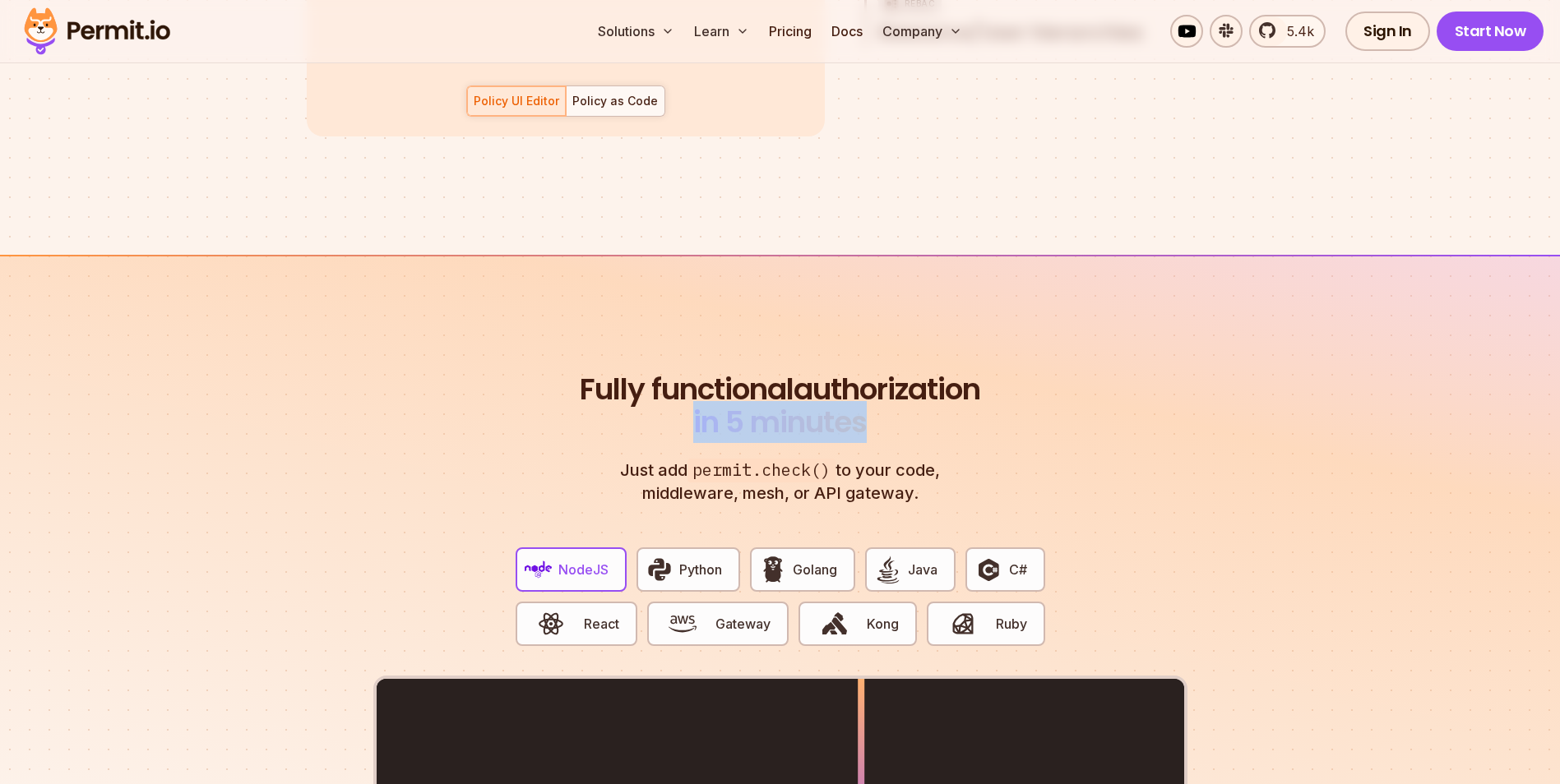
click at [370, 373] on section "Fully functional authorization in 5 minutes Just add permit.check() to your cod…" at bounding box center [780, 768] width 1560 height 1026
click at [1265, 481] on section "Fully functional authorization in 5 minutes Just add permit.check() to your cod…" at bounding box center [780, 768] width 1560 height 1026
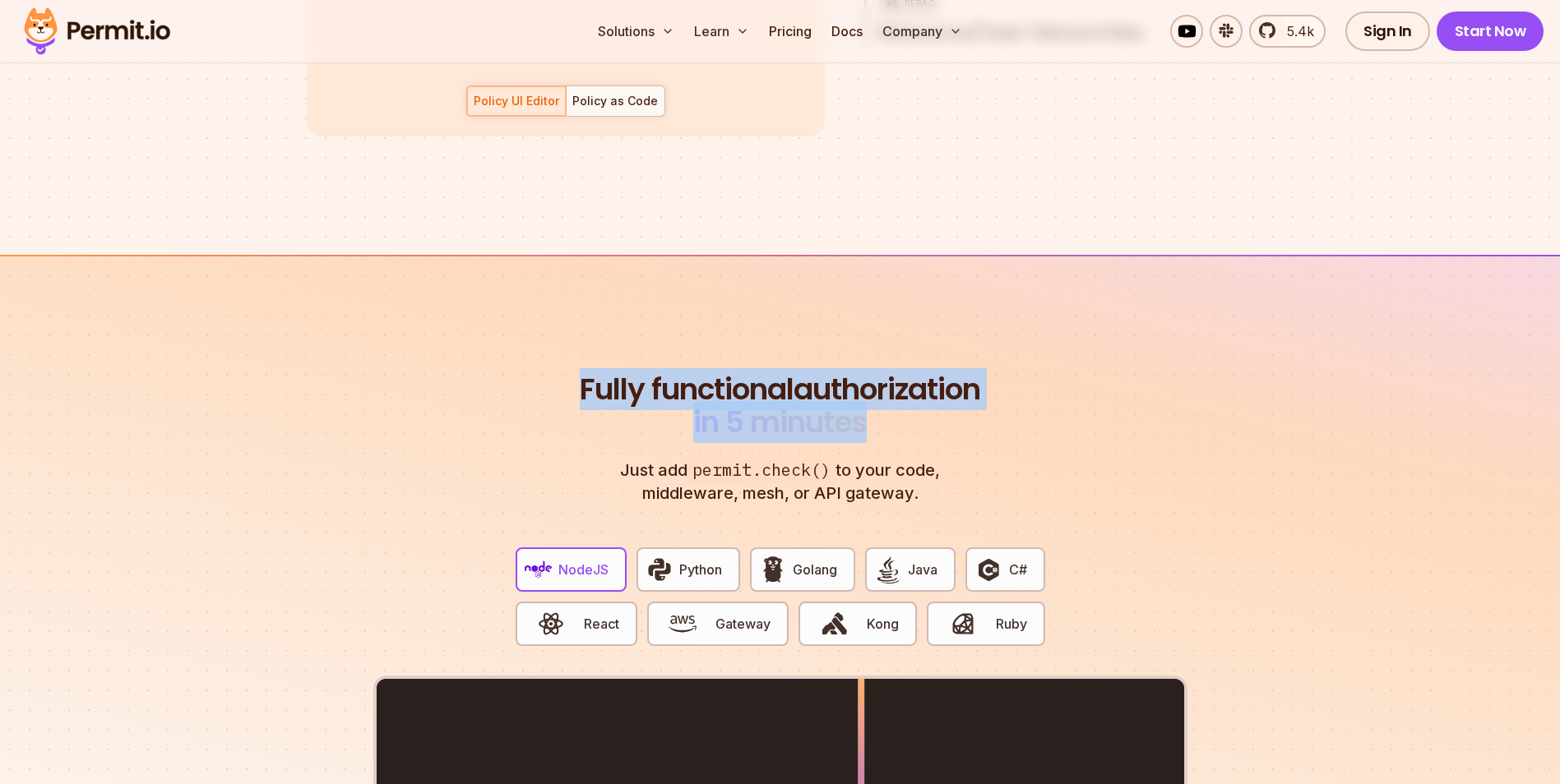
click at [365, 370] on section "Fully functional authorization in 5 minutes Just add permit.check() to your cod…" at bounding box center [780, 768] width 1560 height 1026
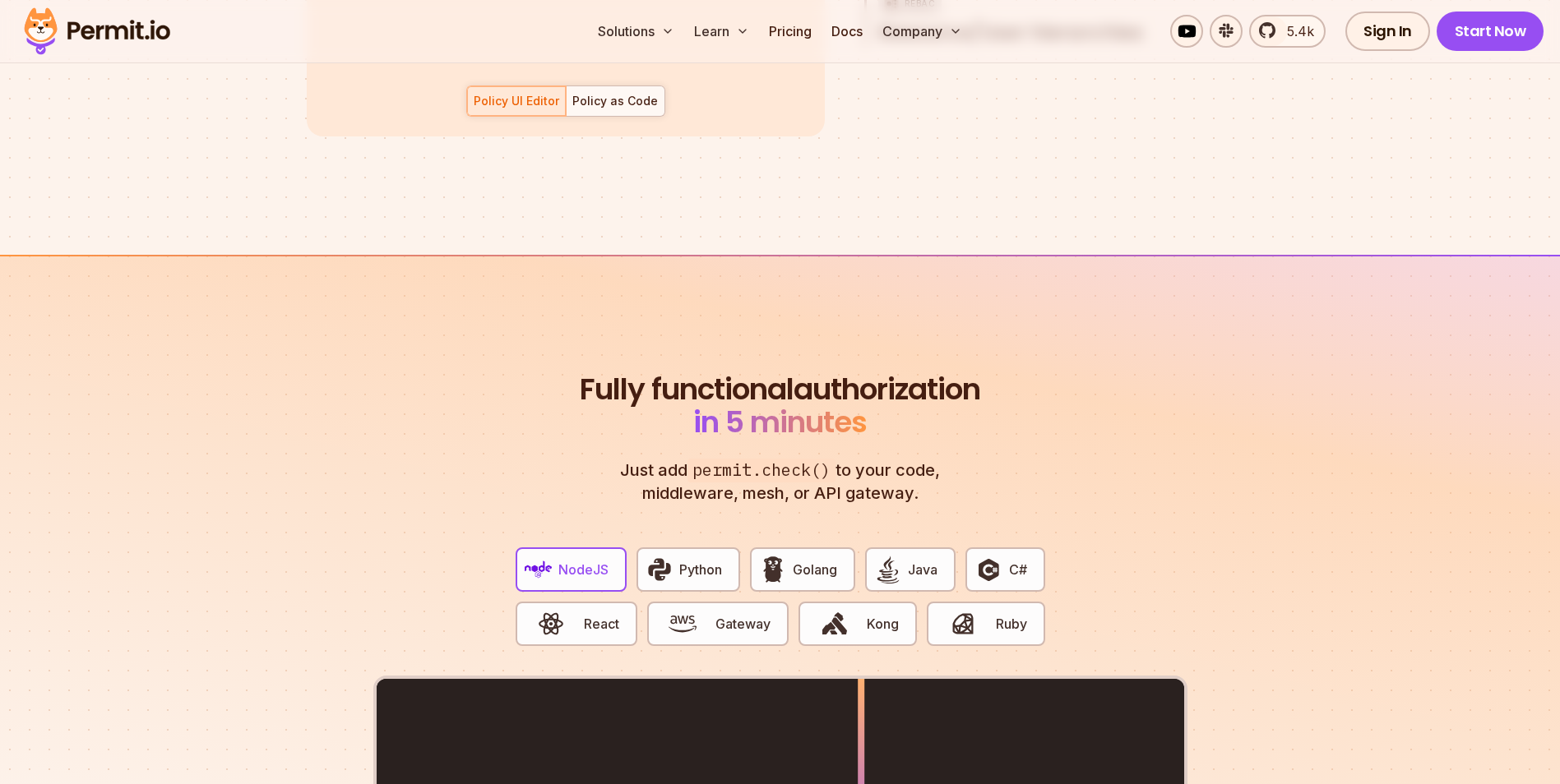
click at [365, 370] on section "Fully functional authorization in 5 minutes Just add permit.check() to your cod…" at bounding box center [780, 768] width 1560 height 1026
click at [1149, 486] on div "Fully functional authorization in 5 minutes Just add permit.check() to your cod…" at bounding box center [780, 788] width 814 height 830
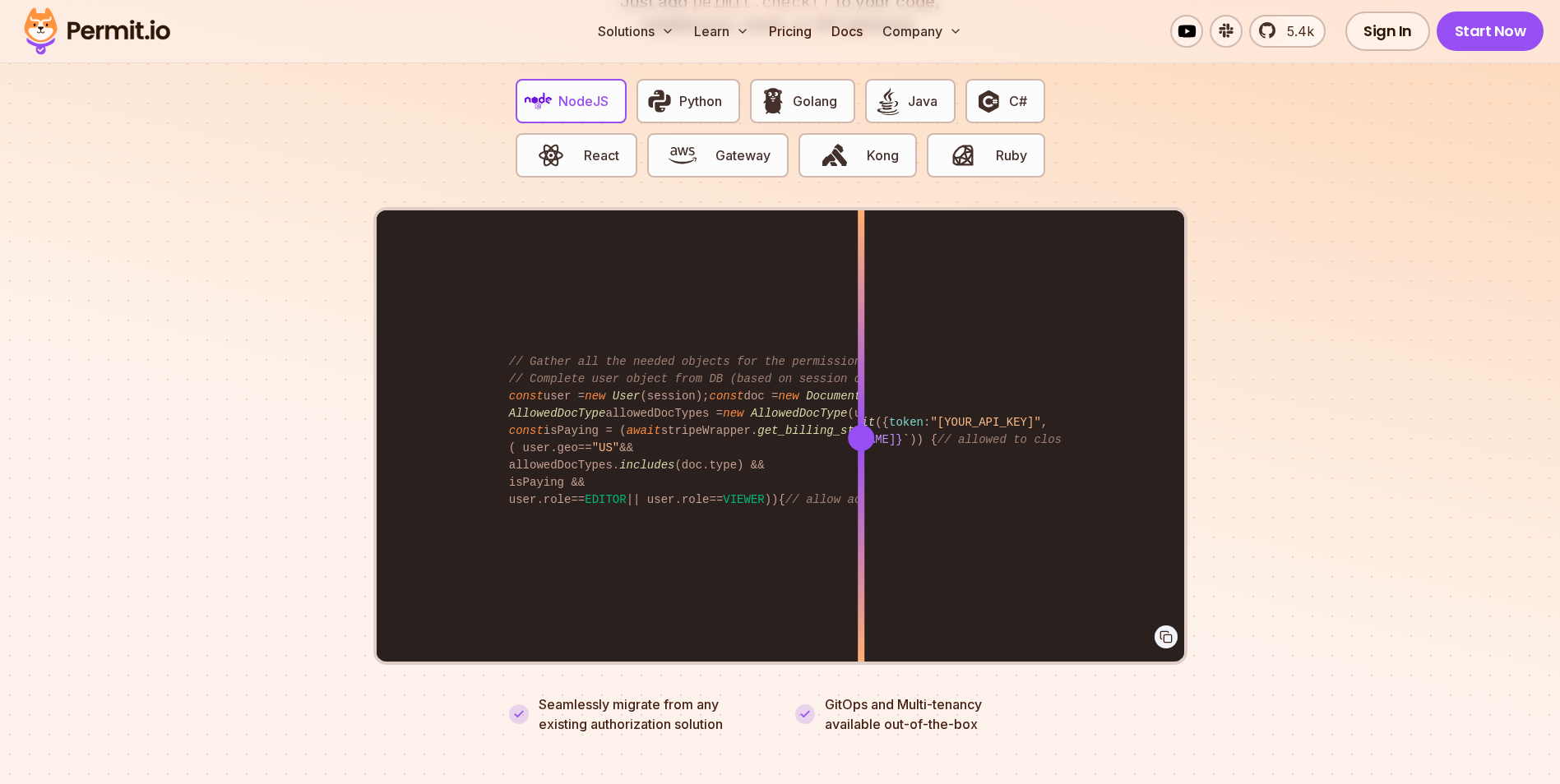
scroll to position [3207, 0]
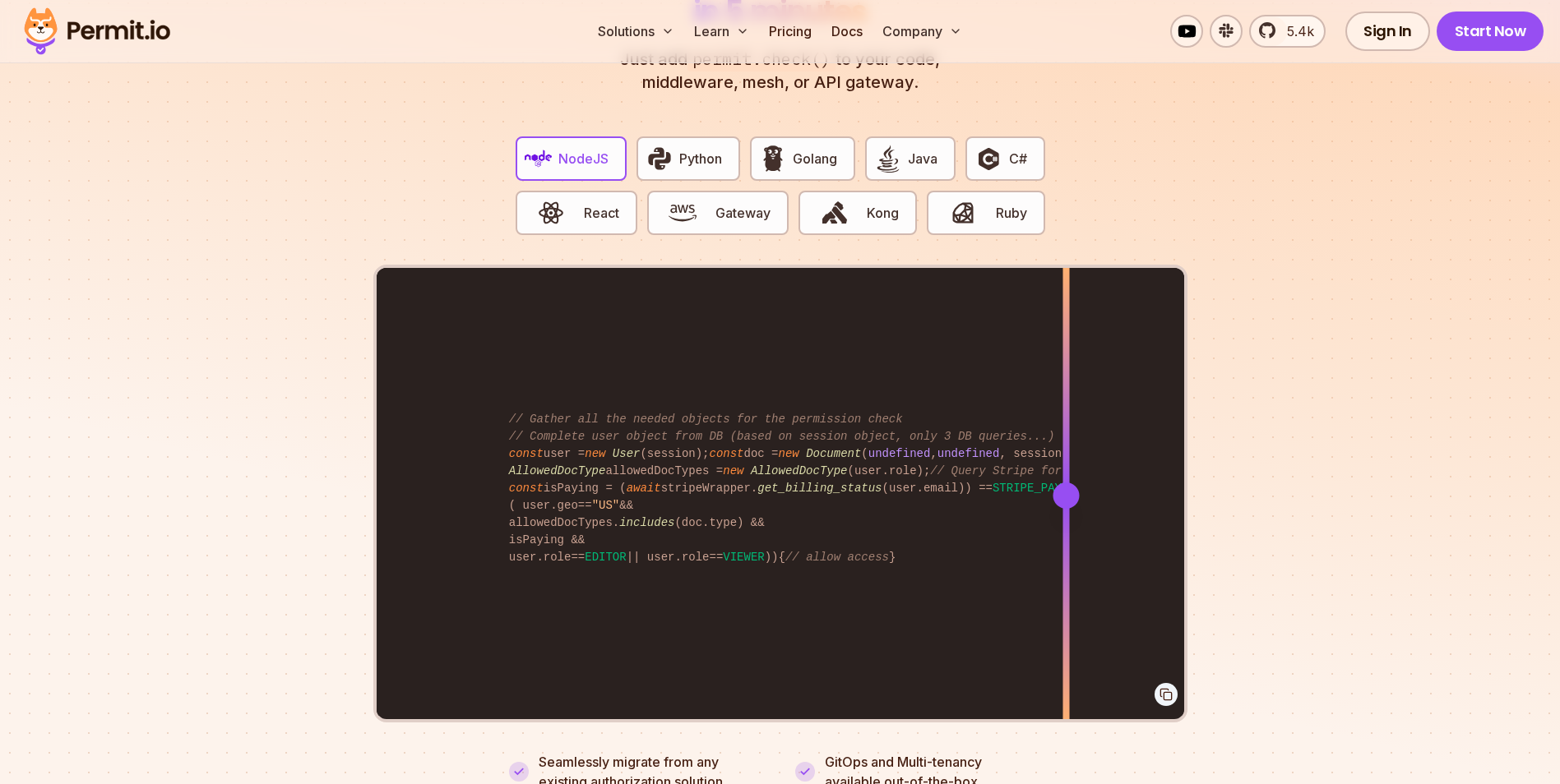
click at [1069, 449] on div at bounding box center [1065, 494] width 6 height 454
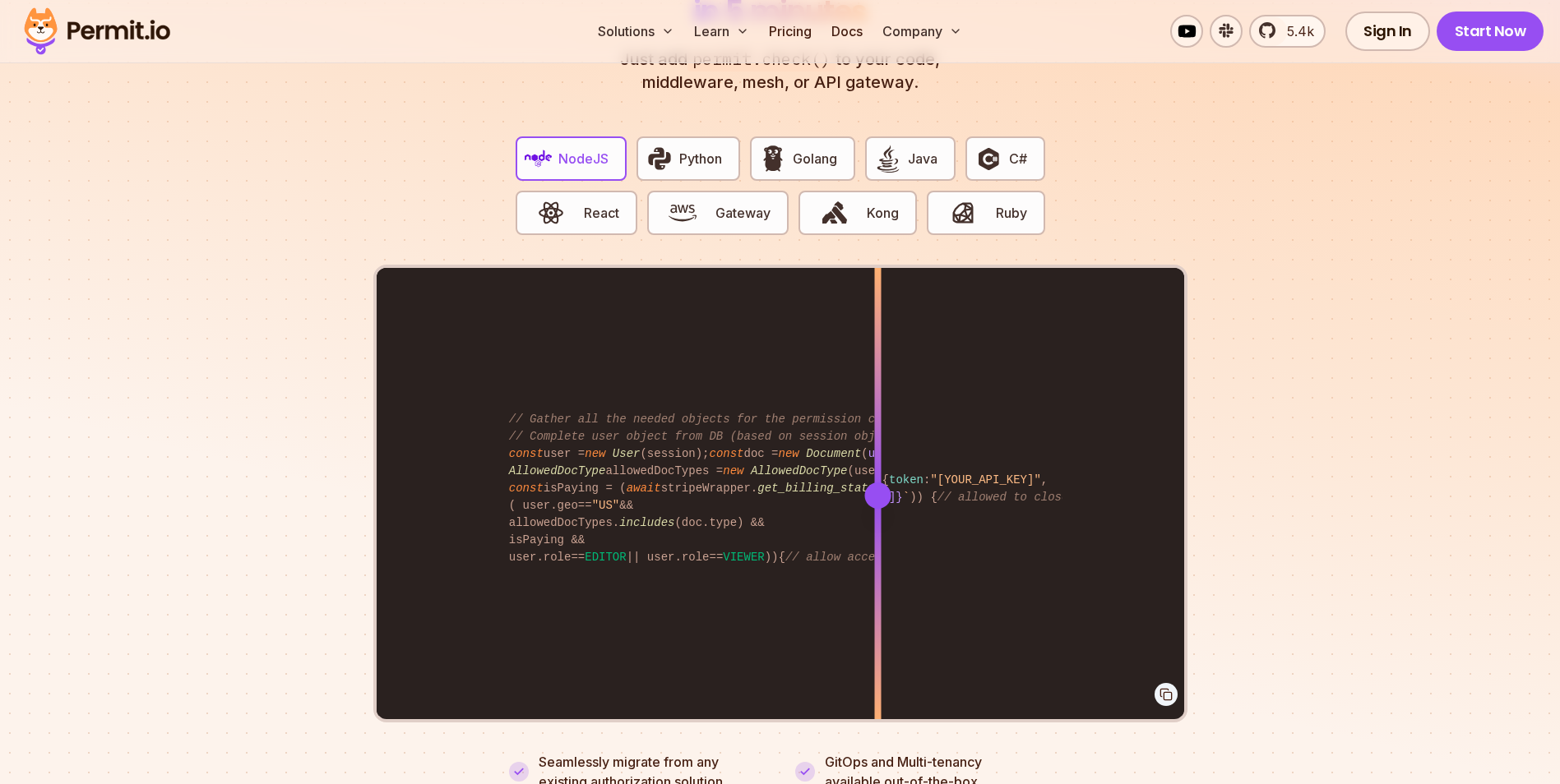
click at [892, 540] on div "import { Permit } from "permitio" ; const permit = new Permit ({ token : "[YOUR…" at bounding box center [780, 494] width 807 height 454
click at [892, 540] on div at bounding box center [892, 609] width 6 height 227
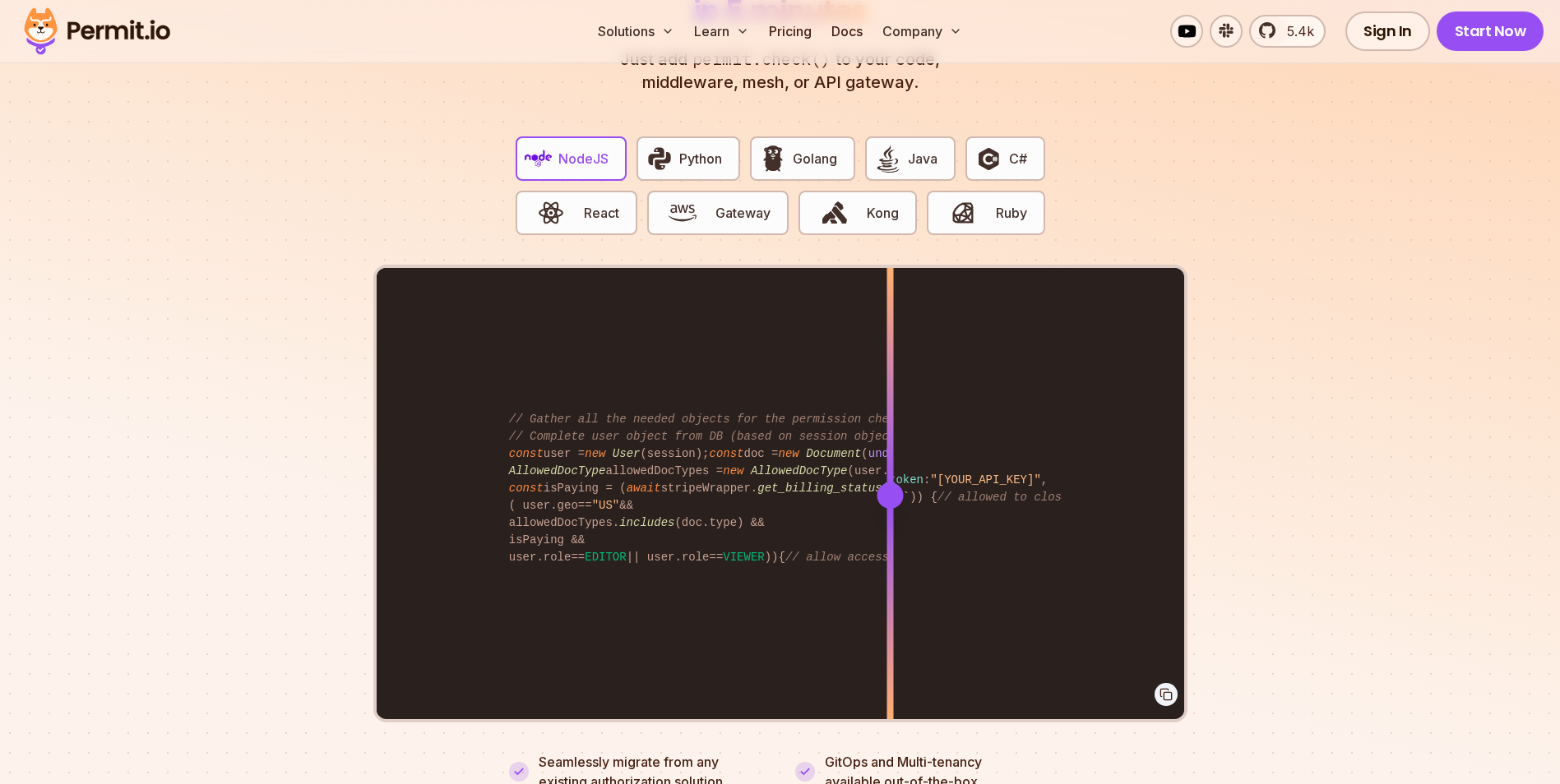
click at [745, 531] on div "import { Permit } from "permitio" ; const permit = new Permit ({ token : "[YOUR…" at bounding box center [780, 494] width 807 height 454
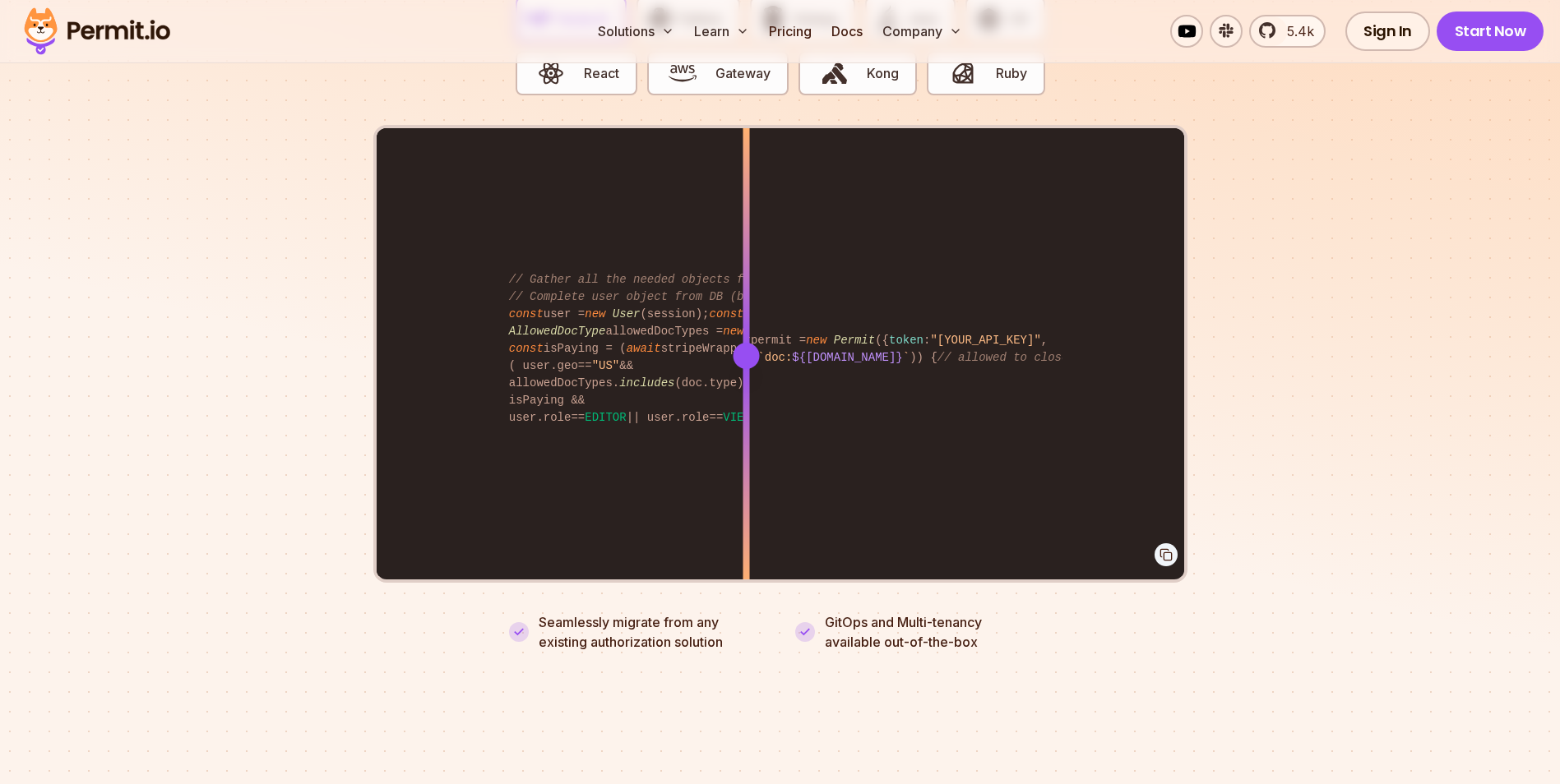
scroll to position [3453, 0]
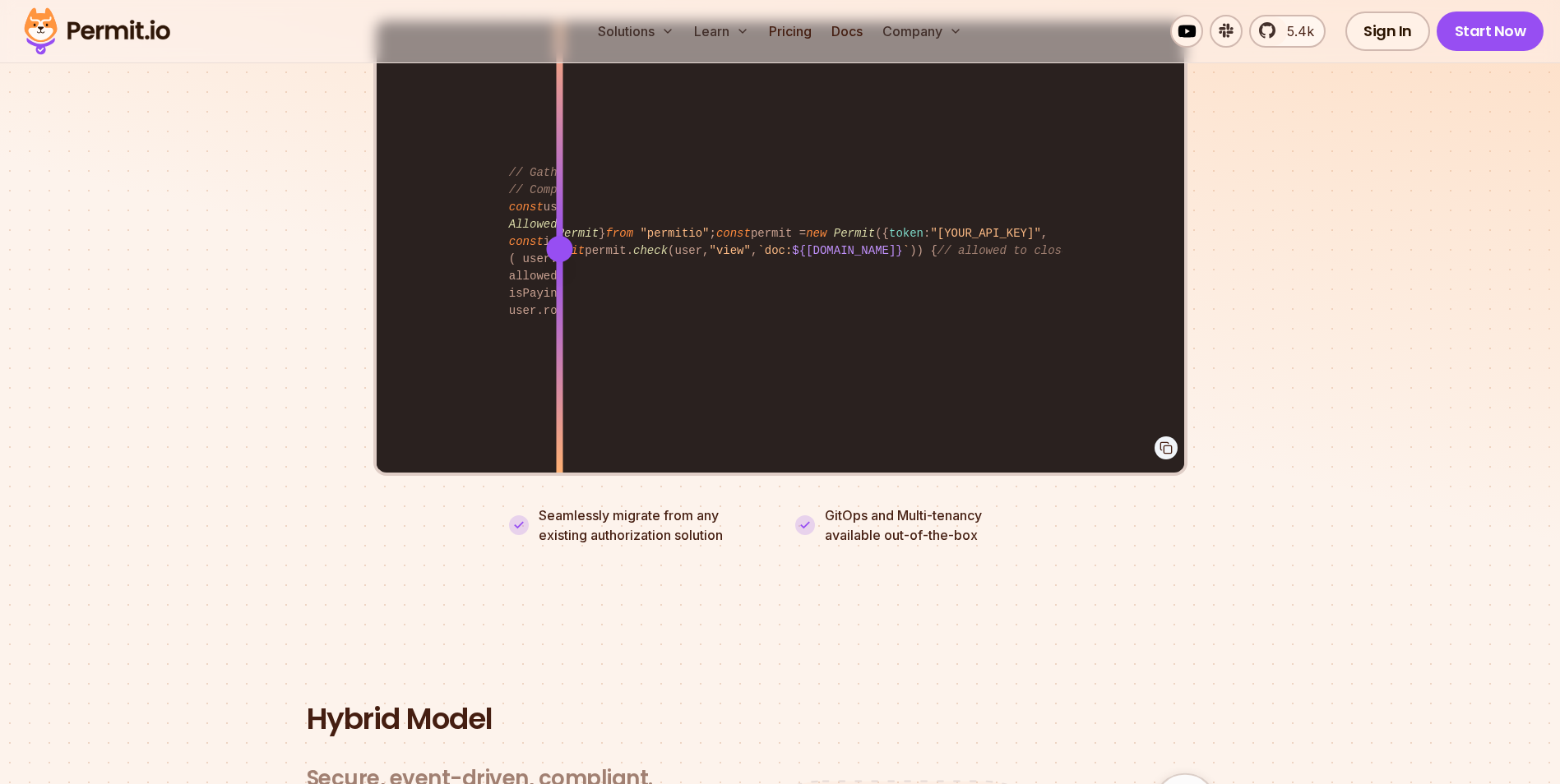
click at [647, 359] on div "import { Permit } from "permitio" ; const permit = new Permit ({ token : "[YOUR…" at bounding box center [780, 248] width 807 height 454
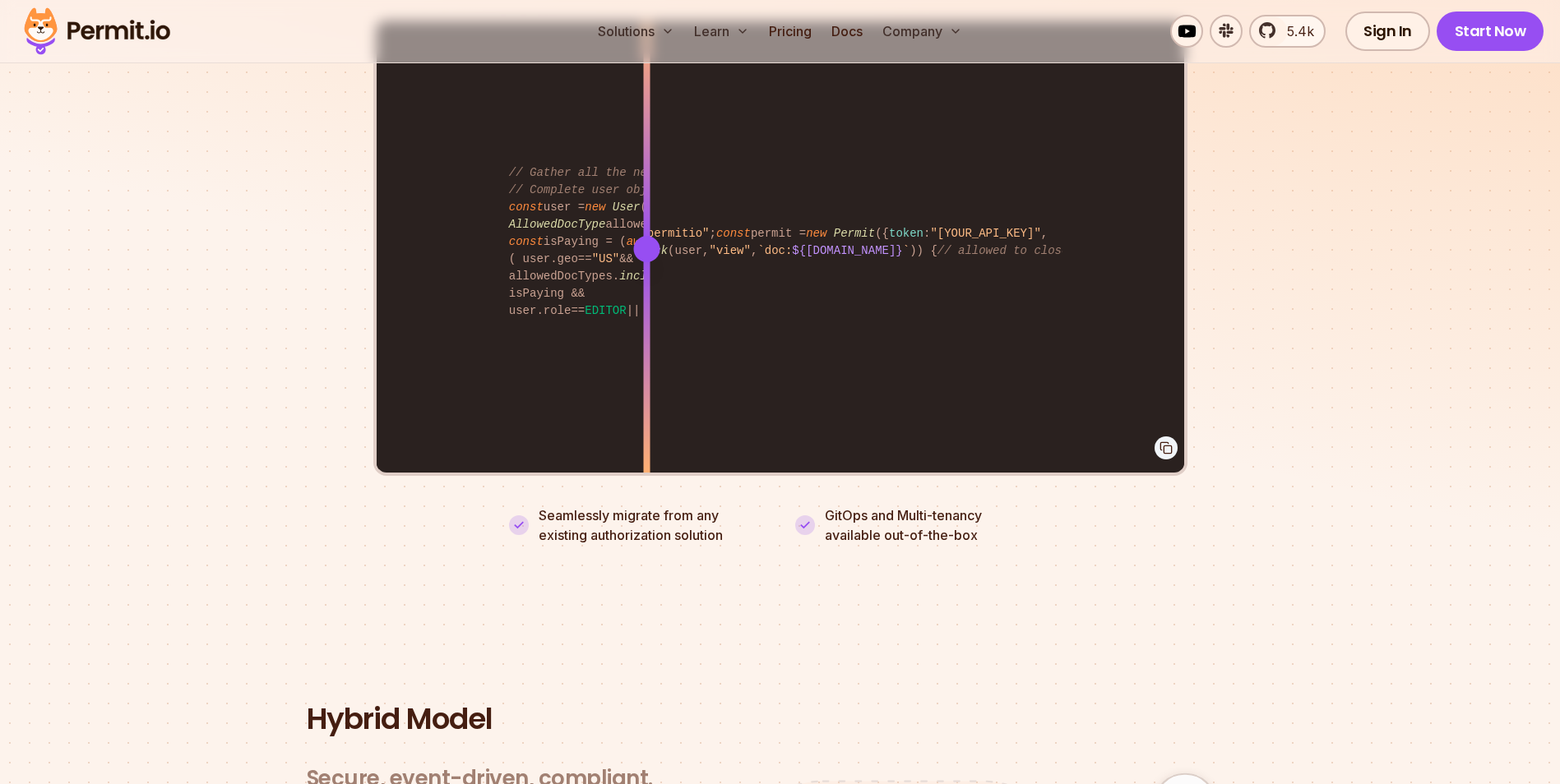
click at [647, 359] on div at bounding box center [646, 362] width 6 height 227
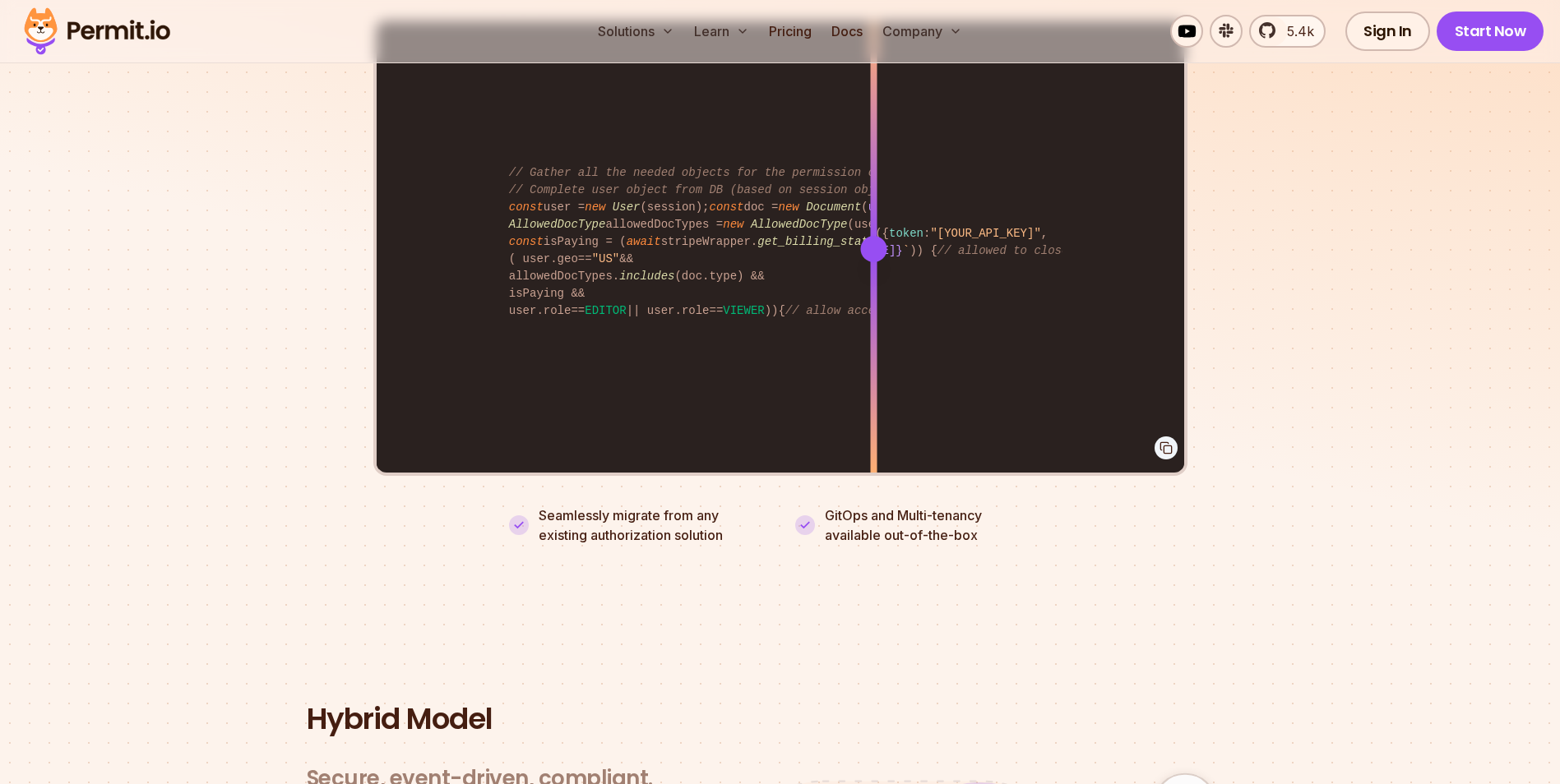
click at [876, 361] on div at bounding box center [873, 362] width 6 height 227
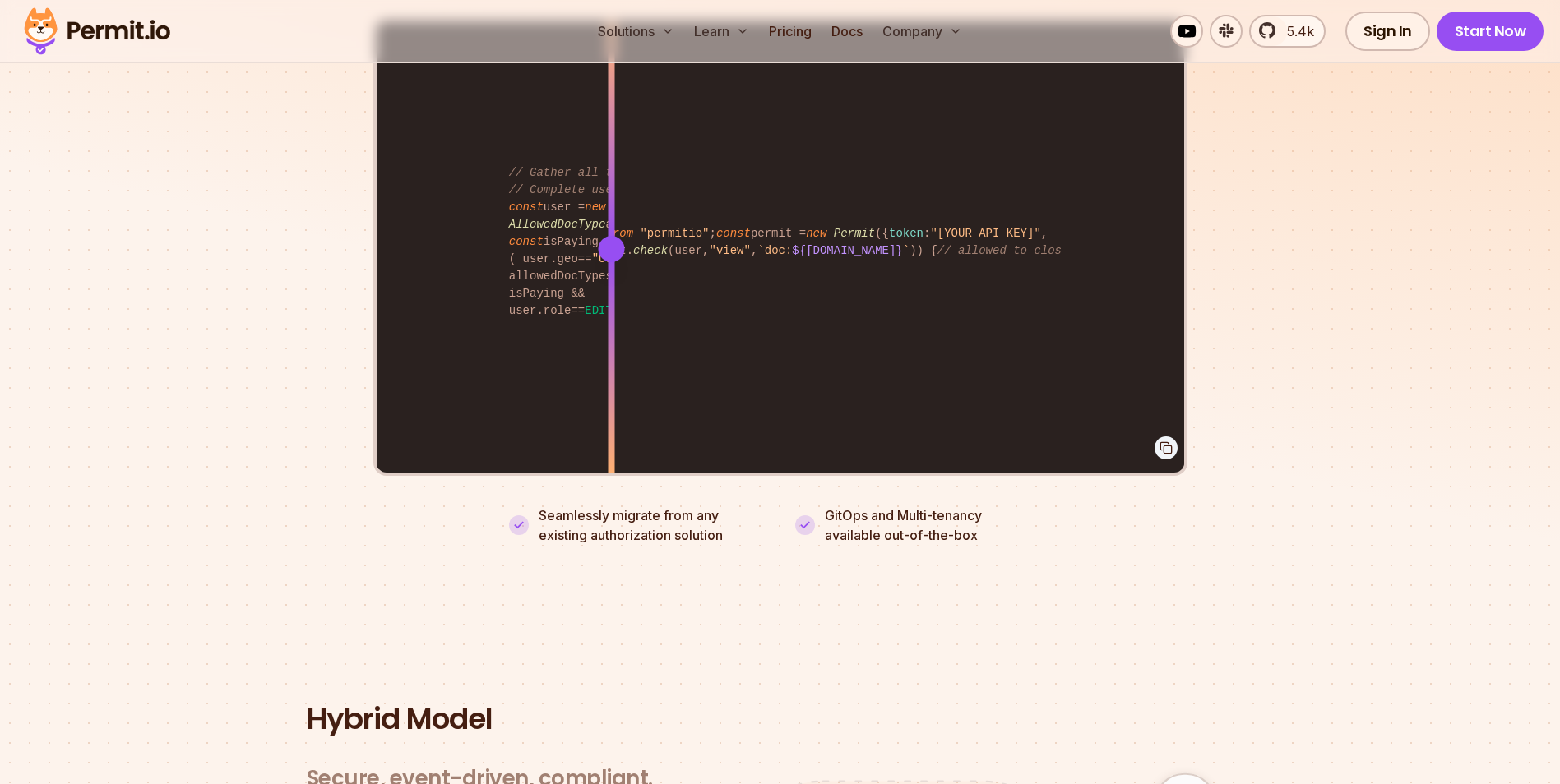
click at [611, 322] on div "import { Permit } from "permitio" ; const permit = new Permit ({ token : "[YOUR…" at bounding box center [780, 248] width 807 height 454
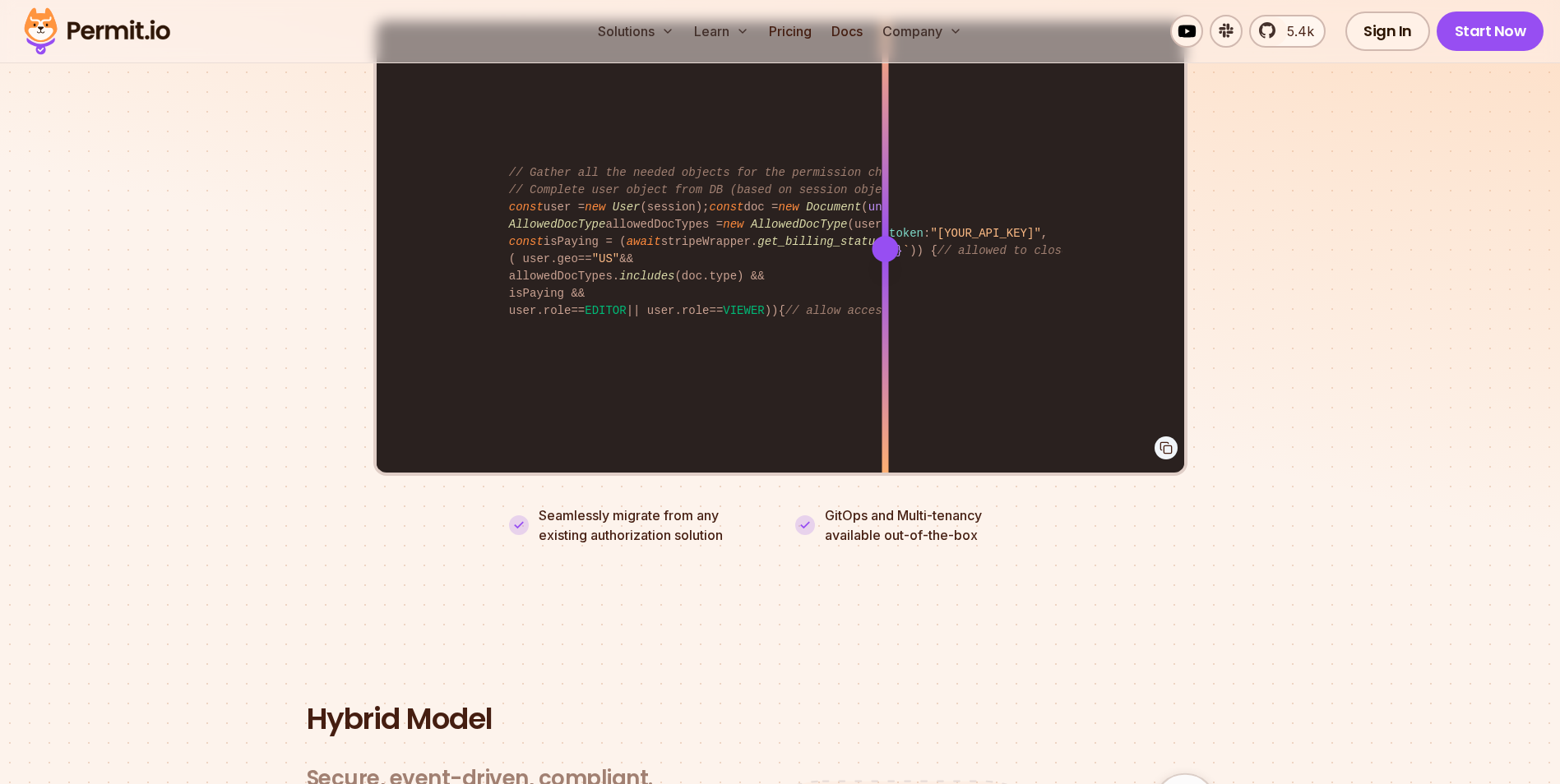
click at [886, 321] on div "import { Permit } from "permitio" ; const permit = new Permit ({ token : "[YOUR…" at bounding box center [780, 248] width 807 height 454
click at [683, 320] on div "import { Permit } from "permitio" ; const permit = new Permit ({ token : "[YOUR…" at bounding box center [780, 248] width 807 height 454
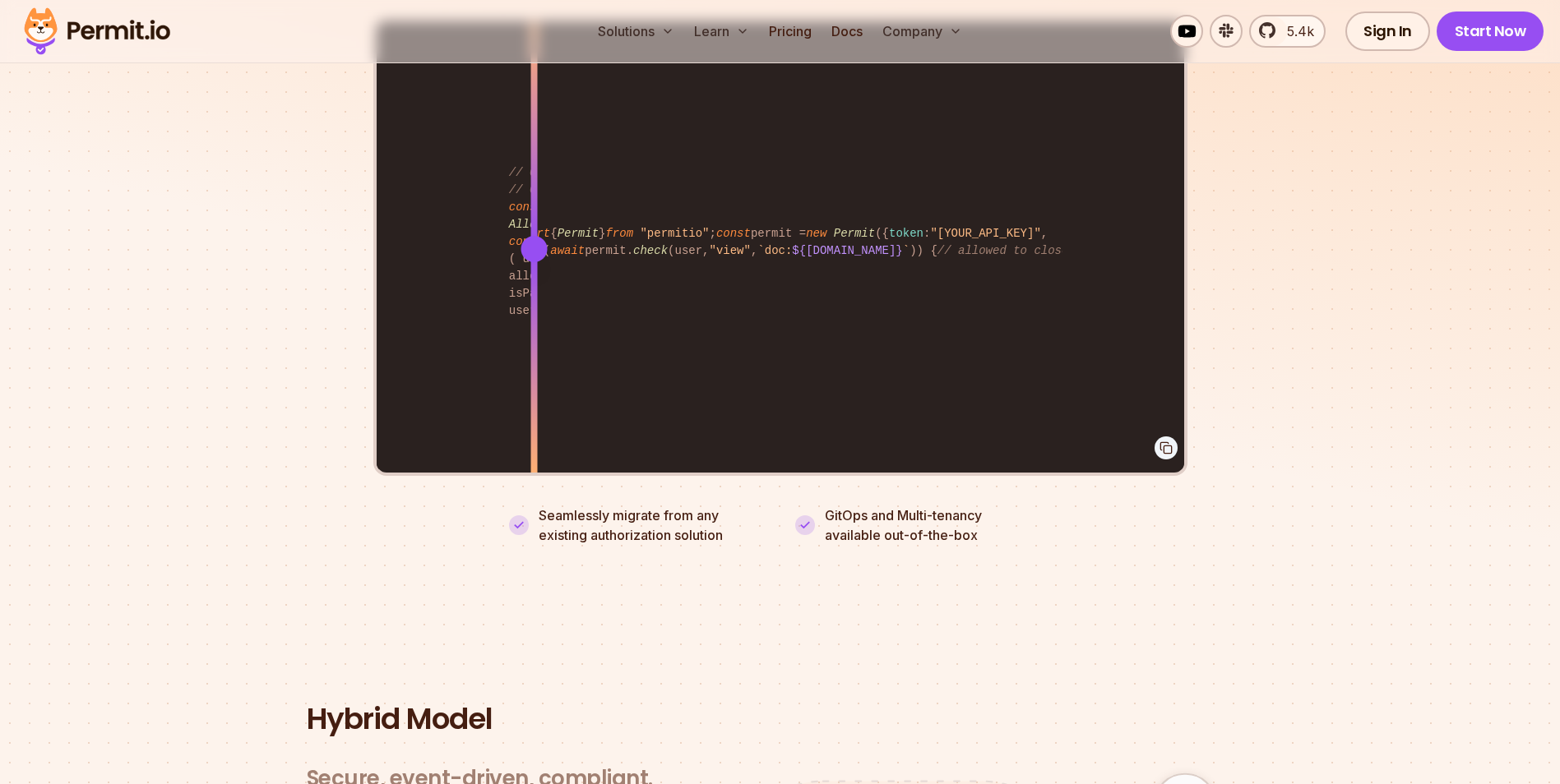
click at [533, 335] on div "import { Permit } from "permitio" ; const permit = new Permit ({ token : "[YOUR…" at bounding box center [780, 248] width 807 height 454
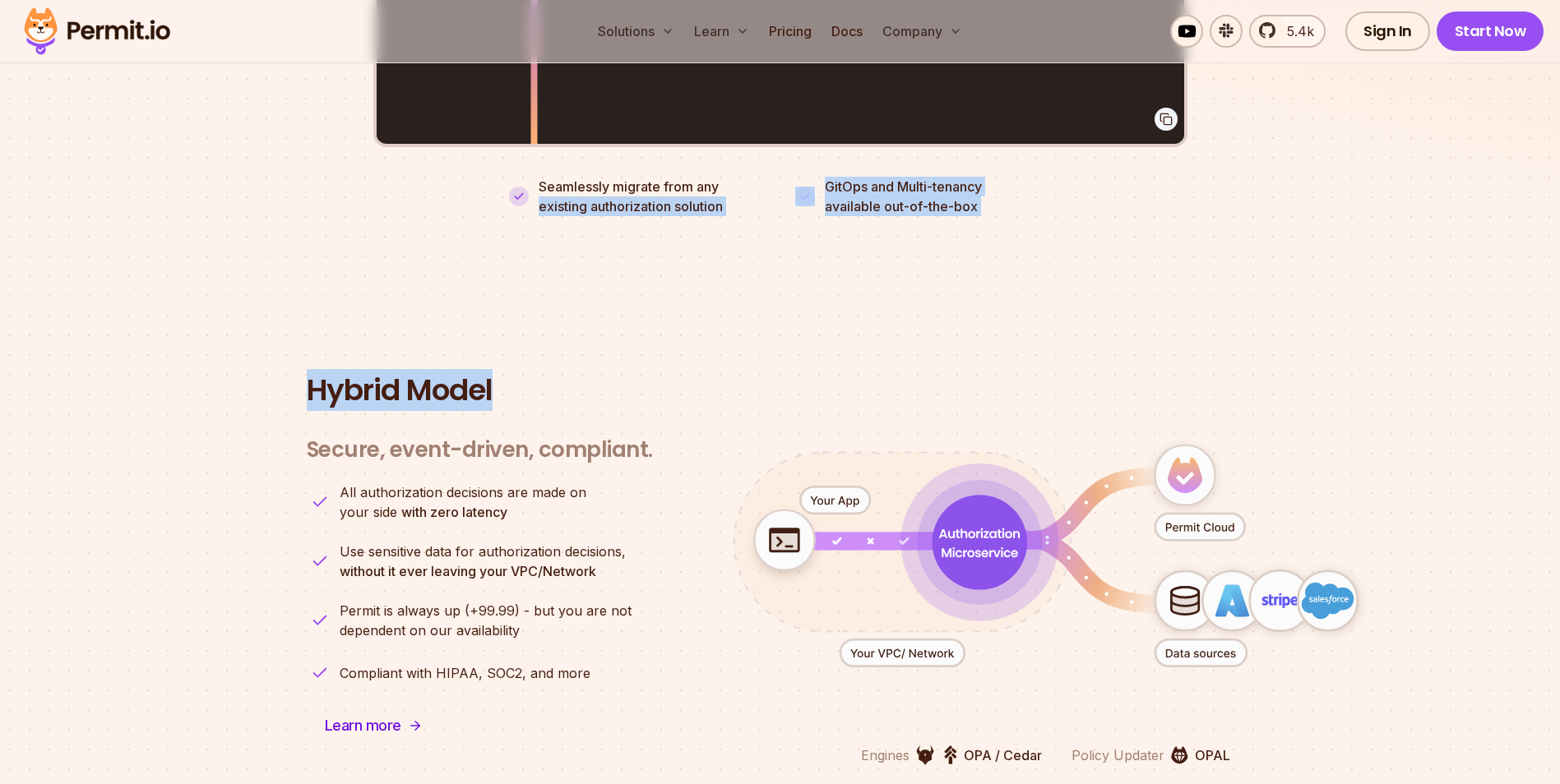
click at [1151, 322] on div "Fully functional authorization in 5 minutes Just add permit.check() to your cod…" at bounding box center [780, 164] width 1560 height 1793
click at [1151, 323] on section "Hybrid Model Secure, event-driven, compliant. Engines OPA / Cedar Policy Update…" at bounding box center [780, 570] width 1560 height 550
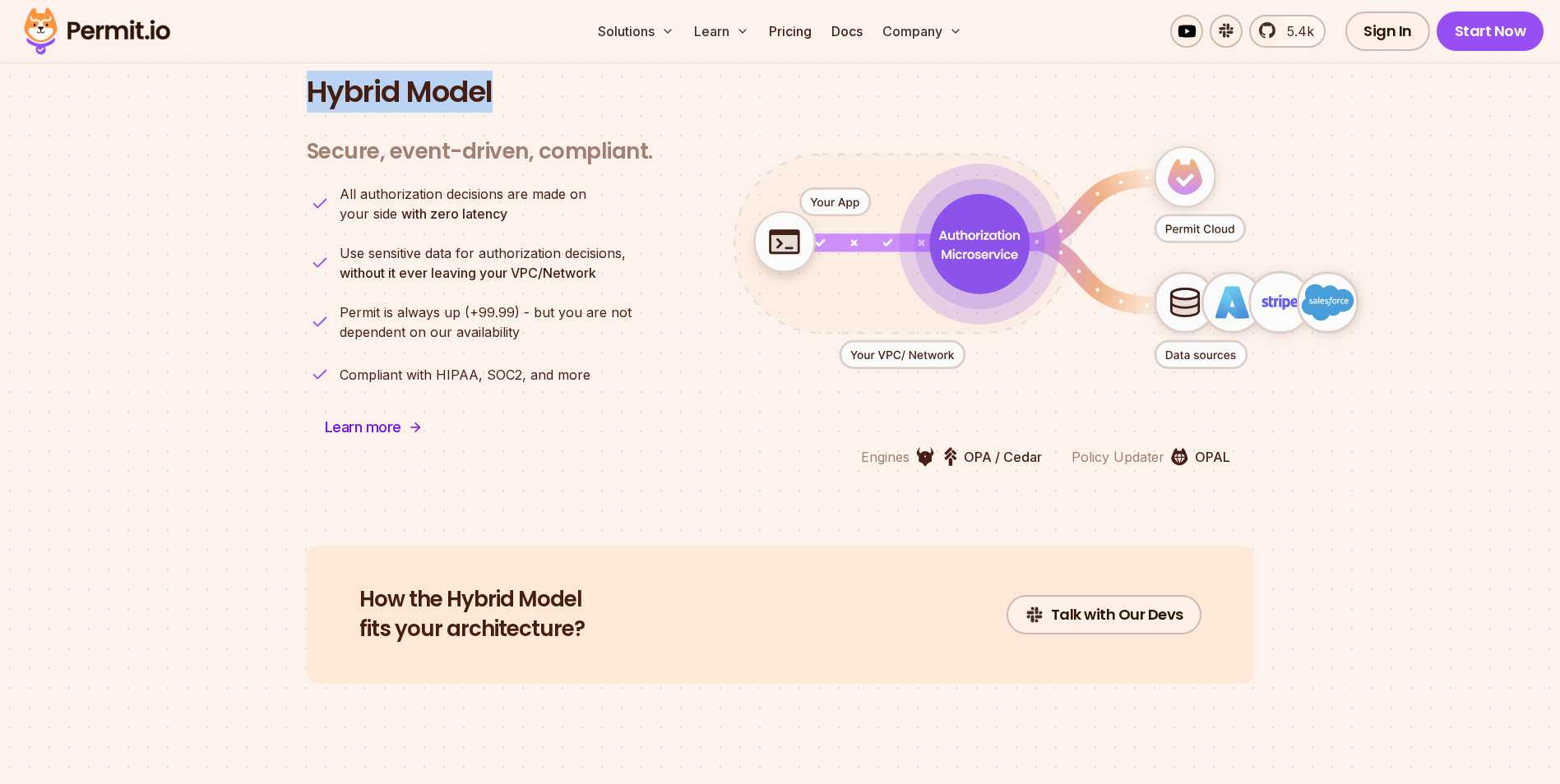
scroll to position [4111, 0]
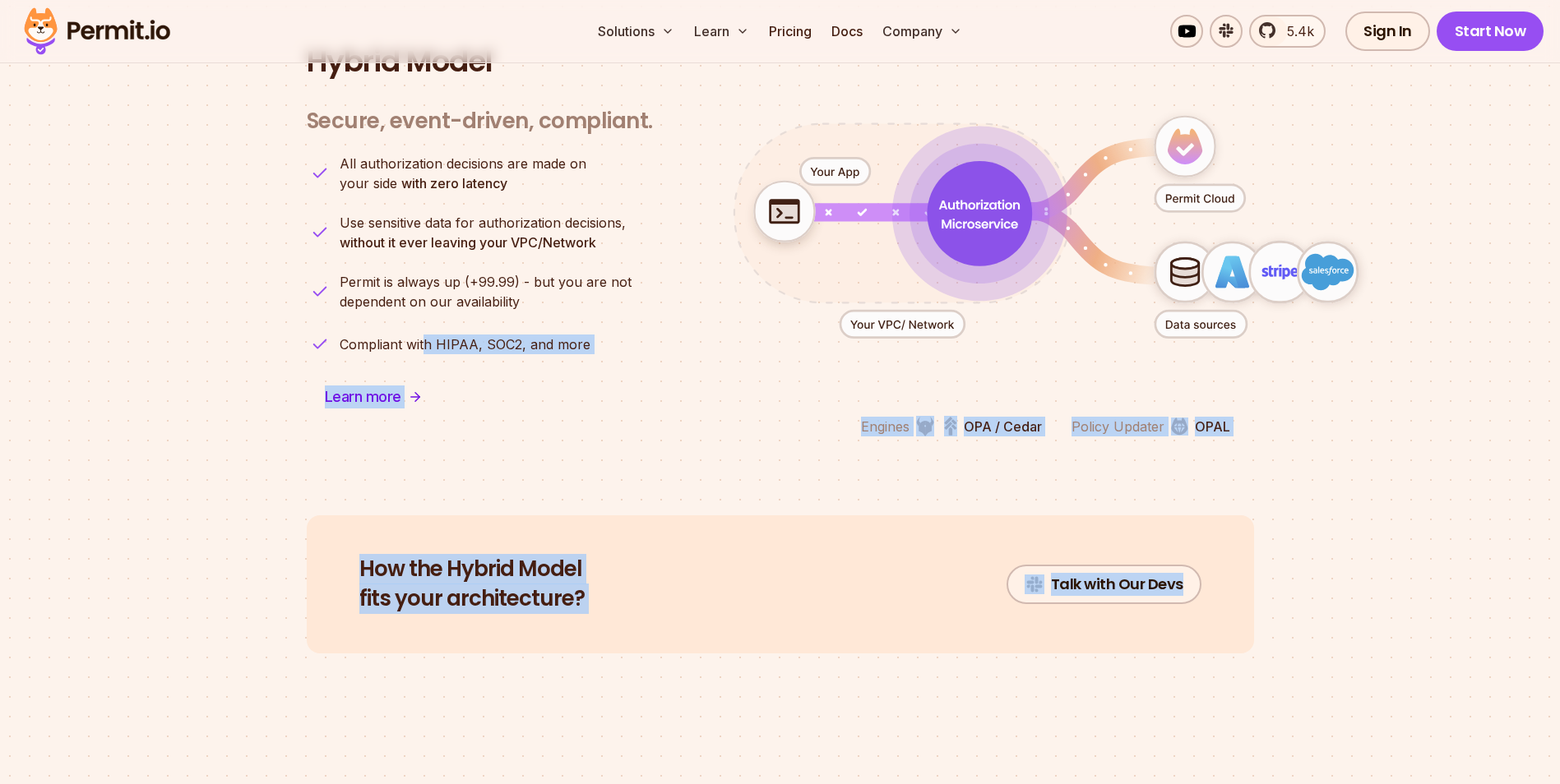
click at [1239, 640] on section "How the Hybrid Model fits your architecture? Talk with Our Devs" at bounding box center [780, 624] width 1560 height 217
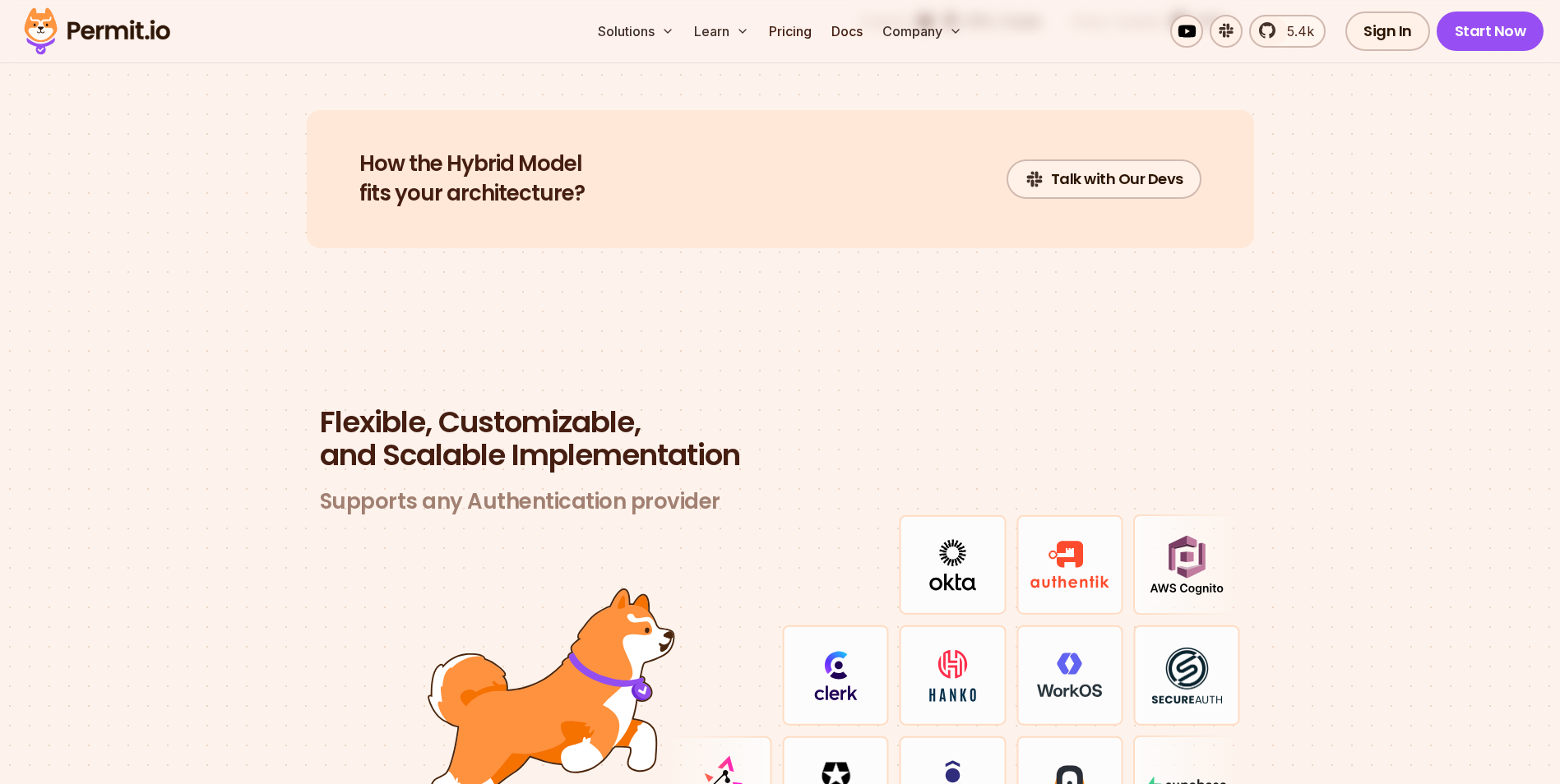
scroll to position [4604, 0]
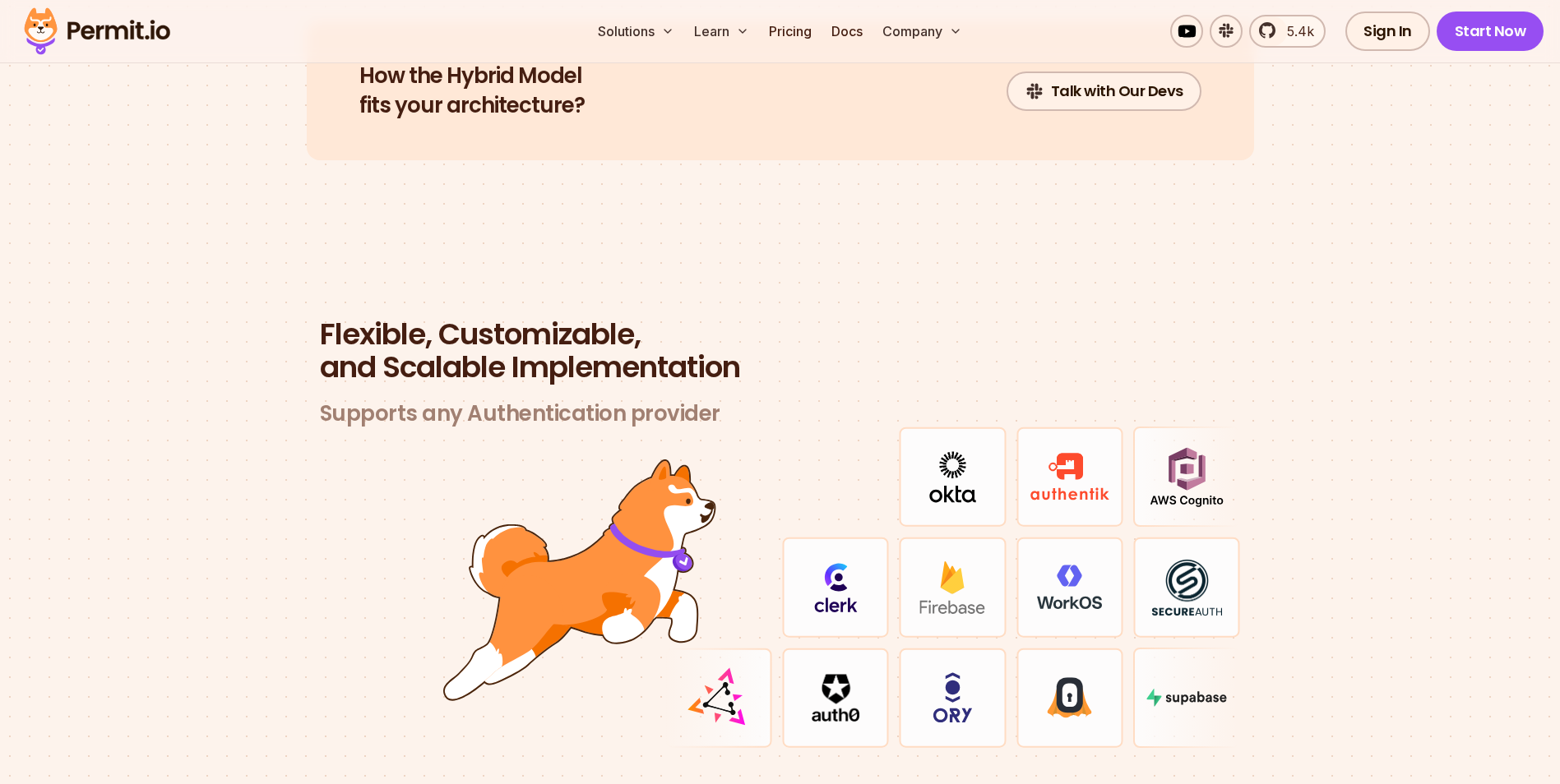
click at [269, 383] on section "Flexible, Customizable, and Scalable Implementation Supports any Authentication…" at bounding box center [780, 552] width 1560 height 628
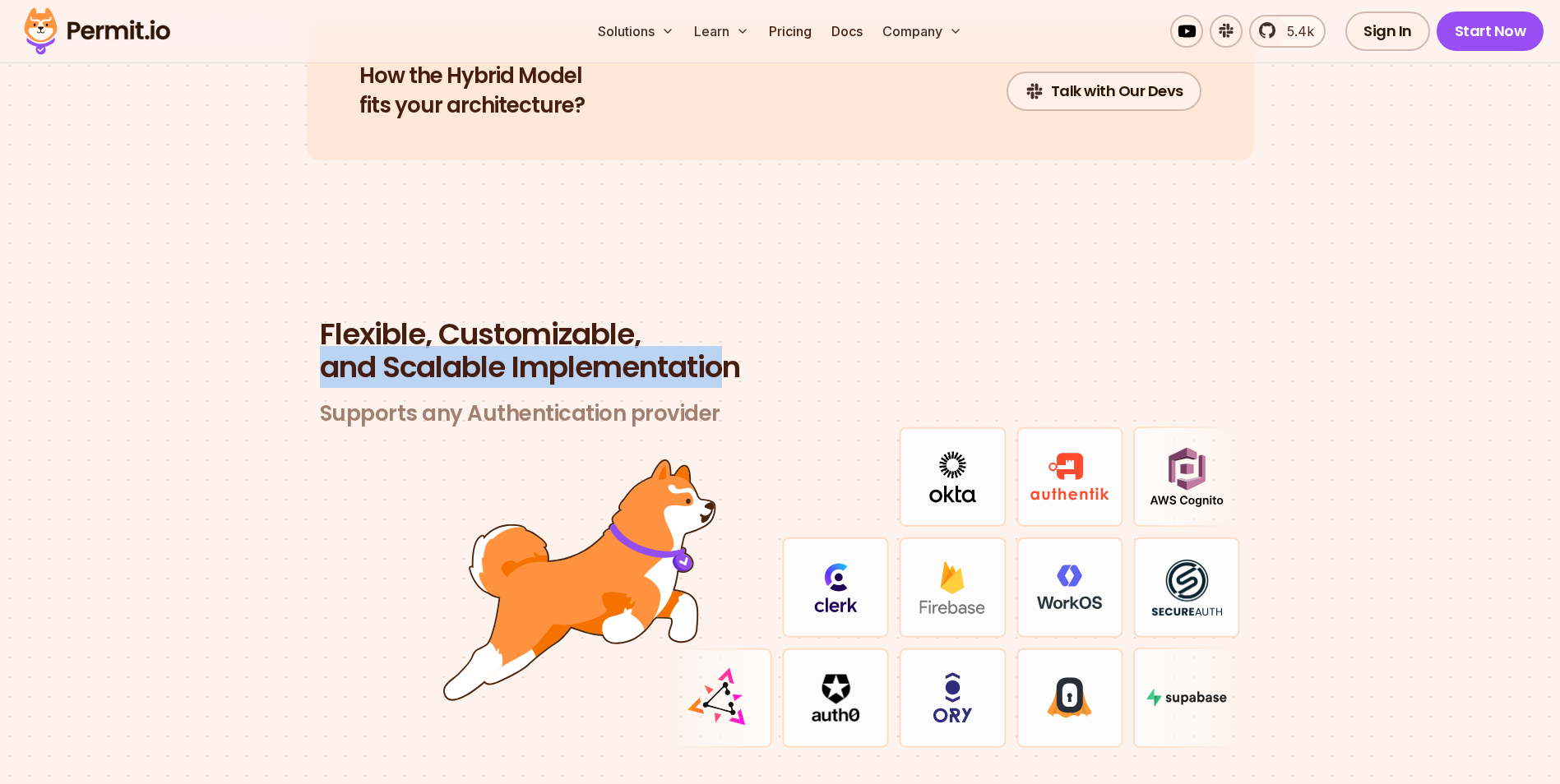
click at [765, 356] on section "Flexible, Customizable, and Scalable Implementation Supports any Authentication…" at bounding box center [780, 552] width 1560 height 628
click at [765, 356] on h2 "Flexible, Customizable, and Scalable Implementation" at bounding box center [780, 350] width 921 height 66
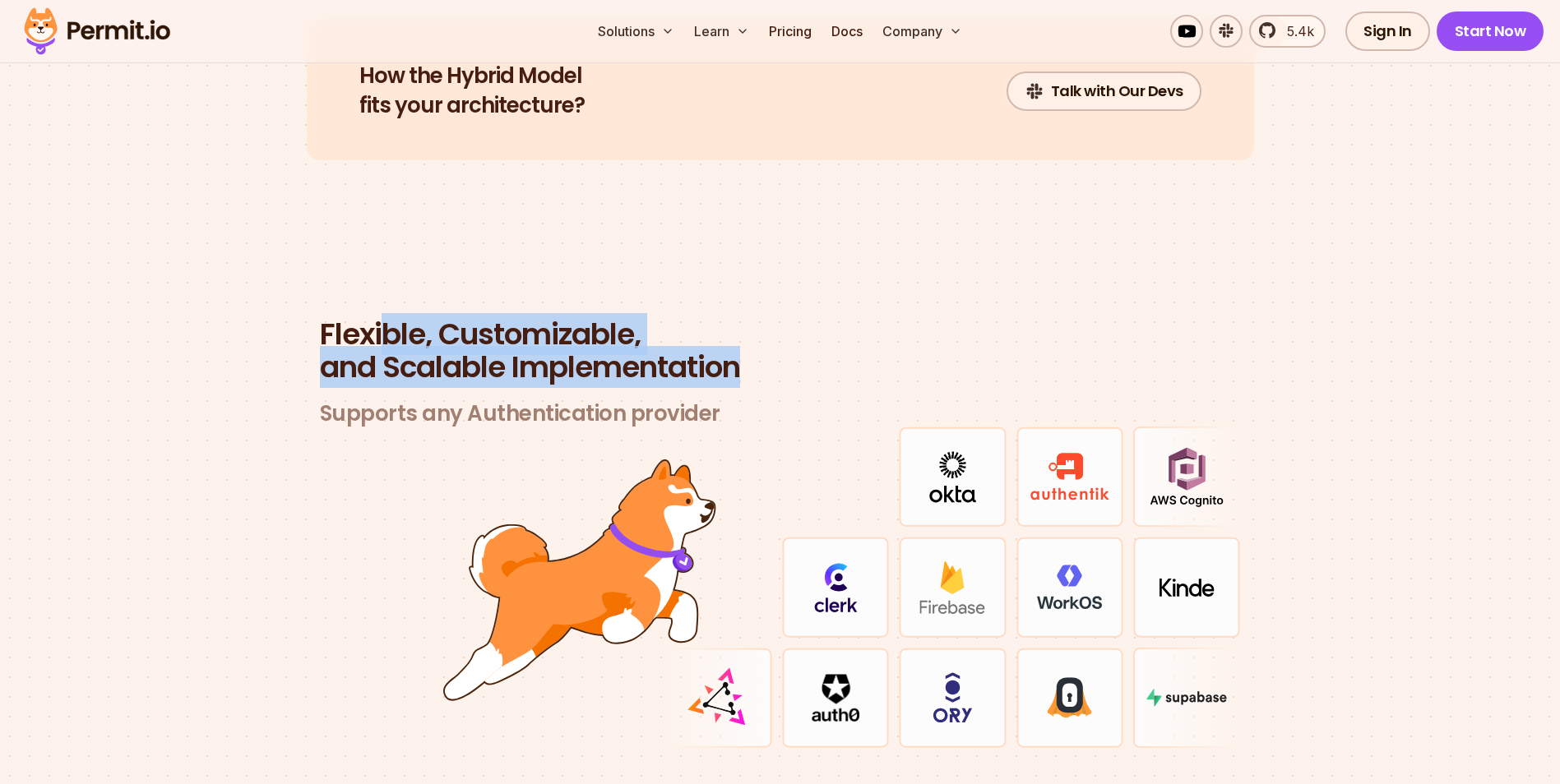
click at [177, 304] on section "Flexible, Customizable, and Scalable Implementation Supports any Authentication…" at bounding box center [780, 552] width 1560 height 628
click at [783, 386] on section "Flexible, Customizable, and Scalable Implementation Supports any Authentication…" at bounding box center [780, 552] width 1560 height 628
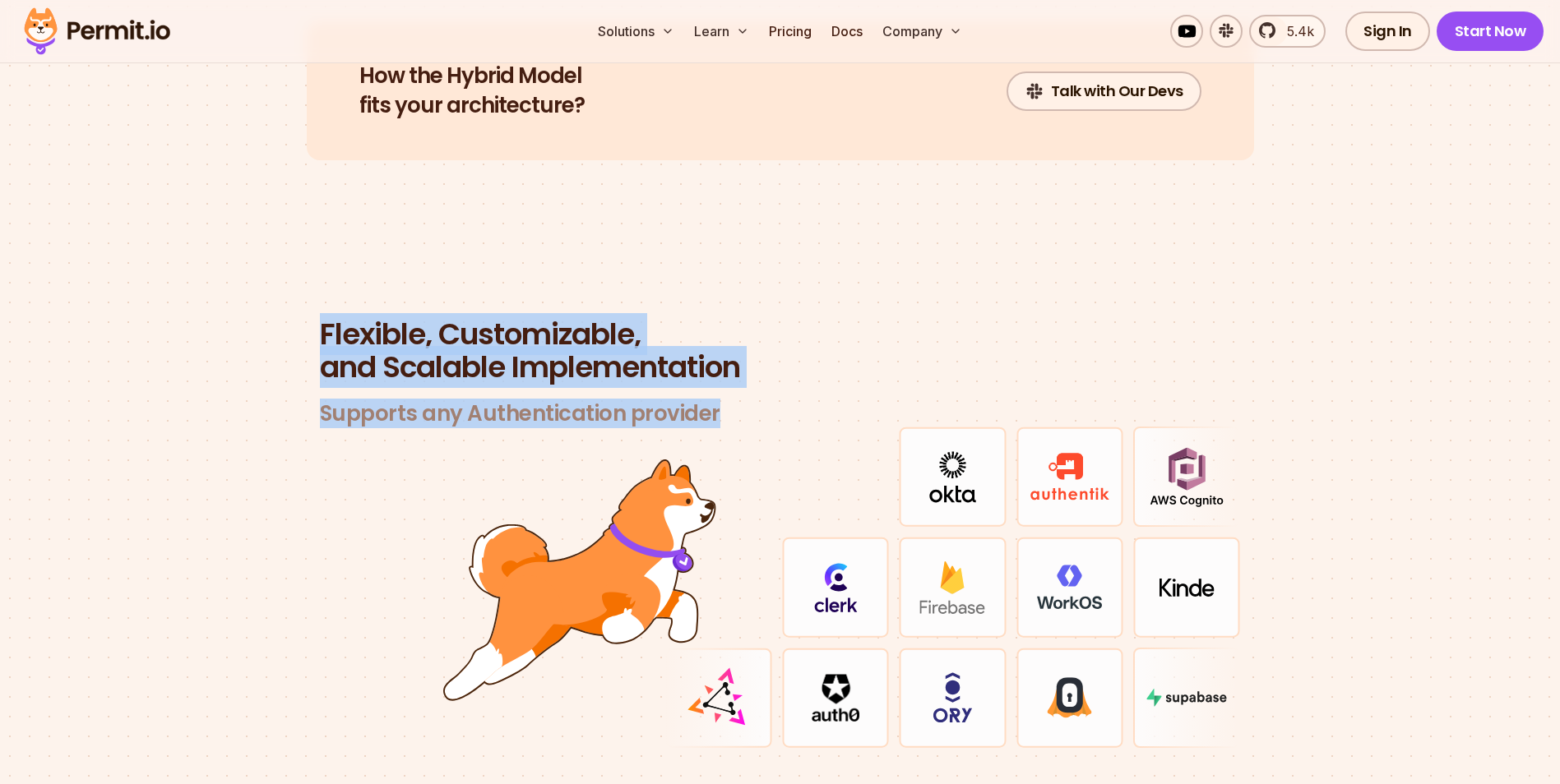
click at [783, 401] on h3 "Supports any Authentication provider" at bounding box center [780, 414] width 921 height 27
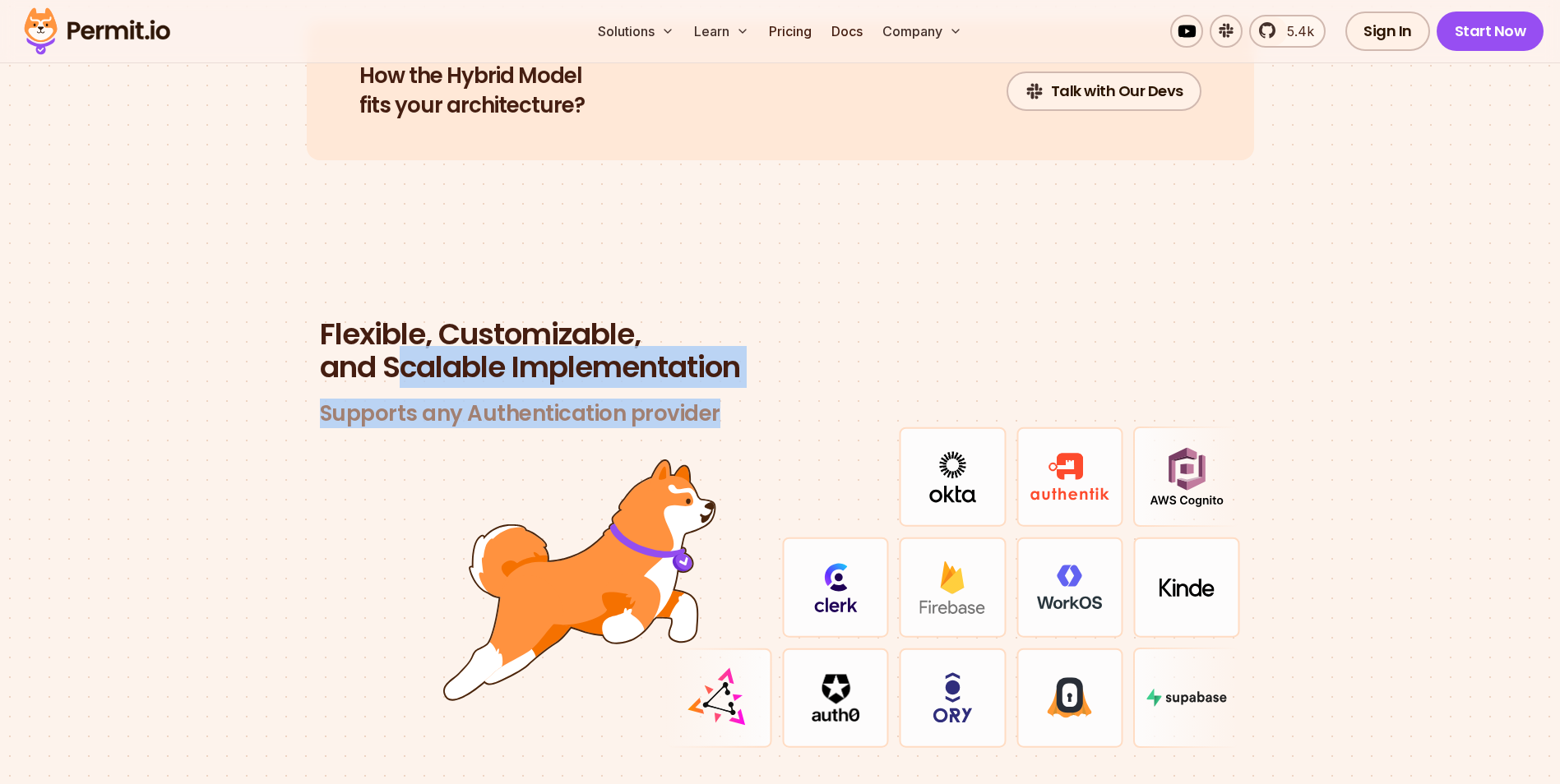
click at [177, 298] on section "Flexible, Customizable, and Scalable Implementation Supports any Authentication…" at bounding box center [780, 552] width 1560 height 628
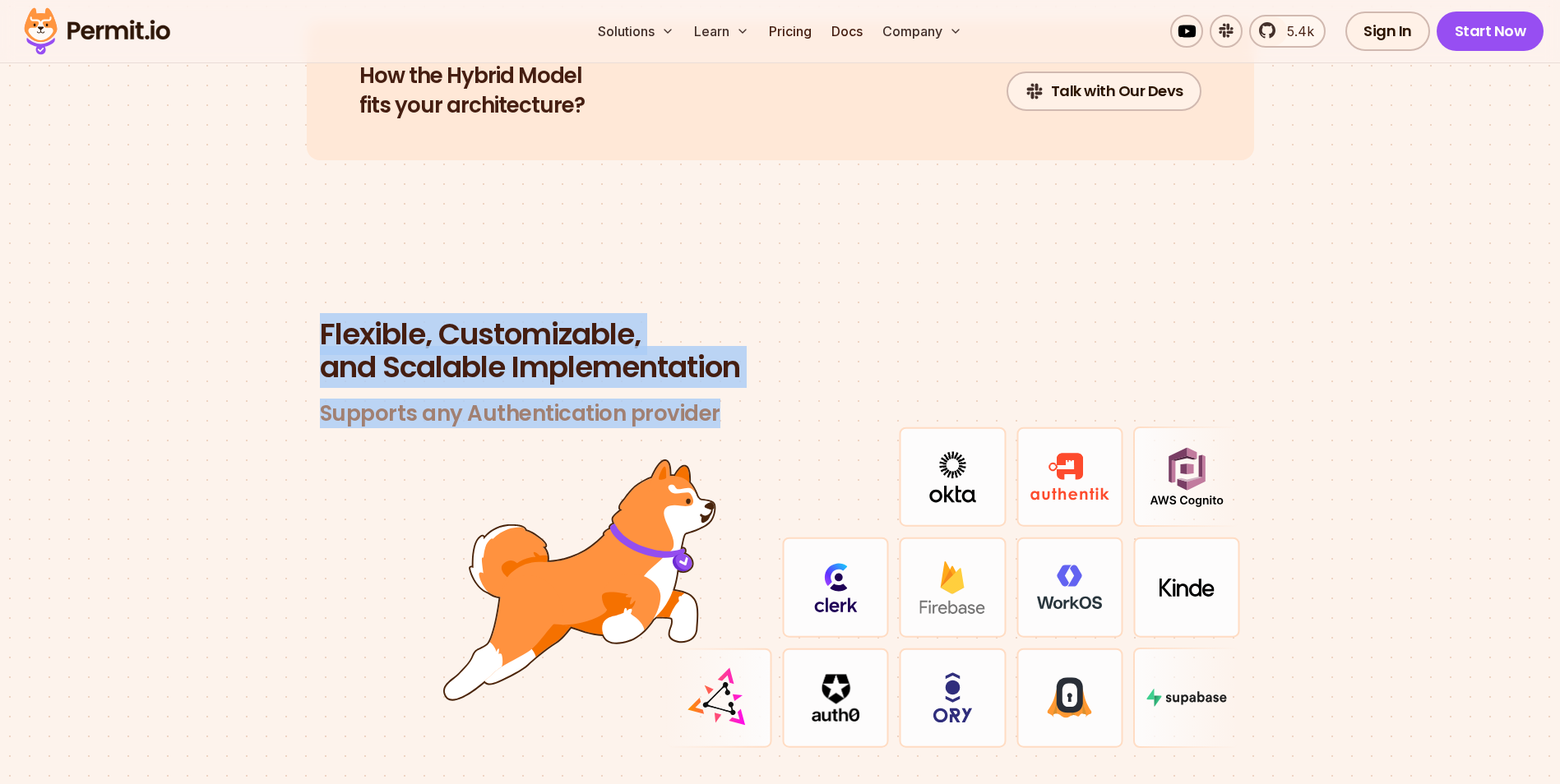
click at [177, 298] on section "Flexible, Customizable, and Scalable Implementation Supports any Authentication…" at bounding box center [780, 552] width 1560 height 628
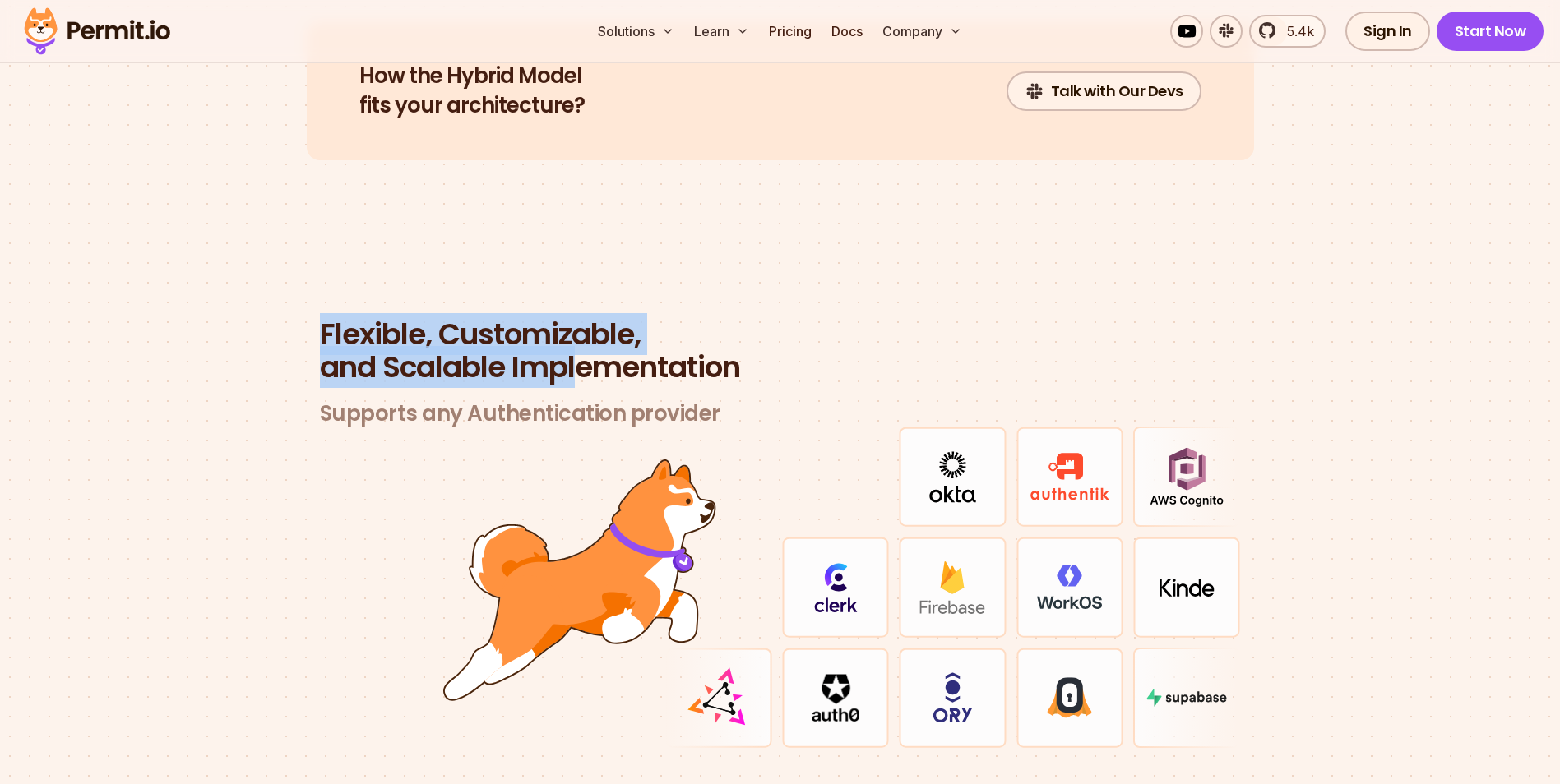
click at [810, 372] on section "Flexible, Customizable, and Scalable Implementation Supports any Authentication…" at bounding box center [780, 552] width 1560 height 628
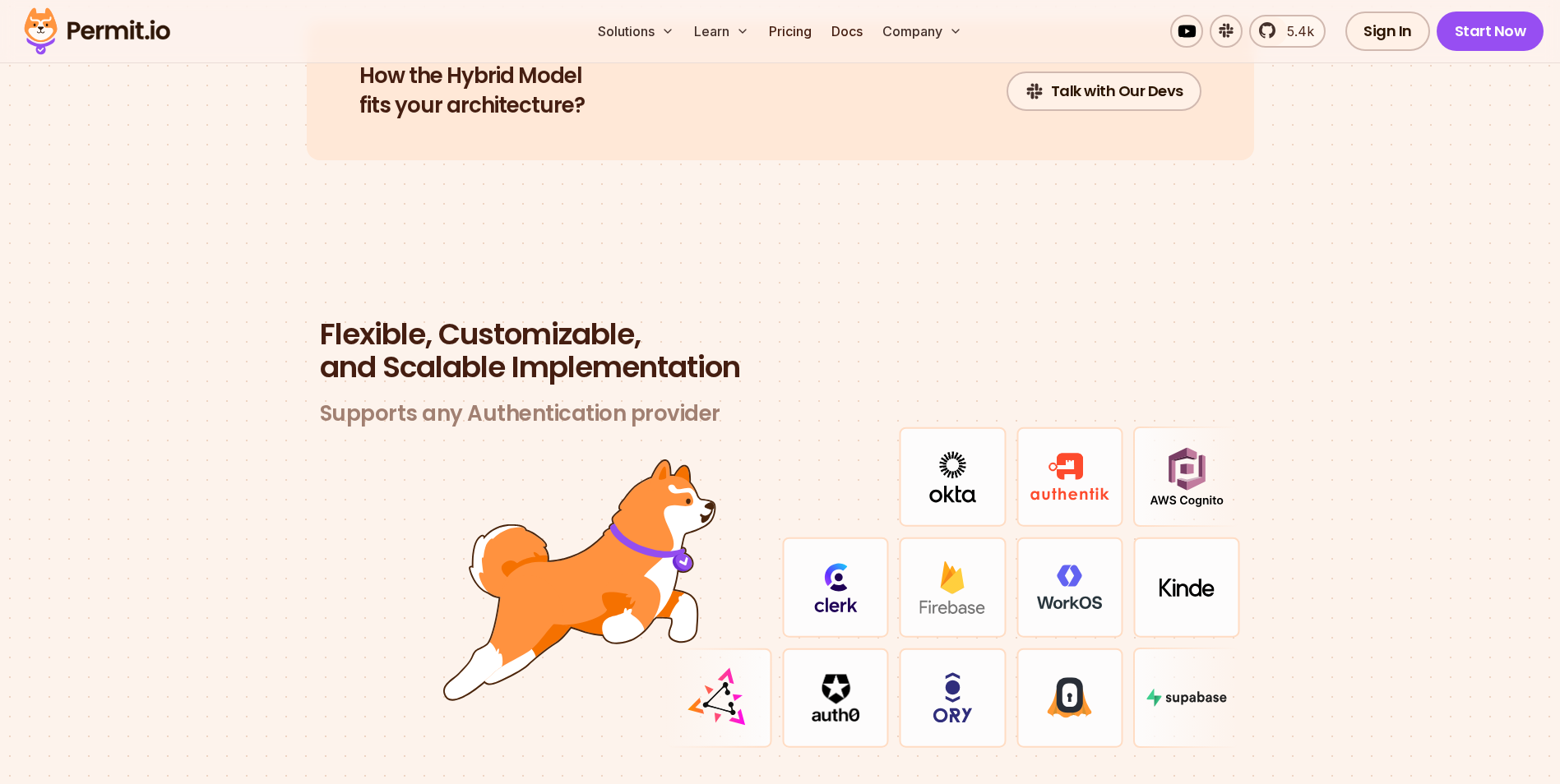
click at [824, 374] on header "Flexible, Customizable, and Scalable Implementation Supports any Authentication…" at bounding box center [780, 373] width 921 height 110
click at [714, 378] on header "Flexible, Customizable, and Scalable Implementation Supports any Authentication…" at bounding box center [780, 373] width 921 height 110
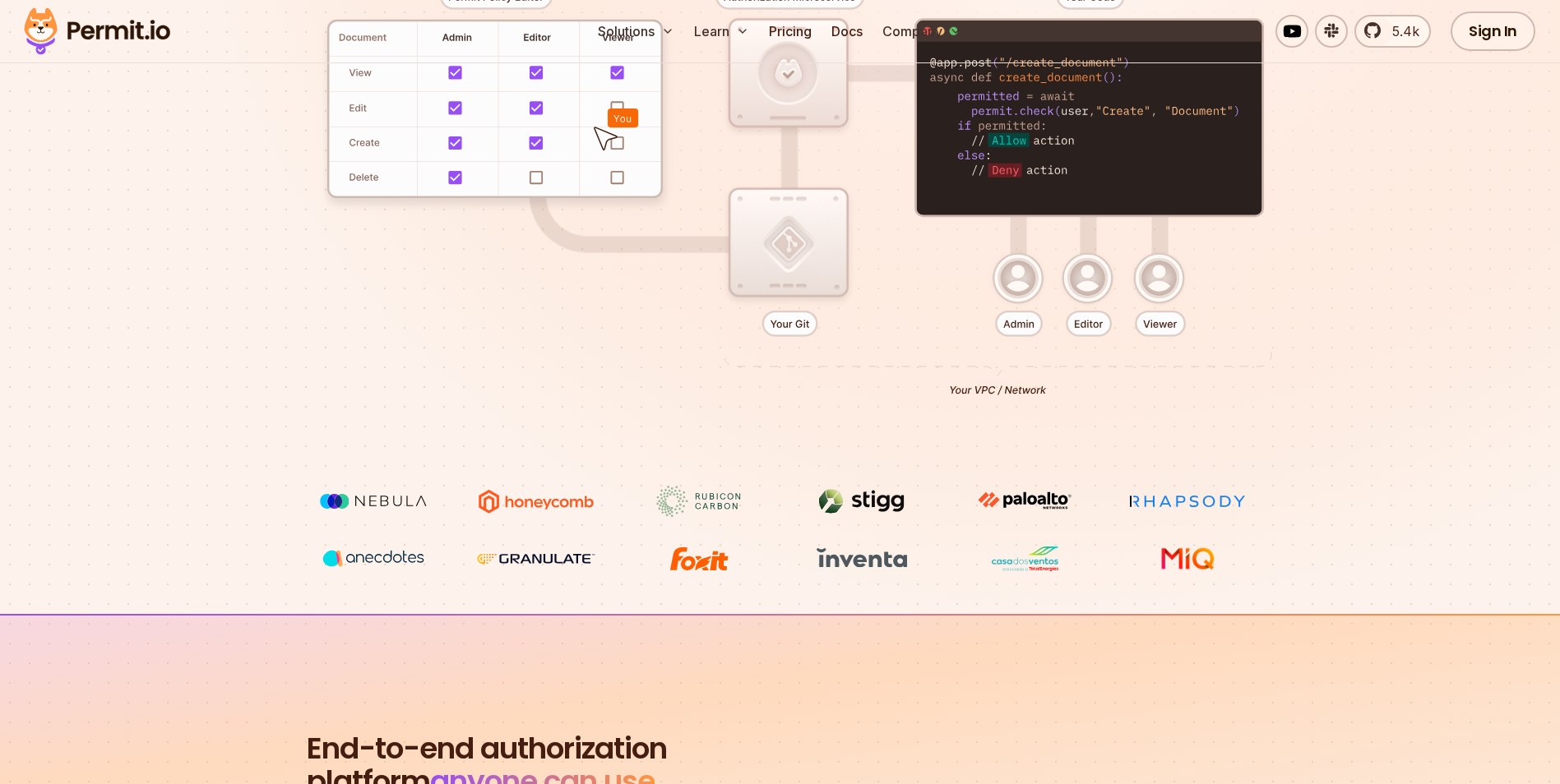
scroll to position [0, 0]
